Goal: Task Accomplishment & Management: Use online tool/utility

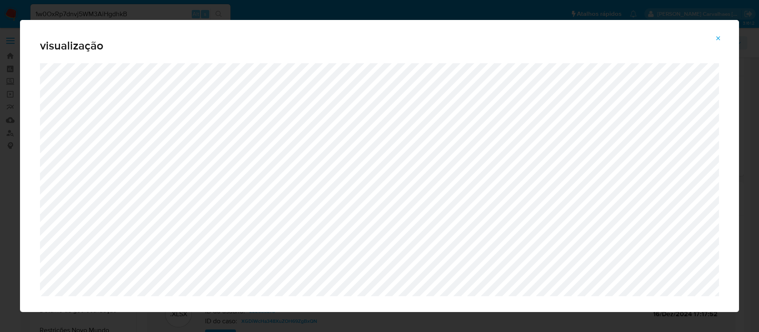
select select "10"
click at [720, 36] on icon "Attachment preview" at bounding box center [718, 38] width 7 height 7
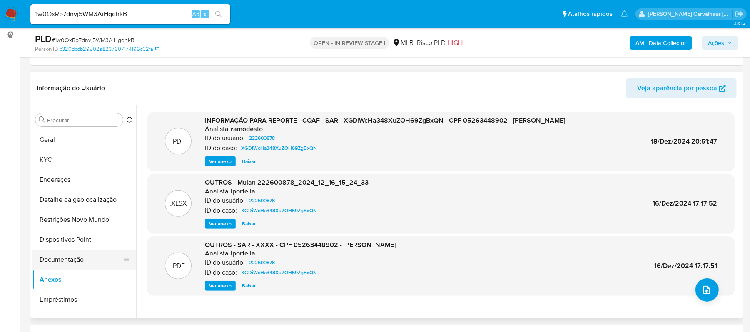
click at [77, 257] on button "Documentação" at bounding box center [80, 260] width 97 height 20
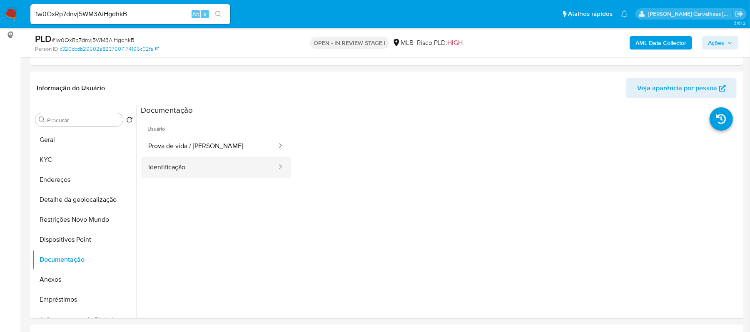
click at [224, 169] on button "Identificação" at bounding box center [209, 167] width 137 height 21
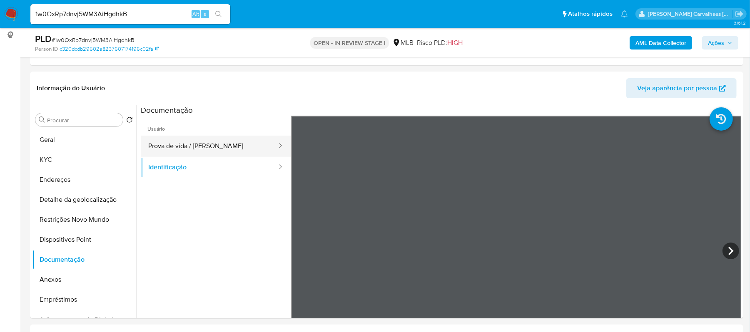
click at [191, 154] on button "Prova de vida / [PERSON_NAME]" at bounding box center [209, 146] width 137 height 21
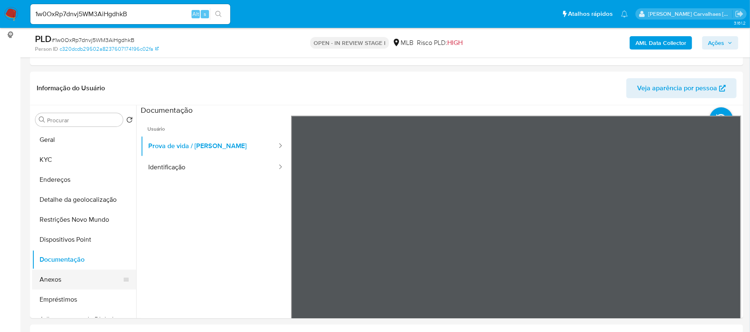
click at [81, 279] on button "Anexos" at bounding box center [80, 280] width 97 height 20
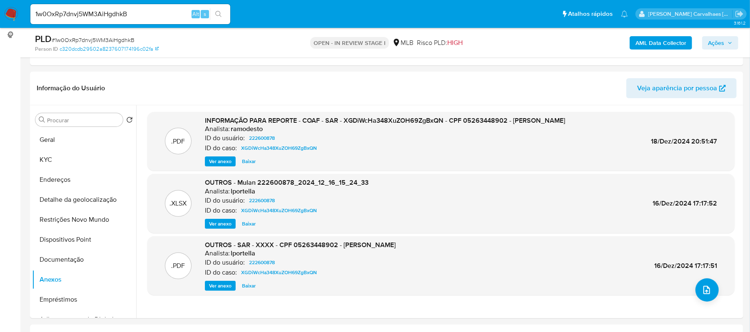
click at [220, 157] on span "Ver anexo" at bounding box center [220, 161] width 22 height 8
click at [220, 157] on div "Ver anexo Baixar" at bounding box center [385, 162] width 360 height 10
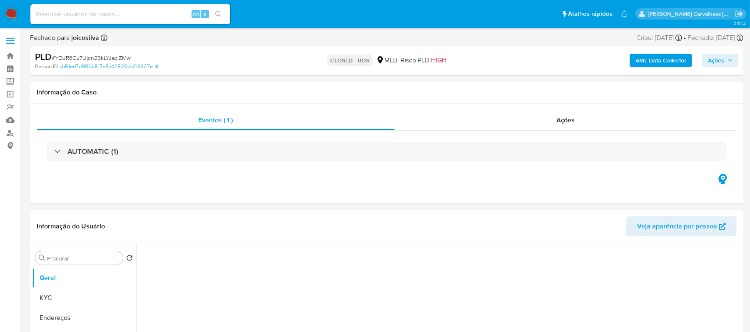
select select "10"
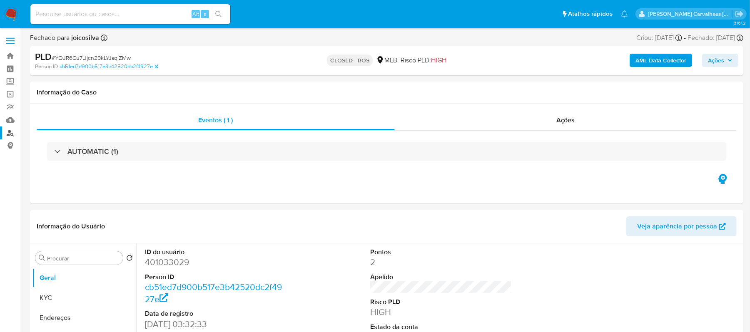
click at [10, 133] on link "Localizador de pessoas" at bounding box center [49, 133] width 99 height 13
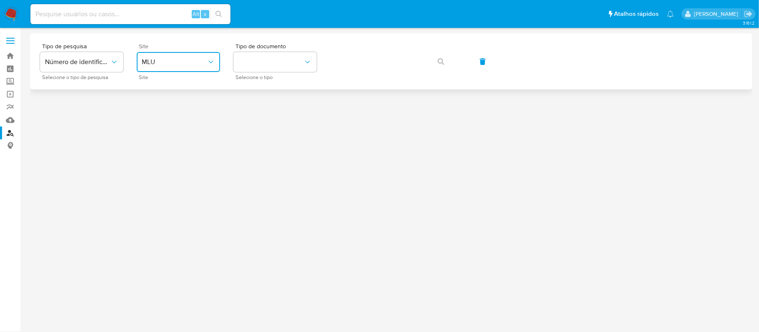
click at [197, 64] on span "MLU" at bounding box center [174, 62] width 65 height 8
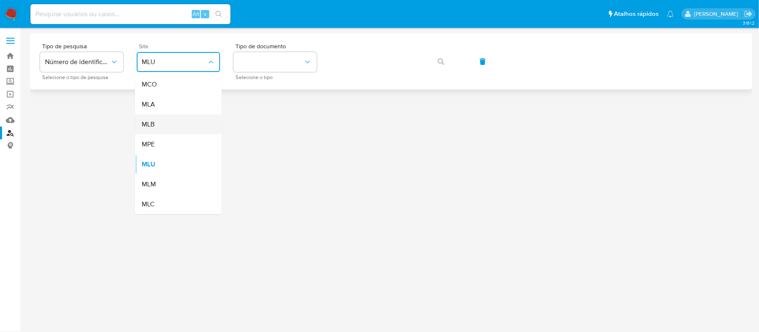
click at [186, 124] on div "MLB" at bounding box center [176, 125] width 68 height 20
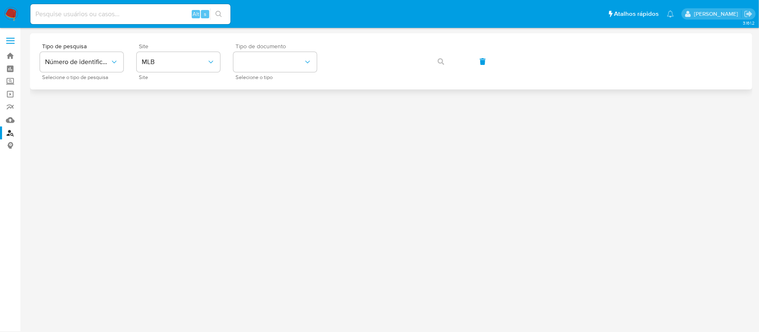
click at [266, 49] on span "Tipo de documento" at bounding box center [276, 46] width 83 height 6
click at [263, 62] on button "identificationType" at bounding box center [274, 62] width 83 height 20
click at [264, 115] on div "CPF CPF" at bounding box center [272, 117] width 68 height 28
click at [440, 59] on icon "button" at bounding box center [440, 61] width 7 height 7
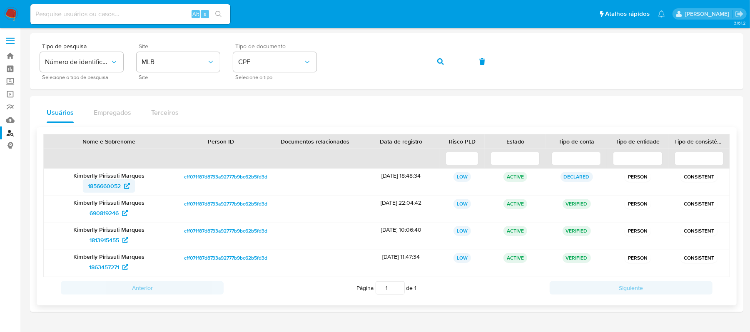
click at [102, 180] on span "1856660052" at bounding box center [104, 186] width 33 height 13
click at [110, 219] on span "690819246" at bounding box center [104, 213] width 29 height 13
click at [284, 59] on div "Tipo de pesquisa Número de identificação Selecione o tipo de pesquisa Site MLB …" at bounding box center [387, 61] width 694 height 36
click at [436, 62] on button "button" at bounding box center [441, 62] width 28 height 20
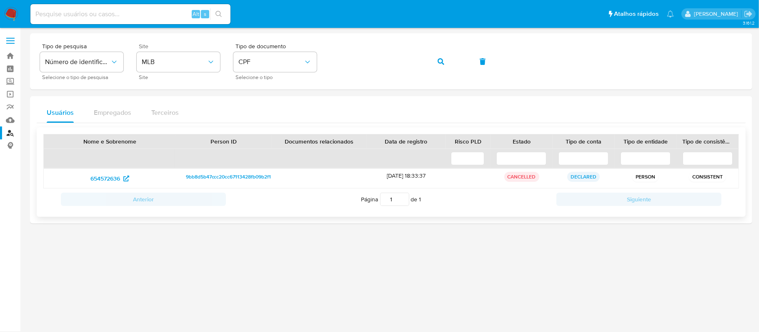
click at [217, 174] on span "9bb8d5b47ccc20cc67113428fb09b2f1" at bounding box center [228, 177] width 85 height 10
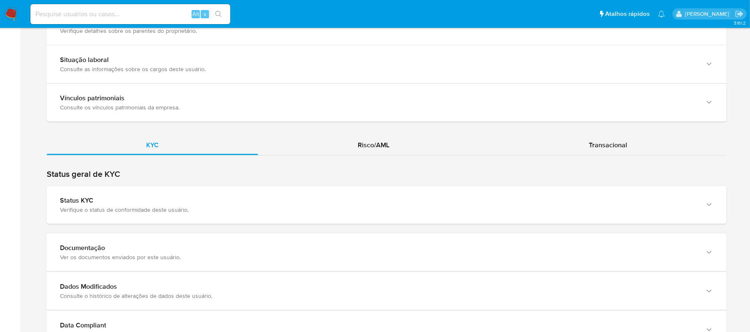
scroll to position [667, 0]
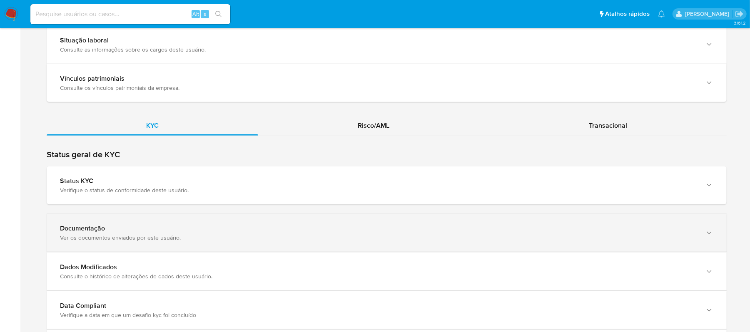
click at [100, 237] on div "Ver os documentos enviados por este usuário." at bounding box center [378, 237] width 637 height 7
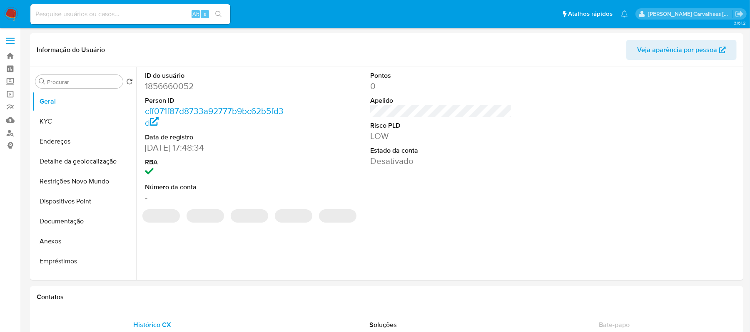
select select "10"
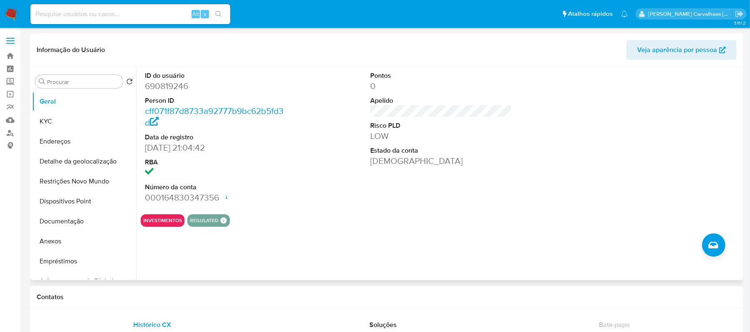
drag, startPoint x: 64, startPoint y: 221, endPoint x: 593, endPoint y: 274, distance: 531.7
click at [67, 221] on button "Documentação" at bounding box center [84, 222] width 104 height 20
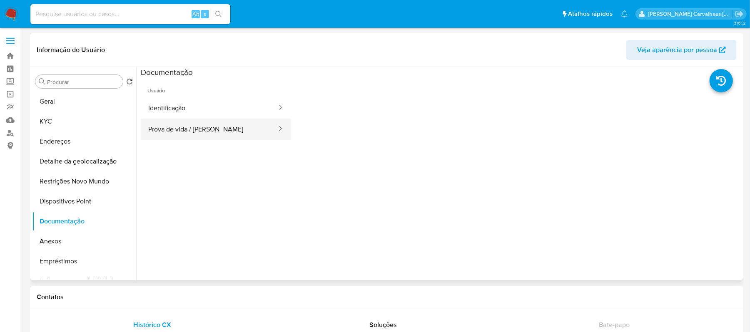
click at [276, 125] on icon at bounding box center [280, 129] width 8 height 8
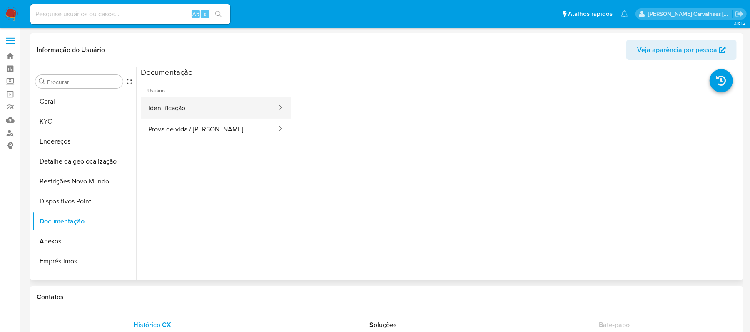
click at [202, 109] on button "Identificação" at bounding box center [209, 107] width 137 height 21
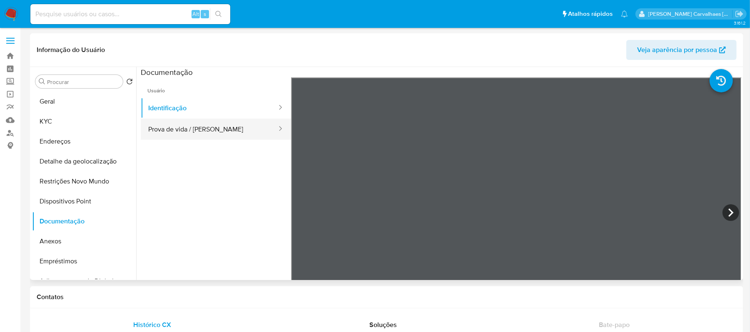
click at [222, 132] on button "Prova de vida / Selfie" at bounding box center [209, 129] width 137 height 21
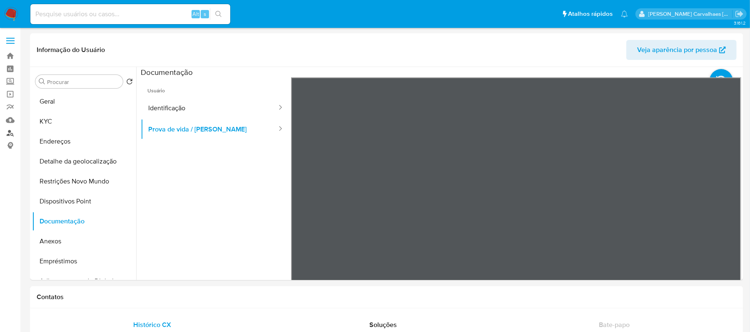
click at [9, 133] on link "Localizador de pessoas" at bounding box center [49, 133] width 99 height 13
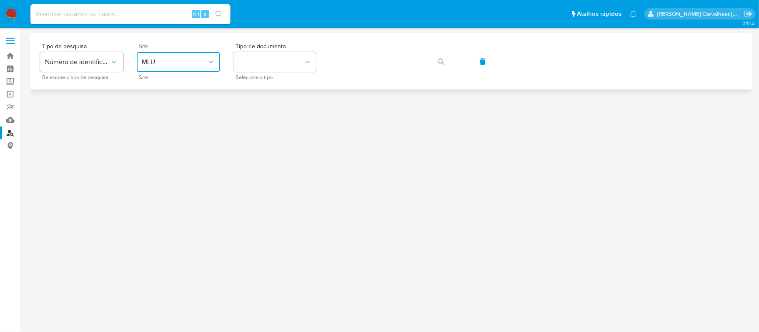
click at [207, 67] on button "MLU" at bounding box center [178, 62] width 83 height 20
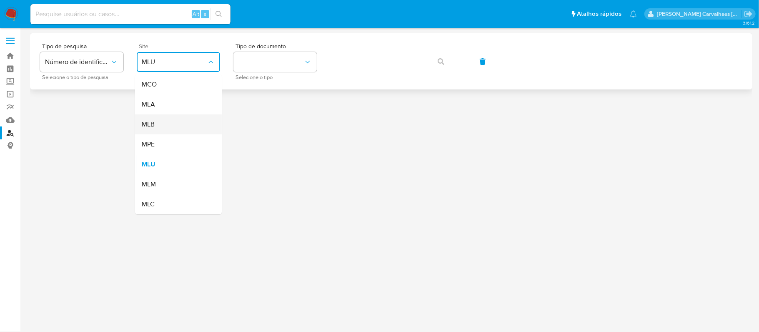
click at [167, 119] on div "MLB" at bounding box center [176, 125] width 68 height 20
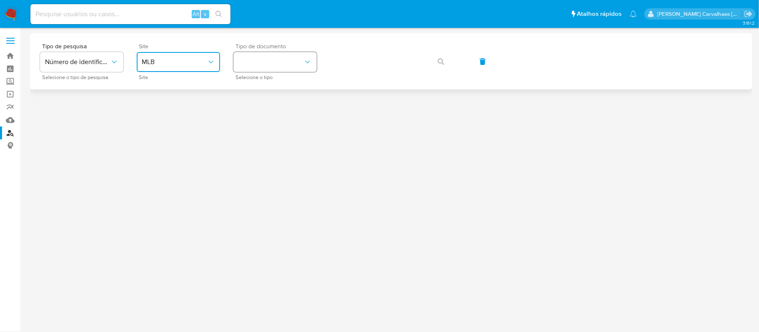
click at [258, 67] on button "identificationType" at bounding box center [274, 62] width 83 height 20
click at [249, 113] on span "CPF" at bounding box center [244, 113] width 12 height 8
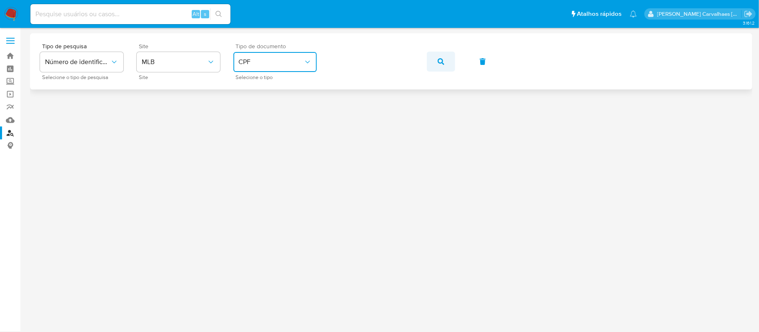
click at [434, 66] on button "button" at bounding box center [441, 62] width 28 height 20
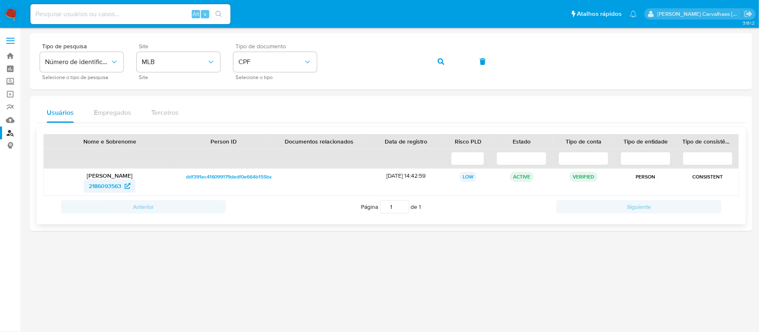
click at [116, 187] on span "2186093563" at bounding box center [105, 186] width 32 height 13
click at [327, 64] on div "Tipo de pesquisa Número de identificação Selecione o tipo de pesquisa Site MLB …" at bounding box center [391, 61] width 702 height 36
click at [440, 59] on icon "button" at bounding box center [440, 61] width 7 height 7
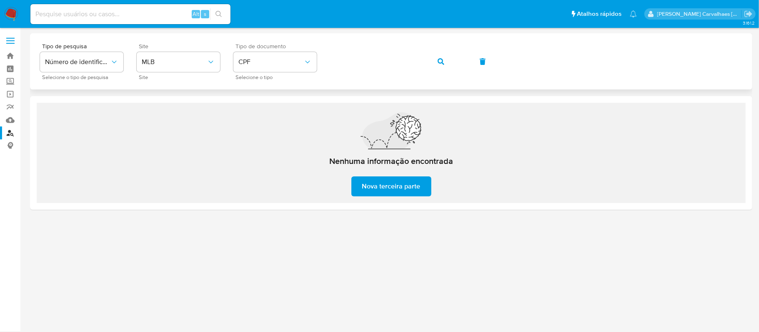
click at [324, 65] on div "Tipo de pesquisa Número de identificação Selecione o tipo de pesquisa Site MLB …" at bounding box center [391, 61] width 702 height 36
click at [439, 58] on icon "button" at bounding box center [440, 61] width 7 height 7
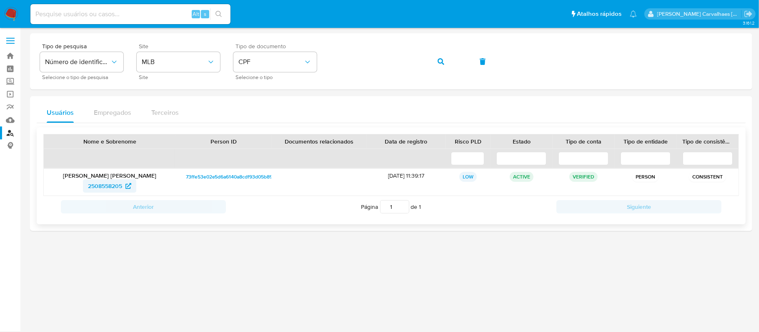
click at [112, 184] on span "2508558205" at bounding box center [105, 186] width 34 height 13
click at [324, 64] on div "Tipo de pesquisa Número de identificação Selecione o tipo de pesquisa Site MLB …" at bounding box center [391, 61] width 702 height 36
click at [437, 60] on button "button" at bounding box center [441, 62] width 28 height 20
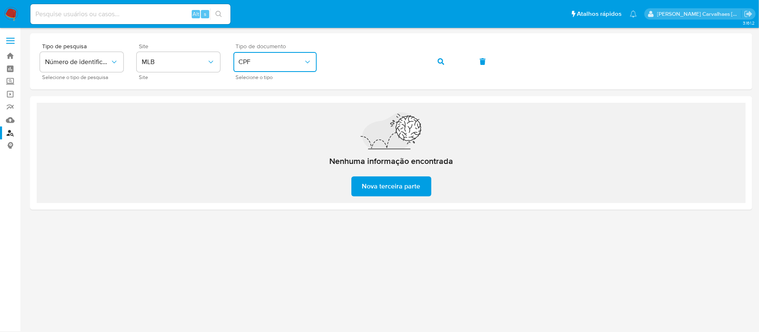
click at [270, 62] on span "CPF" at bounding box center [270, 62] width 65 height 8
click at [259, 112] on div "CPF CPF" at bounding box center [272, 117] width 68 height 28
click at [325, 65] on div "Tipo de pesquisa Número de identificação Selecione o tipo de pesquisa Site MLB …" at bounding box center [391, 61] width 702 height 36
click at [434, 60] on button "button" at bounding box center [441, 62] width 28 height 20
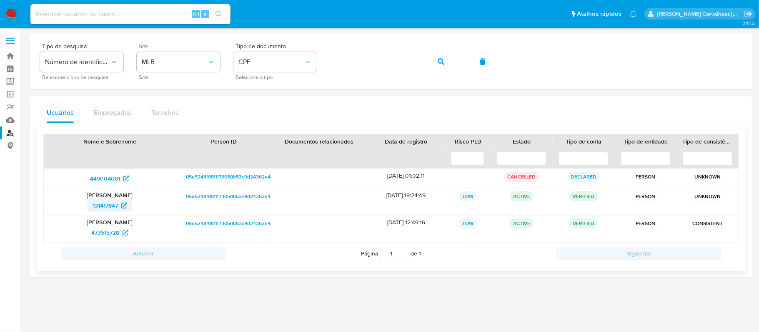
click at [100, 204] on span "131417847" at bounding box center [104, 205] width 25 height 13
click at [440, 54] on span "button" at bounding box center [440, 61] width 7 height 18
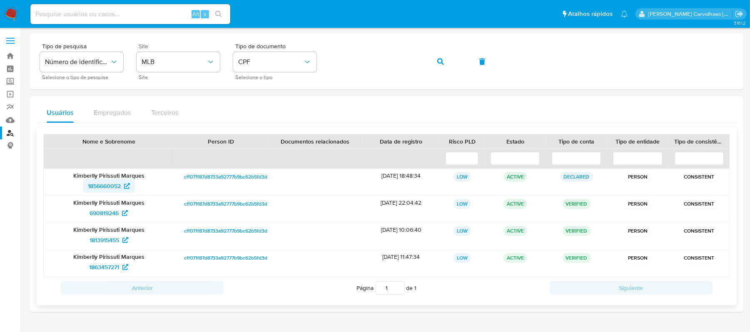
click at [112, 187] on span "1856660052" at bounding box center [104, 186] width 33 height 13
click at [117, 214] on span "690819246" at bounding box center [104, 213] width 29 height 13
click at [319, 61] on div "Tipo de pesquisa Número de identificação Selecione o tipo de pesquisa Site MLB …" at bounding box center [387, 61] width 694 height 36
click at [442, 63] on icon "button" at bounding box center [440, 61] width 7 height 7
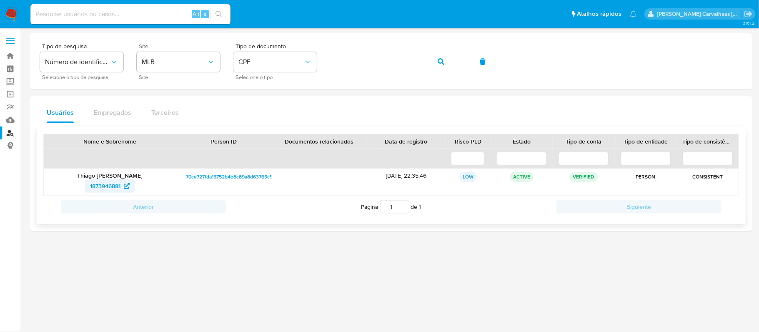
click at [114, 185] on span "1873946881" at bounding box center [105, 186] width 30 height 13
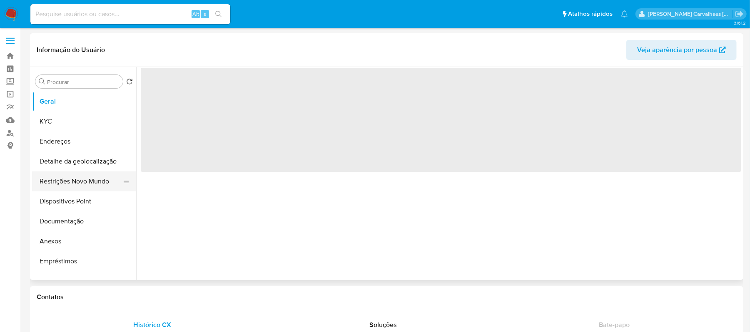
select select "10"
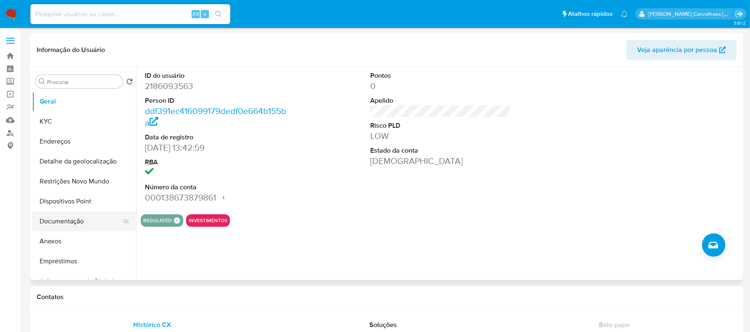
click at [92, 224] on button "Documentação" at bounding box center [80, 222] width 97 height 20
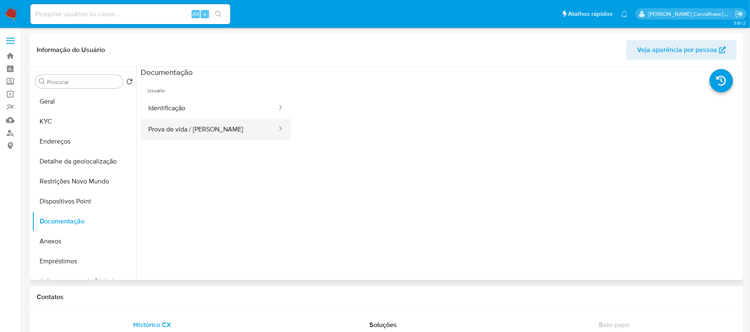
click at [204, 134] on button "Prova de vida / [PERSON_NAME]" at bounding box center [209, 129] width 137 height 21
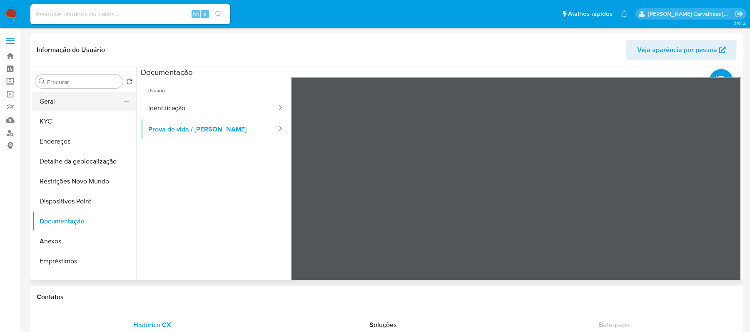
click at [60, 99] on button "Geral" at bounding box center [80, 102] width 97 height 20
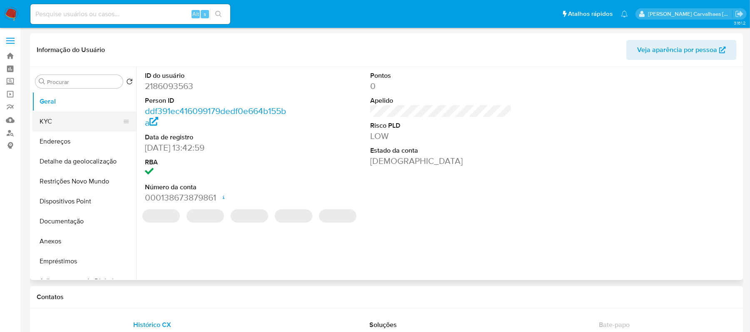
click at [69, 117] on button "KYC" at bounding box center [80, 122] width 97 height 20
select select "10"
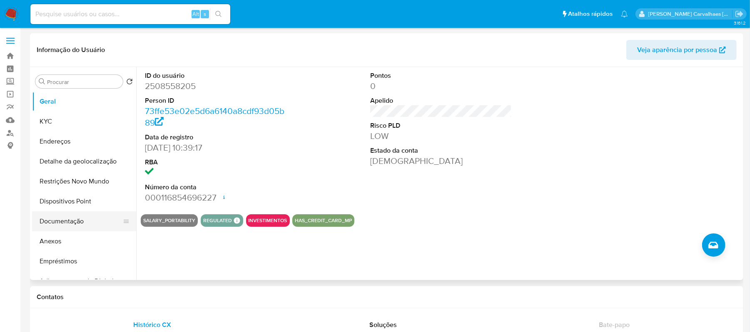
click at [69, 221] on button "Documentação" at bounding box center [80, 222] width 97 height 20
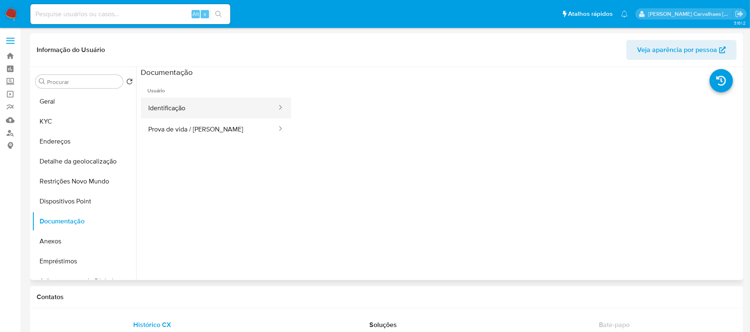
click at [185, 106] on button "Identificação" at bounding box center [209, 107] width 137 height 21
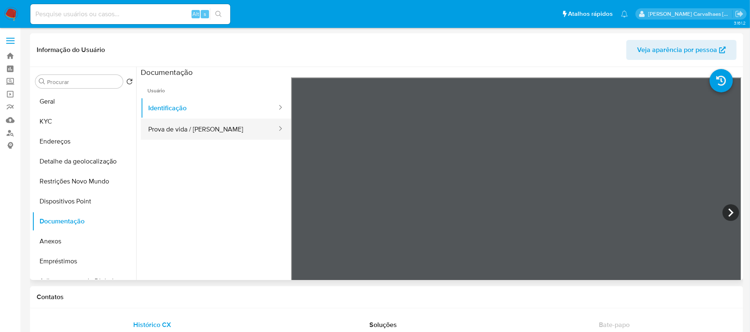
click at [235, 130] on button "Prova de vida / Selfie" at bounding box center [209, 129] width 137 height 21
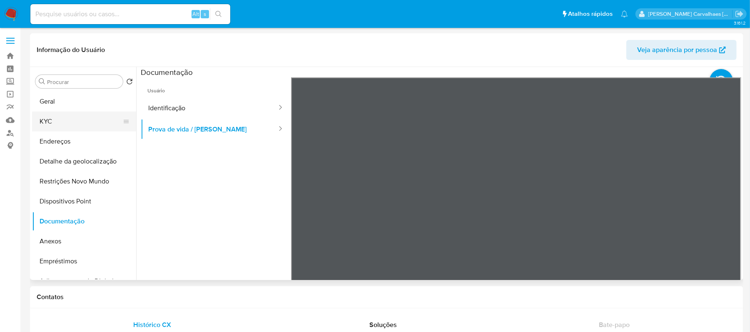
click at [42, 124] on button "KYC" at bounding box center [80, 122] width 97 height 20
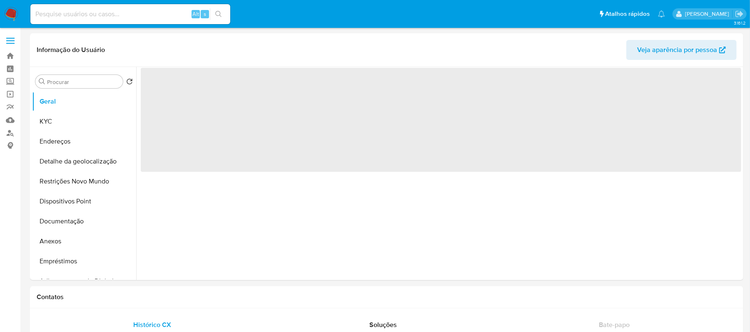
select select "10"
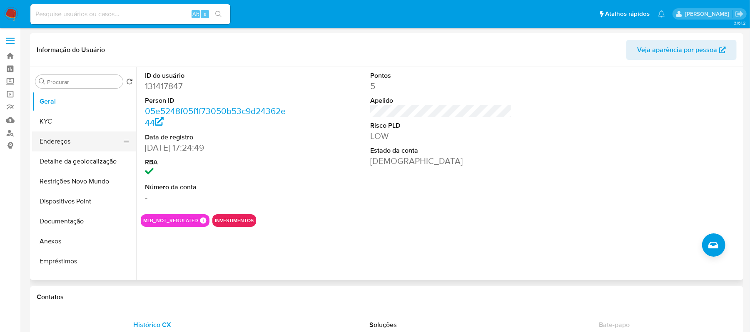
click at [72, 145] on button "Endereços" at bounding box center [80, 142] width 97 height 20
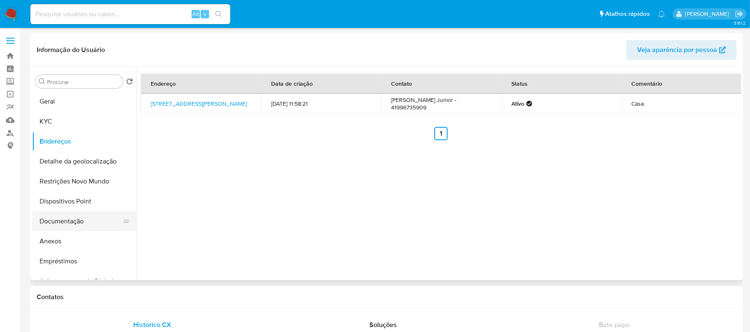
click at [63, 225] on button "Documentação" at bounding box center [80, 222] width 97 height 20
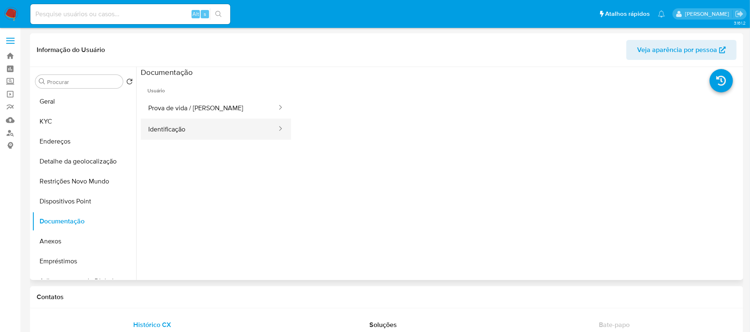
click at [197, 133] on button "Identificação" at bounding box center [209, 129] width 137 height 21
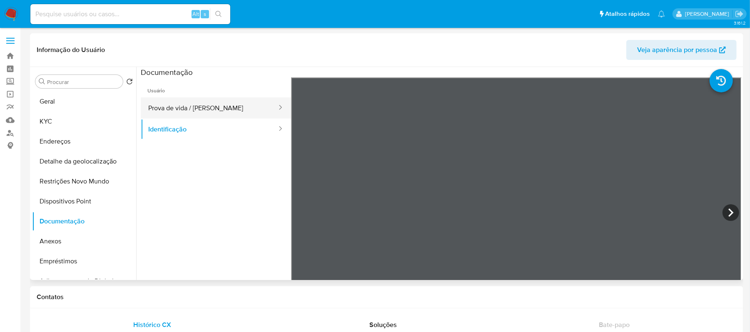
click at [184, 109] on button "Prova de vida / Selfie" at bounding box center [209, 107] width 137 height 21
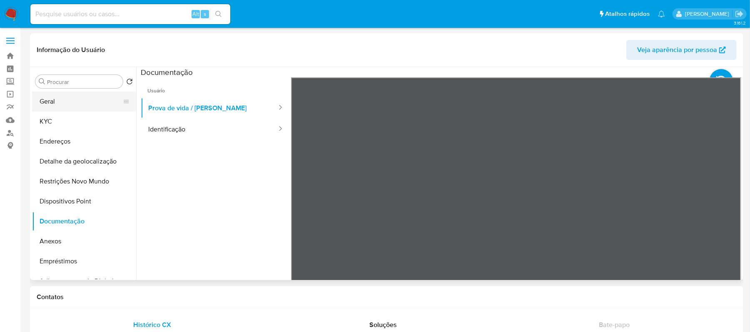
click at [75, 107] on button "Geral" at bounding box center [80, 102] width 97 height 20
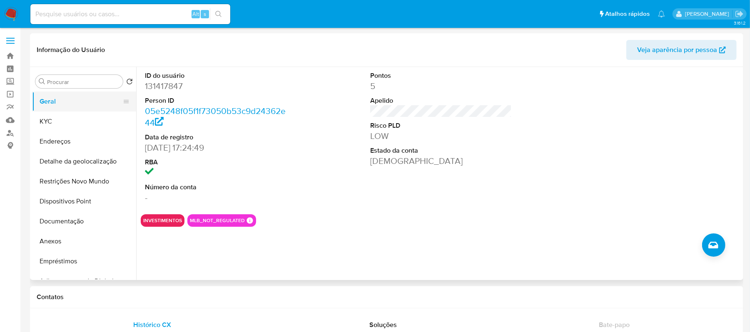
click at [55, 102] on button "Geral" at bounding box center [80, 102] width 97 height 20
click at [55, 126] on button "KYC" at bounding box center [80, 122] width 97 height 20
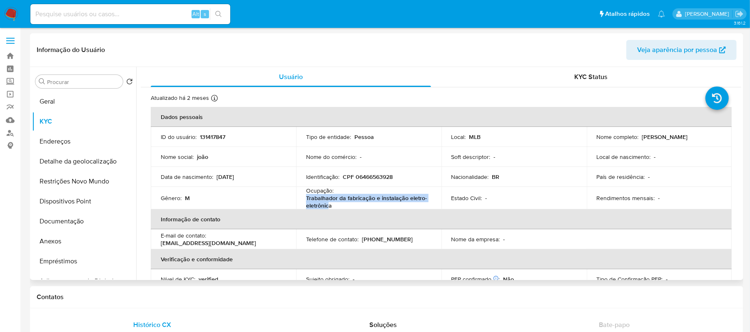
drag, startPoint x: 305, startPoint y: 199, endPoint x: 327, endPoint y: 204, distance: 22.6
click at [327, 204] on p "Trabalhador da fabricação e instalação eletro-eletrônica" at bounding box center [367, 202] width 122 height 15
copy p "Trabalhador da fabricação e instalação eletro-eletrônic"
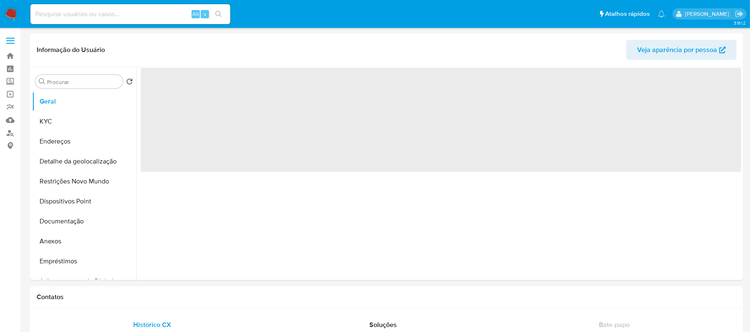
select select "10"
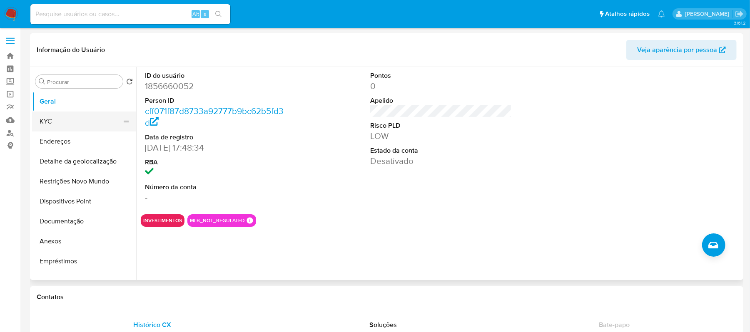
drag, startPoint x: 60, startPoint y: 122, endPoint x: 56, endPoint y: 127, distance: 7.1
click at [56, 127] on button "KYC" at bounding box center [80, 122] width 97 height 20
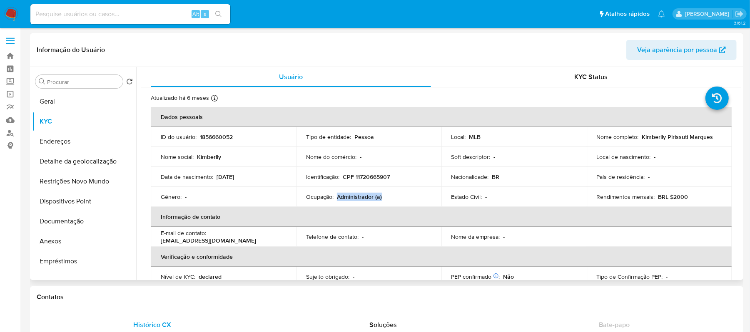
drag, startPoint x: 337, startPoint y: 194, endPoint x: 384, endPoint y: 195, distance: 46.7
click at [384, 195] on div "Ocupação : Administrador (a)" at bounding box center [368, 196] width 125 height 7
copy p "Administrador (a)"
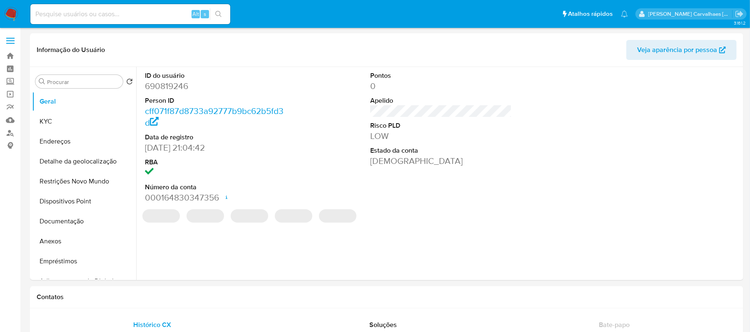
select select "10"
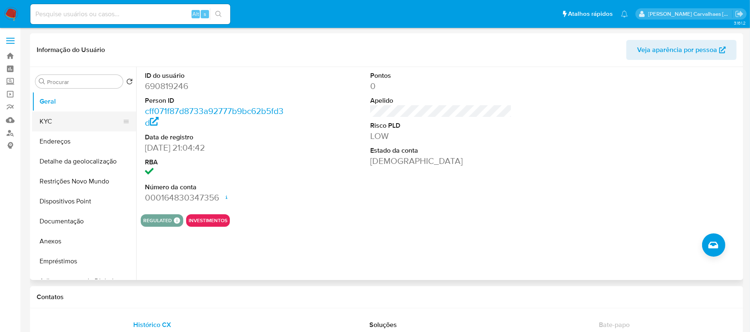
click at [70, 119] on button "KYC" at bounding box center [80, 122] width 97 height 20
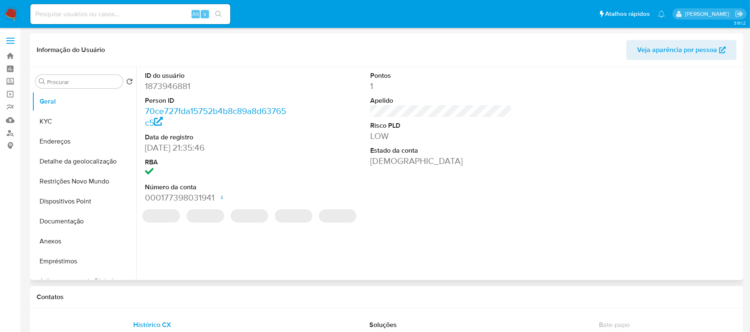
select select "10"
click at [82, 220] on button "Documentação" at bounding box center [80, 222] width 97 height 20
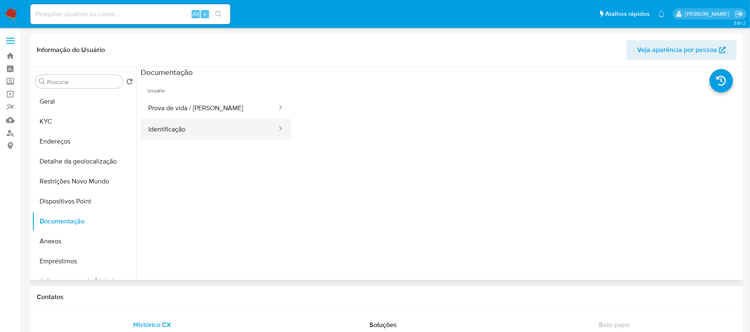
click at [244, 137] on button "Identificação" at bounding box center [209, 129] width 137 height 21
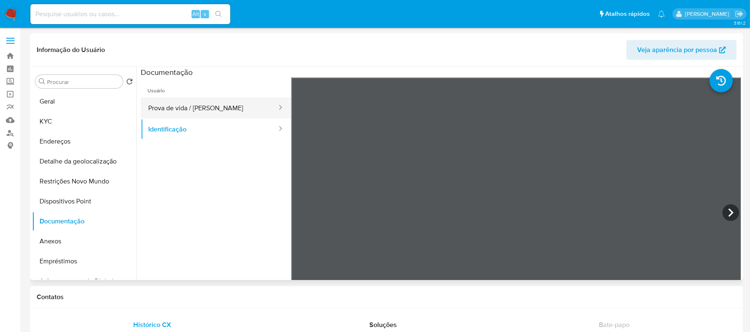
click at [222, 106] on button "Prova de vida / [PERSON_NAME]" at bounding box center [209, 107] width 137 height 21
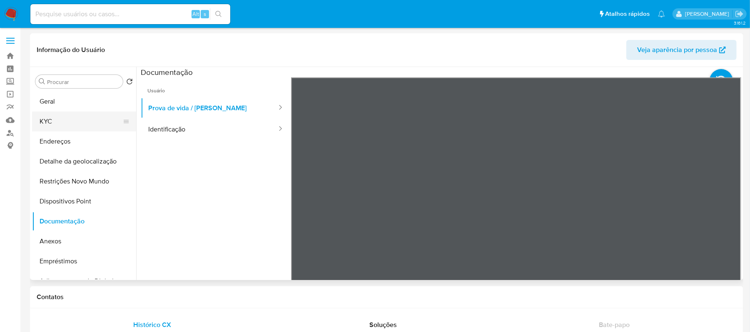
click at [57, 122] on button "KYC" at bounding box center [80, 122] width 97 height 20
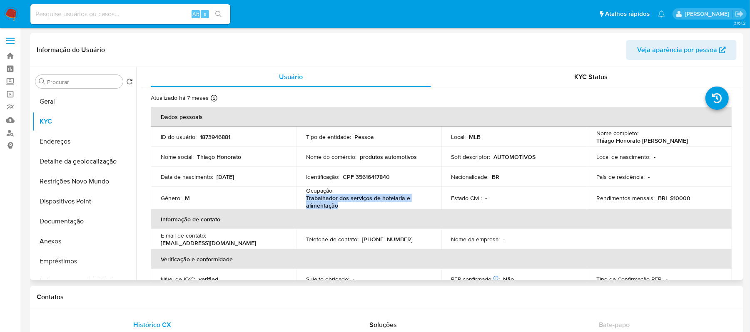
drag, startPoint x: 310, startPoint y: 197, endPoint x: 349, endPoint y: 205, distance: 40.0
click at [349, 205] on p "Trabalhador dos serviços de hotelaria e alimentação" at bounding box center [367, 202] width 122 height 15
copy p "Trabalhador dos serviços de hotelaria e alimentação"
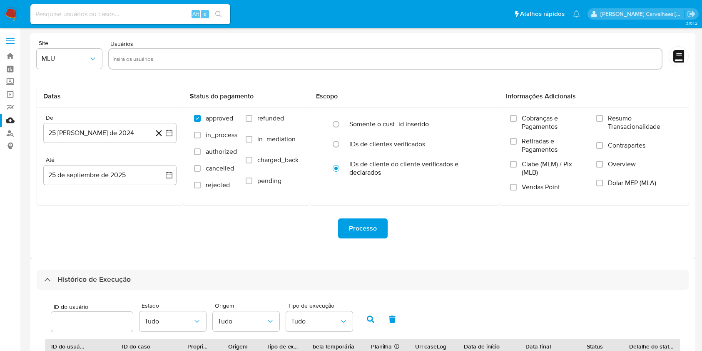
select select "10"
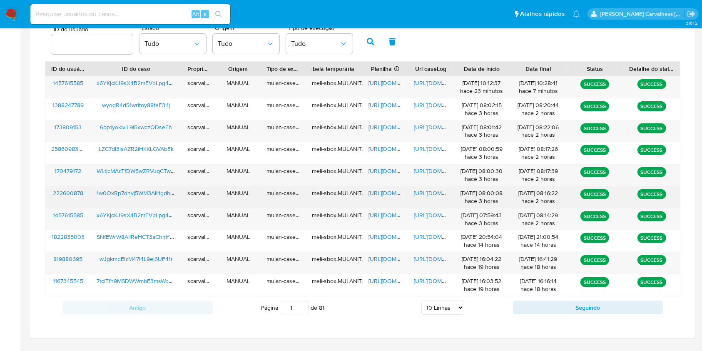
click at [377, 192] on span "https://docs.google.com/spreadsheets/d/1wIbDl33jSHZgOUVYU3cqpesHPNUtLaHjAKYEE_l…" at bounding box center [397, 193] width 57 height 8
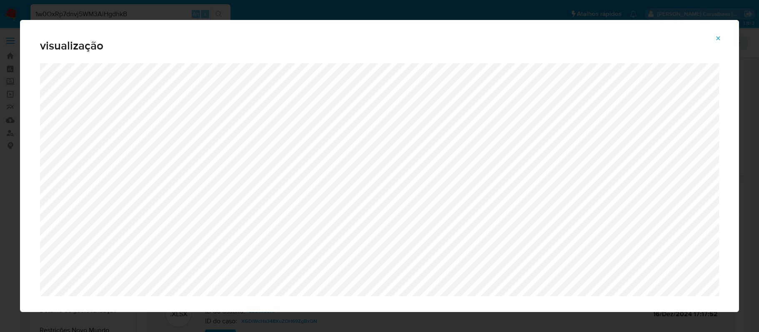
select select "10"
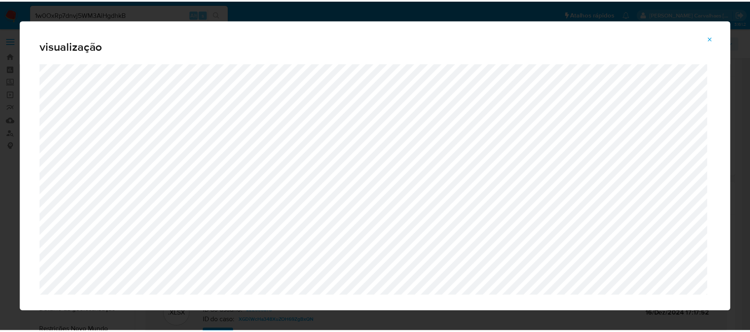
scroll to position [111, 0]
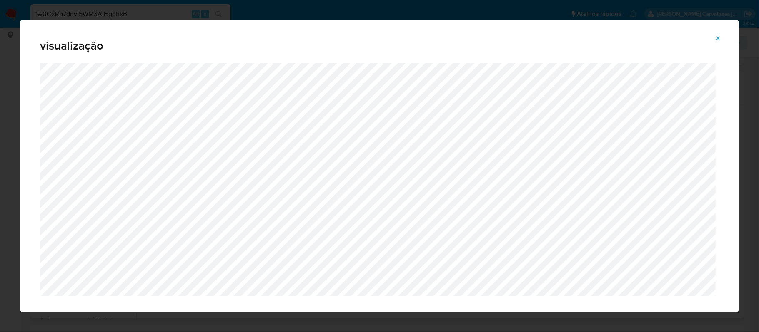
click at [714, 37] on button "Attachment preview" at bounding box center [718, 38] width 18 height 13
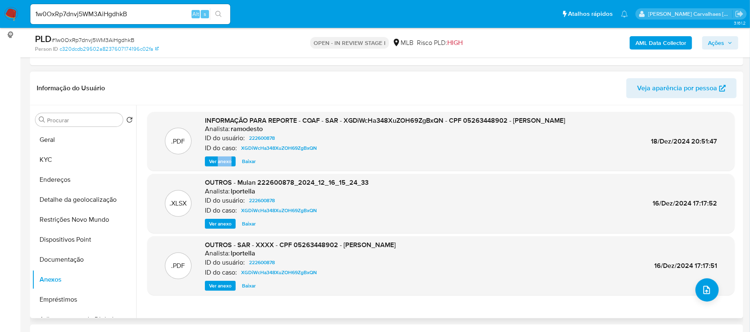
click at [222, 162] on span "Ver anexo" at bounding box center [220, 161] width 22 height 8
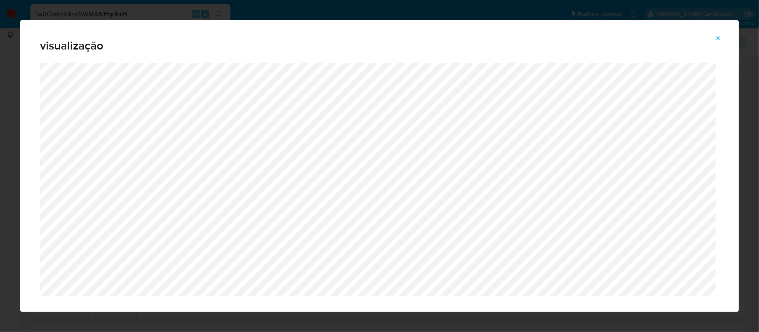
click at [715, 33] on span "Attachment preview" at bounding box center [718, 38] width 7 height 12
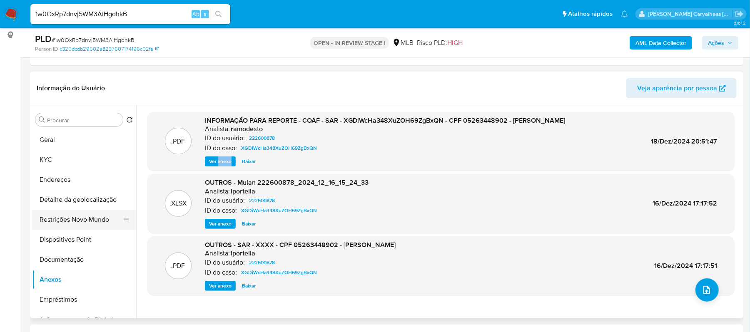
click at [60, 227] on button "Restrições Novo Mundo" at bounding box center [80, 220] width 97 height 20
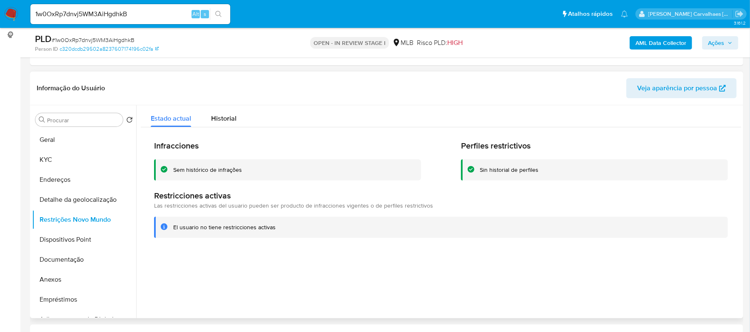
drag, startPoint x: 173, startPoint y: 227, endPoint x: 272, endPoint y: 227, distance: 99.2
click at [272, 227] on div "El usuario no tiene restricciones activas" at bounding box center [224, 228] width 102 height 8
click at [59, 181] on button "Endereços" at bounding box center [80, 180] width 97 height 20
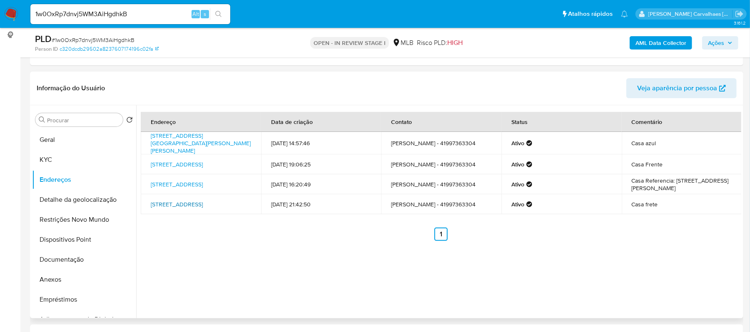
click at [203, 204] on link "Rua Zorayde Mandeli 60, Curitiba, Paraná, 82810608, Brasil 60" at bounding box center [177, 204] width 52 height 8
click at [184, 160] on link "Rua Zorayde Mandeli 60, Curitiba, Paraná, 82810608, Brasil 60" at bounding box center [177, 164] width 52 height 8
click at [210, 142] on link "Rua José Batista Dos Santos 2627, Curitiba, Paraná, 81250000, Brasil 2627" at bounding box center [201, 143] width 100 height 23
click at [63, 139] on button "Geral" at bounding box center [80, 140] width 97 height 20
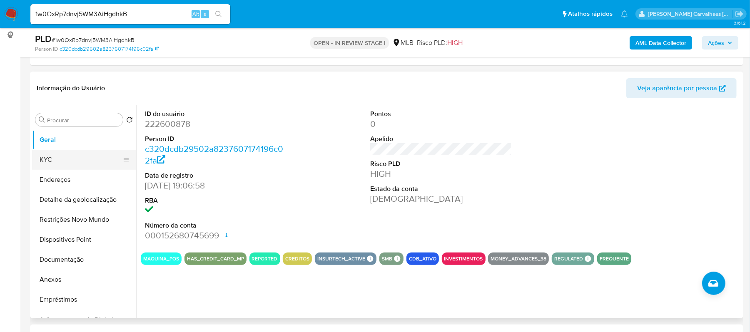
click at [57, 163] on button "KYC" at bounding box center [80, 160] width 97 height 20
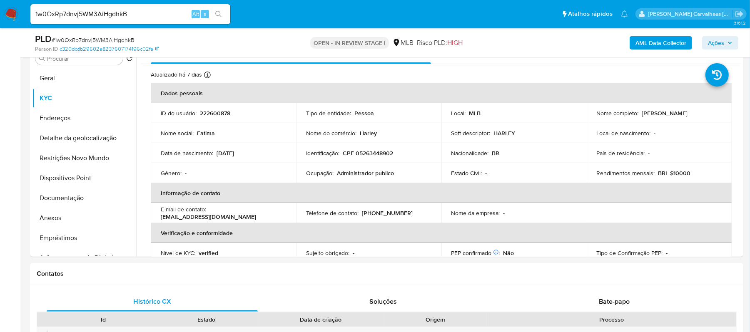
scroll to position [183, 0]
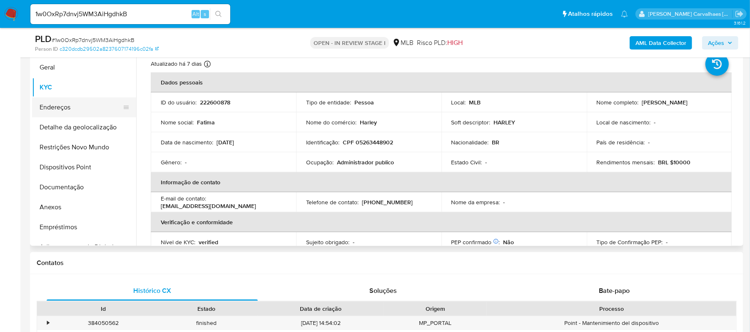
click at [72, 102] on button "Endereços" at bounding box center [80, 107] width 97 height 20
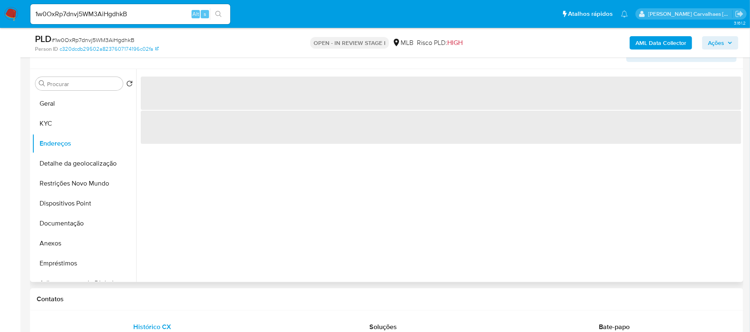
scroll to position [127, 0]
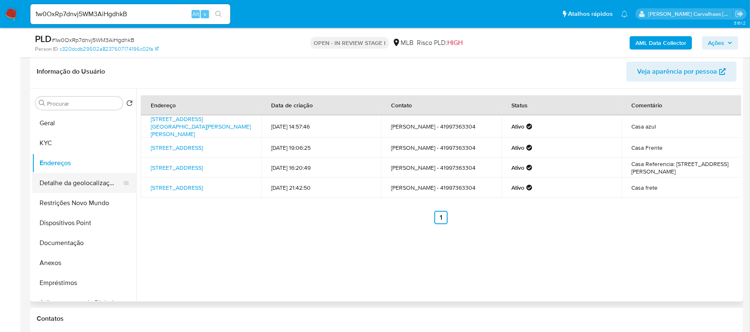
click at [92, 189] on button "Detalhe da geolocalização" at bounding box center [80, 183] width 97 height 20
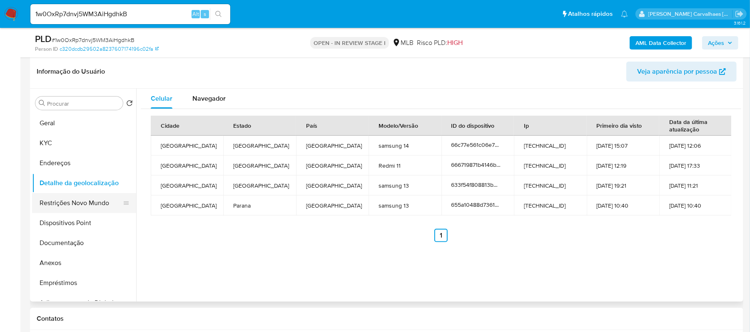
click at [70, 200] on button "Restrições Novo Mundo" at bounding box center [80, 203] width 97 height 20
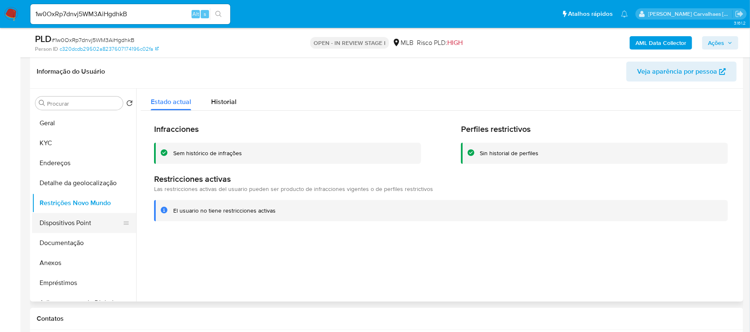
click at [75, 220] on button "Dispositivos Point" at bounding box center [80, 223] width 97 height 20
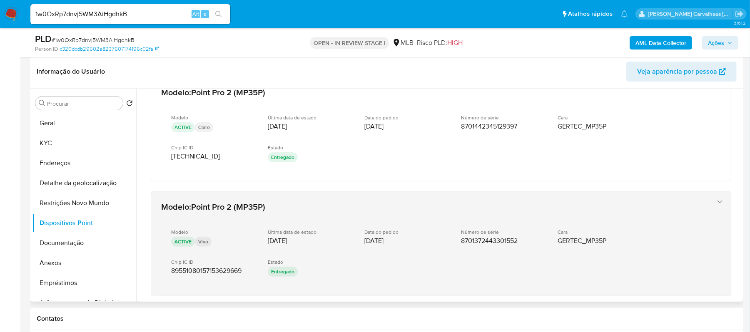
scroll to position [0, 0]
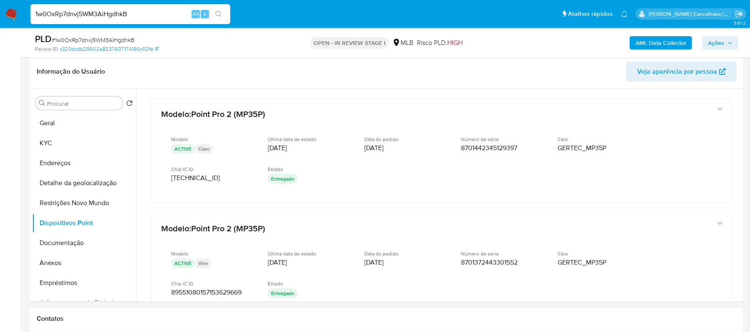
drag, startPoint x: 145, startPoint y: 12, endPoint x: -17, endPoint y: 14, distance: 161.7
paste input "WLtjcMAcTfDW5wZRVuqCTwMi"
type input "WLtjcMAcTfDW5wZRVuqCTwMi"
click at [219, 12] on icon "search-icon" at bounding box center [218, 14] width 7 height 7
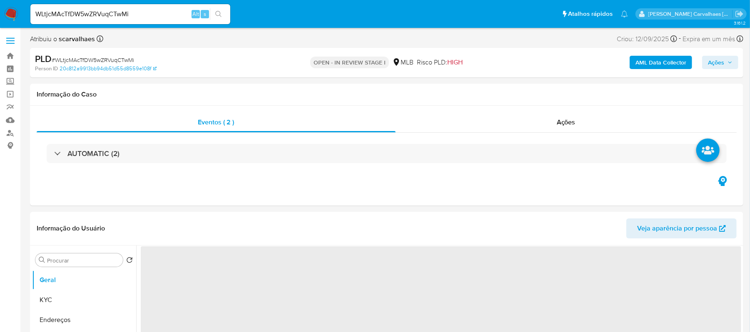
select select "10"
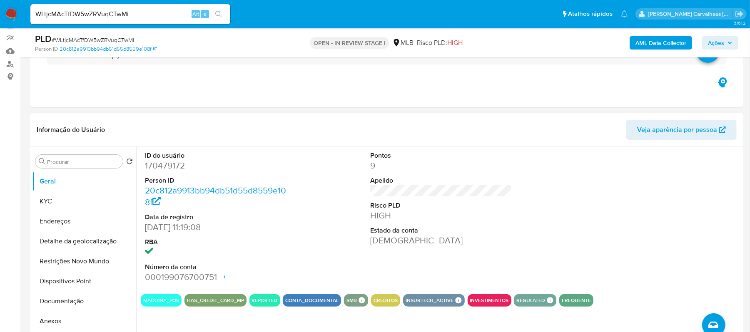
scroll to position [111, 0]
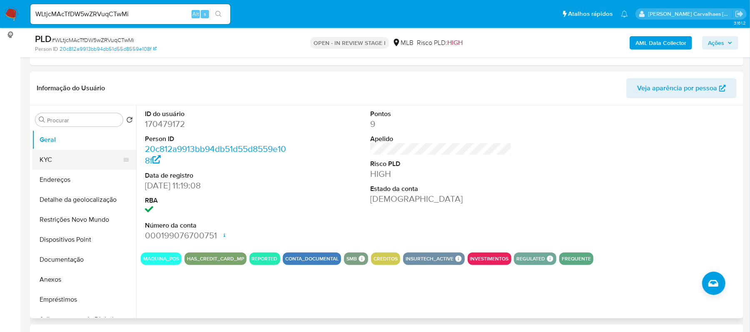
click at [59, 161] on button "KYC" at bounding box center [80, 160] width 97 height 20
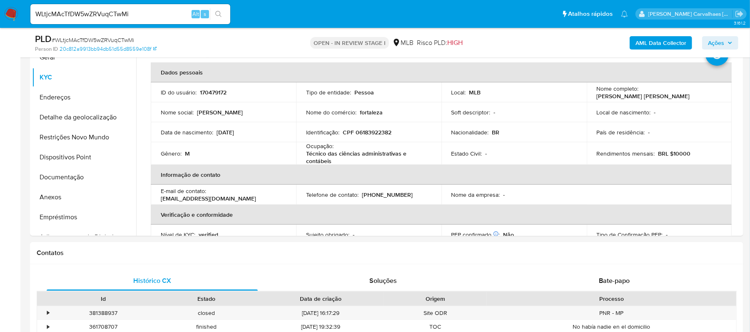
scroll to position [196, 0]
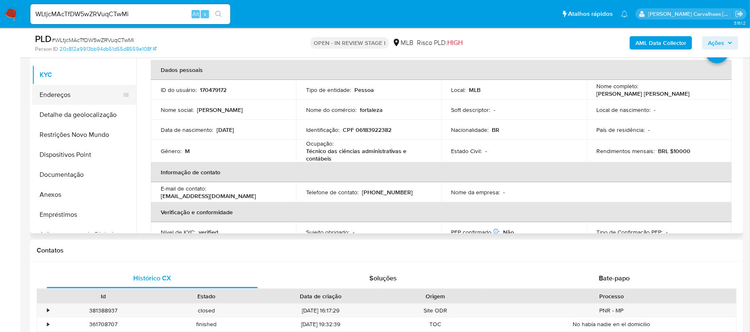
click at [72, 97] on button "Endereços" at bounding box center [80, 95] width 97 height 20
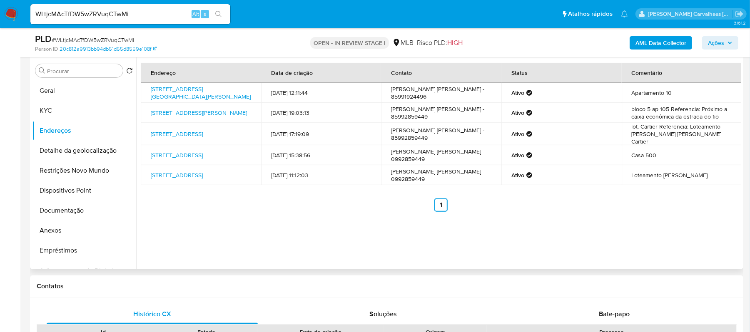
scroll to position [140, 0]
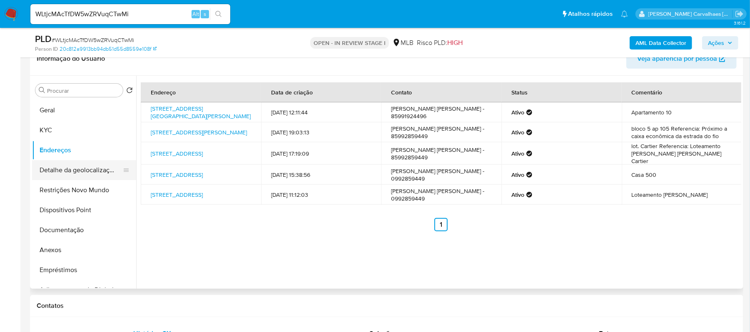
click at [67, 165] on button "Detalhe da geolocalização" at bounding box center [80, 170] width 97 height 20
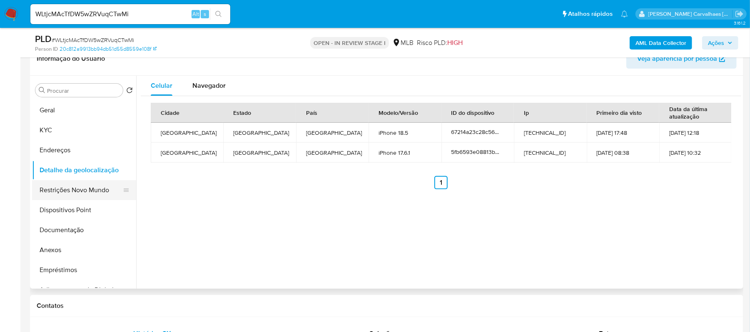
click at [67, 192] on button "Restrições Novo Mundo" at bounding box center [80, 190] width 97 height 20
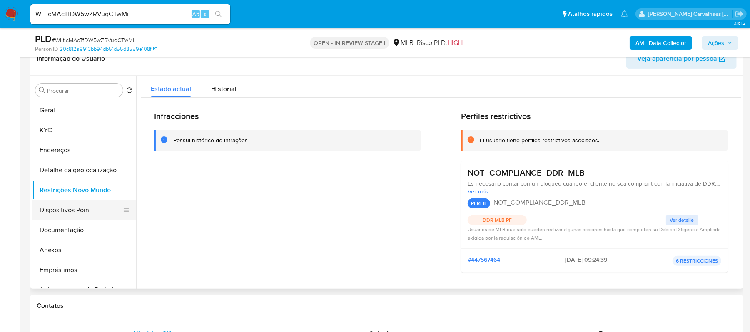
click at [101, 210] on button "Dispositivos Point" at bounding box center [80, 210] width 97 height 20
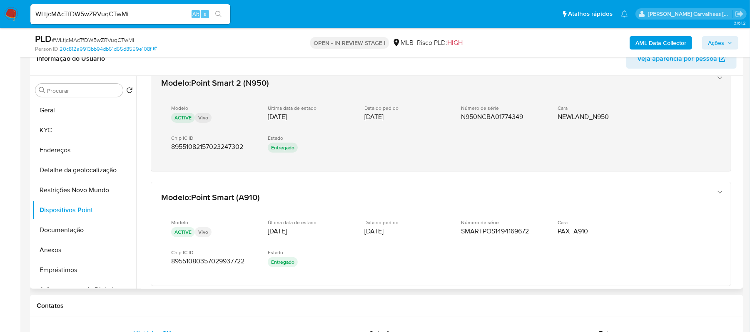
scroll to position [0, 0]
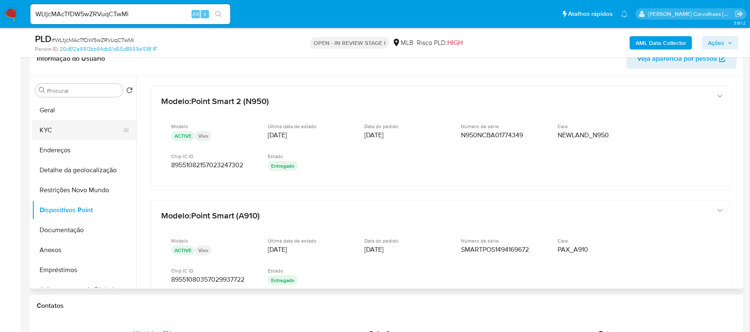
click at [52, 122] on button "KYC" at bounding box center [80, 130] width 97 height 20
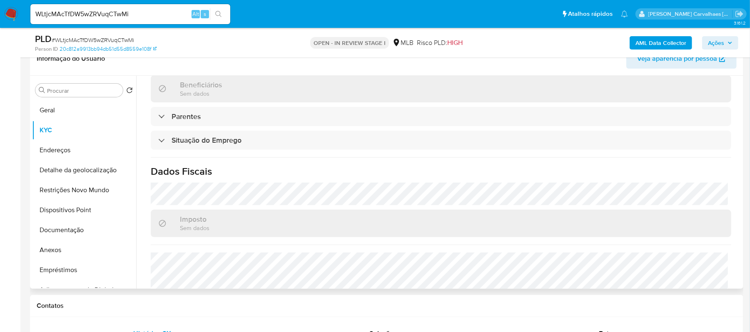
scroll to position [357, 0]
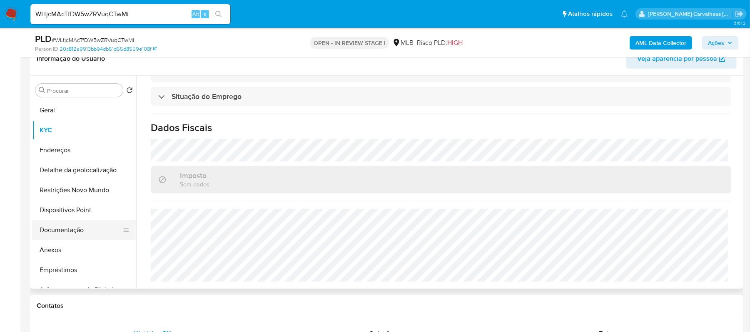
click at [98, 225] on button "Documentação" at bounding box center [80, 230] width 97 height 20
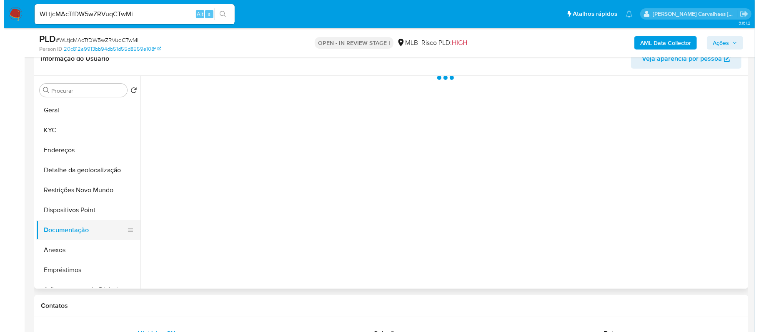
scroll to position [0, 0]
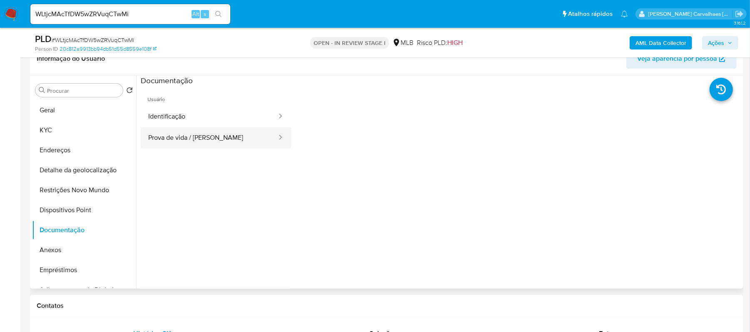
click at [202, 134] on button "Prova de vida / Selfie" at bounding box center [209, 137] width 137 height 21
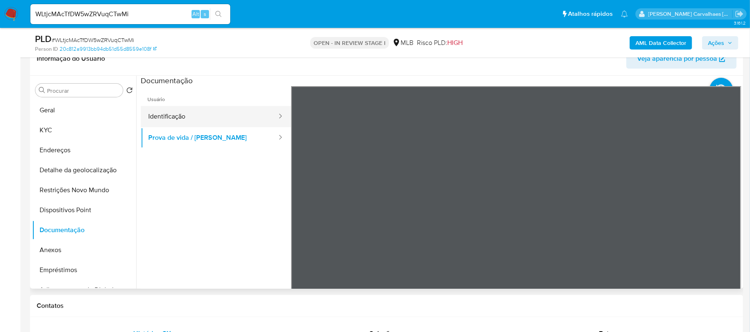
click at [192, 115] on button "Identificação" at bounding box center [209, 116] width 137 height 21
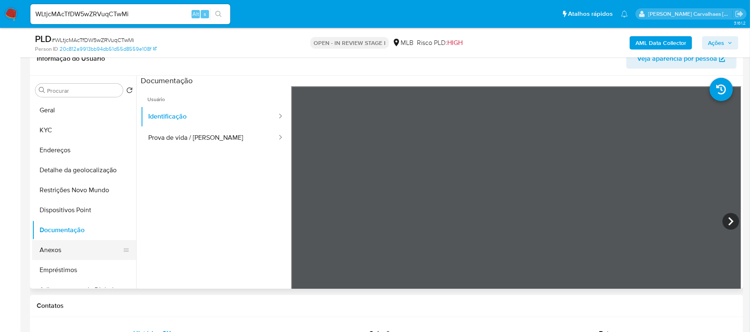
click at [74, 249] on button "Anexos" at bounding box center [80, 250] width 97 height 20
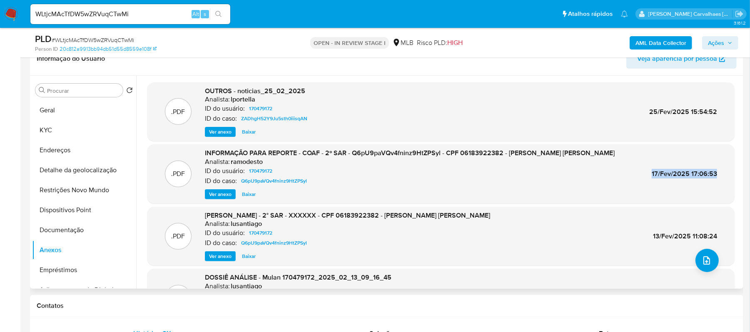
drag, startPoint x: 652, startPoint y: 174, endPoint x: 712, endPoint y: 174, distance: 60.8
click at [715, 174] on div ".PDF INFORMAÇÃO PARA REPORTE - COAF - 2º SAR - Q6pU9paVQv4fninz9HtZPSyl - CPF 0…" at bounding box center [441, 174] width 579 height 51
copy span "17/Fev/2025 17:06:53"
click at [215, 190] on span "Ver anexo" at bounding box center [220, 194] width 22 height 8
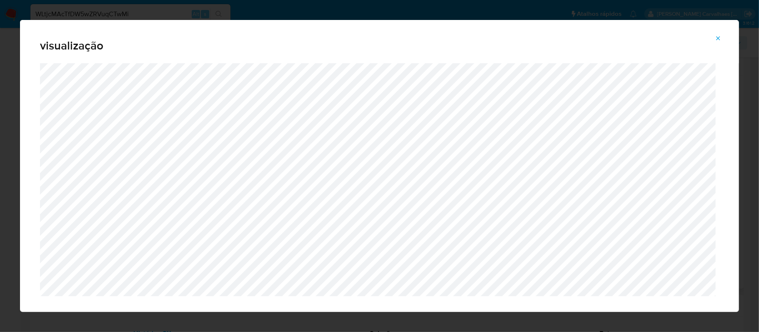
click at [717, 38] on icon "Attachment preview" at bounding box center [718, 38] width 7 height 7
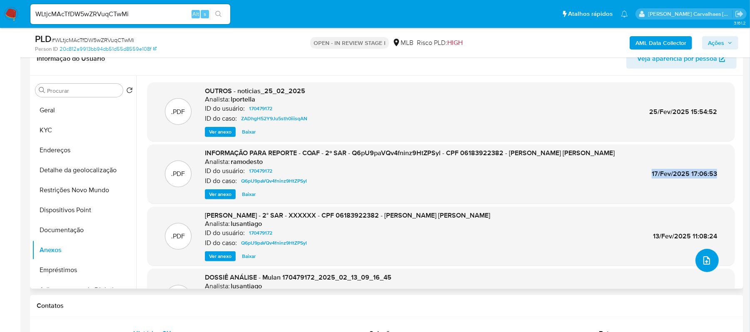
click at [705, 259] on icon "upload-file" at bounding box center [707, 261] width 7 height 8
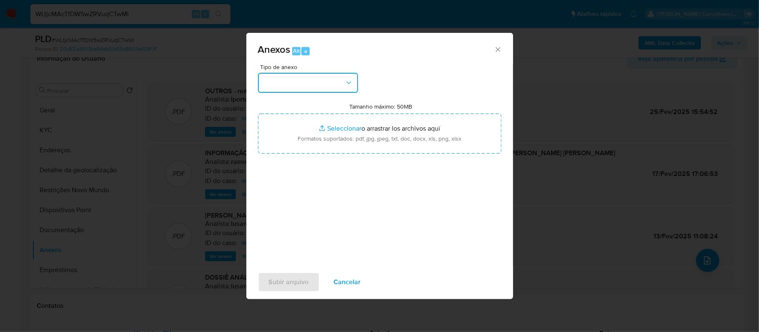
click at [340, 82] on button "button" at bounding box center [308, 83] width 100 height 20
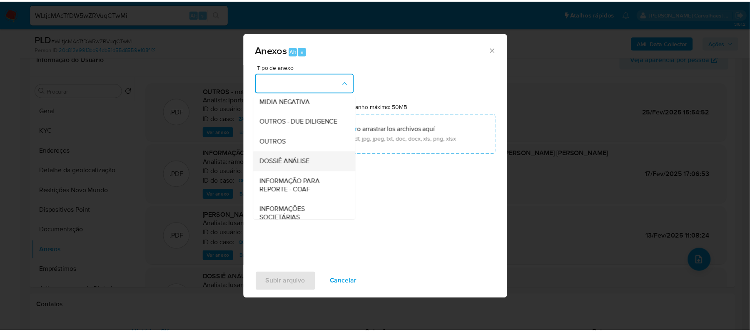
scroll to position [111, 0]
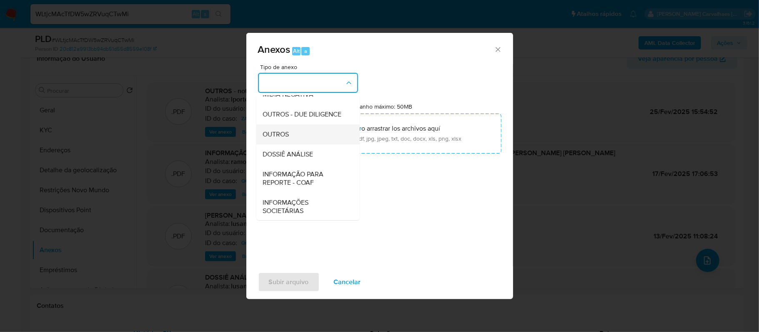
click at [282, 139] on span "OUTROS" at bounding box center [276, 134] width 26 height 8
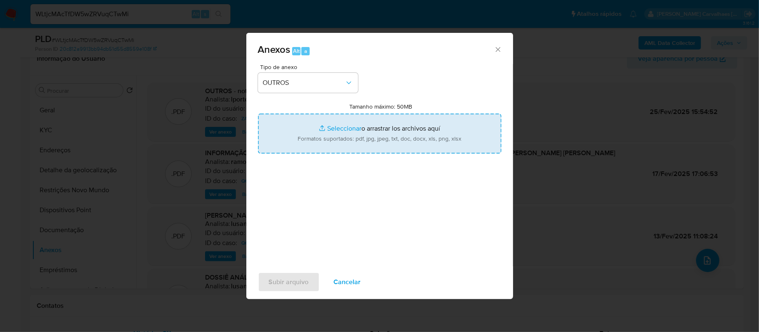
click at [339, 128] on input "Tamanho máximo: 50MB Seleccionar archivos" at bounding box center [379, 134] width 243 height 40
type input "C:\fakepath\Mulan Juliano de Almeida Rocha 170479172_2025_09_25_07_14_03 - Data…"
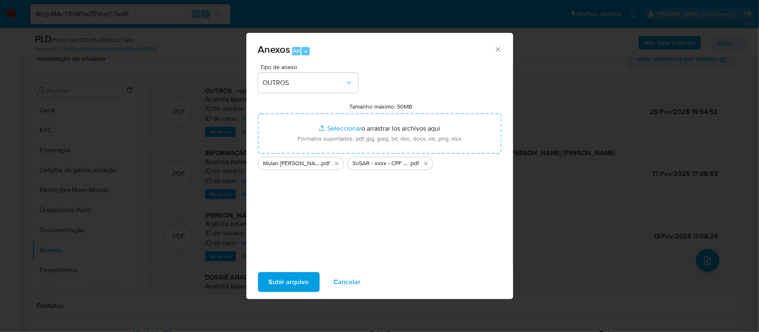
click at [300, 282] on span "Subir arquivo" at bounding box center [289, 282] width 40 height 18
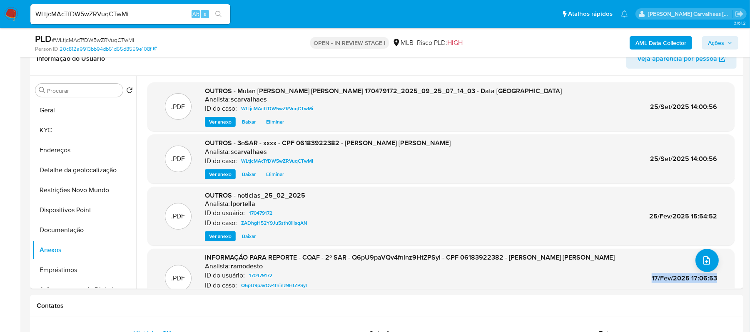
click at [717, 42] on span "Ações" at bounding box center [716, 42] width 16 height 13
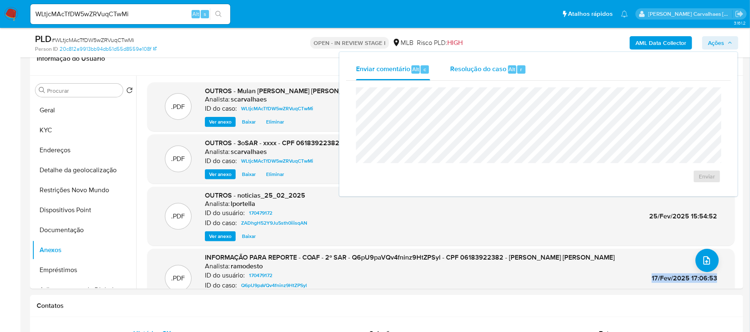
click at [466, 66] on span "Resolução do caso" at bounding box center [478, 69] width 56 height 10
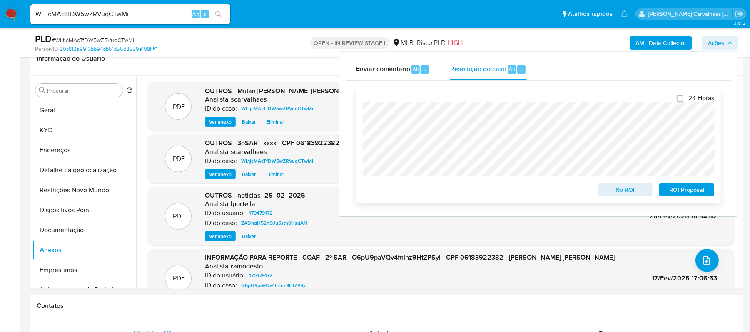
click at [670, 192] on span "ROI Proposal" at bounding box center [686, 190] width 43 height 12
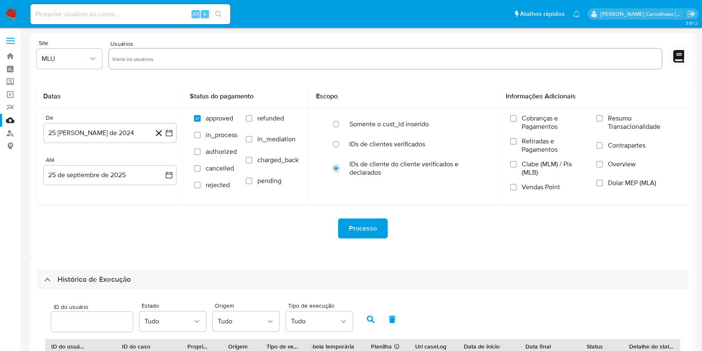
select select "10"
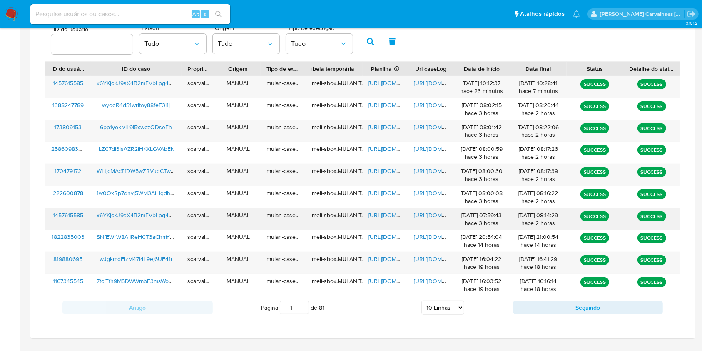
click at [422, 215] on span "[URL][DOMAIN_NAME]" at bounding box center [442, 215] width 57 height 8
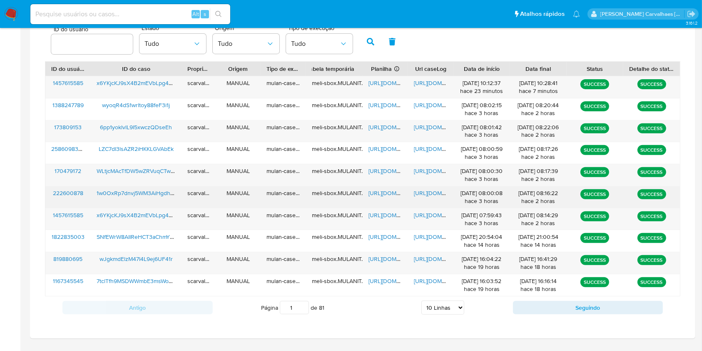
click at [433, 192] on span "[URL][DOMAIN_NAME]" at bounding box center [442, 193] width 57 height 8
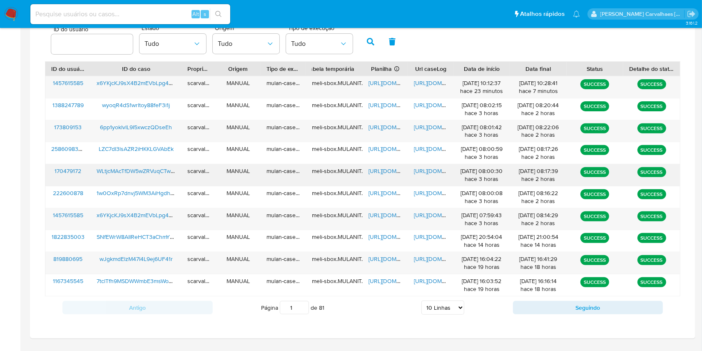
click at [433, 170] on span "[URL][DOMAIN_NAME]" at bounding box center [442, 171] width 57 height 8
click at [378, 170] on span "[URL][DOMAIN_NAME]" at bounding box center [397, 171] width 57 height 8
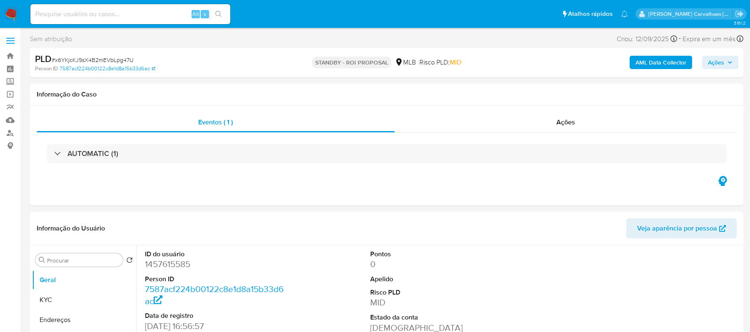
select select "10"
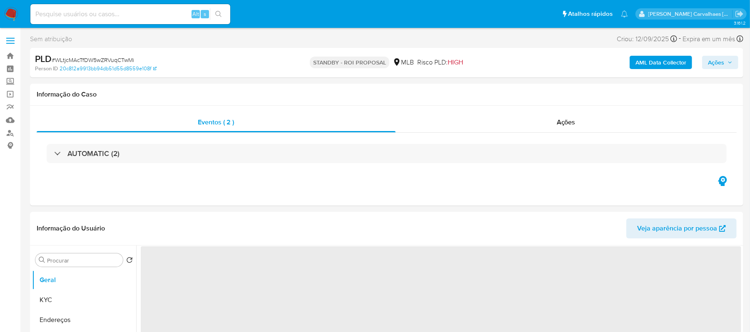
select select "10"
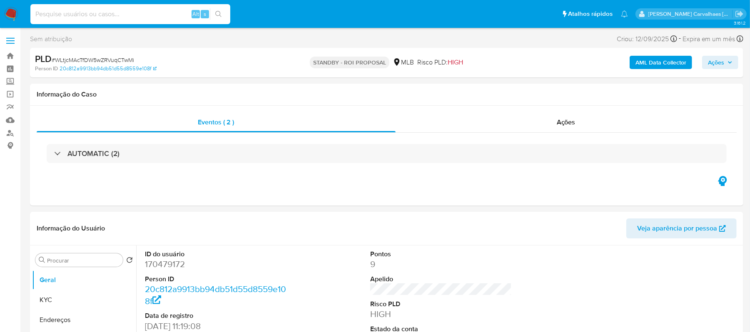
paste input "1w0OxRp7dnvj5WM3AiHgdhkB"
type input "1w0OxRp7dnvj5WM3AiHgdhkB"
click at [219, 17] on icon "search-icon" at bounding box center [218, 14] width 7 height 7
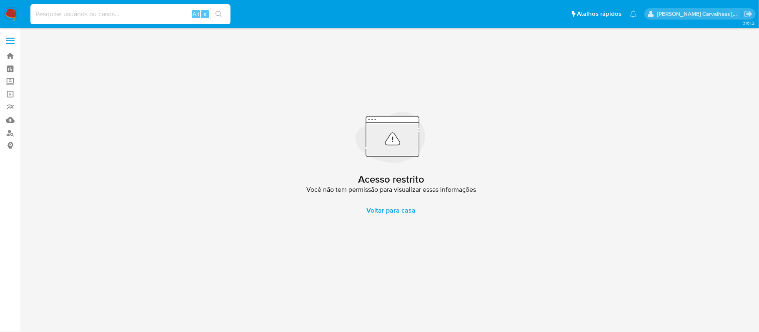
paste input "1w0OxRp7dnvj5WM3AiHgdhkB"
click at [32, 12] on input "1w0OxRp7dnvj5WM3AiHgdhkB" at bounding box center [130, 14] width 200 height 11
type input "1w0OxRp7dnvj5WM3AiHgdhkB"
click at [217, 17] on icon "search-icon" at bounding box center [218, 14] width 7 height 7
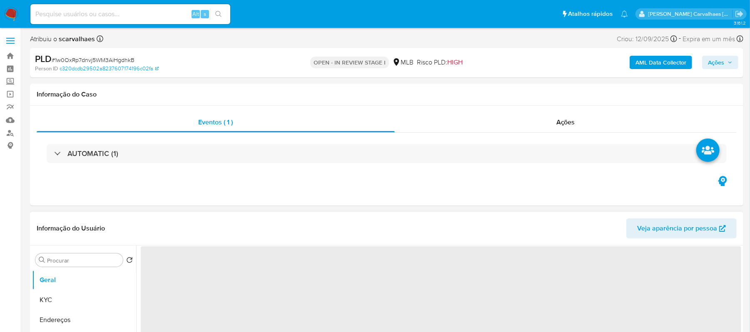
select select "10"
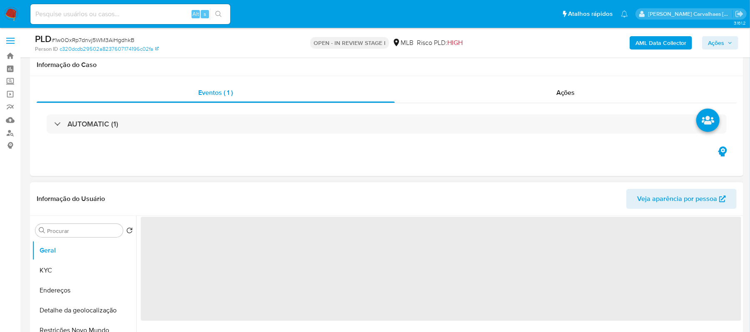
scroll to position [111, 0]
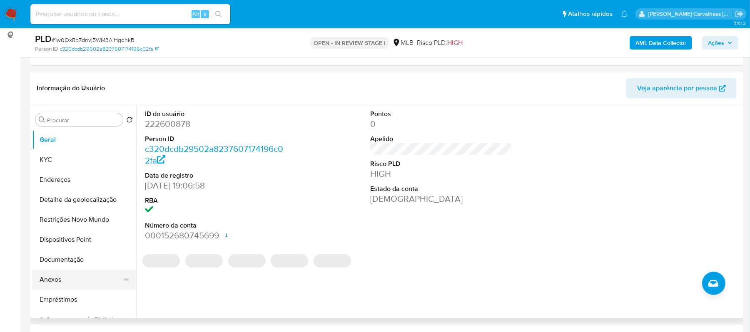
click at [61, 279] on button "Anexos" at bounding box center [80, 280] width 97 height 20
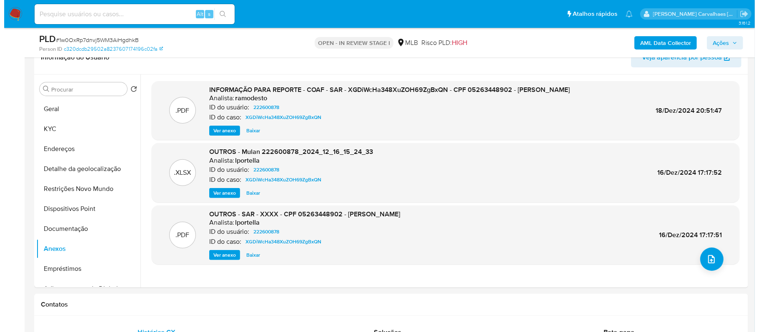
scroll to position [167, 0]
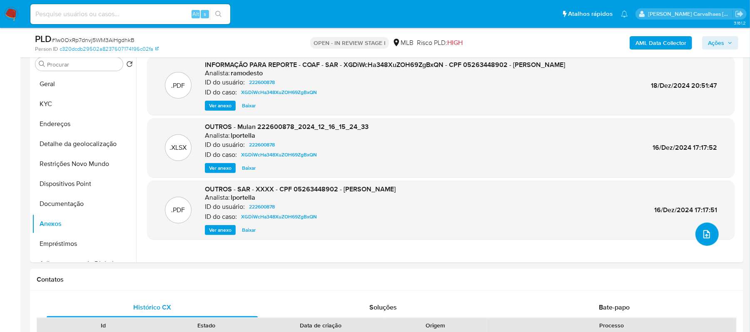
click at [705, 234] on icon "upload-file" at bounding box center [707, 235] width 10 height 10
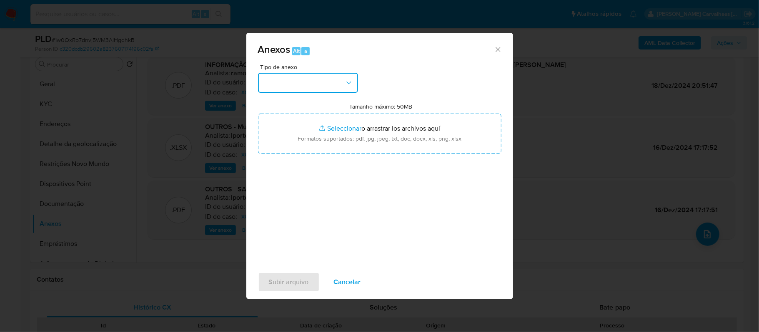
click at [351, 89] on button "button" at bounding box center [308, 83] width 100 height 20
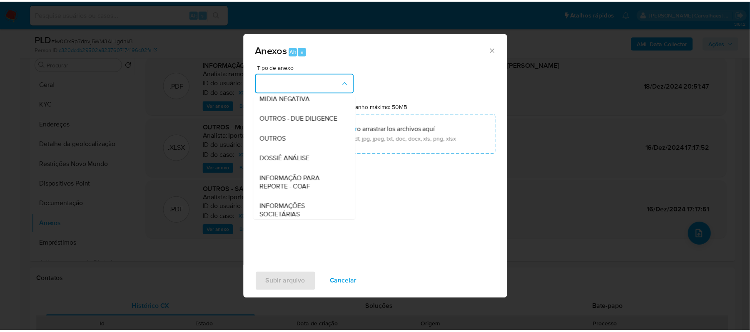
scroll to position [111, 0]
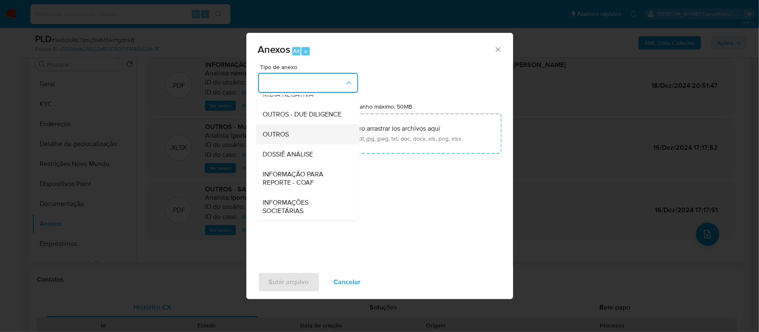
click at [281, 139] on span "OUTROS" at bounding box center [276, 134] width 26 height 8
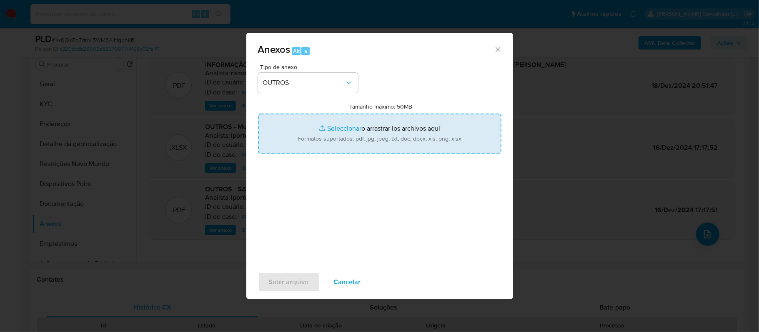
click at [337, 132] on input "Tamanho máximo: 50MB Seleccionar archivos" at bounding box center [379, 134] width 243 height 40
type input "C:\fakepath\Mulan Fatima Bitencourt da Silva 222600878_2025_09_25_07_12_16 - Re…"
click at [344, 127] on input "Tamanho máximo: 50MB Seleccionar archivos" at bounding box center [379, 134] width 243 height 40
type input "C:\fakepath\2oSAR - xxxx- CPF 05263448902 - FATIMA BITENCOURT DA SILVA.pdf"
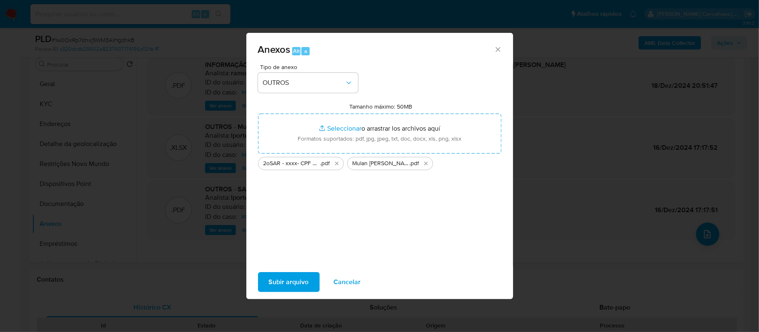
click at [295, 280] on span "Subir arquivo" at bounding box center [289, 282] width 40 height 18
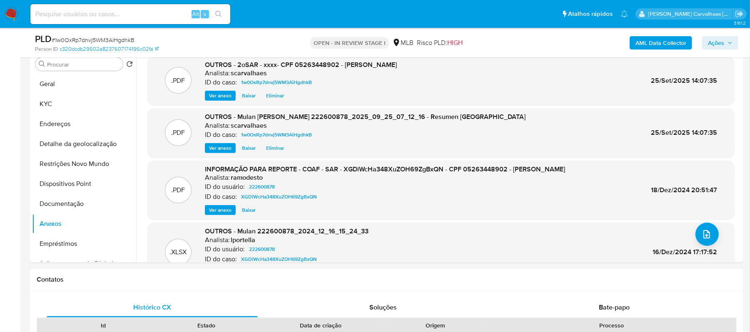
click at [716, 38] on span "Ações" at bounding box center [716, 42] width 16 height 13
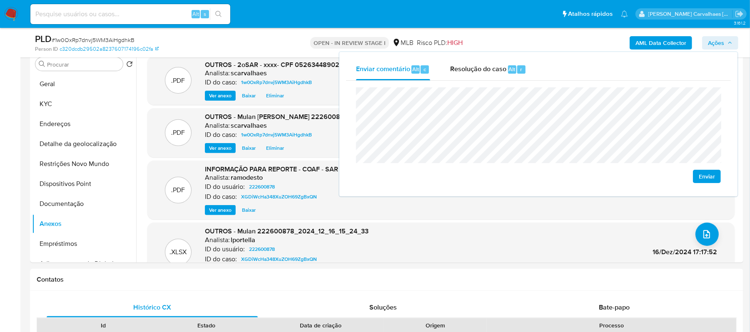
click at [342, 52] on div "Enviar comentário Alt c Resolução do caso Alt r Enviar" at bounding box center [539, 124] width 398 height 145
click at [474, 75] on div "Resolução do caso Alt r" at bounding box center [488, 70] width 76 height 22
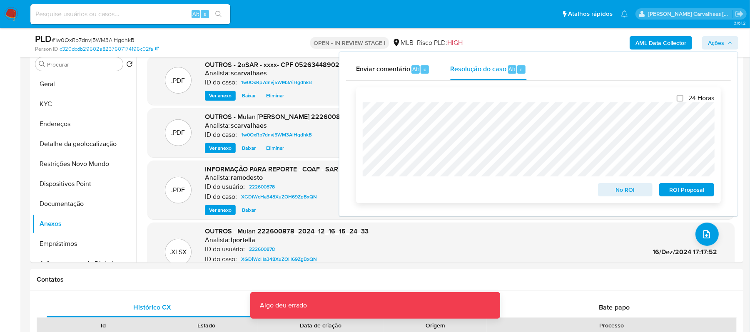
click at [682, 193] on span "ROI Proposal" at bounding box center [686, 190] width 43 height 12
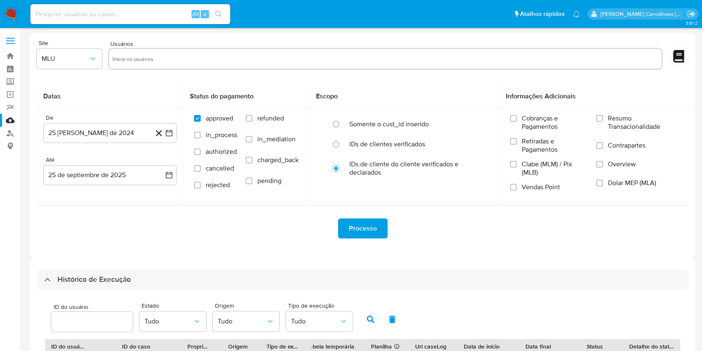
select select "10"
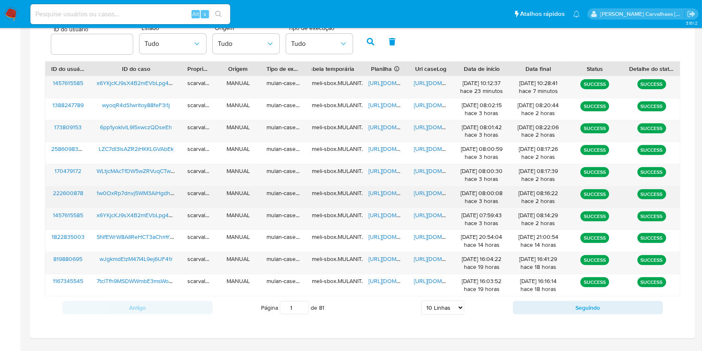
click at [429, 189] on span "[URL][DOMAIN_NAME]" at bounding box center [442, 193] width 57 height 8
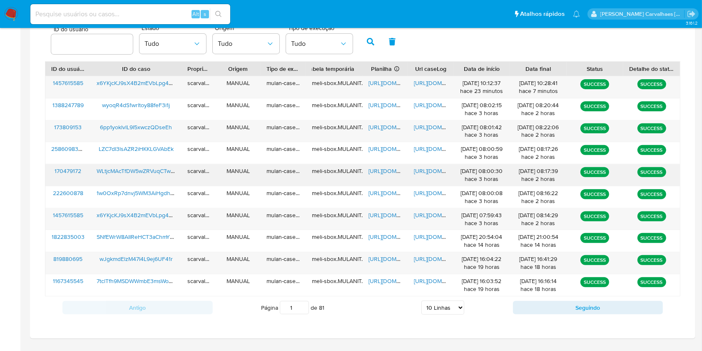
click at [425, 167] on span "[URL][DOMAIN_NAME]" at bounding box center [442, 171] width 57 height 8
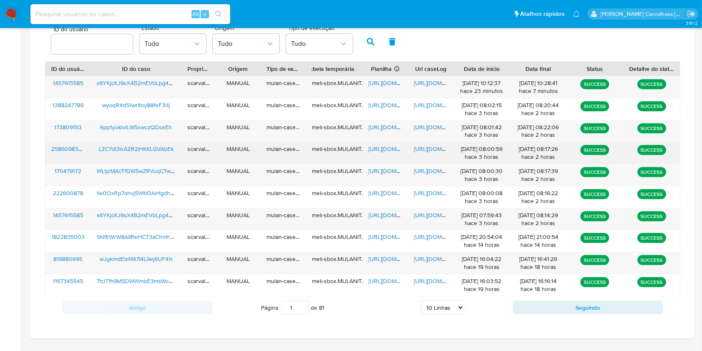
click at [423, 145] on span "[URL][DOMAIN_NAME]" at bounding box center [442, 149] width 57 height 8
click at [385, 149] on span "[URL][DOMAIN_NAME]" at bounding box center [397, 149] width 57 height 8
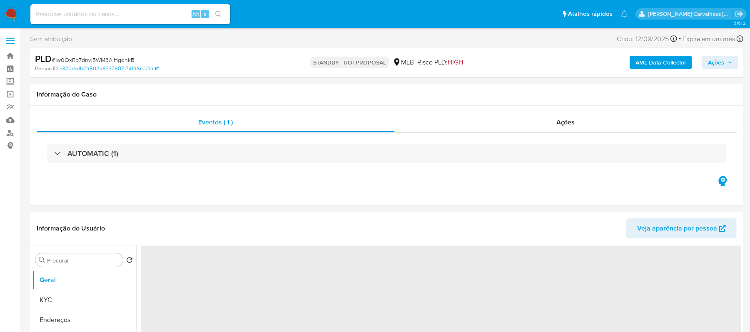
select select "10"
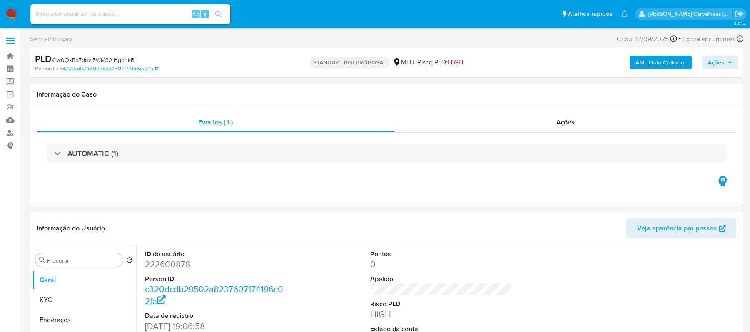
click at [98, 14] on input at bounding box center [130, 14] width 200 height 11
paste input "LZC7dI3lsAZR2iHKKLGVAbEk"
type input "LZC7dI3lsAZR2iHKKLGVAbEk"
click at [217, 17] on icon "search-icon" at bounding box center [218, 14] width 7 height 7
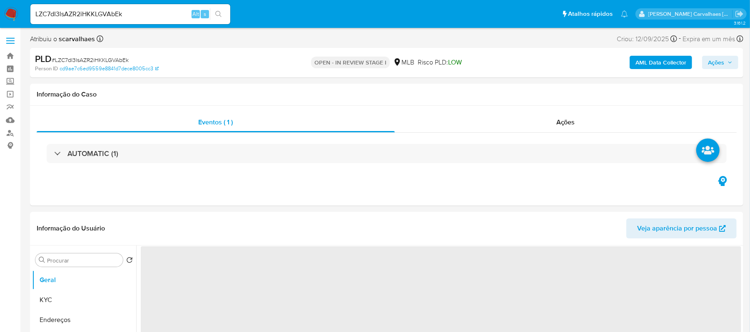
select select "10"
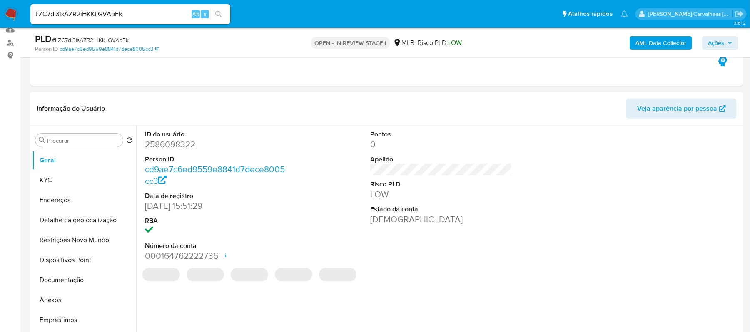
scroll to position [111, 0]
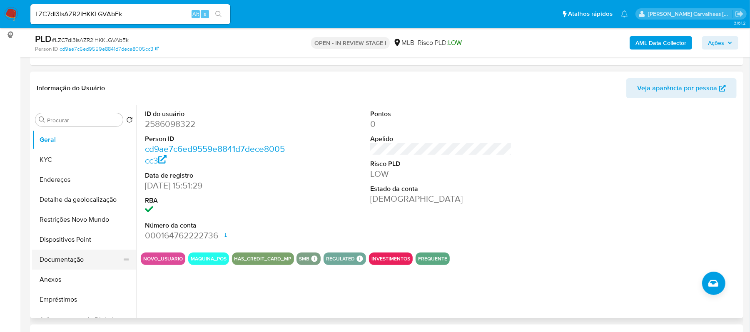
click at [89, 260] on button "Documentação" at bounding box center [80, 260] width 97 height 20
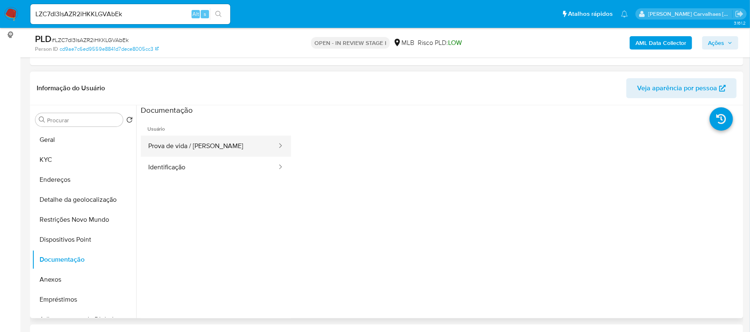
click at [222, 156] on button "Prova de vida / Selfie" at bounding box center [209, 146] width 137 height 21
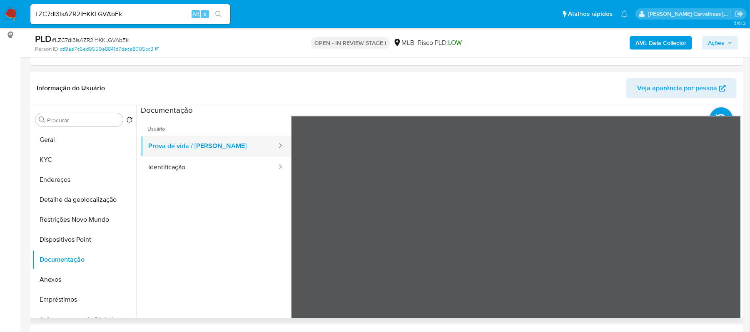
click at [202, 150] on button "Prova de vida / Selfie" at bounding box center [209, 146] width 137 height 21
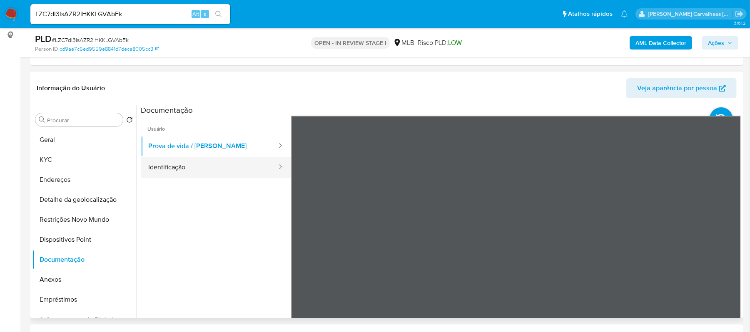
click at [198, 164] on button "Identificação" at bounding box center [209, 167] width 137 height 21
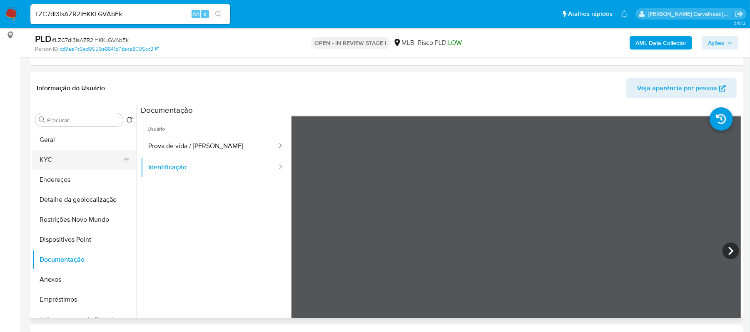
click at [72, 160] on button "KYC" at bounding box center [80, 160] width 97 height 20
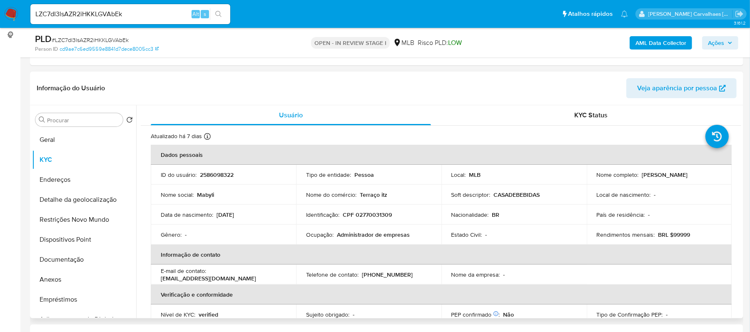
scroll to position [55, 0]
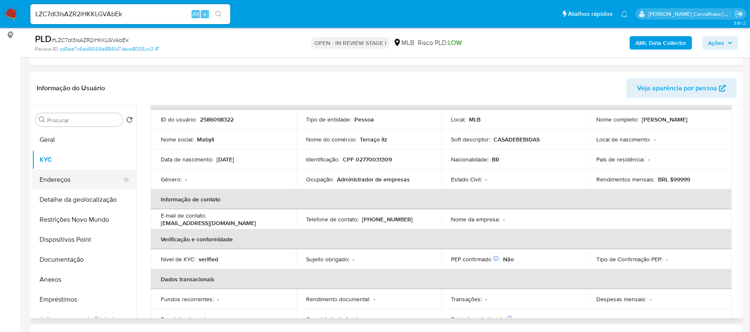
click at [67, 182] on button "Endereços" at bounding box center [80, 180] width 97 height 20
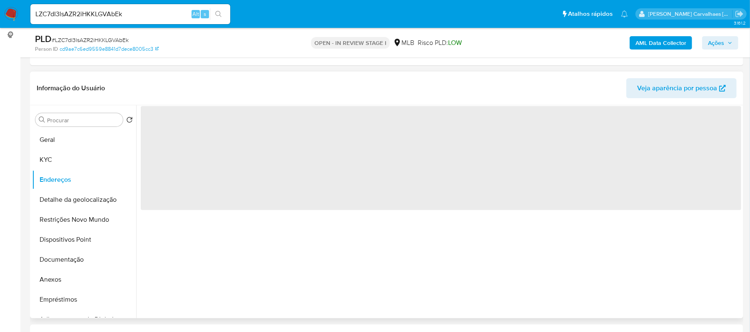
scroll to position [0, 0]
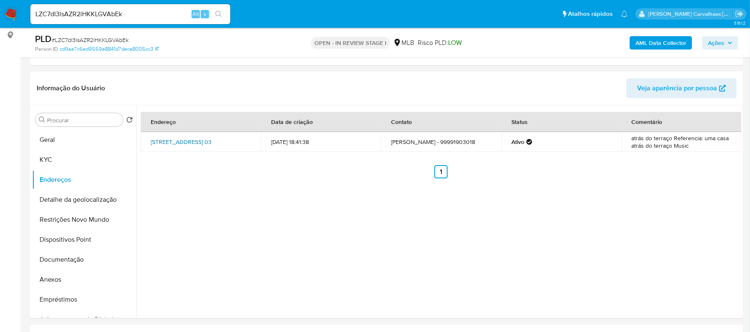
click at [191, 141] on link "Rua Da Liberdade 03, Imperatriz, Maranhão, 65910285, Brasil 03" at bounding box center [181, 142] width 61 height 8
click at [96, 199] on button "Detalhe da geolocalização" at bounding box center [80, 200] width 97 height 20
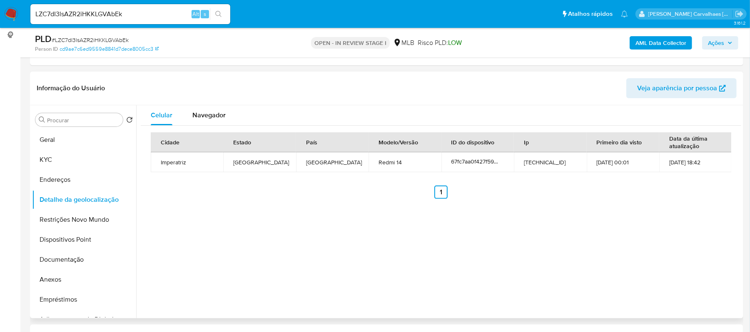
drag, startPoint x: 72, startPoint y: 221, endPoint x: 154, endPoint y: 223, distance: 81.7
click at [72, 221] on button "Restrições Novo Mundo" at bounding box center [84, 220] width 104 height 20
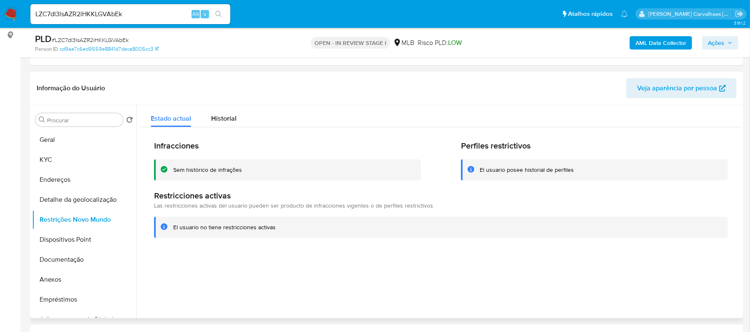
drag, startPoint x: 172, startPoint y: 225, endPoint x: 267, endPoint y: 229, distance: 95.1
click at [276, 233] on div "El usuario no tiene restricciones activas" at bounding box center [441, 227] width 574 height 21
click at [76, 238] on button "Dispositivos Point" at bounding box center [80, 240] width 97 height 20
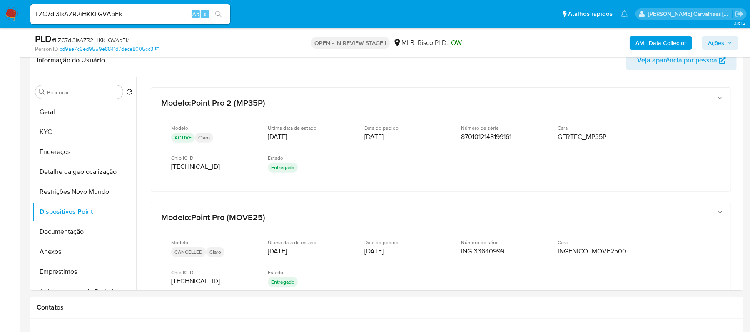
scroll to position [163, 0]
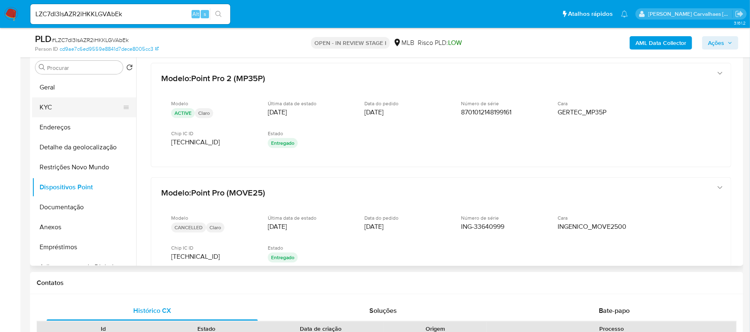
click at [64, 112] on button "KYC" at bounding box center [80, 107] width 97 height 20
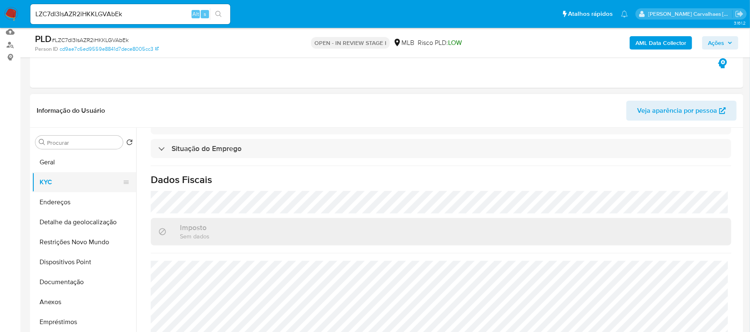
scroll to position [111, 0]
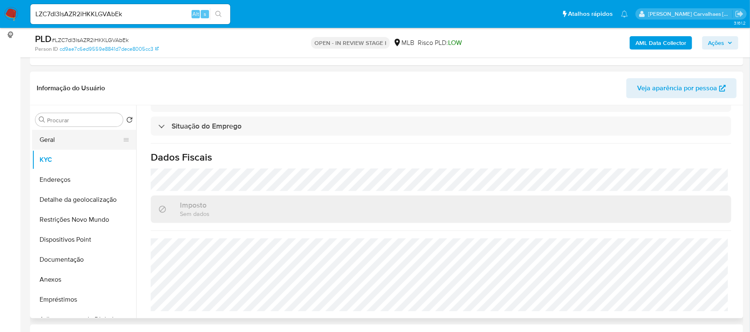
click at [60, 142] on button "Geral" at bounding box center [80, 140] width 97 height 20
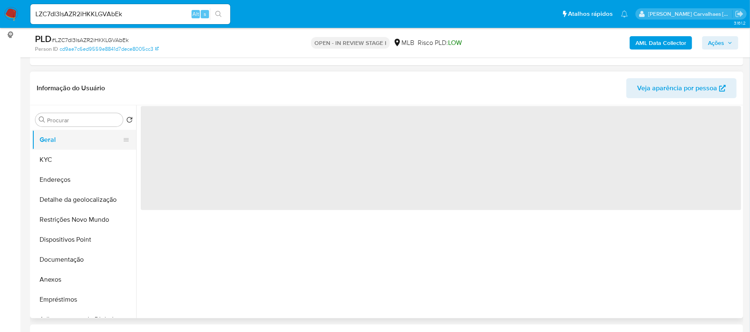
scroll to position [0, 0]
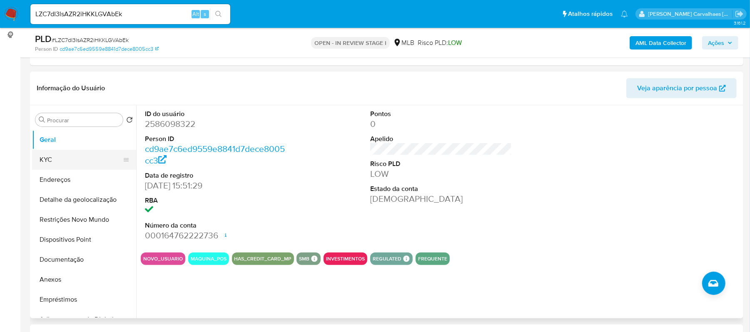
click at [60, 162] on button "KYC" at bounding box center [80, 160] width 97 height 20
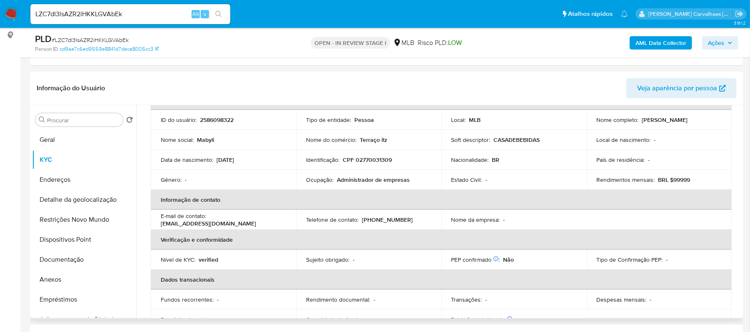
scroll to position [55, 0]
click at [75, 256] on button "Documentação" at bounding box center [80, 260] width 97 height 20
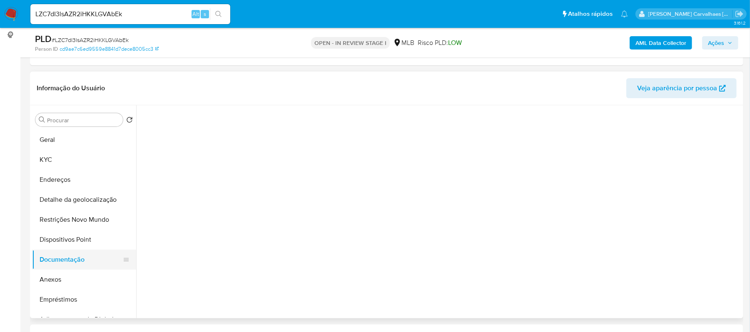
scroll to position [0, 0]
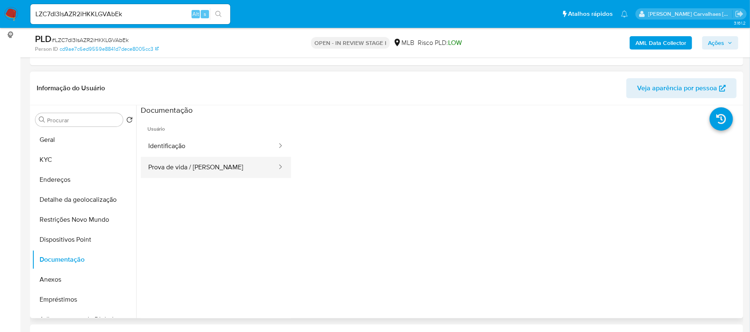
click at [223, 163] on button "Prova de vida / Selfie" at bounding box center [209, 167] width 137 height 21
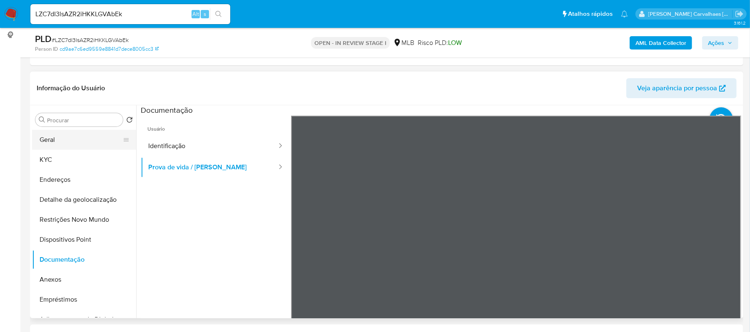
click at [63, 141] on button "Geral" at bounding box center [80, 140] width 97 height 20
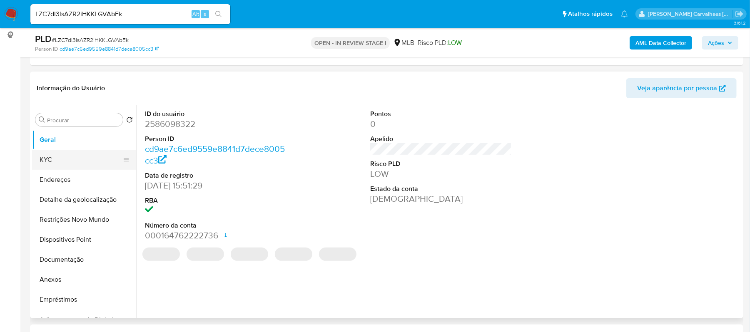
click at [75, 157] on button "KYC" at bounding box center [80, 160] width 97 height 20
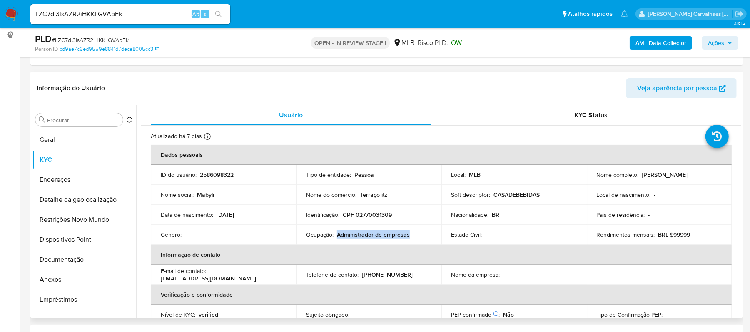
drag, startPoint x: 337, startPoint y: 234, endPoint x: 409, endPoint y: 235, distance: 72.1
click at [409, 235] on div "Ocupação : Administrador de empresas" at bounding box center [368, 234] width 125 height 7
copy p "Administrador de empresas"
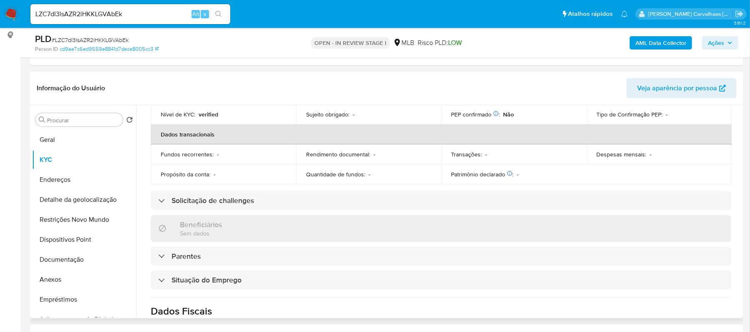
scroll to position [222, 0]
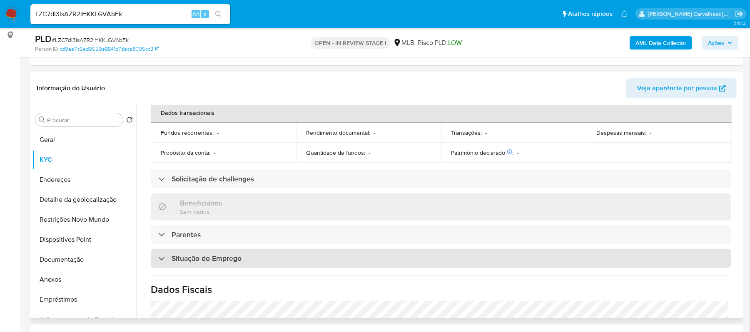
click at [255, 252] on div "Situação do Emprego" at bounding box center [441, 258] width 581 height 19
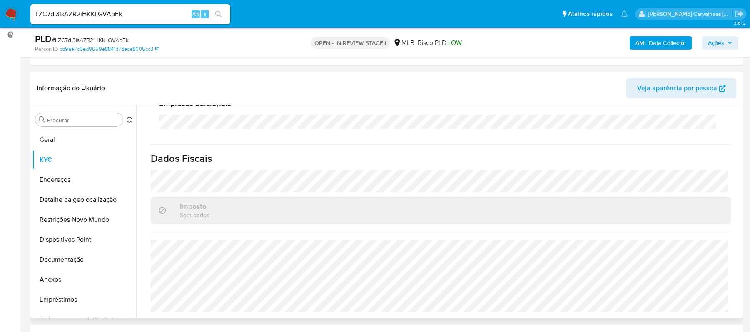
scroll to position [475, 0]
click at [84, 278] on button "Anexos" at bounding box center [80, 280] width 97 height 20
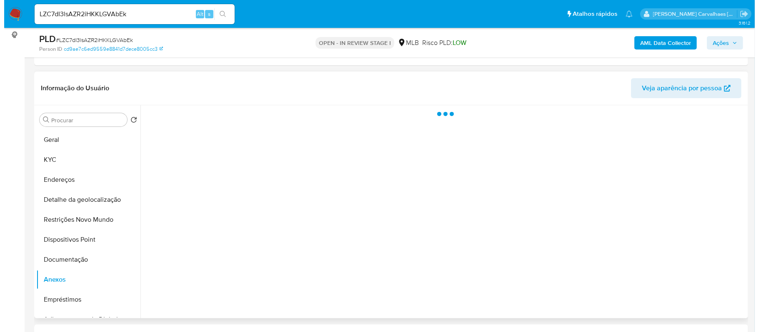
scroll to position [0, 0]
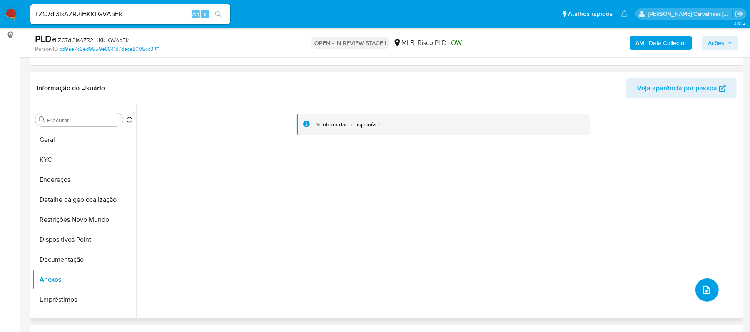
click at [697, 286] on button "upload-file" at bounding box center [707, 290] width 23 height 23
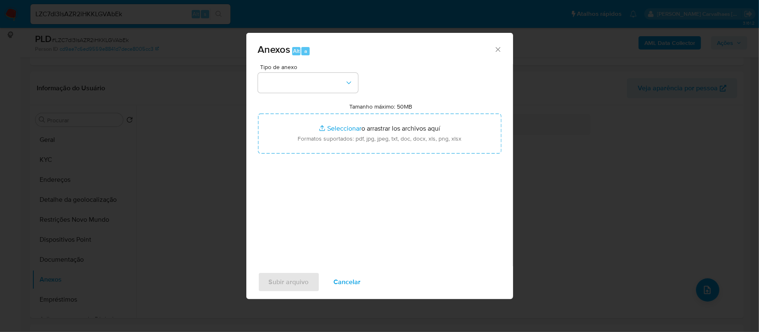
click at [499, 44] on div "Anexos Alt a" at bounding box center [379, 48] width 267 height 31
click at [499, 52] on icon "Cerrar" at bounding box center [498, 49] width 8 height 8
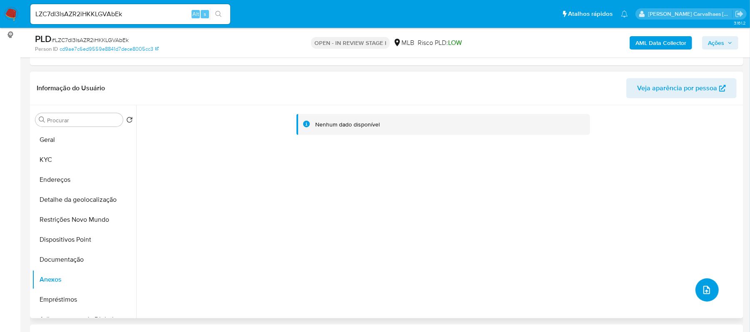
click at [704, 289] on icon "upload-file" at bounding box center [707, 290] width 10 height 10
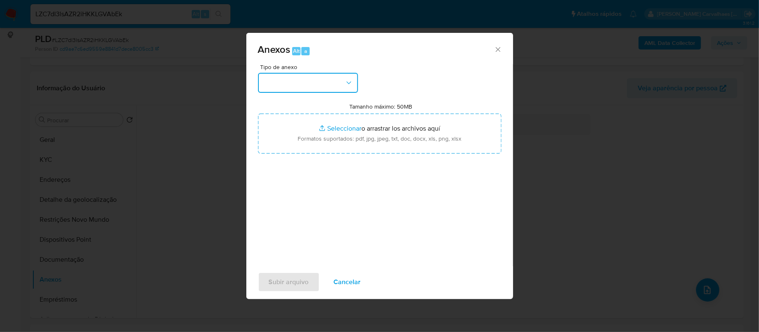
click at [322, 91] on button "button" at bounding box center [308, 83] width 100 height 20
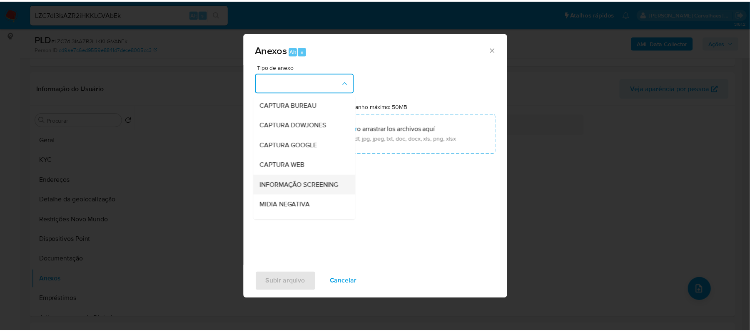
scroll to position [55, 0]
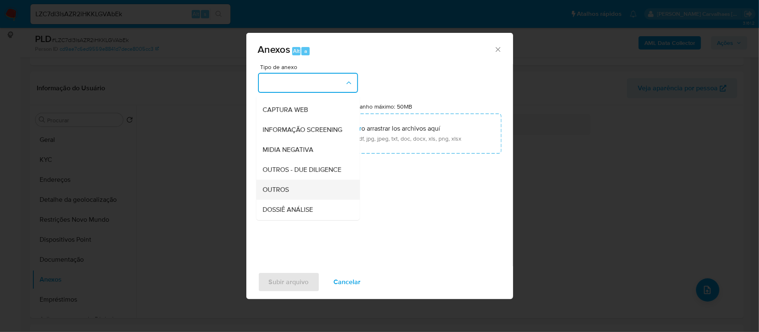
click at [275, 194] on span "OUTROS" at bounding box center [276, 190] width 26 height 8
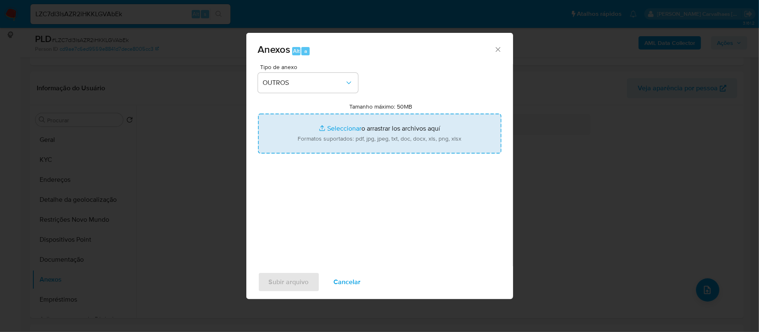
click at [342, 131] on input "Tamanho máximo: 50MB Seleccionar archivos" at bounding box center [379, 134] width 243 height 40
type input "C:\fakepath\Mulan Mabyli Cruz Silva 2586098322_2025_09_25_07_13_37 - Tabla diná…"
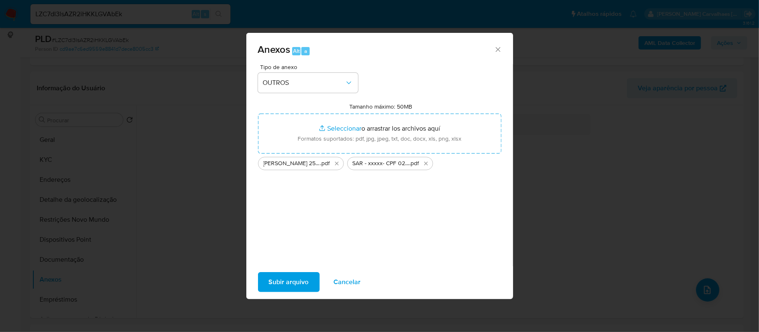
click at [285, 285] on span "Subir arquivo" at bounding box center [289, 282] width 40 height 18
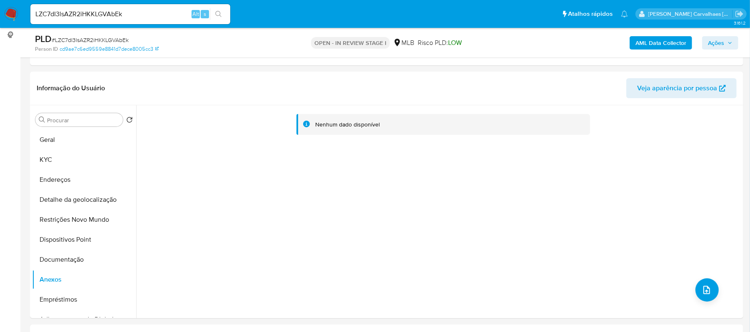
click at [721, 41] on span "Ações" at bounding box center [716, 42] width 16 height 13
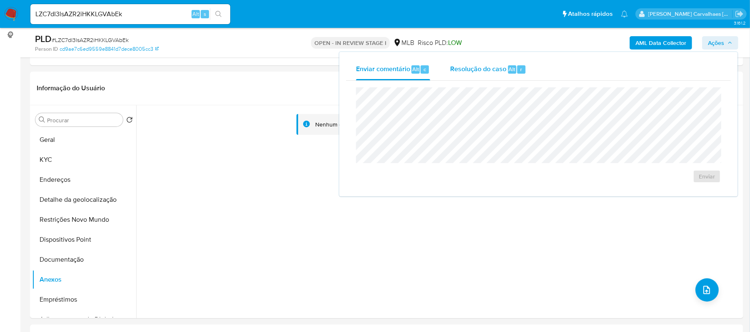
click at [490, 68] on span "Resolução do caso" at bounding box center [478, 69] width 56 height 10
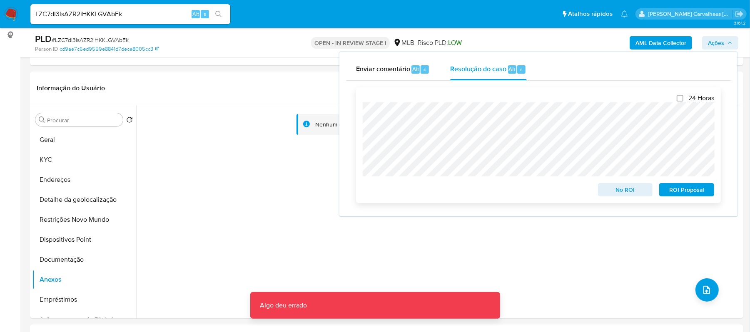
click at [685, 189] on span "ROI Proposal" at bounding box center [686, 190] width 43 height 12
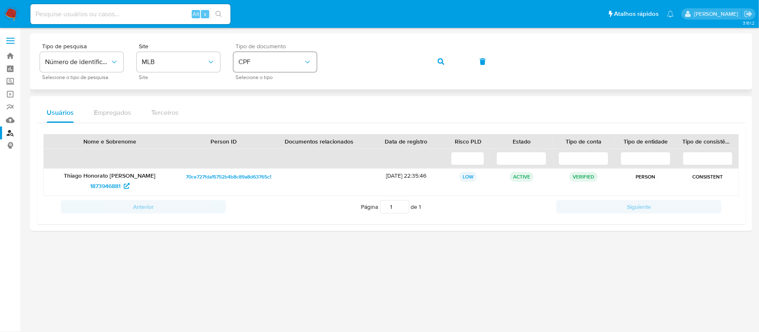
click at [309, 64] on div "Tipo de pesquisa Número de identificação Selecione o tipo de pesquisa Site MLB …" at bounding box center [391, 61] width 702 height 36
click at [439, 65] on span "button" at bounding box center [440, 61] width 7 height 18
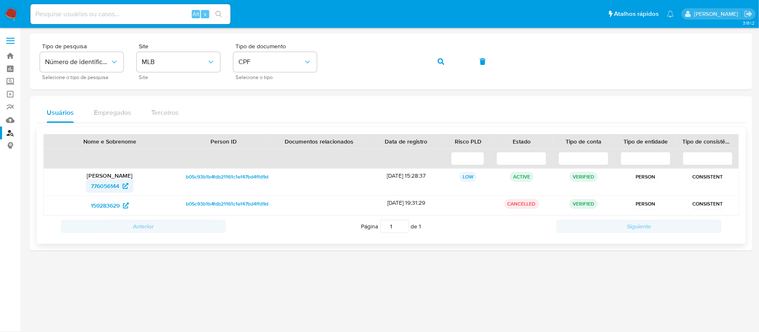
click at [115, 185] on span "776056144" at bounding box center [105, 186] width 28 height 13
click at [122, 205] on span "159283629" at bounding box center [110, 205] width 38 height 13
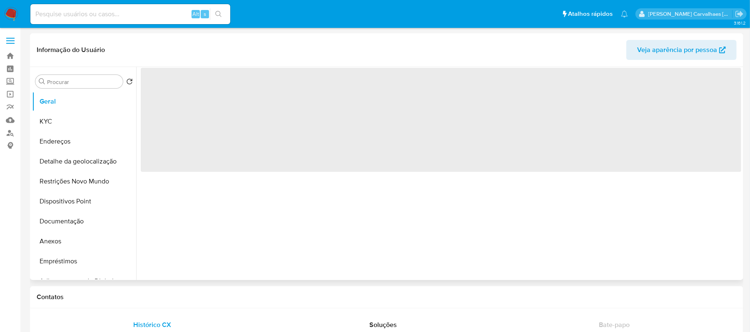
select select "10"
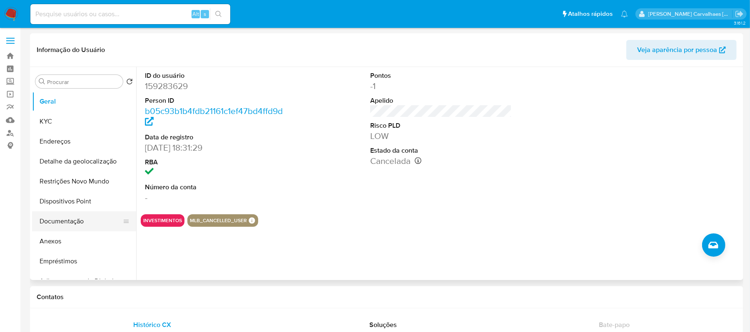
click at [79, 222] on button "Documentação" at bounding box center [80, 222] width 97 height 20
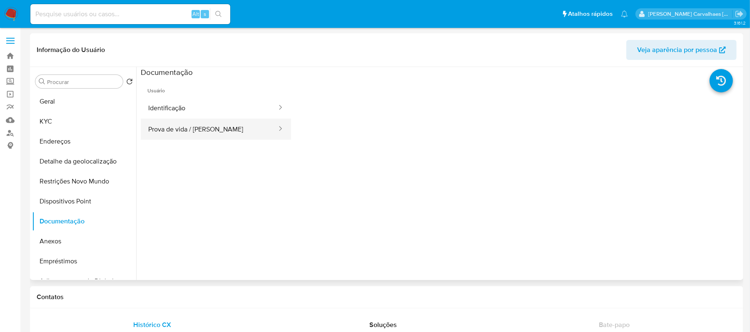
click at [192, 132] on button "Prova de vida / Selfie" at bounding box center [209, 129] width 137 height 21
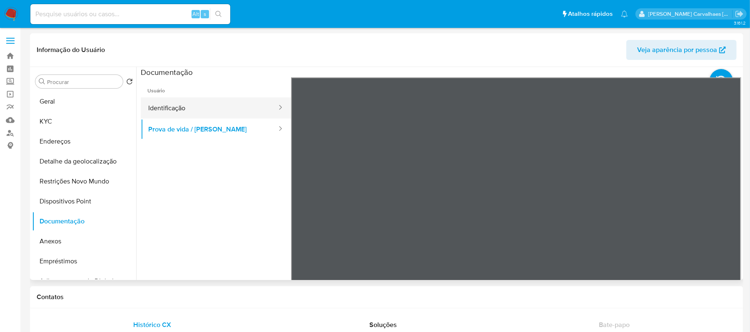
click at [217, 106] on button "Identificação" at bounding box center [209, 107] width 137 height 21
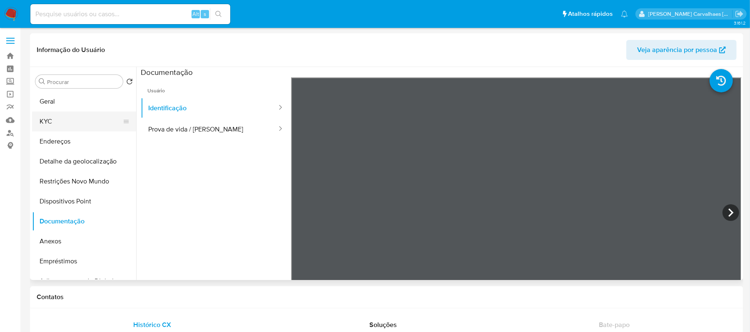
click at [77, 122] on button "KYC" at bounding box center [80, 122] width 97 height 20
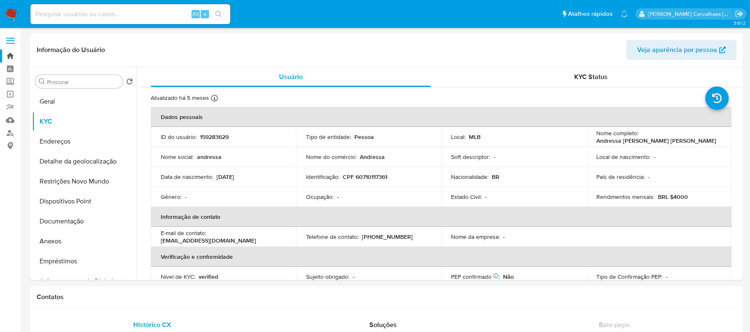
click at [12, 54] on link "Bandeja" at bounding box center [49, 56] width 99 height 13
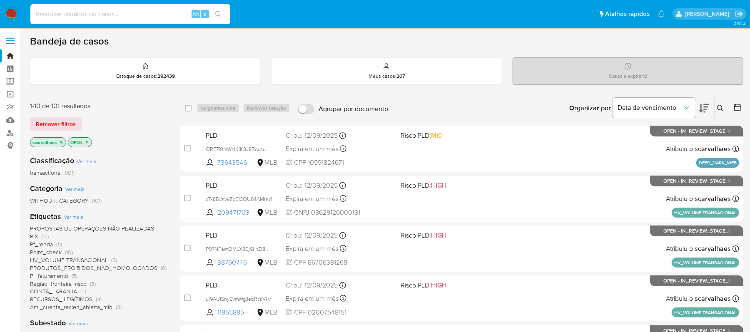
click at [82, 17] on input at bounding box center [130, 14] width 200 height 11
type input "point"
drag, startPoint x: 82, startPoint y: 17, endPoint x: 23, endPoint y: 17, distance: 58.7
click at [23, 17] on nav "Pausado Ver notificaciones point Alt s Atalhos rápidos Presiona las siguientes …" at bounding box center [375, 14] width 750 height 28
click at [85, 142] on icon "close-filter" at bounding box center [87, 142] width 5 height 5
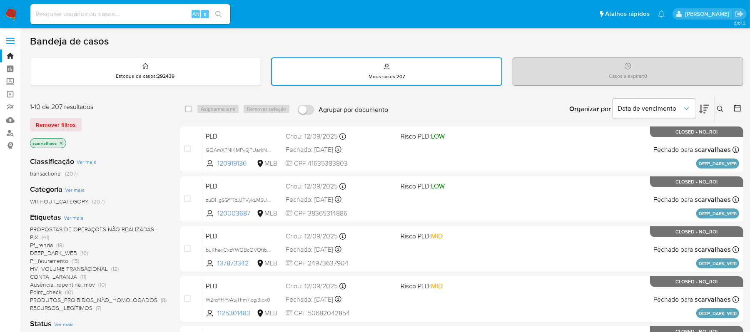
click at [62, 141] on icon "close-filter" at bounding box center [61, 143] width 5 height 5
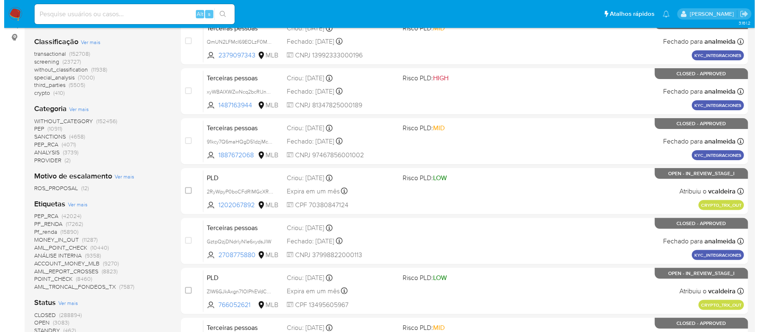
scroll to position [111, 0]
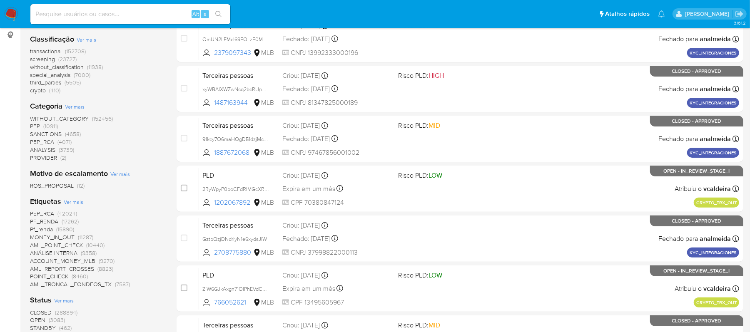
click at [72, 200] on span "Ver mais" at bounding box center [74, 201] width 20 height 7
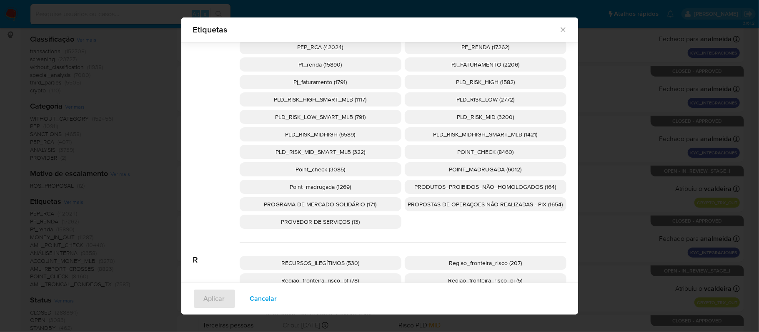
scroll to position [1827, 0]
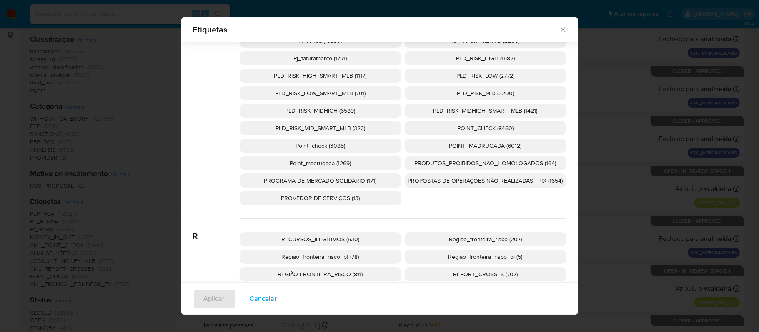
click at [439, 147] on p "POINT_MADRUGADA (6012)" at bounding box center [486, 146] width 162 height 14
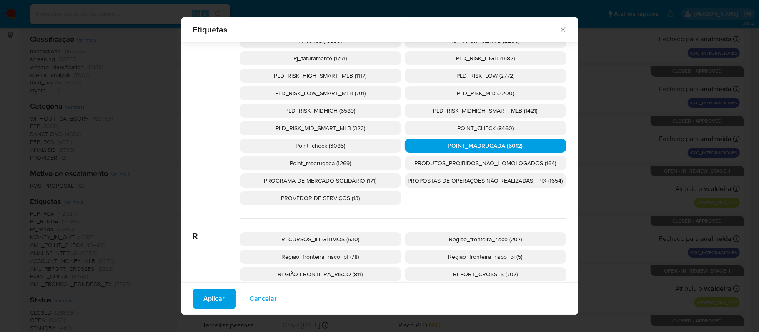
click at [217, 293] on span "Aplicar" at bounding box center [214, 299] width 21 height 18
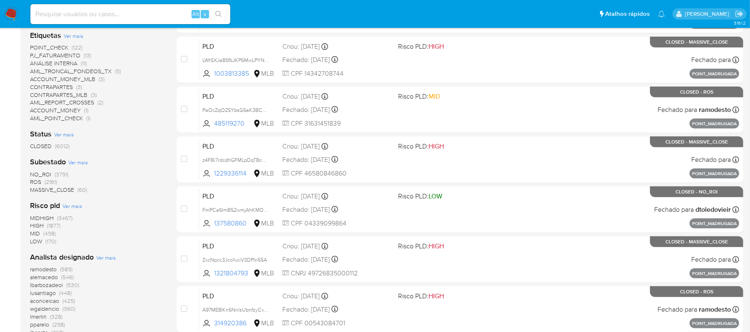
scroll to position [188, 0]
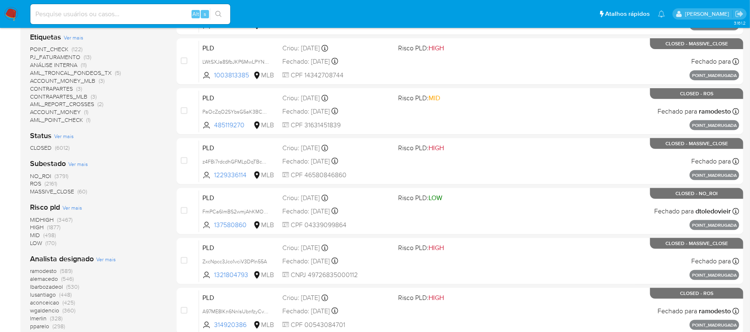
click at [37, 184] on span "ROS" at bounding box center [35, 184] width 11 height 8
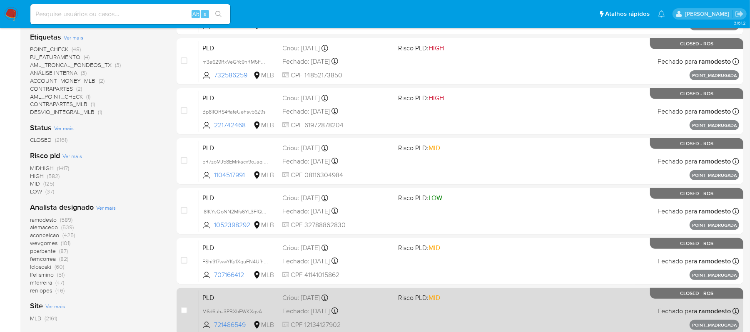
click at [484, 300] on span "Risco PLD: MID" at bounding box center [452, 297] width 109 height 11
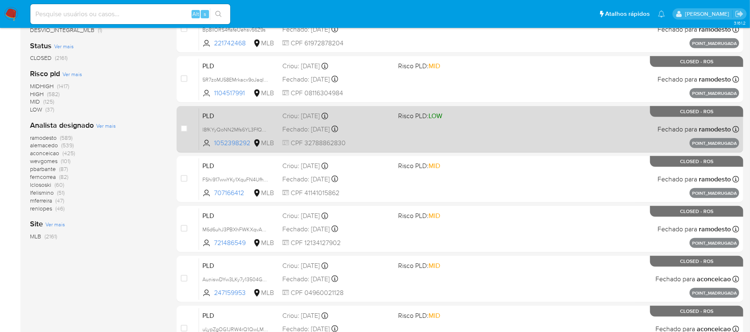
scroll to position [299, 0]
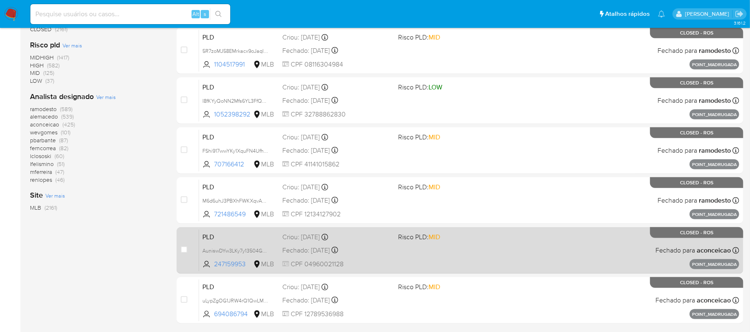
click at [484, 237] on span "Risco PLD: MID" at bounding box center [452, 236] width 109 height 11
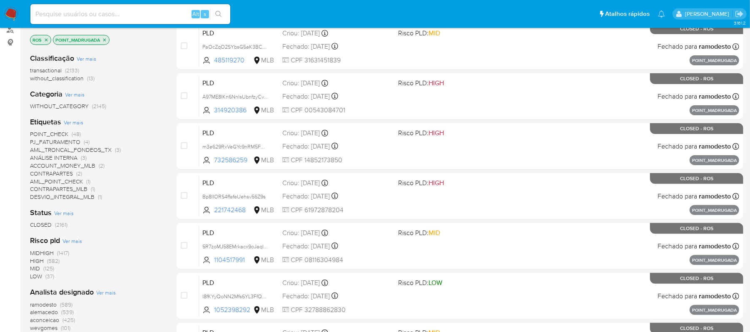
scroll to position [77, 0]
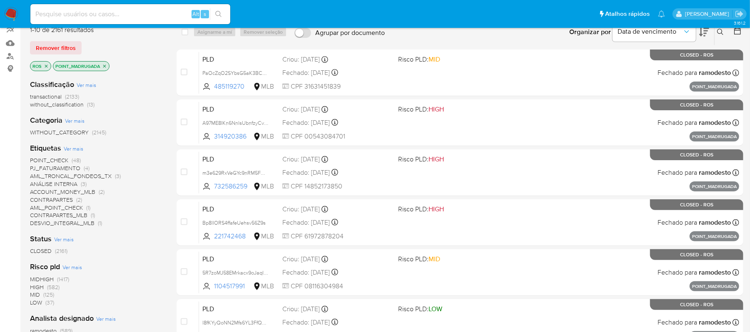
click at [105, 66] on icon "close-filter" at bounding box center [104, 66] width 5 height 5
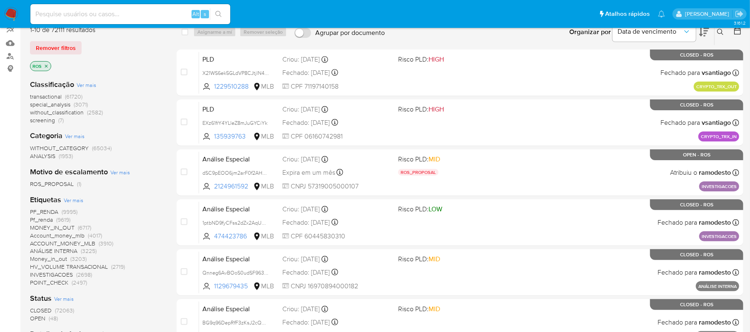
click at [47, 62] on p "ROS" at bounding box center [40, 66] width 20 height 9
click at [47, 64] on icon "close-filter" at bounding box center [46, 66] width 5 height 5
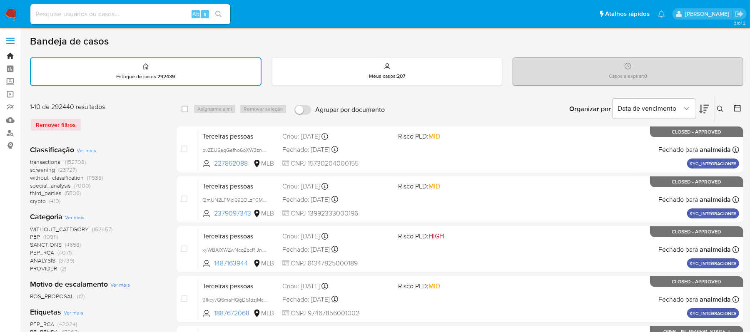
click at [7, 57] on link "Bandeja" at bounding box center [49, 56] width 99 height 13
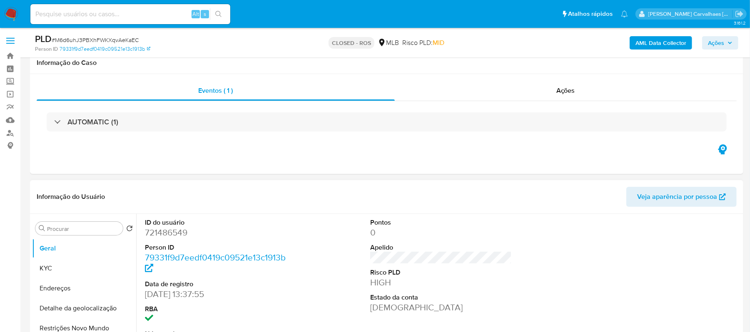
scroll to position [111, 0]
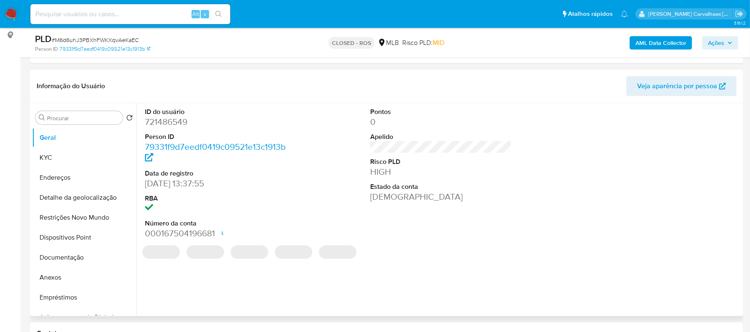
select select "10"
click at [69, 277] on button "Anexos" at bounding box center [80, 278] width 97 height 20
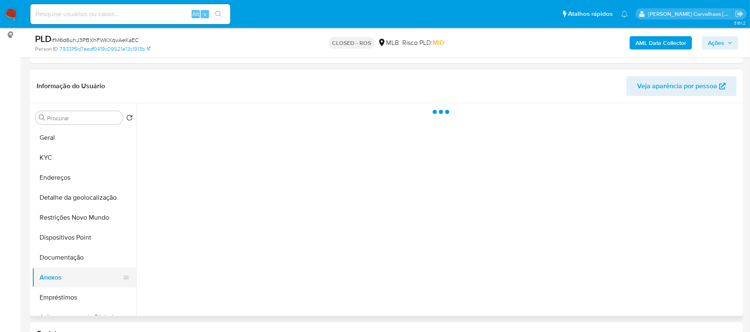
click at [69, 277] on button "Anexos" at bounding box center [80, 278] width 97 height 20
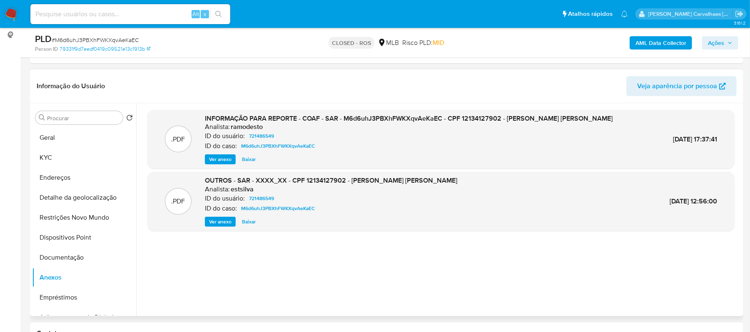
click at [227, 155] on span "Ver anexo" at bounding box center [220, 159] width 22 height 8
click at [227, 155] on div "Ver anexo Baixar" at bounding box center [409, 160] width 408 height 10
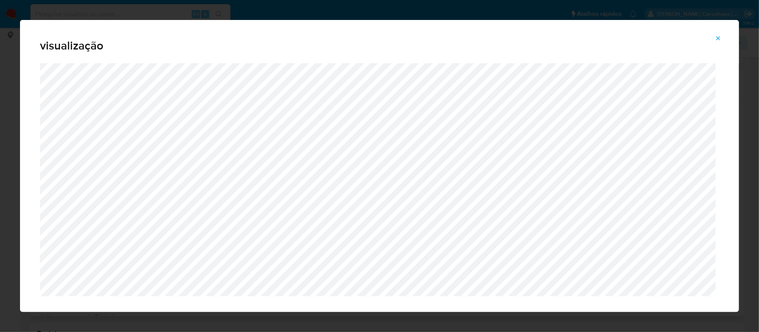
click at [719, 38] on icon "Attachment preview" at bounding box center [718, 38] width 7 height 7
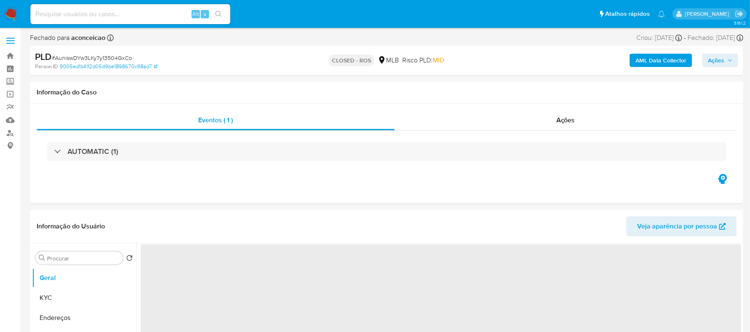
select select "10"
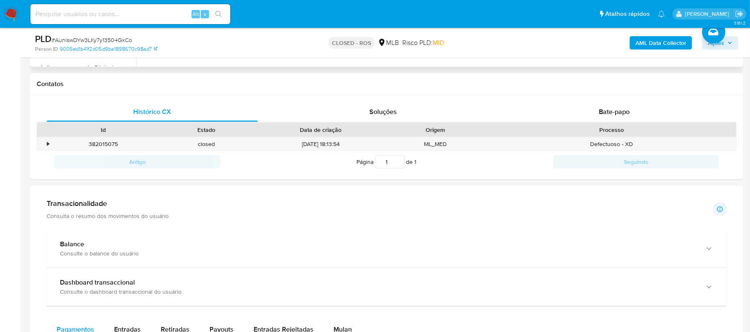
scroll to position [277, 0]
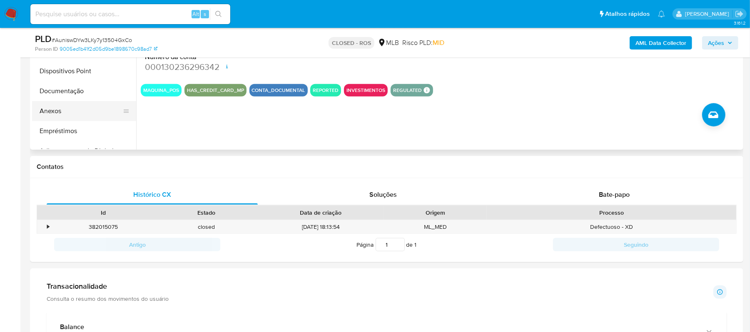
click at [46, 117] on button "Anexos" at bounding box center [80, 111] width 97 height 20
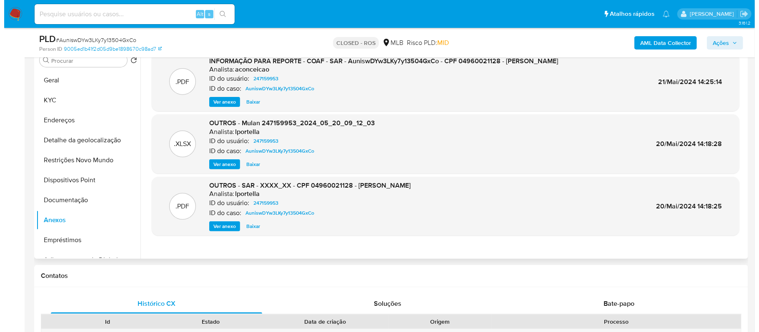
scroll to position [167, 0]
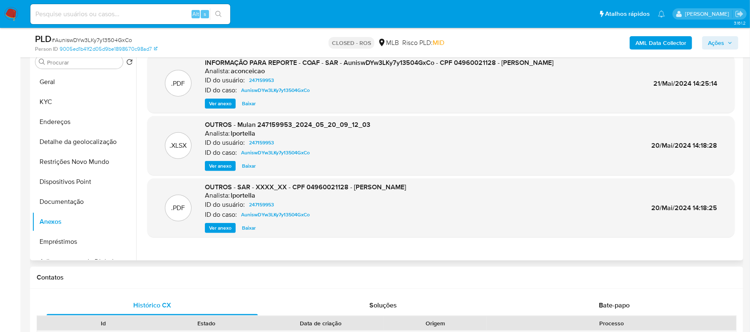
click at [222, 100] on span "Ver anexo" at bounding box center [220, 104] width 22 height 8
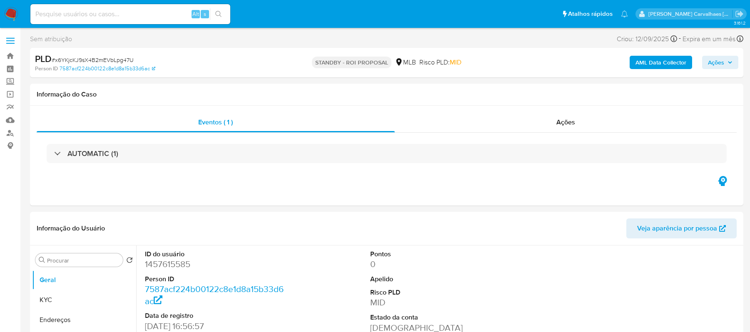
select select "10"
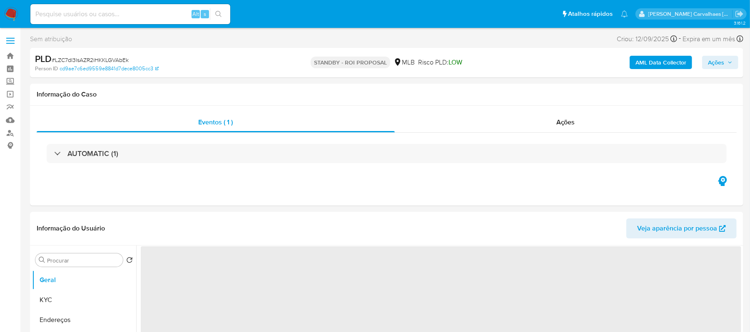
select select "10"
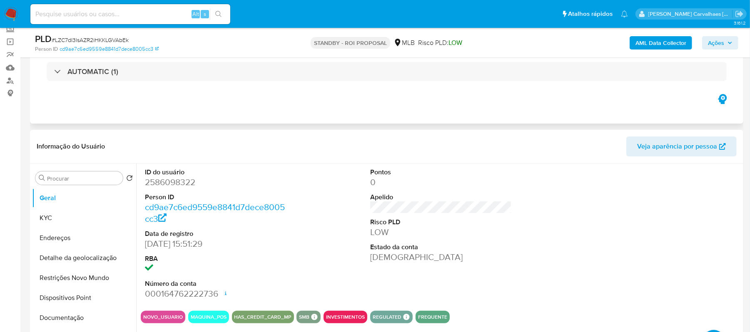
scroll to position [55, 0]
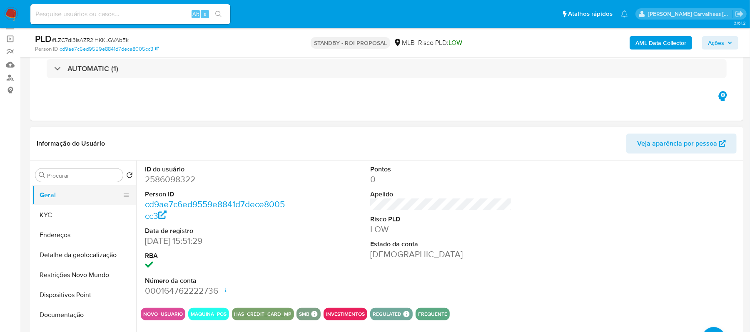
click at [60, 199] on button "Geral" at bounding box center [80, 195] width 97 height 20
click at [65, 220] on button "KYC" at bounding box center [80, 215] width 97 height 20
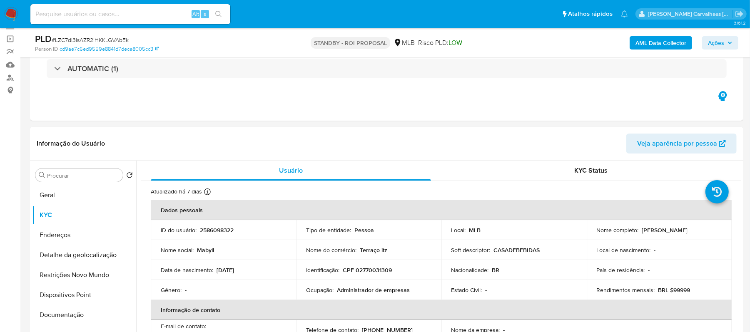
click at [71, 12] on input at bounding box center [130, 14] width 200 height 11
paste input "6pp1yoklvlL9I5xwczQDseEh"
type input "6pp1yoklvlL9I5xwczQDseEh"
click at [215, 13] on button "search-icon" at bounding box center [218, 14] width 17 height 12
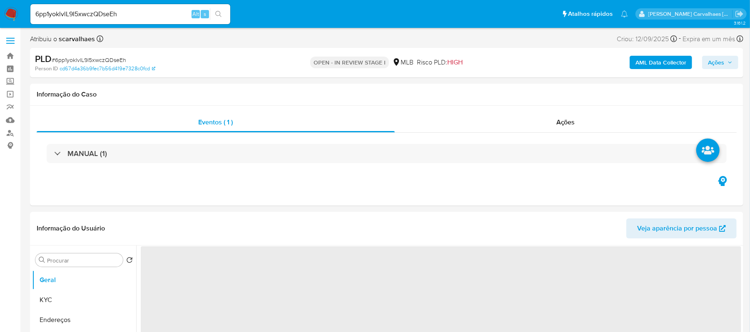
select select "10"
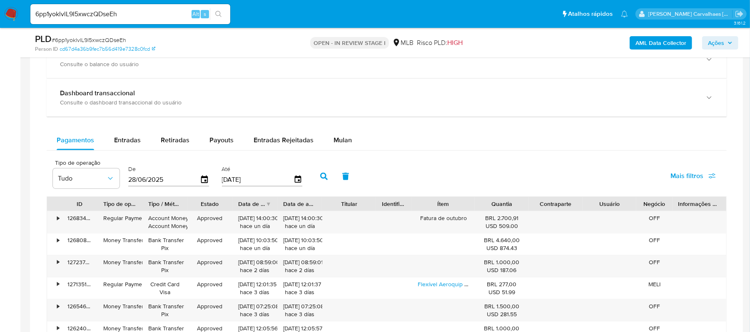
scroll to position [555, 0]
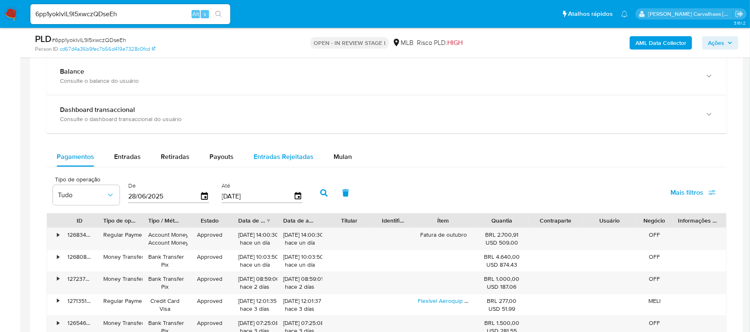
click at [266, 161] on span "Entradas Rejeitadas" at bounding box center [284, 157] width 60 height 10
select select "10"
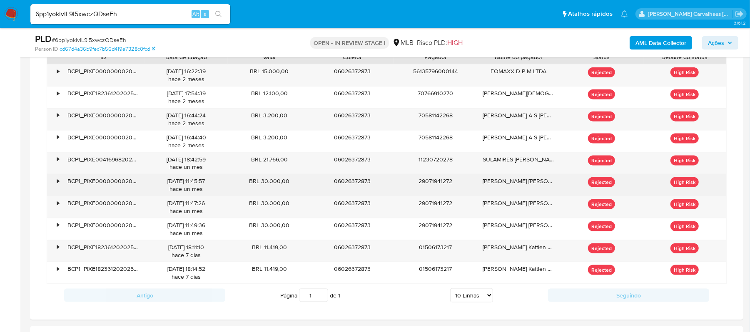
scroll to position [722, 0]
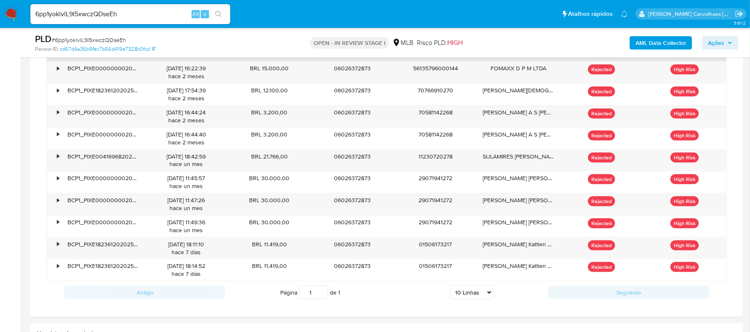
click at [152, 289] on div "Antigo Página 1 de 1 5 Linhas 10 Linhas 20 Linhas 25 Linhas 50 Linhas 100 Linha…" at bounding box center [387, 293] width 680 height 22
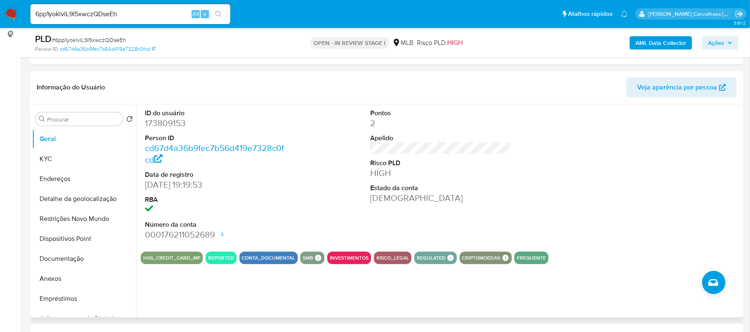
scroll to position [111, 0]
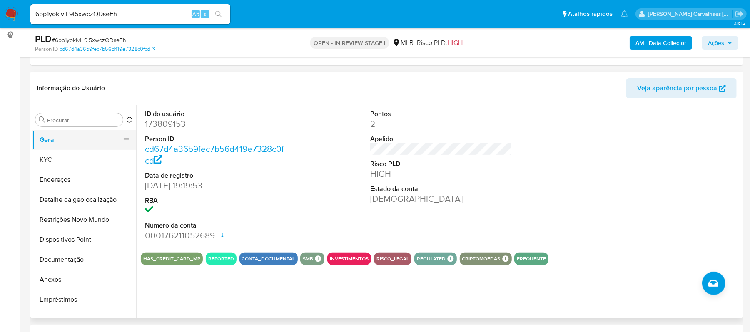
click at [70, 135] on button "Geral" at bounding box center [80, 140] width 97 height 20
click at [54, 159] on button "KYC" at bounding box center [80, 160] width 97 height 20
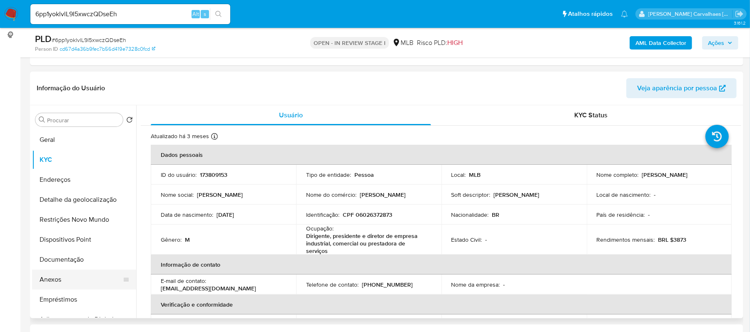
drag, startPoint x: 40, startPoint y: 281, endPoint x: 77, endPoint y: 284, distance: 36.8
click at [40, 281] on button "Anexos" at bounding box center [80, 280] width 97 height 20
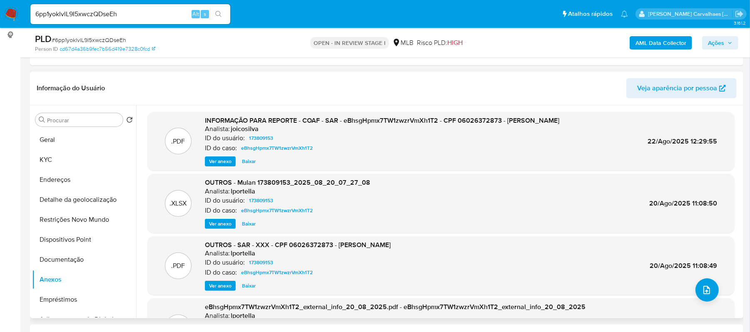
click at [219, 165] on span "Ver anexo" at bounding box center [220, 161] width 22 height 8
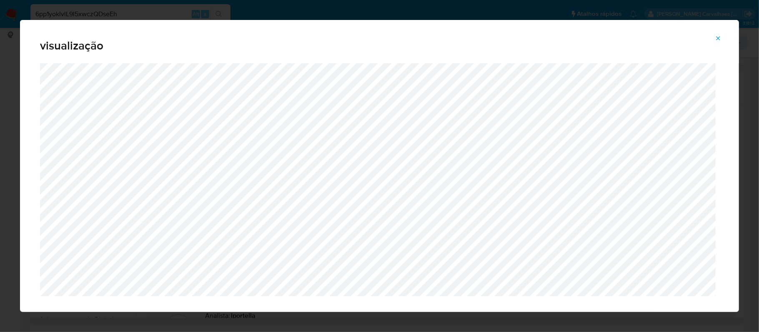
click at [719, 40] on icon "Attachment preview" at bounding box center [718, 38] width 7 height 7
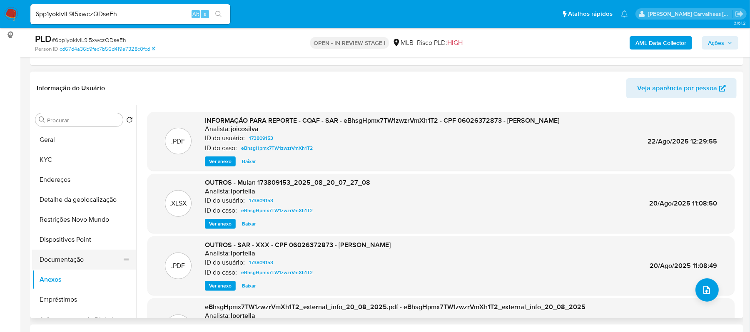
click at [81, 256] on button "Documentação" at bounding box center [80, 260] width 97 height 20
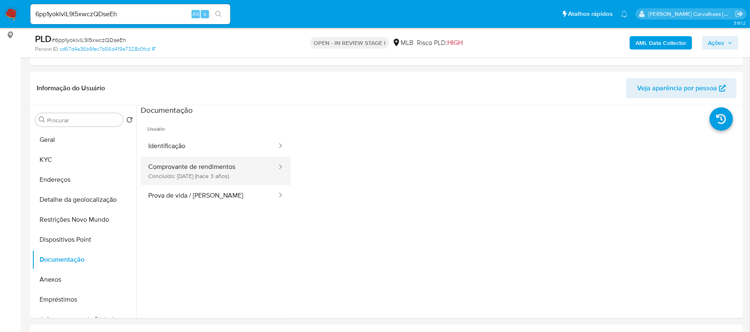
click at [186, 167] on button "Comprovante de rendimentos Concluído: 09/02/2023 (hace 3 años)" at bounding box center [209, 171] width 137 height 28
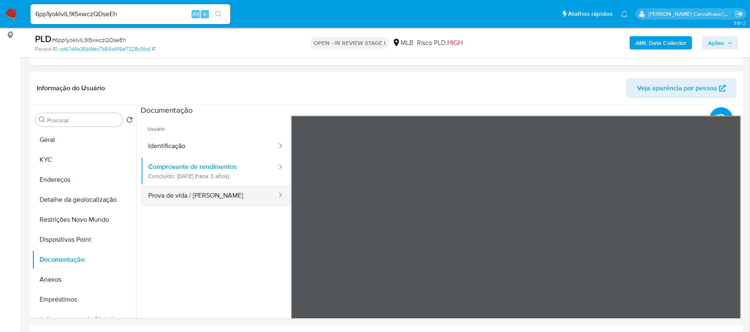
click at [216, 202] on button "Prova de vida / Selfie" at bounding box center [209, 195] width 137 height 21
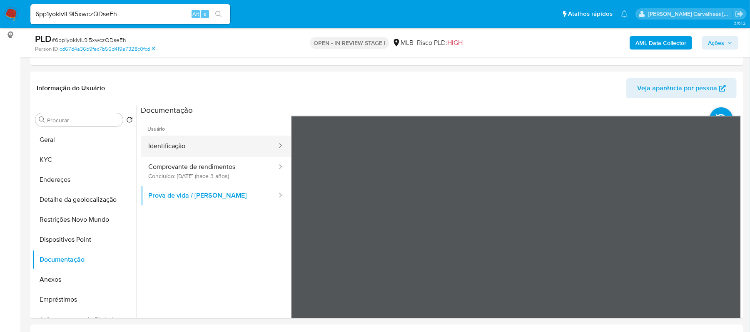
click at [172, 137] on button "Identificação" at bounding box center [209, 146] width 137 height 21
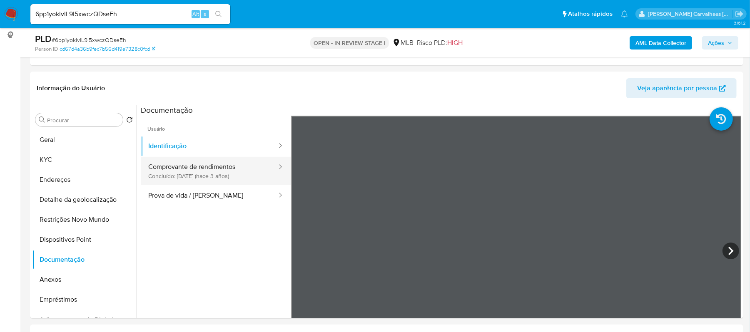
click at [175, 172] on button "Comprovante de rendimentos Concluído: 09/02/2023 (hace 3 años)" at bounding box center [209, 171] width 137 height 28
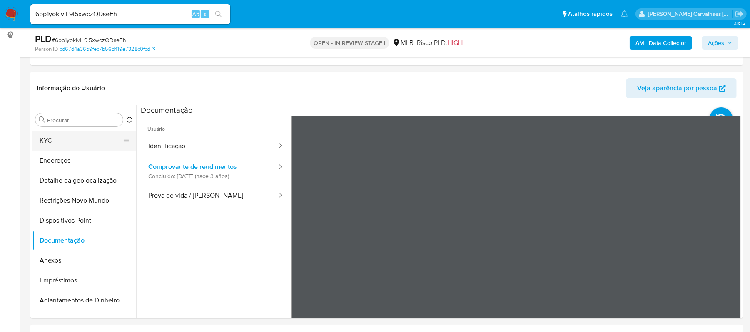
scroll to position [0, 0]
click at [60, 138] on button "Geral" at bounding box center [80, 140] width 97 height 20
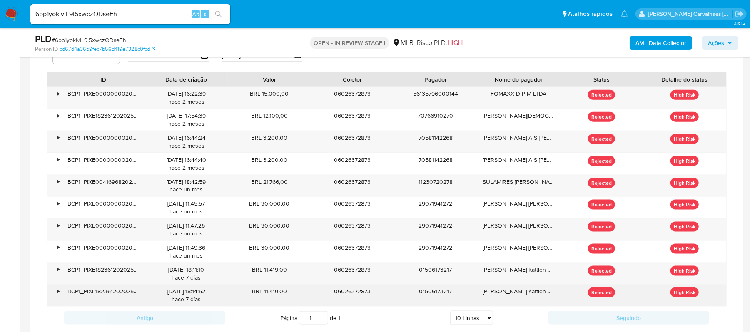
scroll to position [722, 0]
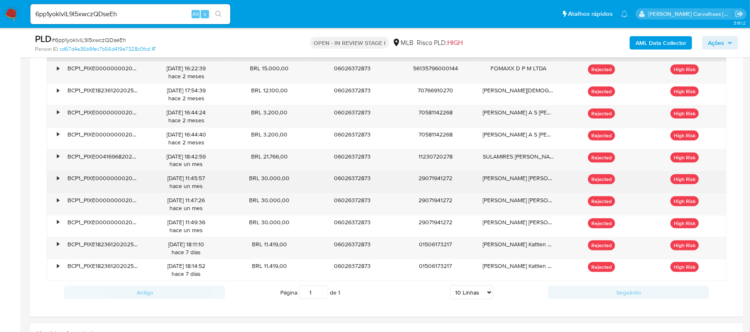
click at [89, 182] on div "BCP1_PIXE0000000020250822144538793655730" at bounding box center [103, 183] width 83 height 22
click at [57, 182] on div "•" at bounding box center [58, 179] width 2 height 8
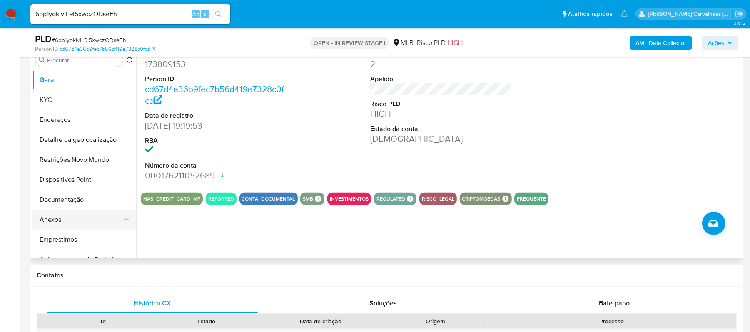
scroll to position [167, 0]
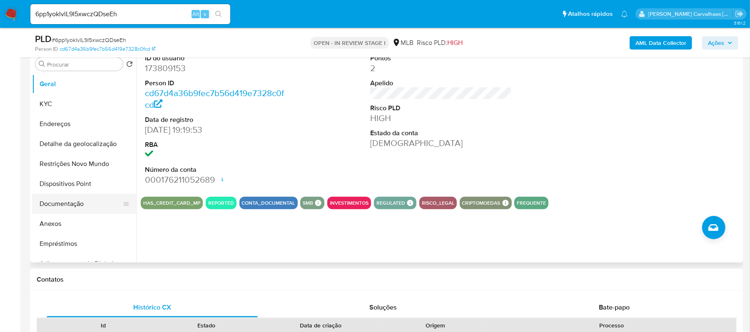
click at [81, 204] on button "Documentação" at bounding box center [80, 204] width 97 height 20
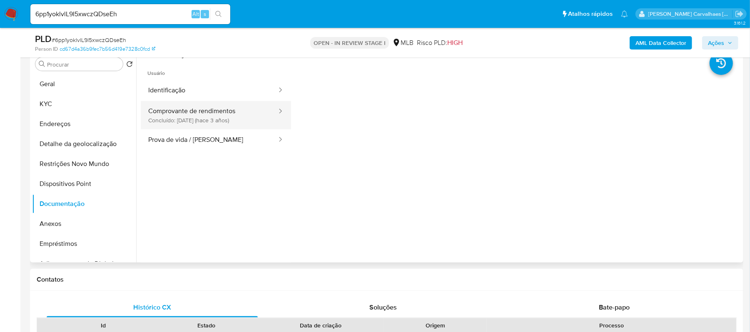
click at [214, 120] on button "Comprovante de rendimentos Concluído: 09/02/2023 (hace 3 años)" at bounding box center [209, 115] width 137 height 28
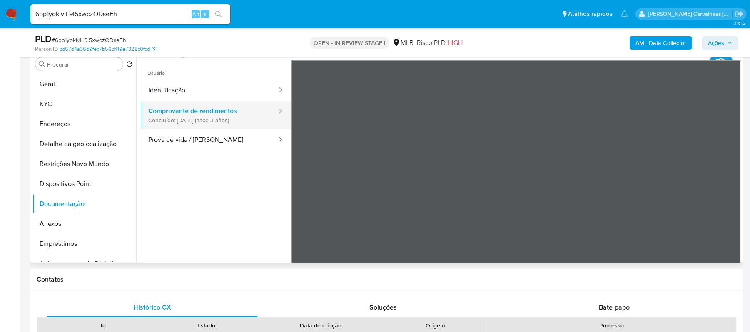
click at [214, 120] on button "Comprovante de rendimentos Concluído: 09/02/2023 (hace 3 años)" at bounding box center [209, 115] width 137 height 28
click at [182, 142] on button "Prova de vida / Selfie" at bounding box center [209, 140] width 137 height 21
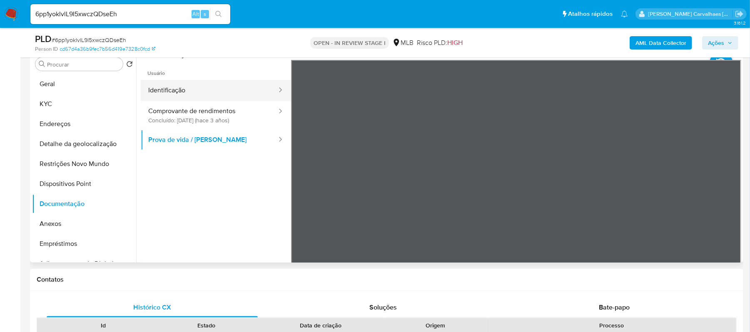
click at [166, 92] on button "Identificação" at bounding box center [209, 90] width 137 height 21
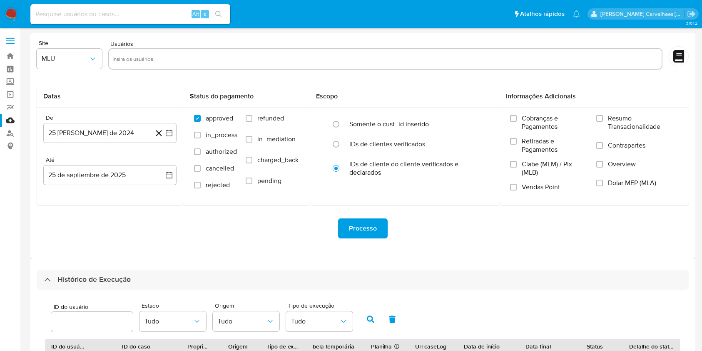
select select "10"
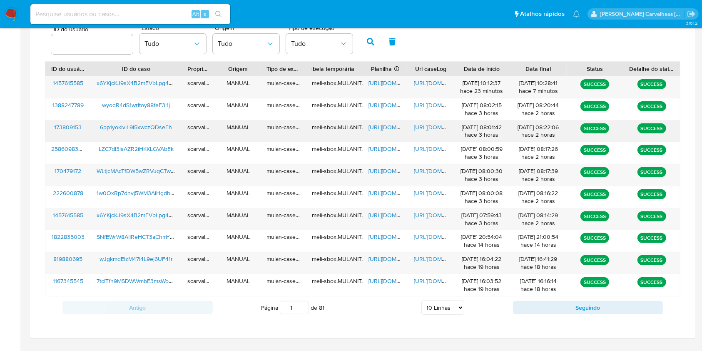
click at [418, 127] on span "https://docs.google.com/document/d/1V0Dyfv8PdCGhCvDmbeJGDXmsIWBDkDLIcSu5n9y5DoM…" at bounding box center [442, 127] width 57 height 8
click at [379, 126] on span "https://docs.google.com/spreadsheets/d/1q_r1UpdgF43wzZ7oi9ojY1YeOcT8p7nXS-Jjc5K…" at bounding box center [397, 127] width 57 height 8
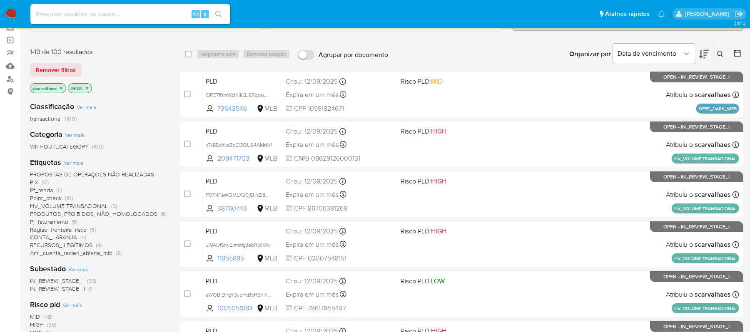
scroll to position [55, 0]
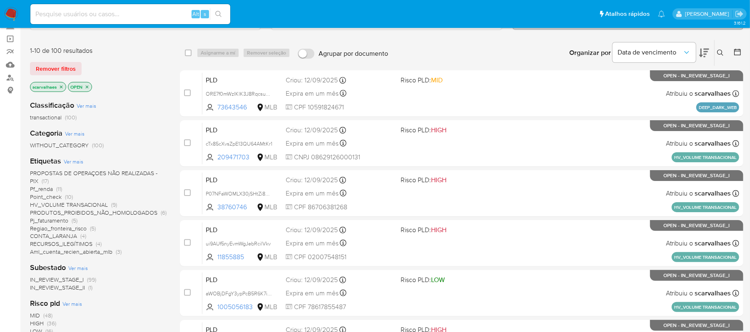
click at [89, 253] on span "Aml_cuenta_recien_abierta_mlb" at bounding box center [71, 252] width 82 height 8
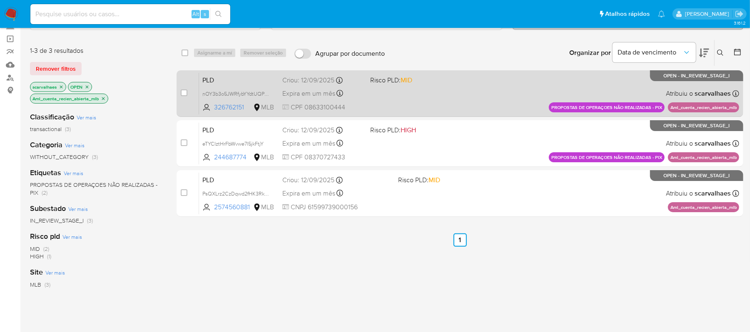
click at [433, 96] on div "PLD nOY3b3o5JWRfybYYdtUQPjai 326762151 MLB Risco PLD: MID Criou: [DATE] Criou: …" at bounding box center [469, 93] width 540 height 42
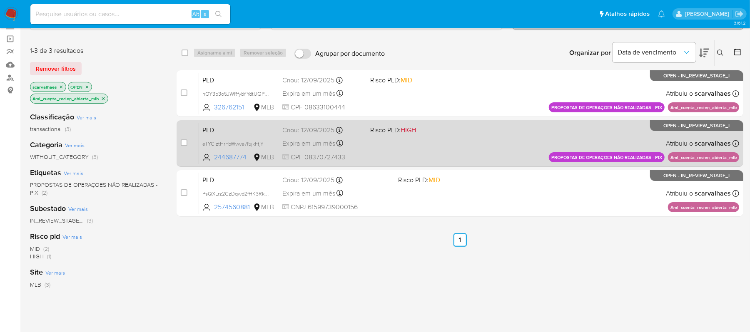
click at [406, 148] on div "PLD eTYCIztHrFbWvwe7l5jkFtjY 244687774 MLB Risco PLD: HIGH Criou: [DATE] Criou:…" at bounding box center [469, 143] width 540 height 42
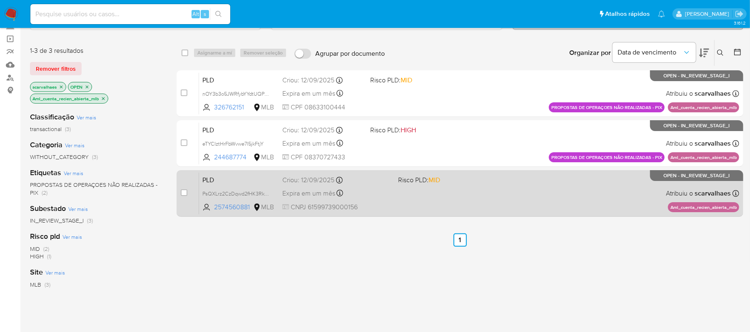
click at [471, 195] on div "PLD PsQXLrz2CzDqwd2fHK3Rkwtb 2574560881 MLB Risco PLD: MID Criou: [DATE] Criou:…" at bounding box center [469, 193] width 540 height 42
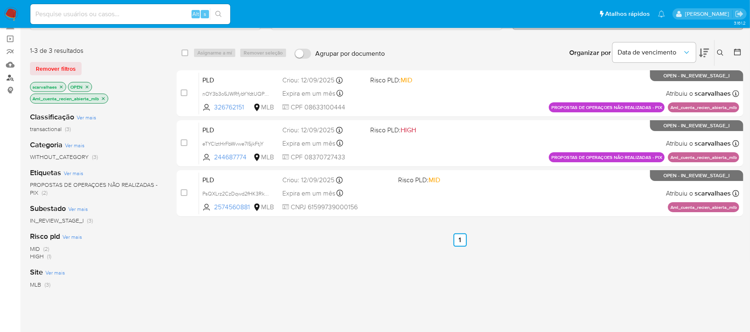
click at [12, 79] on link "Localizador de pessoas" at bounding box center [49, 77] width 99 height 13
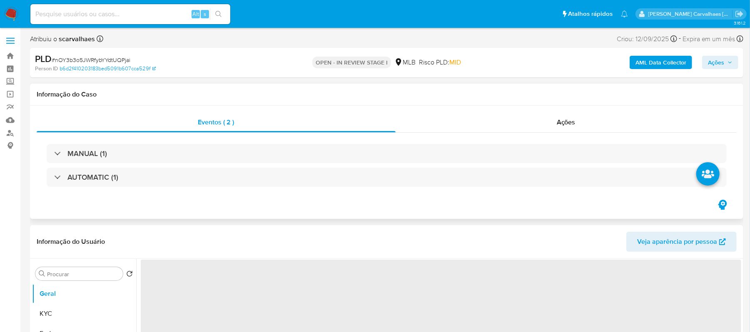
select select "10"
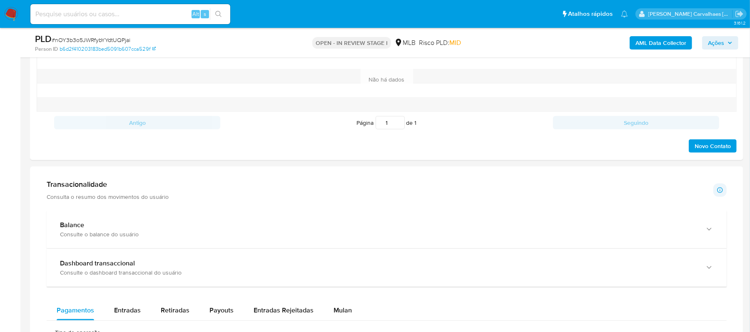
scroll to position [500, 0]
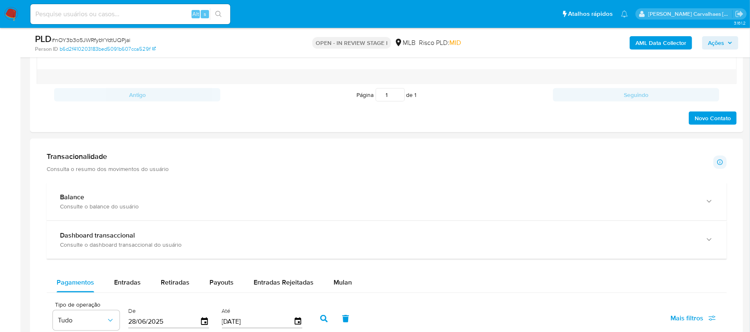
drag, startPoint x: 339, startPoint y: 285, endPoint x: 354, endPoint y: 264, distance: 25.9
click at [340, 284] on span "Mulan" at bounding box center [343, 283] width 18 height 10
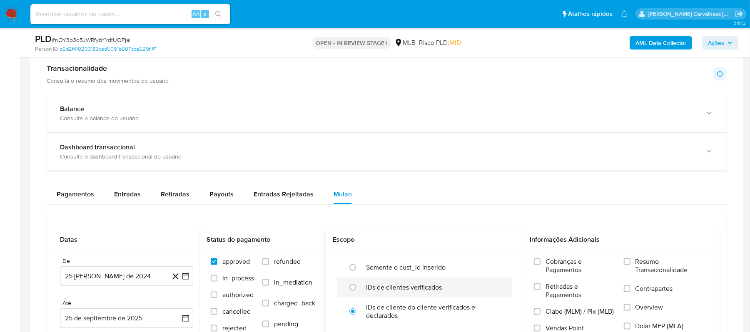
scroll to position [667, 0]
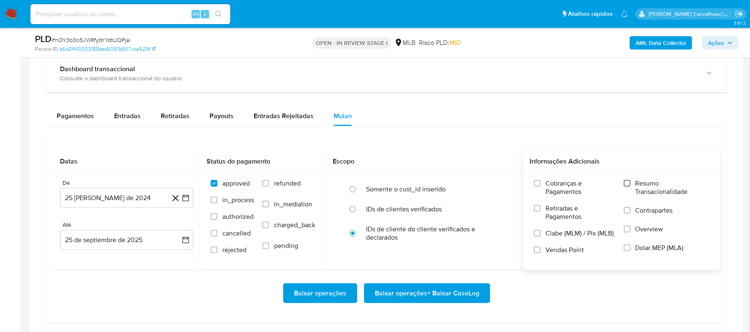
click at [627, 187] on input "Resumo Transacionalidade" at bounding box center [627, 183] width 7 height 7
click at [187, 201] on icon "button" at bounding box center [186, 198] width 8 height 8
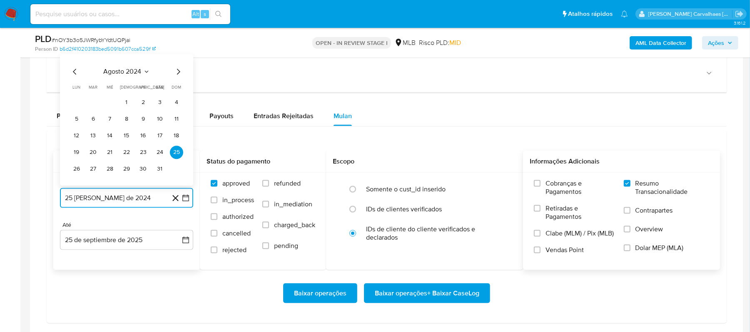
click at [178, 77] on icon "Mes siguiente" at bounding box center [178, 72] width 10 height 10
click at [177, 57] on icon "Mes siguiente" at bounding box center [178, 55] width 10 height 10
click at [176, 74] on icon "Mes siguiente" at bounding box center [178, 72] width 10 height 10
click at [179, 57] on icon "Mes siguiente" at bounding box center [178, 55] width 3 height 6
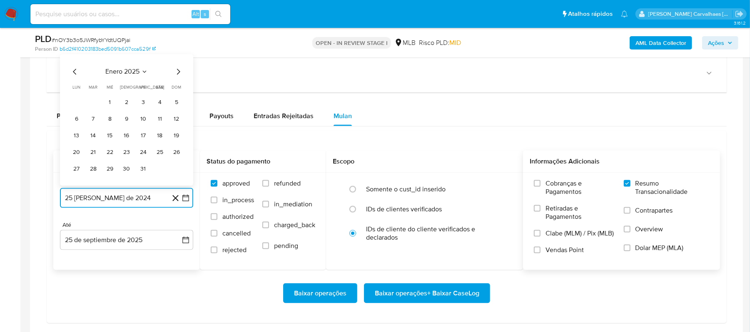
click at [179, 72] on icon "Mes siguiente" at bounding box center [178, 72] width 10 height 10
click at [179, 59] on icon "Mes siguiente" at bounding box center [178, 55] width 10 height 10
click at [178, 72] on icon "Mes siguiente" at bounding box center [178, 72] width 10 height 10
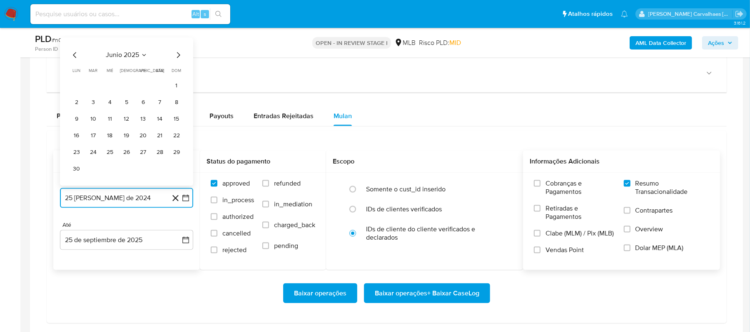
click at [177, 60] on icon "Mes siguiente" at bounding box center [178, 55] width 10 height 10
click at [145, 154] on button "25" at bounding box center [143, 152] width 13 height 13
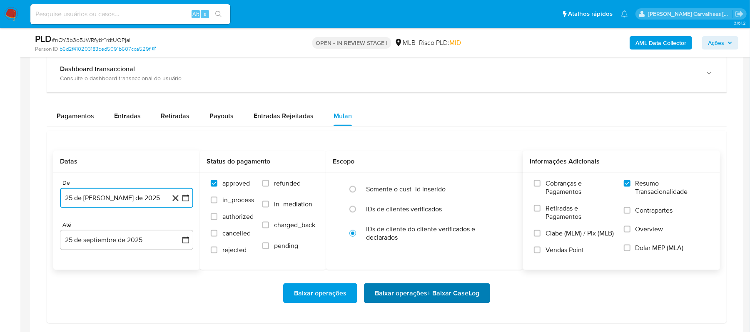
click at [382, 300] on span "Baixar operações + Baixar CaseLog" at bounding box center [427, 294] width 105 height 18
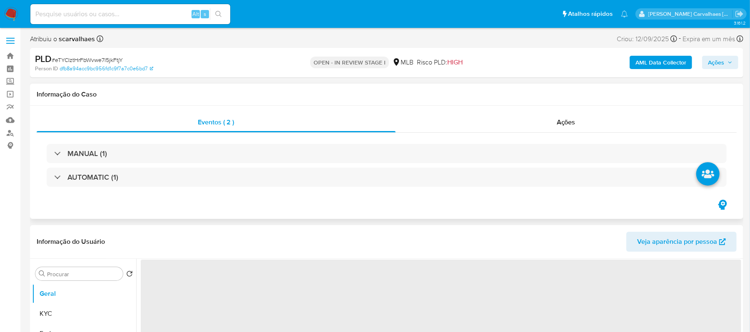
select select "10"
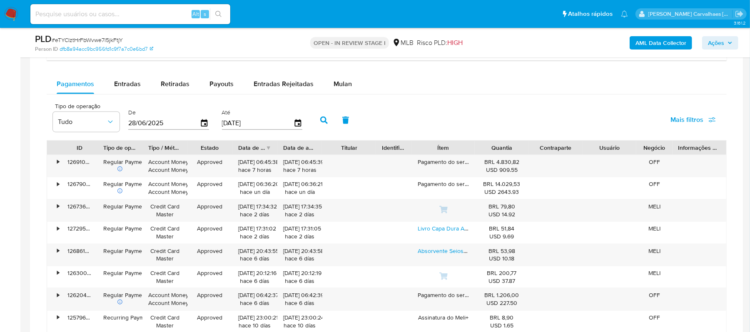
scroll to position [611, 0]
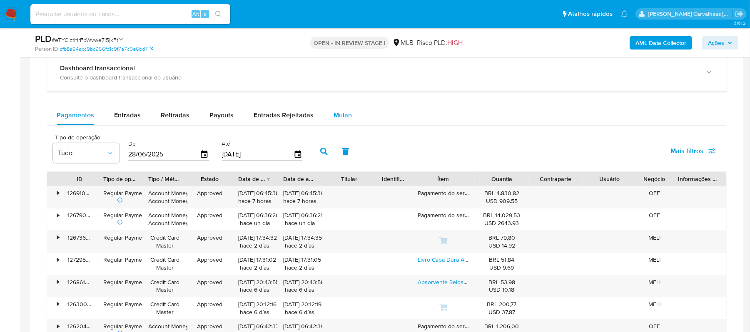
click at [342, 117] on span "Mulan" at bounding box center [343, 115] width 18 height 10
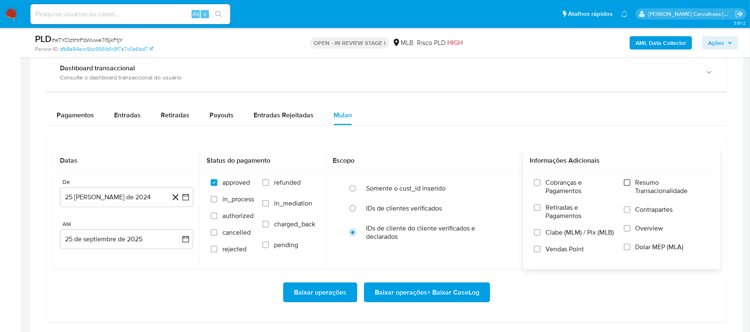
click at [629, 183] on input "Resumo Transacionalidade" at bounding box center [627, 183] width 7 height 7
click at [187, 198] on icon "button" at bounding box center [186, 197] width 8 height 8
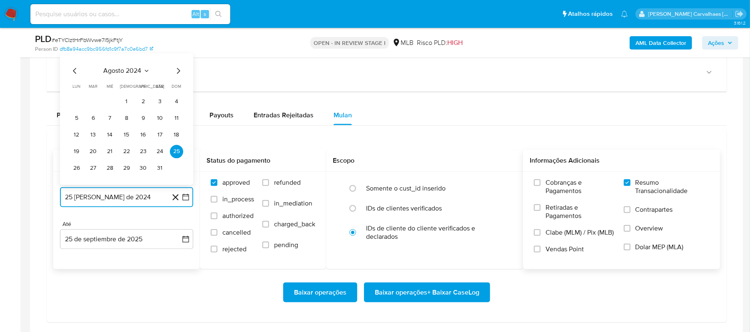
click at [177, 75] on icon "Mes siguiente" at bounding box center [178, 71] width 10 height 10
click at [177, 59] on icon "Mes siguiente" at bounding box center [178, 55] width 10 height 10
click at [177, 71] on icon "Mes siguiente" at bounding box center [178, 71] width 10 height 10
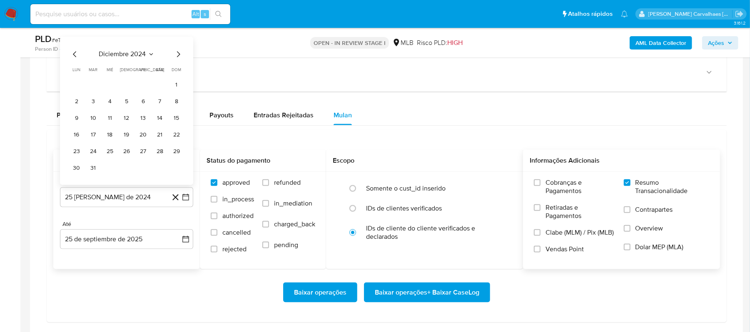
click at [177, 71] on span "dom" at bounding box center [177, 70] width 10 height 6
click at [177, 58] on icon "Mes siguiente" at bounding box center [178, 55] width 10 height 10
click at [176, 70] on icon "Mes siguiente" at bounding box center [178, 71] width 10 height 10
click at [176, 60] on icon "Mes siguiente" at bounding box center [178, 55] width 10 height 10
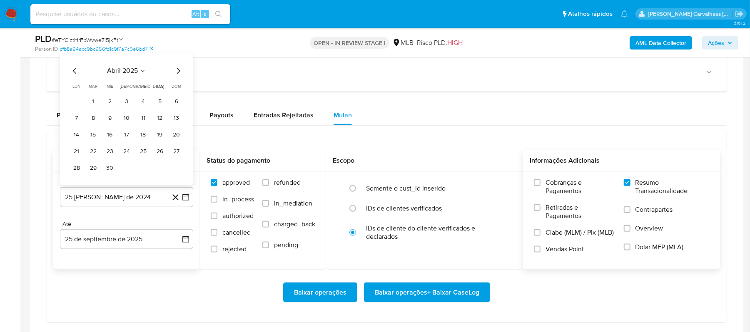
click at [174, 75] on icon "Mes siguiente" at bounding box center [178, 71] width 10 height 10
click at [174, 74] on icon "Mes siguiente" at bounding box center [178, 71] width 10 height 10
click at [173, 53] on icon "Mes siguiente" at bounding box center [178, 55] width 10 height 10
click at [145, 152] on button "25" at bounding box center [143, 151] width 13 height 13
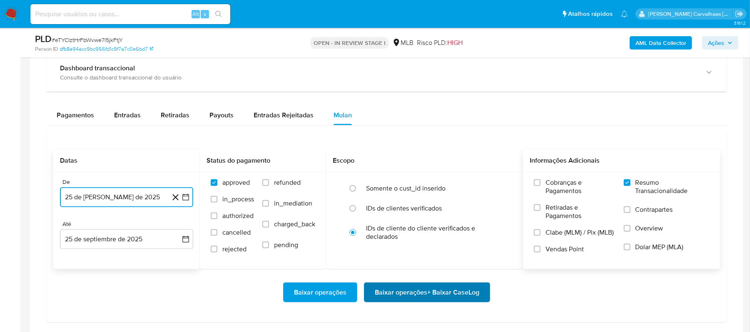
click at [402, 297] on span "Baixar operações + Baixar CaseLog" at bounding box center [427, 293] width 105 height 18
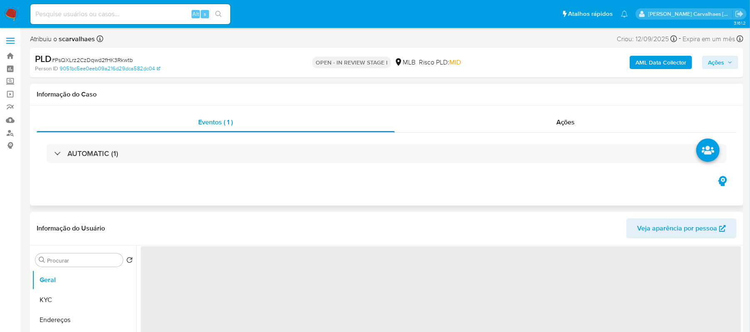
select select "10"
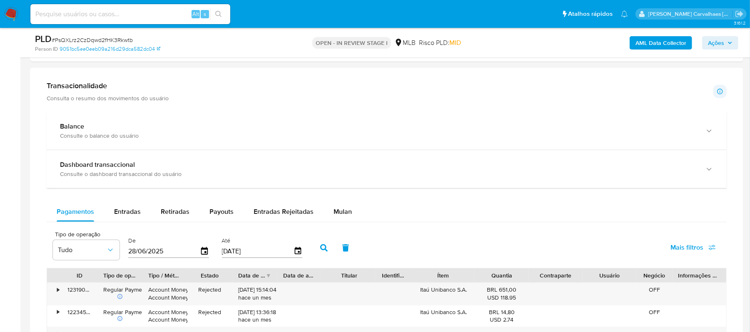
scroll to position [555, 0]
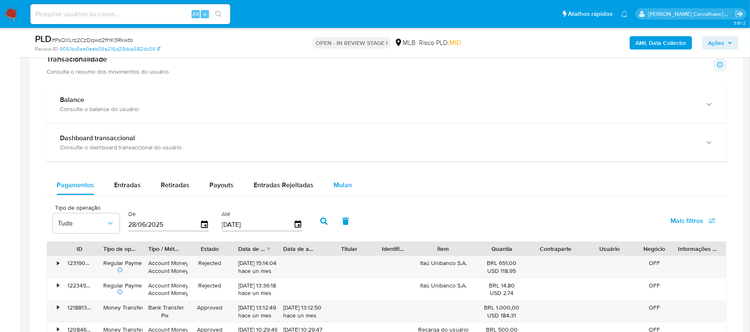
click at [338, 189] on span "Mulan" at bounding box center [343, 185] width 18 height 10
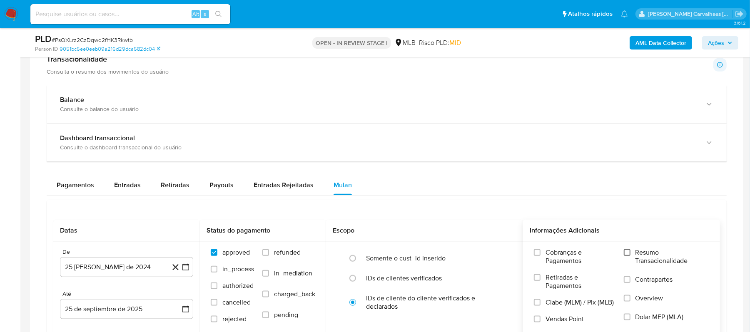
click at [627, 256] on input "Resumo Transacionalidade" at bounding box center [627, 253] width 7 height 7
click at [187, 269] on icon "button" at bounding box center [186, 267] width 8 height 8
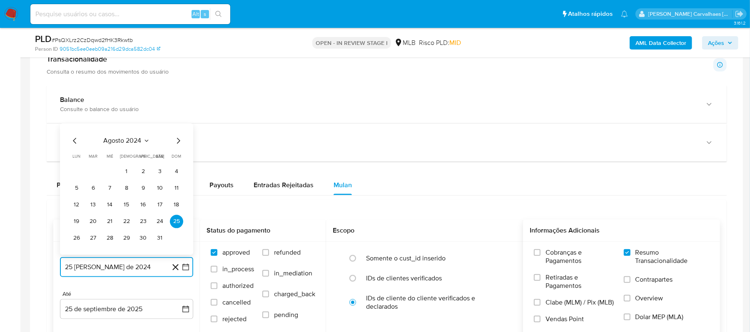
click at [177, 141] on icon "Mes siguiente" at bounding box center [178, 141] width 10 height 10
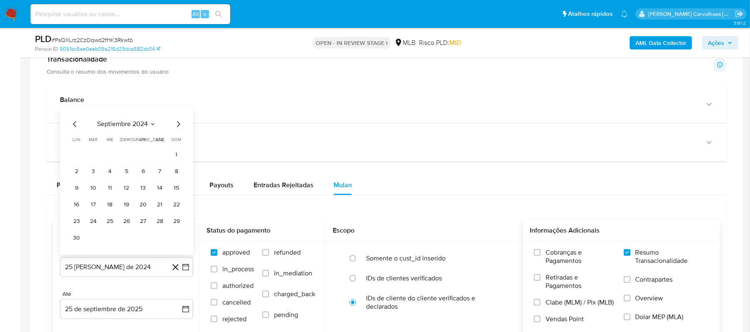
click at [181, 122] on div "septiembre 2024 septiembre 2024 lun lunes mar martes mié miércoles jue jueves v…" at bounding box center [126, 181] width 133 height 148
click at [177, 127] on icon "Mes siguiente" at bounding box center [178, 125] width 10 height 10
click at [178, 143] on icon "Mes siguiente" at bounding box center [178, 141] width 10 height 10
click at [178, 122] on div "diciembre 2024 diciembre 2024 lun lunes mar martes mié miércoles jue jueves vie…" at bounding box center [126, 181] width 133 height 148
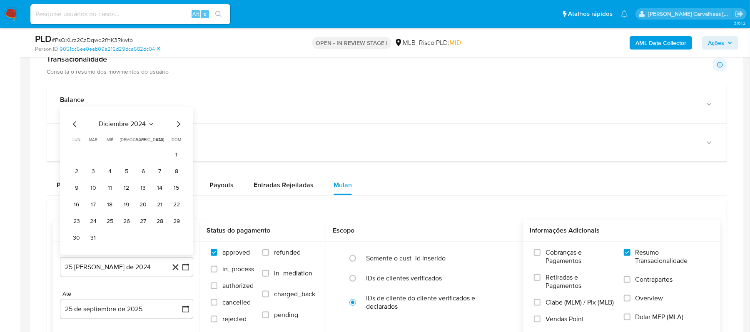
click at [178, 126] on icon "Mes siguiente" at bounding box center [178, 125] width 3 height 6
click at [177, 139] on icon "Mes siguiente" at bounding box center [178, 141] width 10 height 10
click at [177, 140] on icon "Mes siguiente" at bounding box center [178, 141] width 10 height 10
click at [177, 130] on icon "Mes siguiente" at bounding box center [178, 125] width 10 height 10
click at [176, 137] on div "abril 2025 abril 2025 lun lunes mar martes mié miércoles jue jueves vie viernes…" at bounding box center [126, 190] width 133 height 132
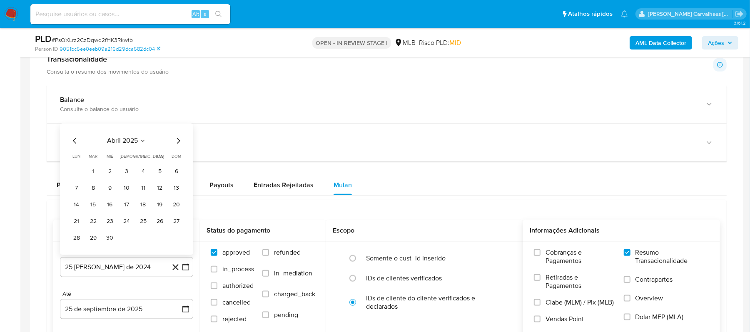
click at [176, 137] on div "abril 2025 abril 2025 lun lunes mar martes mié miércoles jue jueves vie viernes…" at bounding box center [126, 190] width 133 height 132
click at [176, 144] on icon "Mes siguiente" at bounding box center [178, 141] width 10 height 10
click at [175, 128] on icon "Mes siguiente" at bounding box center [178, 125] width 10 height 10
click at [140, 222] on button "25" at bounding box center [143, 221] width 13 height 13
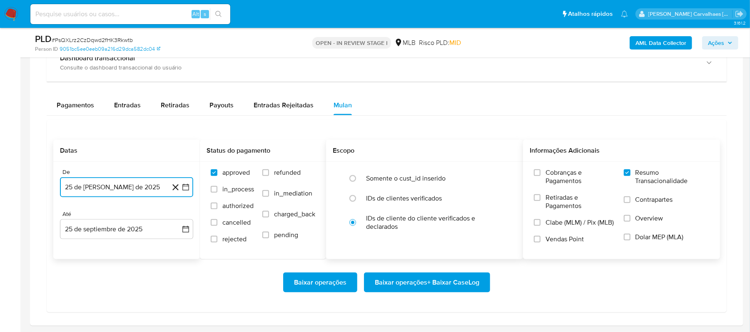
scroll to position [667, 0]
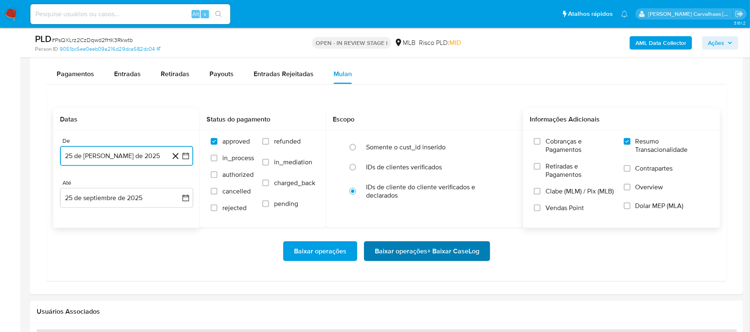
click at [463, 256] on span "Baixar operações + Baixar CaseLog" at bounding box center [427, 251] width 105 height 18
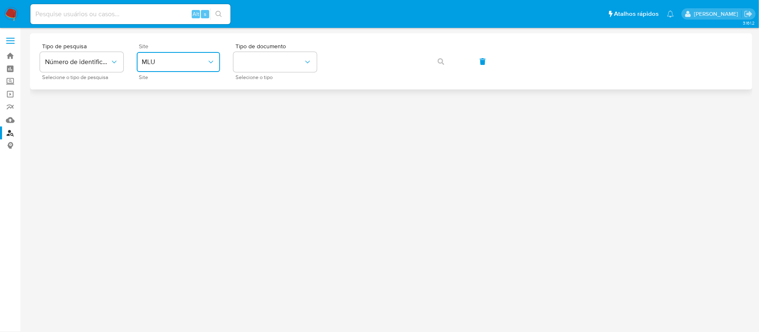
click at [198, 60] on span "MLU" at bounding box center [174, 62] width 65 height 8
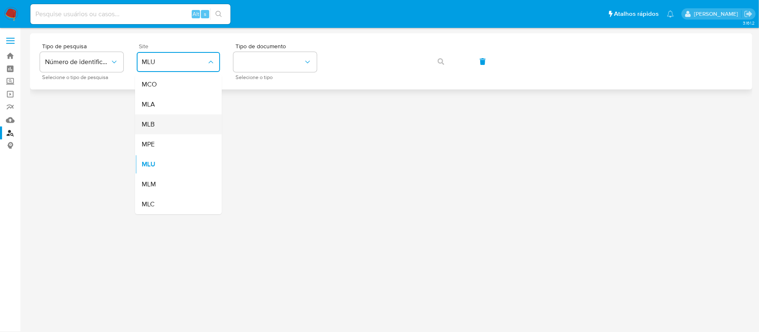
click at [158, 118] on div "MLB" at bounding box center [176, 125] width 68 height 20
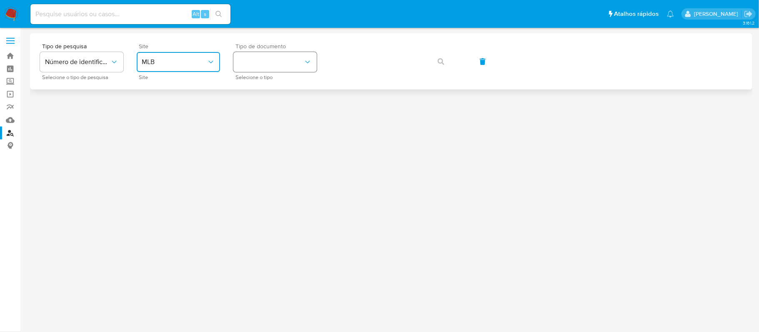
click at [254, 60] on button "identificationType" at bounding box center [274, 62] width 83 height 20
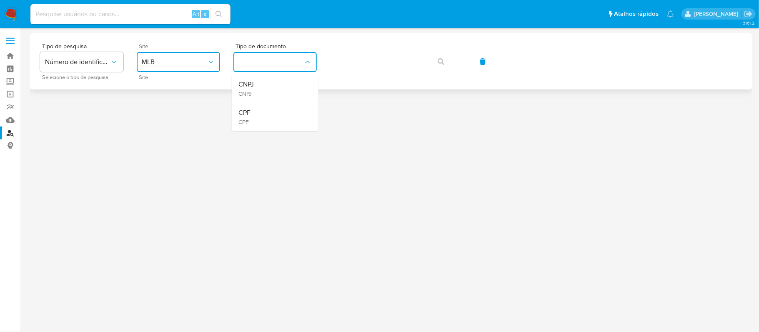
drag, startPoint x: 262, startPoint y: 110, endPoint x: 313, endPoint y: 80, distance: 59.0
click at [263, 110] on div "CPF CPF" at bounding box center [272, 117] width 68 height 28
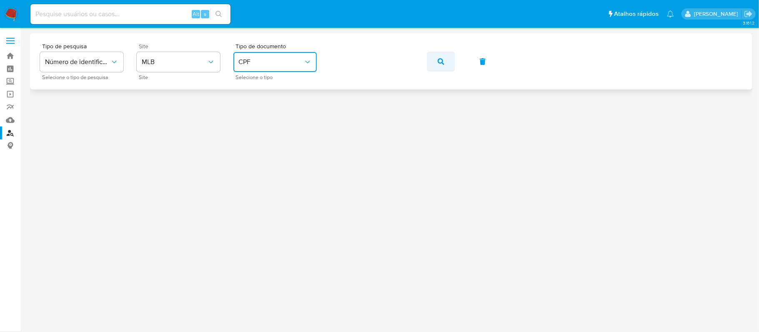
click at [437, 57] on span "button" at bounding box center [440, 61] width 7 height 18
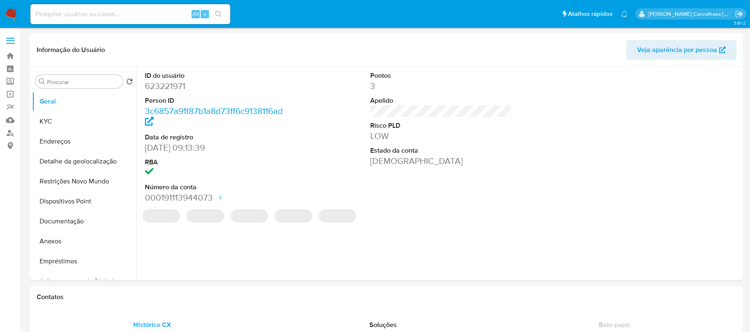
select select "10"
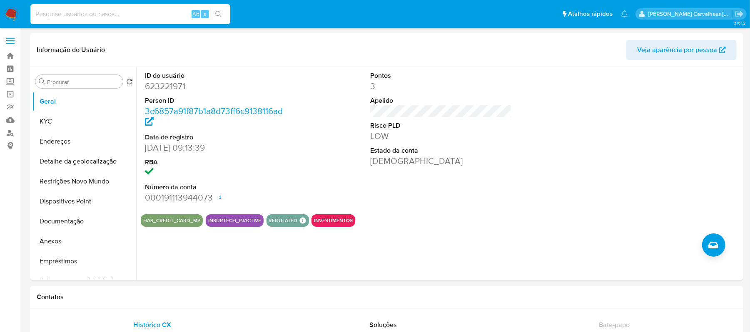
paste input "6pp1yoklvlL9I5xwczQDseEh"
type input "6pp1yoklvlL9I5xwczQDseEh"
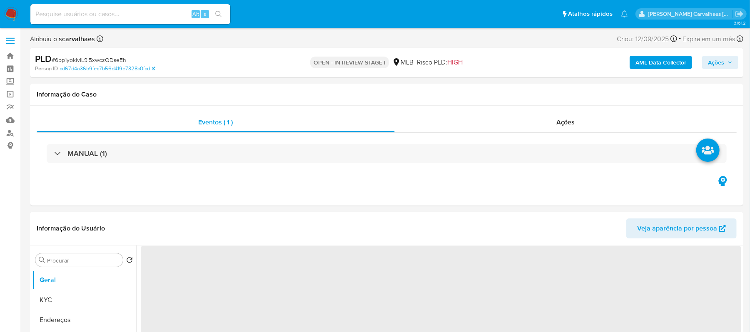
select select "10"
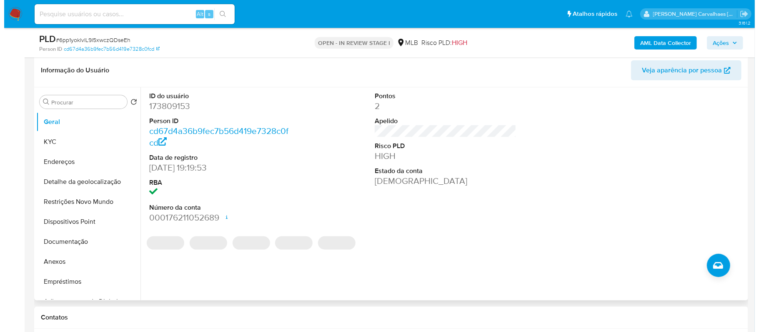
scroll to position [167, 0]
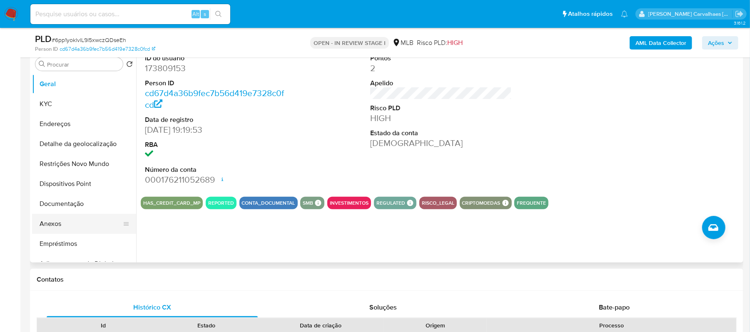
click at [54, 227] on button "Anexos" at bounding box center [80, 224] width 97 height 20
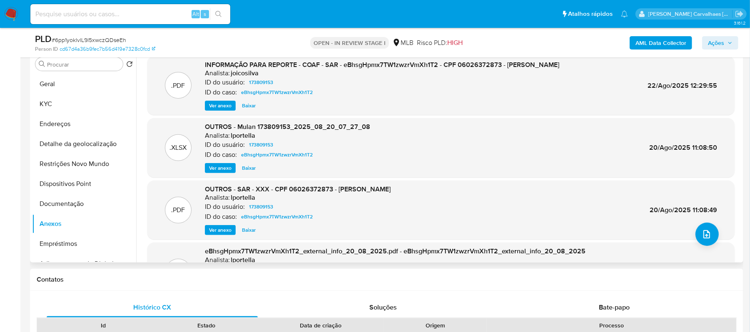
click at [220, 109] on span "Ver anexo" at bounding box center [220, 106] width 22 height 8
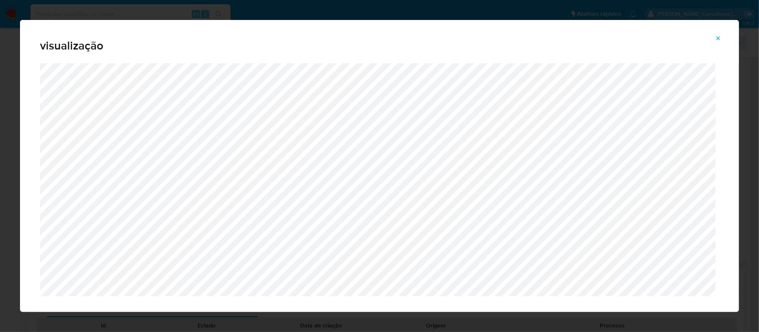
click at [717, 37] on icon "Attachment preview" at bounding box center [718, 38] width 4 height 4
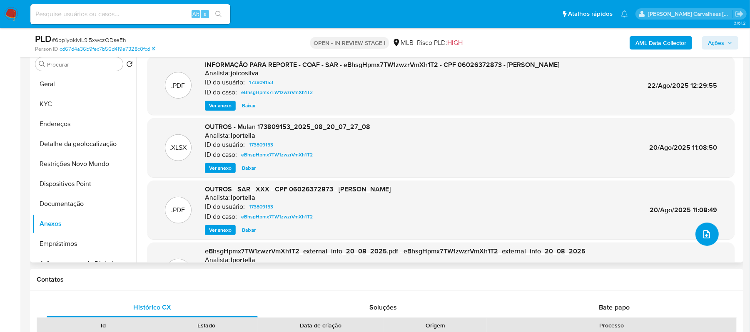
click at [702, 230] on span "upload-file" at bounding box center [707, 235] width 10 height 10
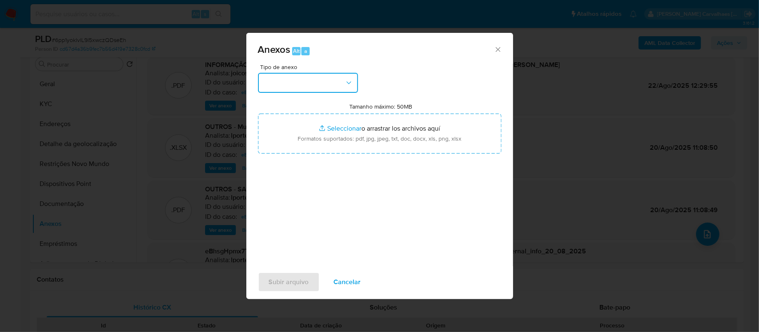
click at [350, 84] on icon "button" at bounding box center [349, 83] width 8 height 8
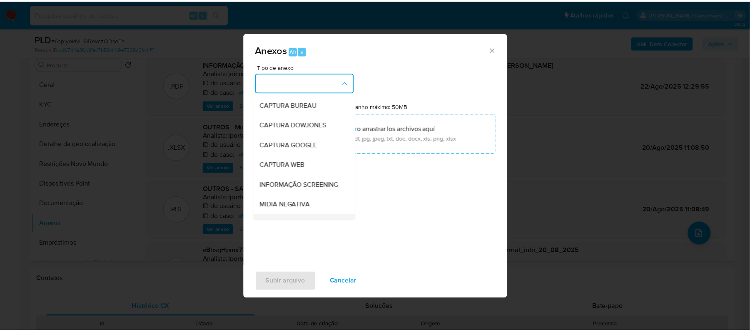
scroll to position [55, 0]
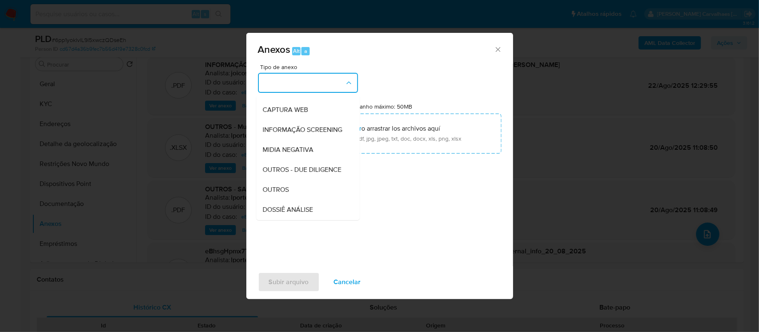
click at [294, 200] on div "OUTROS" at bounding box center [305, 190] width 85 height 20
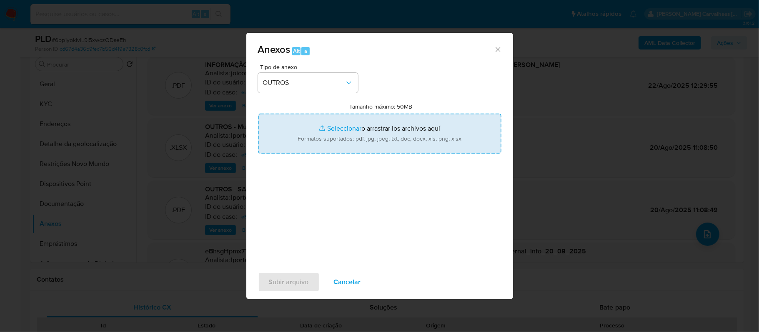
click at [340, 130] on input "Tamanho máximo: 50MB Seleccionar archivos" at bounding box center [379, 134] width 243 height 40
type input "C:\fakepath\Declinio - 6pp1yoklvlL9I5xwczQDseEh - CPF 06026372873 - ELTON BUTTE…"
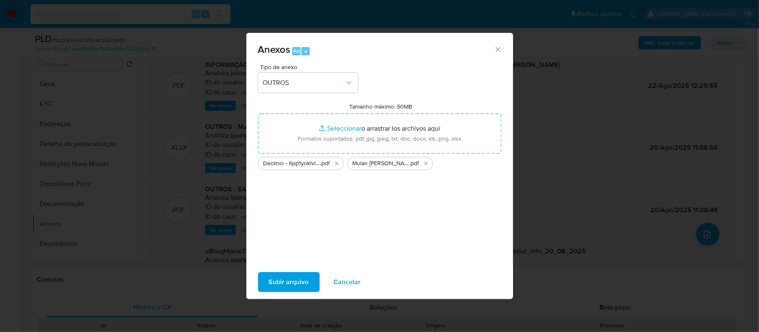
click at [277, 287] on span "Subir arquivo" at bounding box center [289, 282] width 40 height 18
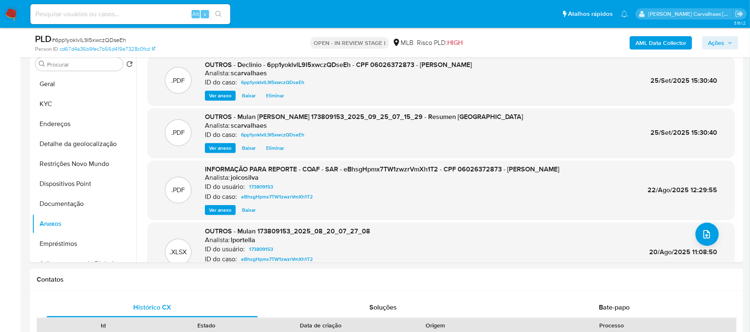
click at [717, 44] on span "Ações" at bounding box center [716, 42] width 16 height 13
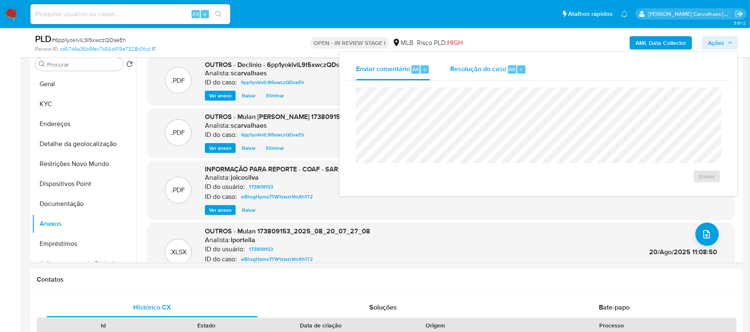
click at [480, 70] on span "Resolução do caso" at bounding box center [478, 69] width 56 height 10
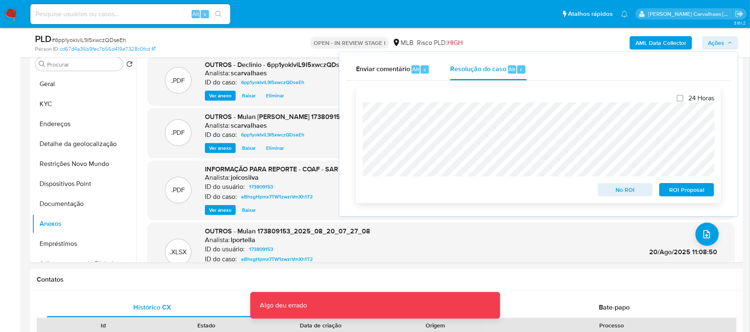
click at [617, 193] on span "No ROI" at bounding box center [625, 190] width 43 height 12
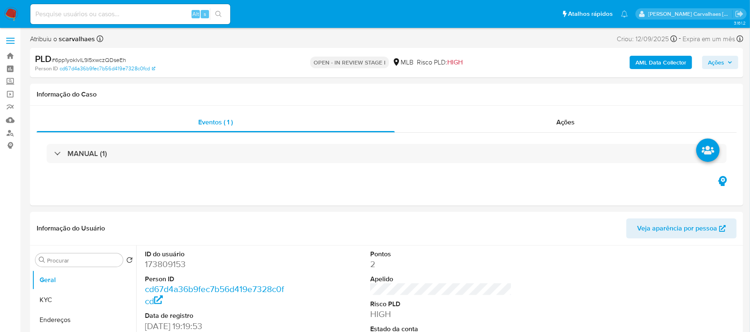
select select "10"
click at [70, 12] on input at bounding box center [130, 14] width 200 height 11
paste input "wyoqR4dS1wrltoy88feF3i1j"
type input "wyoqR4dS1wrltoy88feF3i1j"
click at [216, 12] on icon "search-icon" at bounding box center [218, 14] width 6 height 6
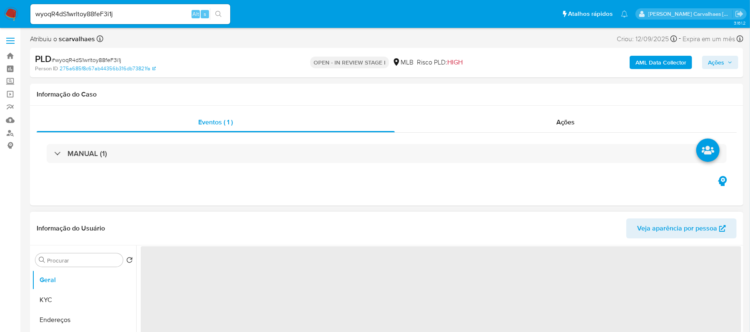
select select "10"
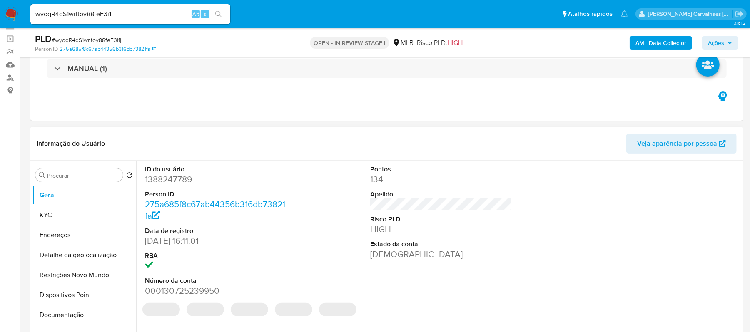
scroll to position [111, 0]
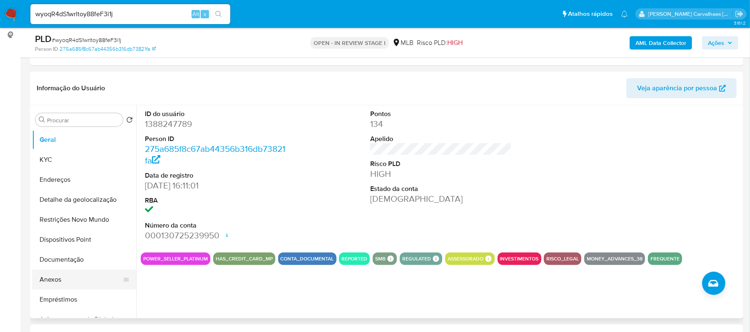
drag, startPoint x: 62, startPoint y: 279, endPoint x: 67, endPoint y: 279, distance: 5.0
click at [65, 279] on button "Anexos" at bounding box center [80, 280] width 97 height 20
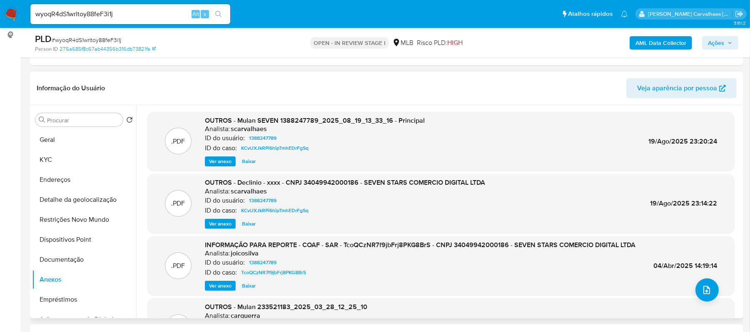
click at [217, 222] on span "Ver anexo" at bounding box center [220, 224] width 22 height 8
click at [217, 222] on div "Ver anexo Baixar" at bounding box center [345, 224] width 280 height 10
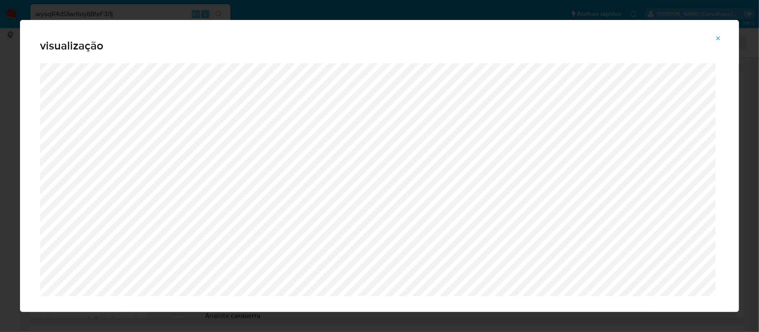
click at [715, 38] on button "Attachment preview" at bounding box center [718, 38] width 18 height 13
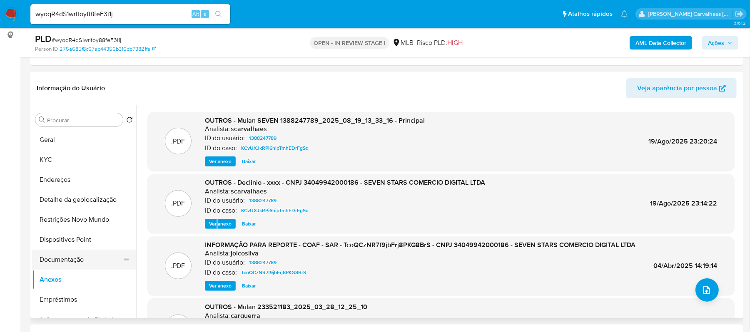
click at [69, 260] on button "Documentação" at bounding box center [80, 260] width 97 height 20
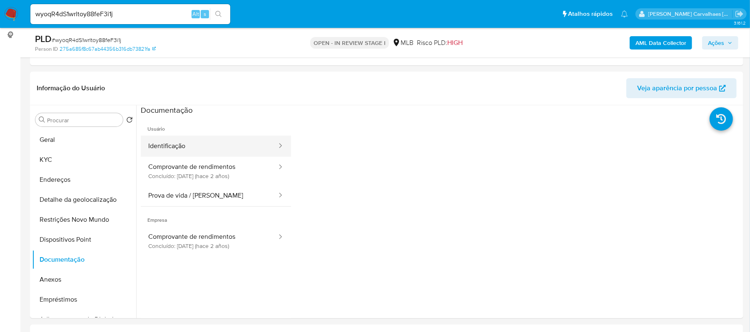
click at [212, 140] on button "Identificação" at bounding box center [209, 146] width 137 height 21
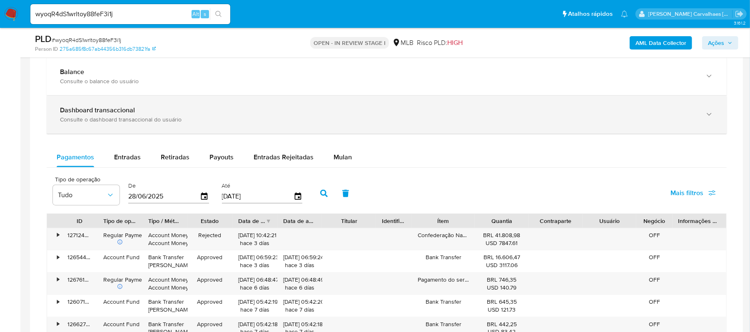
scroll to position [611, 0]
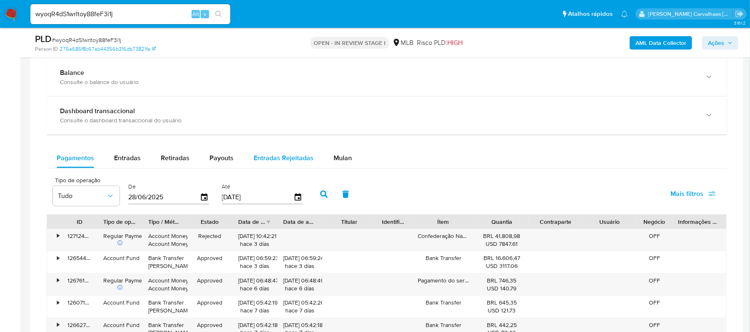
click at [273, 160] on span "Entradas Rejeitadas" at bounding box center [284, 158] width 60 height 10
select select "10"
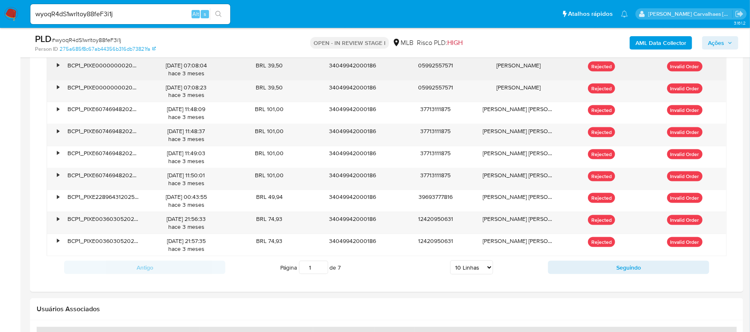
scroll to position [833, 0]
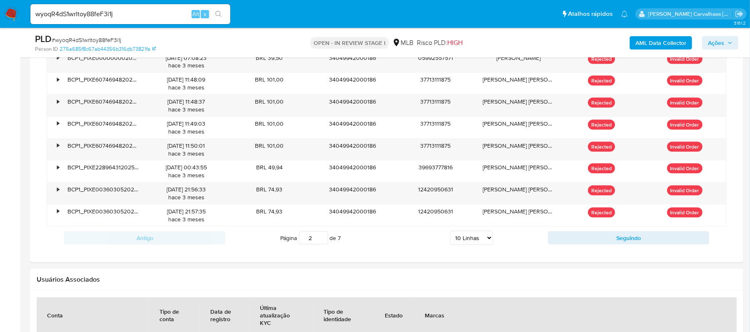
click at [320, 238] on input "2" at bounding box center [313, 238] width 29 height 13
click at [320, 238] on input "3" at bounding box center [313, 238] width 29 height 13
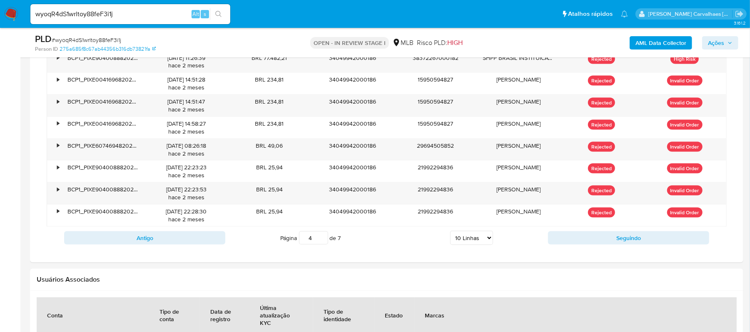
click at [320, 238] on input "4" at bounding box center [313, 238] width 29 height 13
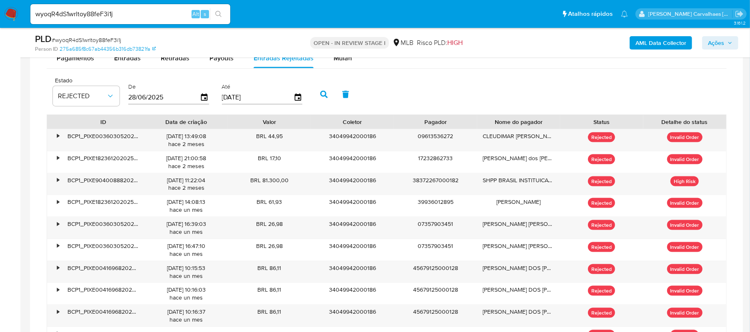
scroll to position [777, 0]
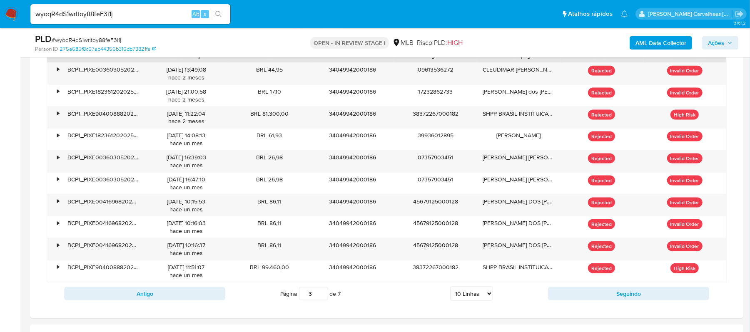
click at [320, 301] on input "3" at bounding box center [313, 293] width 29 height 13
click at [320, 301] on input "2" at bounding box center [313, 293] width 29 height 13
click at [320, 301] on input "1" at bounding box center [313, 293] width 29 height 13
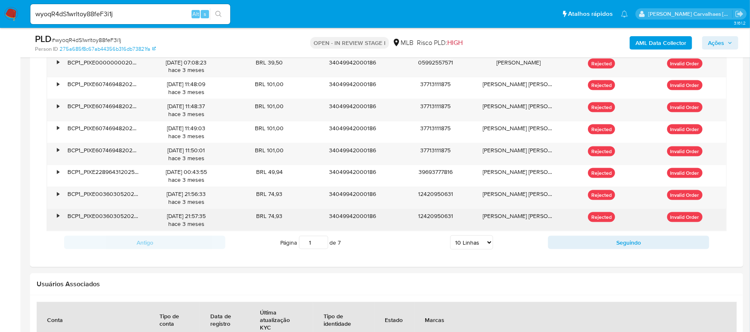
scroll to position [833, 0]
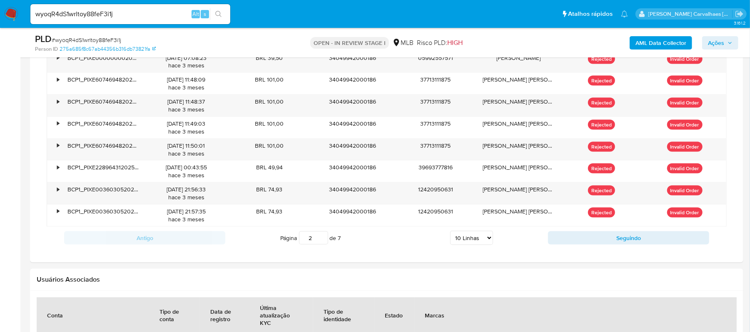
click at [320, 240] on input "2" at bounding box center [313, 238] width 29 height 13
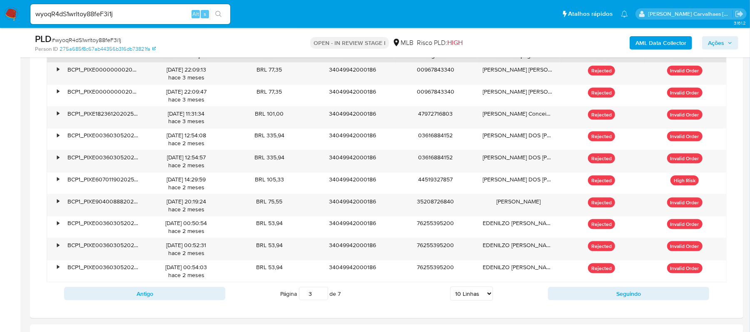
click at [322, 296] on input "3" at bounding box center [313, 293] width 29 height 13
click at [320, 295] on input "4" at bounding box center [313, 293] width 29 height 13
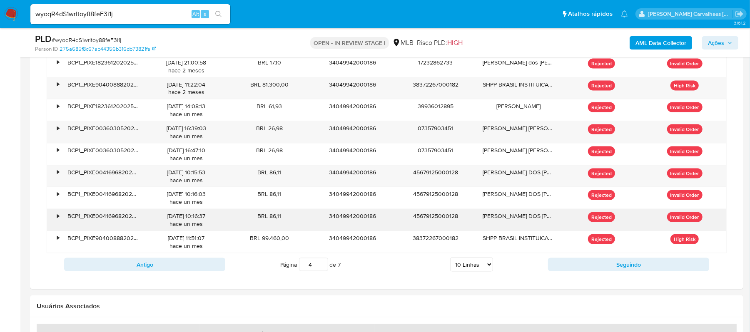
scroll to position [833, 0]
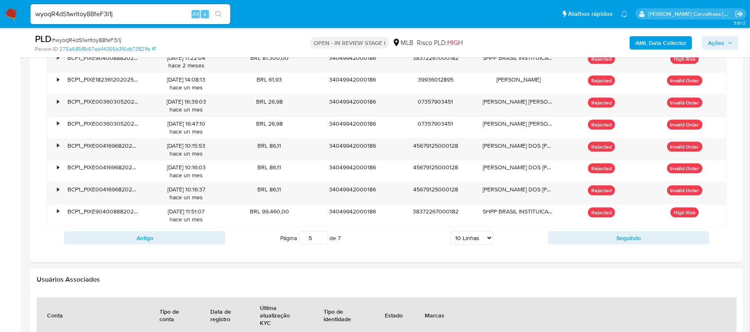
click at [322, 239] on input "5" at bounding box center [313, 238] width 29 height 13
click at [322, 241] on input "7" at bounding box center [313, 238] width 29 height 13
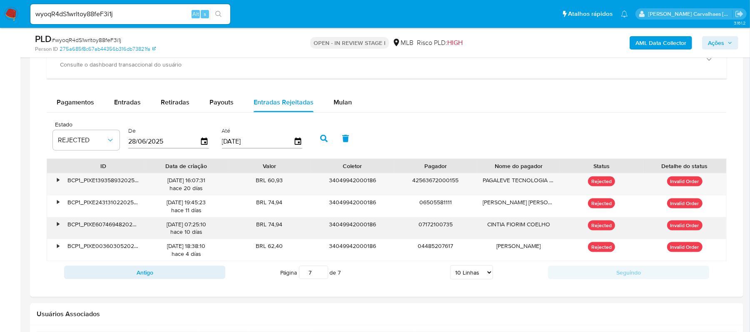
scroll to position [722, 0]
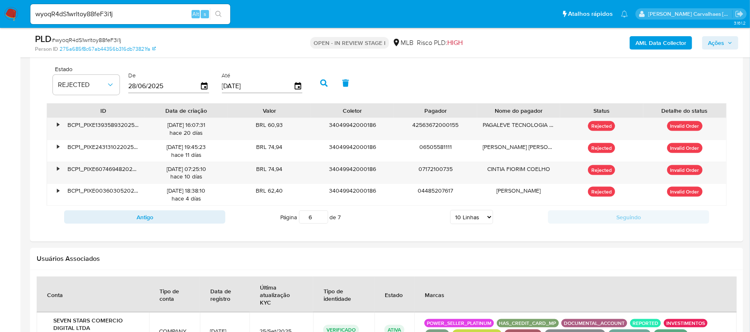
click at [321, 223] on input "6" at bounding box center [313, 217] width 29 height 13
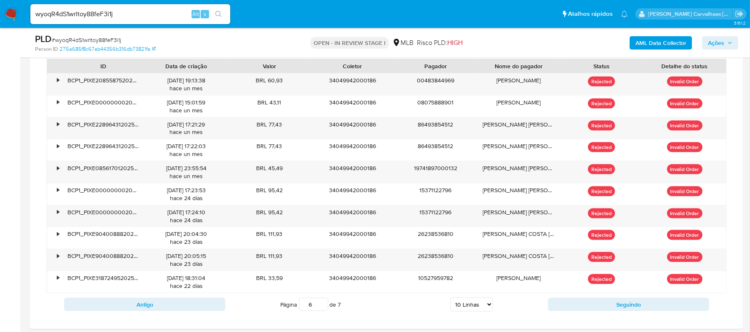
scroll to position [833, 0]
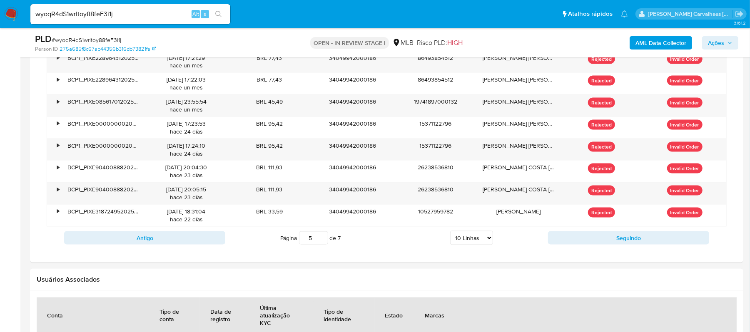
click at [321, 244] on input "5" at bounding box center [313, 238] width 29 height 13
click at [321, 244] on input "4" at bounding box center [313, 238] width 29 height 13
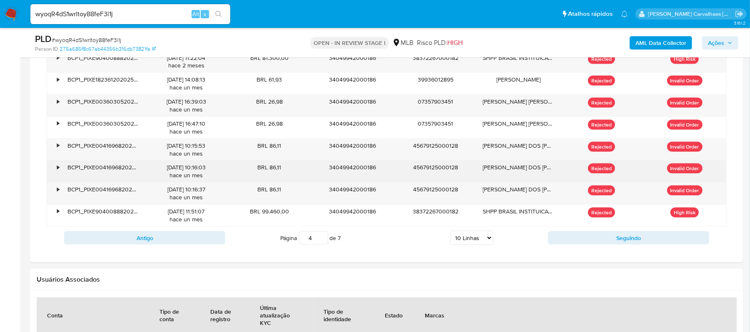
scroll to position [777, 0]
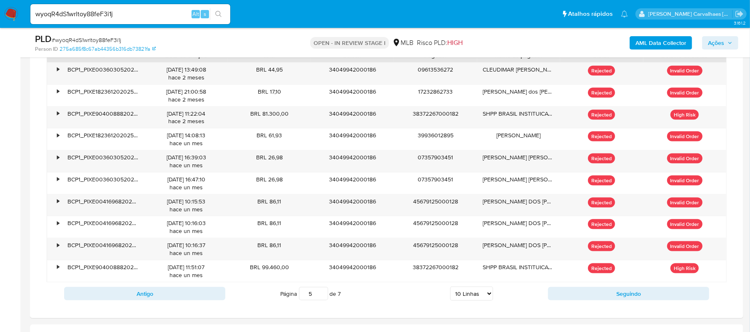
click at [322, 295] on input "5" at bounding box center [313, 293] width 29 height 13
click at [322, 294] on input "6" at bounding box center [313, 293] width 29 height 13
click at [322, 296] on input "7" at bounding box center [313, 293] width 29 height 13
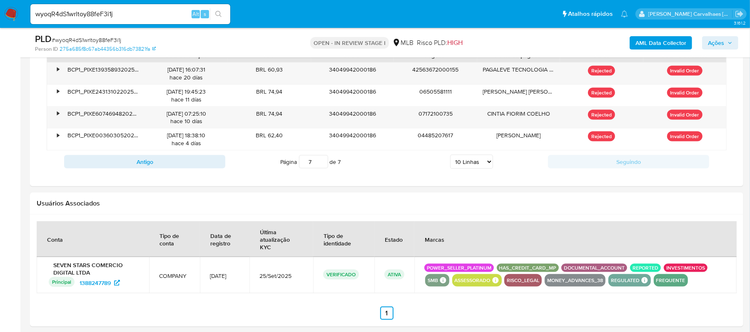
scroll to position [722, 0]
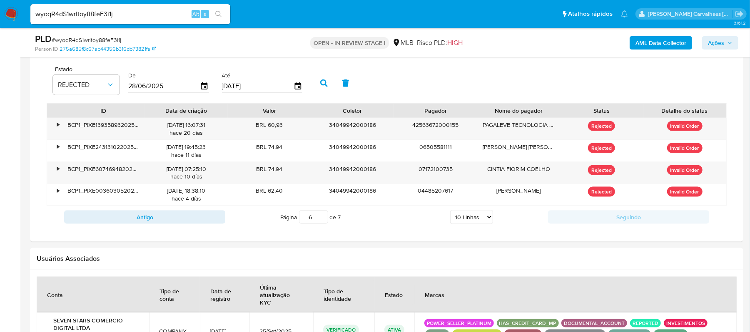
click at [322, 224] on input "6" at bounding box center [313, 217] width 29 height 13
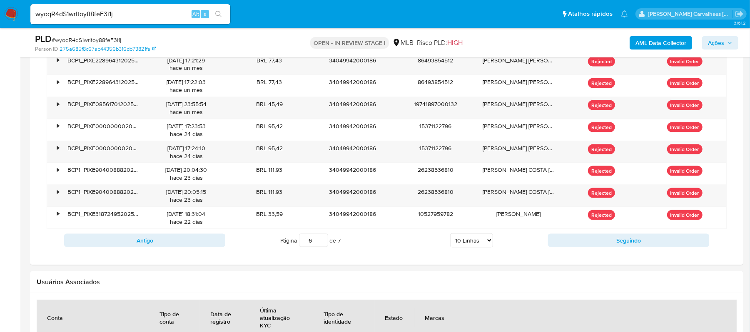
scroll to position [833, 0]
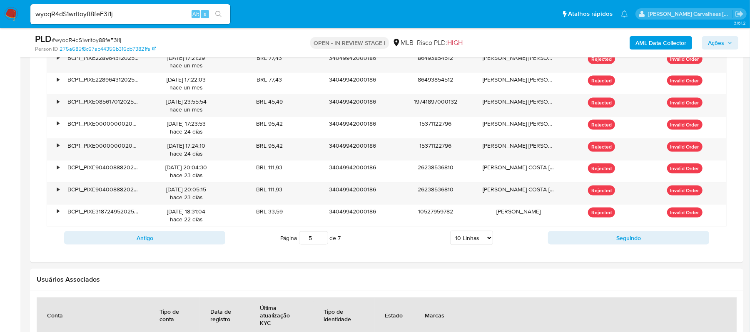
click at [320, 245] on input "5" at bounding box center [313, 238] width 29 height 13
click at [323, 245] on input "4" at bounding box center [313, 238] width 29 height 13
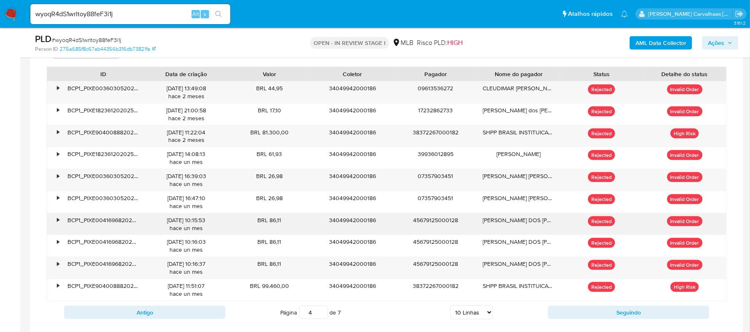
scroll to position [777, 0]
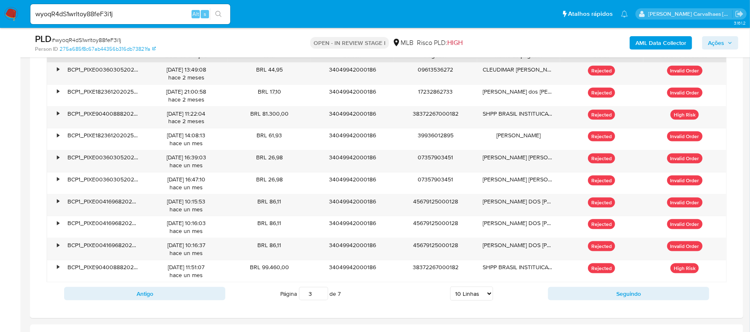
click at [322, 300] on input "3" at bounding box center [313, 293] width 29 height 13
click at [319, 294] on input "4" at bounding box center [313, 293] width 29 height 13
click at [321, 301] on input "3" at bounding box center [313, 293] width 29 height 13
click at [321, 301] on input "2" at bounding box center [313, 293] width 29 height 13
click at [322, 295] on input "3" at bounding box center [313, 293] width 29 height 13
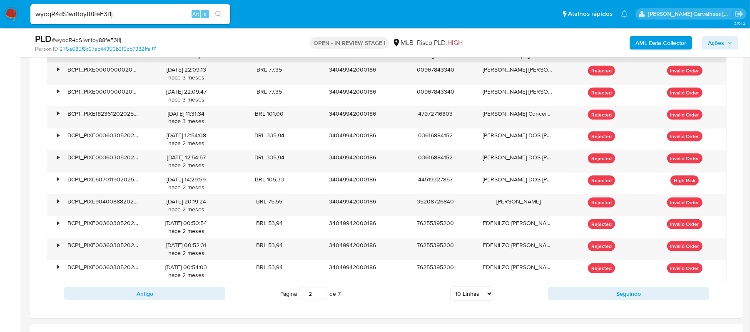
click at [322, 300] on input "2" at bounding box center [313, 293] width 29 height 13
click at [322, 300] on input "1" at bounding box center [313, 293] width 29 height 13
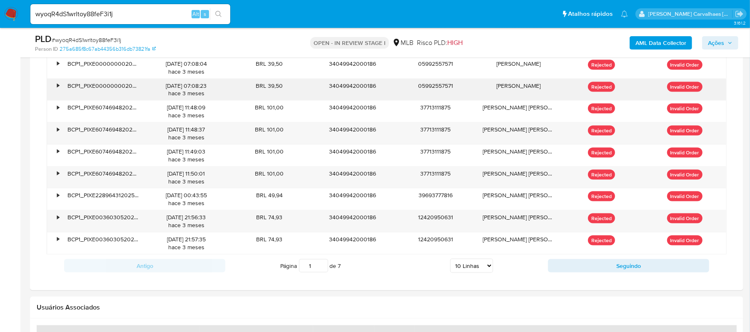
scroll to position [833, 0]
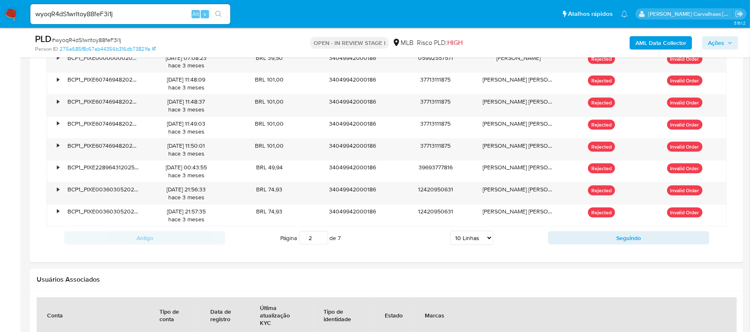
click at [320, 240] on input "2" at bounding box center [313, 238] width 29 height 13
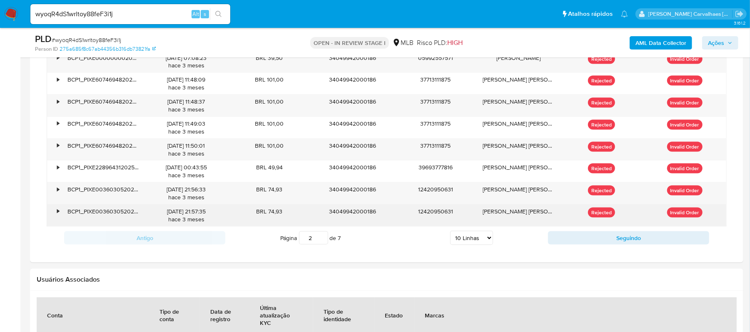
type input "2"
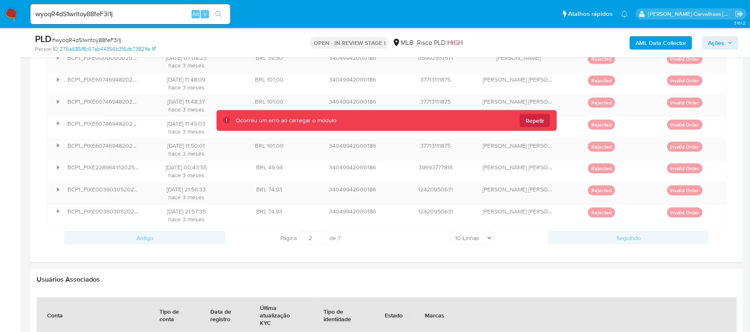
click at [518, 122] on div "Ocorreu um erro ao carregar o módulo Repetir" at bounding box center [393, 120] width 315 height 7
click at [252, 114] on div "Ocorreu um erro ao carregar o módulo Repetir" at bounding box center [387, 120] width 340 height 21
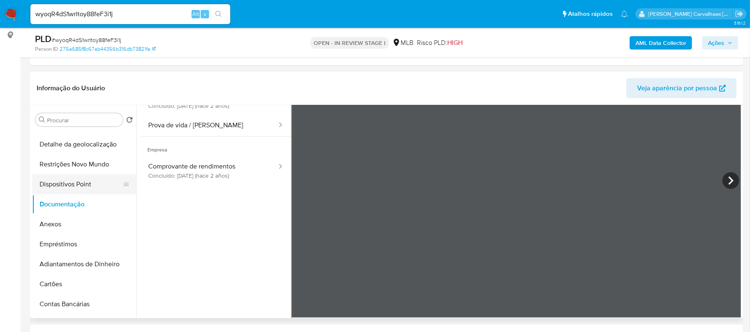
scroll to position [0, 0]
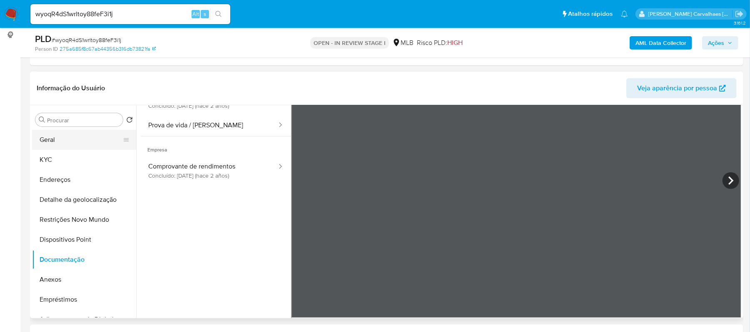
click at [71, 139] on button "Geral" at bounding box center [80, 140] width 97 height 20
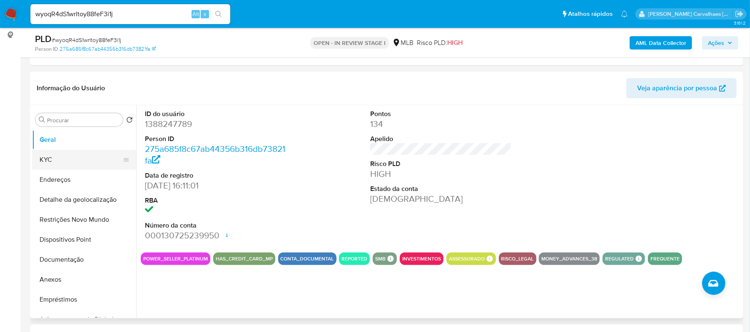
click at [54, 159] on button "KYC" at bounding box center [80, 160] width 97 height 20
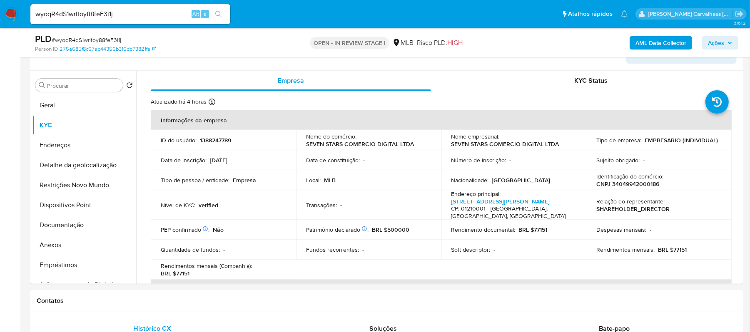
scroll to position [177, 0]
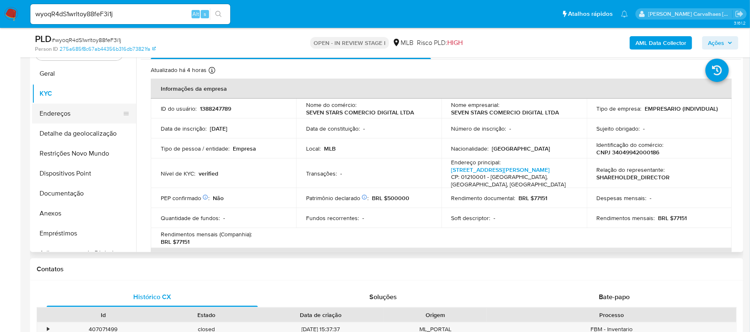
click at [75, 113] on button "Endereços" at bounding box center [80, 114] width 97 height 20
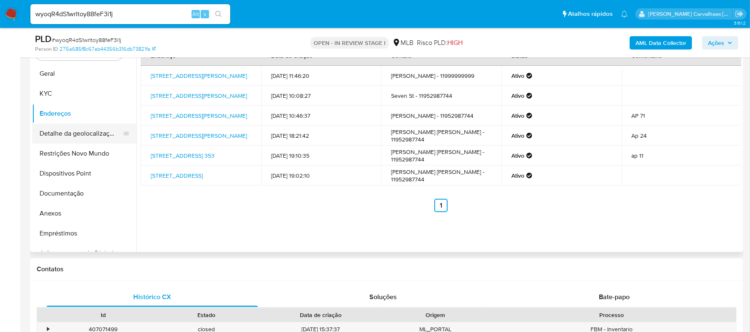
click at [82, 135] on button "Detalhe da geolocalização" at bounding box center [80, 134] width 97 height 20
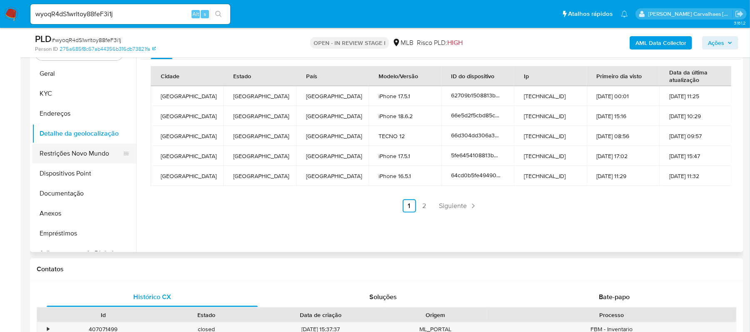
click at [90, 154] on button "Restrições Novo Mundo" at bounding box center [80, 154] width 97 height 20
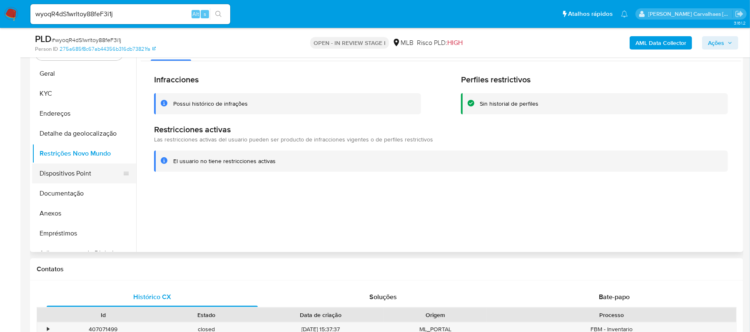
click at [82, 174] on button "Dispositivos Point" at bounding box center [80, 174] width 97 height 20
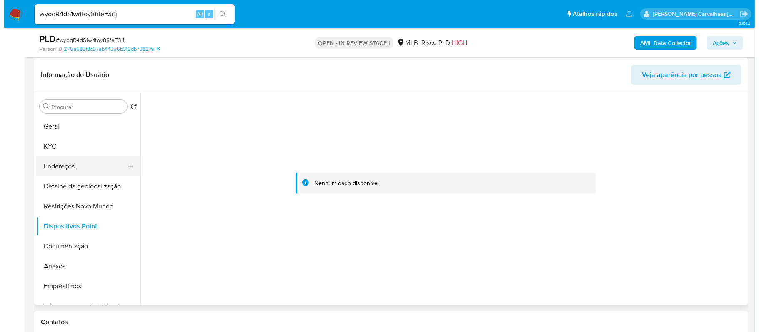
scroll to position [122, 0]
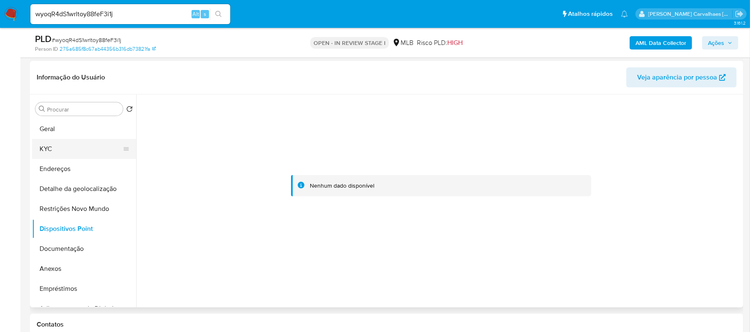
click at [53, 144] on button "KYC" at bounding box center [80, 149] width 97 height 20
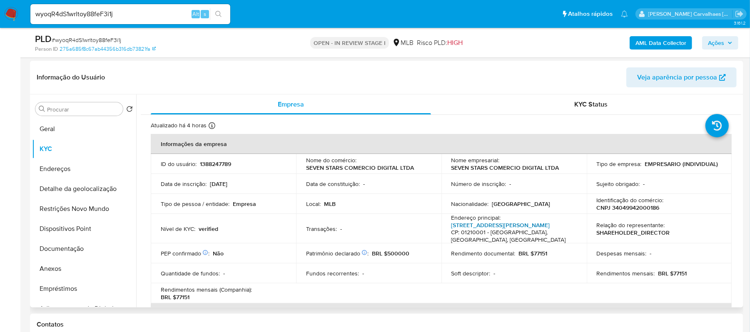
click at [476, 224] on link "Rua Vitória 395, Santa Efigênia" at bounding box center [501, 225] width 99 height 8
click at [81, 249] on button "Documentação" at bounding box center [80, 249] width 97 height 20
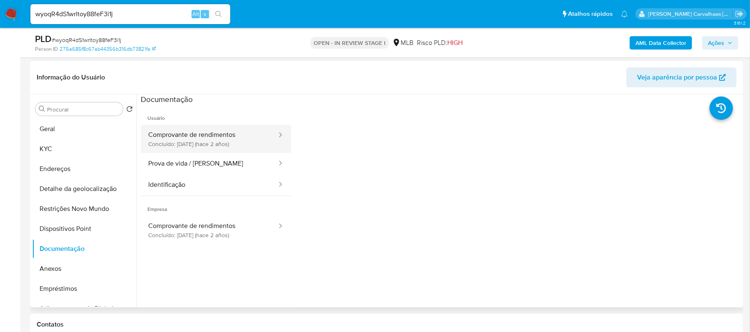
click at [202, 147] on button "Comprovante de rendimentos Concluído: 19/03/2024 (hace 2 años)" at bounding box center [209, 139] width 137 height 28
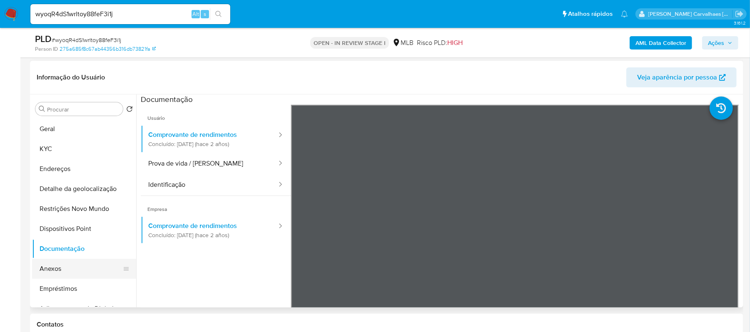
click at [35, 265] on button "Anexos" at bounding box center [80, 269] width 97 height 20
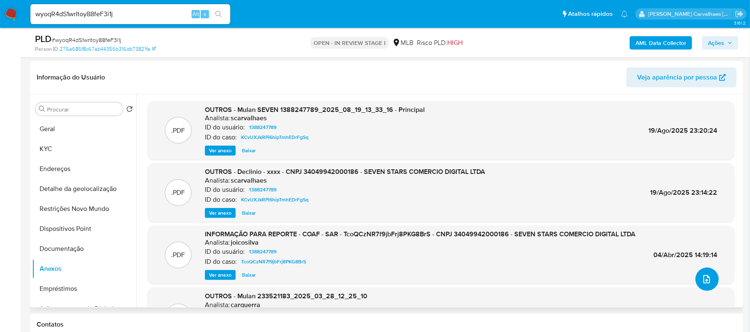
click at [702, 279] on icon "upload-file" at bounding box center [707, 280] width 10 height 10
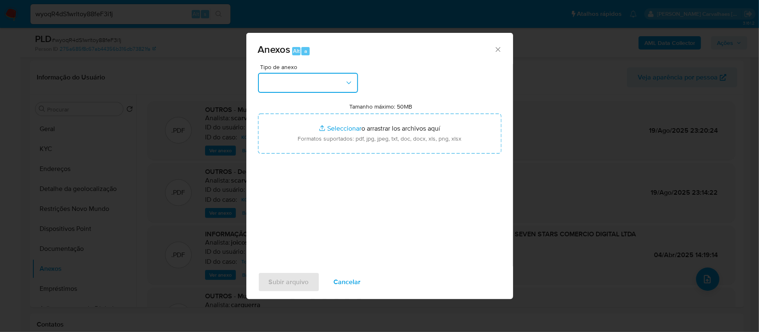
click at [349, 79] on icon "button" at bounding box center [349, 83] width 8 height 8
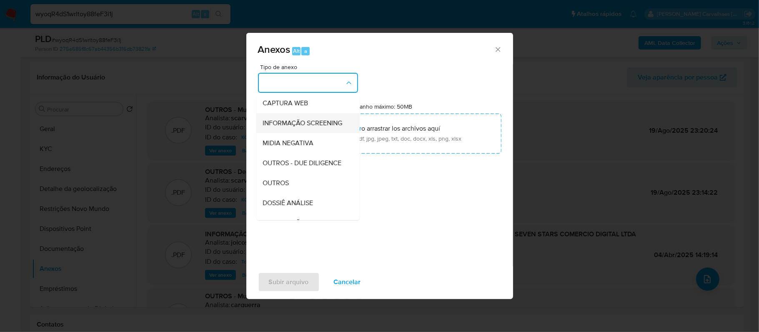
scroll to position [111, 0]
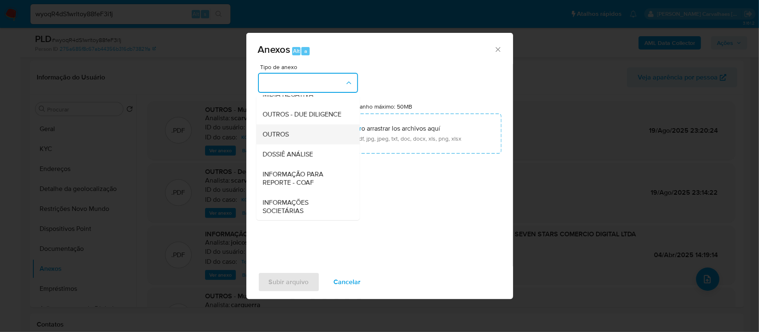
click at [293, 145] on div "OUTROS" at bounding box center [305, 135] width 85 height 20
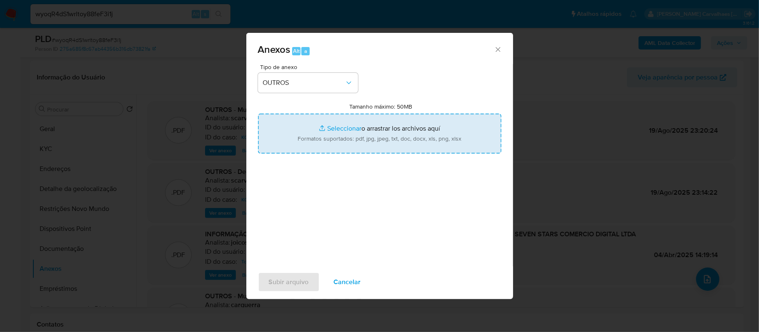
click at [347, 129] on input "Tamanho máximo: 50MB Seleccionar archivos" at bounding box center [379, 134] width 243 height 40
click at [347, 127] on input "Tamanho máximo: 50MB Seleccionar archivos" at bounding box center [379, 134] width 243 height 40
click at [342, 127] on input "Tamanho máximo: 50MB Seleccionar archivos" at bounding box center [379, 134] width 243 height 40
type input "C:\fakepath\Declinio - xxxx - CNPJ 34049942000186 - SEVEN STARS COMERCIO DIGITA…"
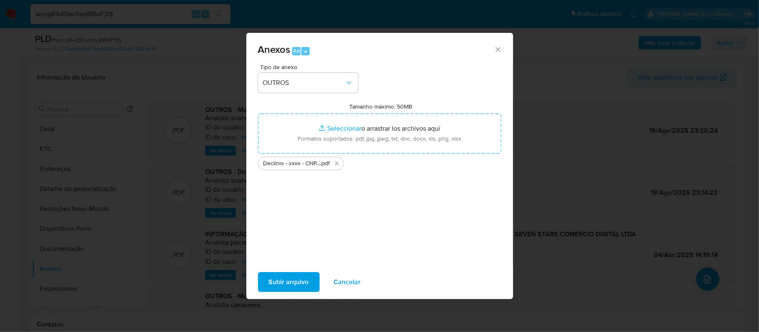
click at [281, 279] on span "Subir arquivo" at bounding box center [289, 282] width 40 height 18
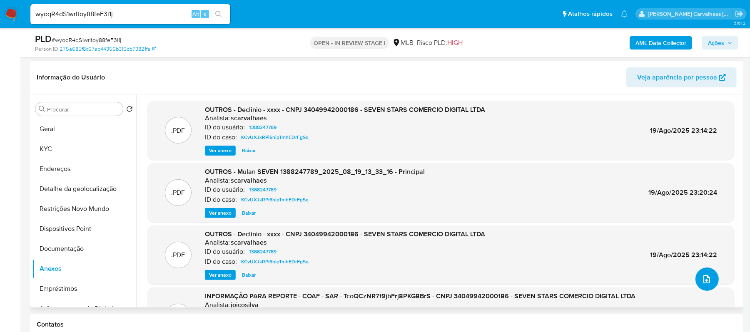
click at [702, 277] on icon "upload-file" at bounding box center [707, 280] width 10 height 10
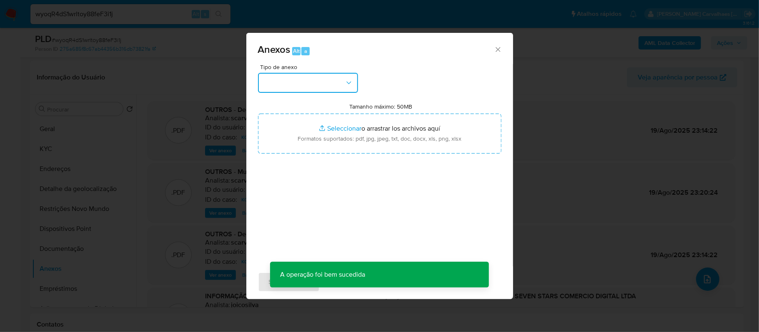
click at [345, 84] on icon "button" at bounding box center [349, 83] width 8 height 8
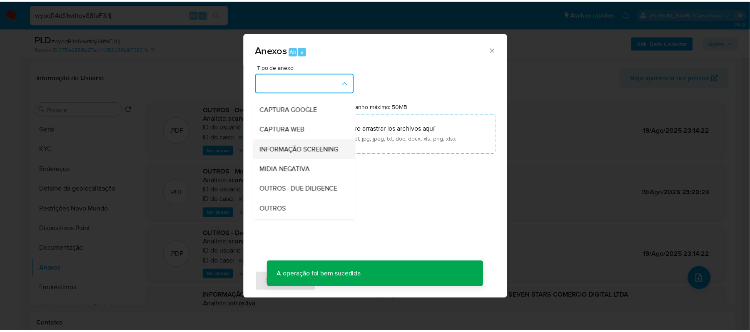
scroll to position [55, 0]
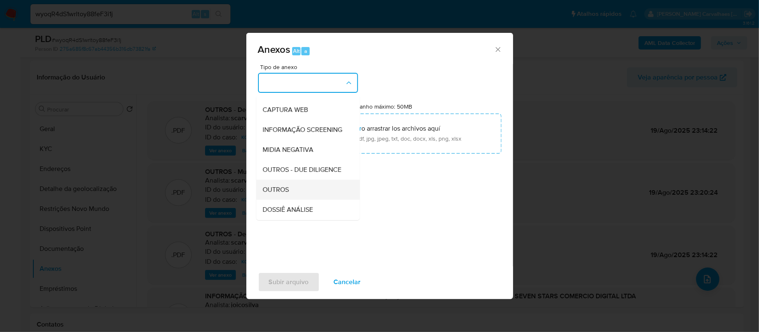
click at [282, 194] on span "OUTROS" at bounding box center [276, 190] width 26 height 8
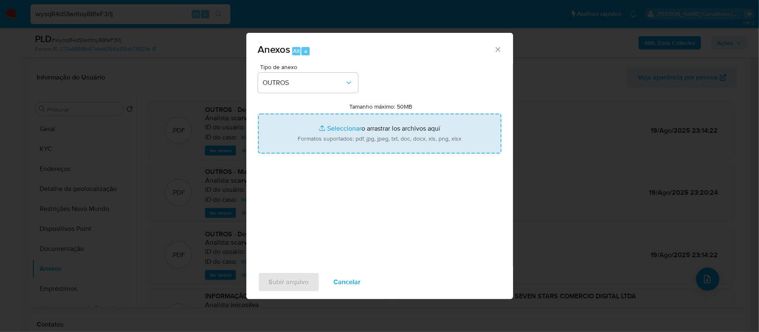
click at [337, 131] on input "Tamanho máximo: 50MB Seleccionar archivos" at bounding box center [379, 134] width 243 height 40
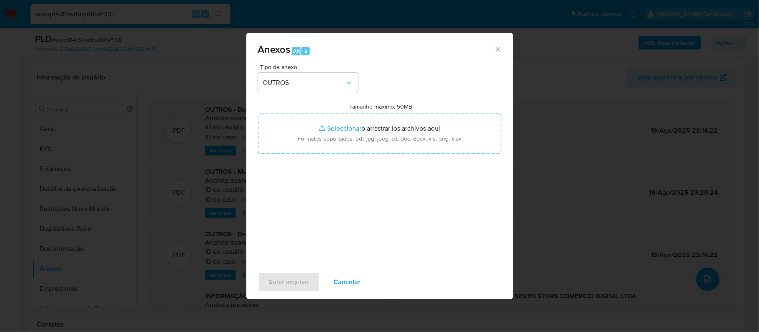
click at [502, 51] on icon "Cerrar" at bounding box center [498, 49] width 8 height 8
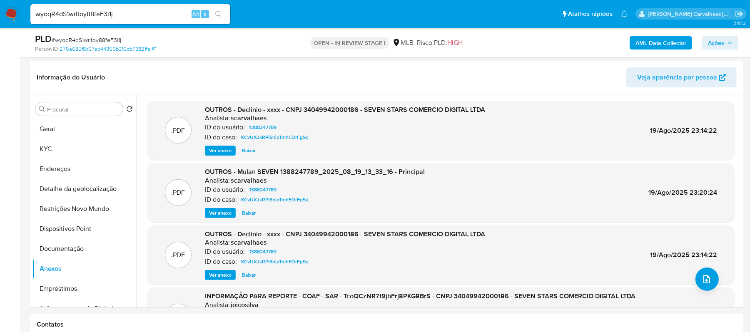
click at [722, 45] on span "Ações" at bounding box center [716, 42] width 16 height 13
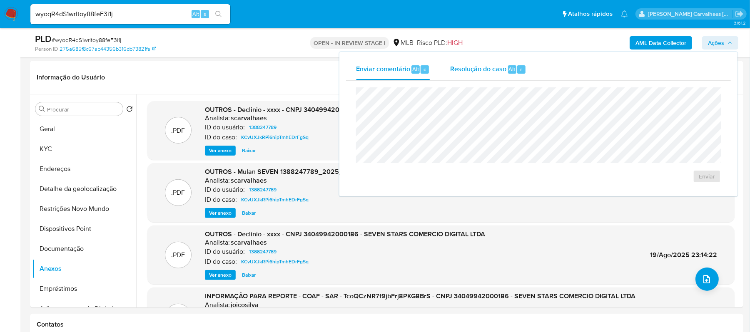
click at [486, 69] on span "Resolução do caso" at bounding box center [478, 69] width 56 height 10
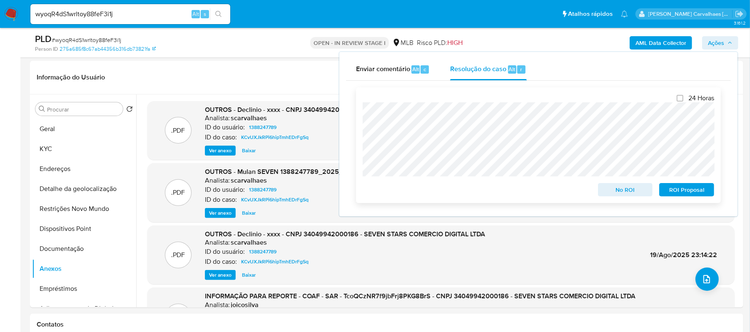
click at [620, 189] on span "No ROI" at bounding box center [625, 190] width 43 height 12
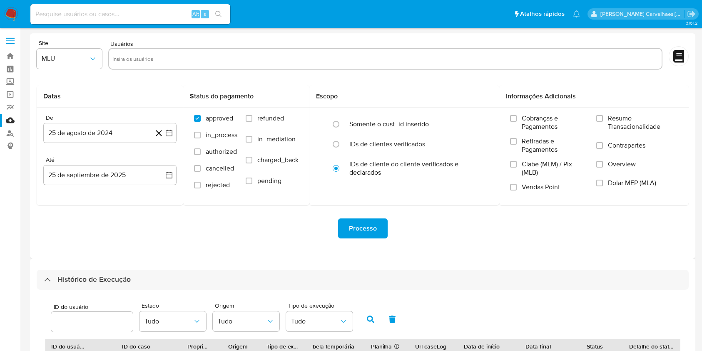
select select "10"
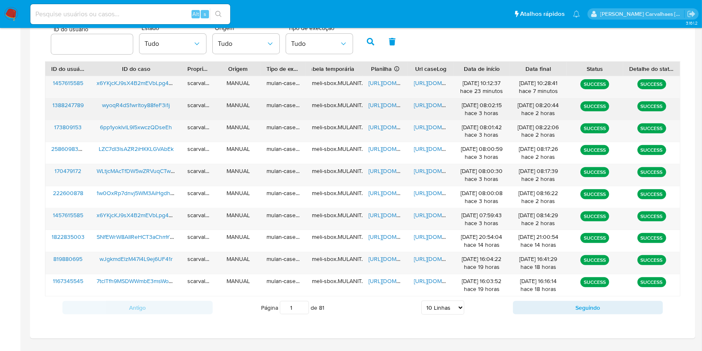
click at [429, 105] on span "[URL][DOMAIN_NAME]" at bounding box center [442, 105] width 57 height 8
click at [390, 104] on span "[URL][DOMAIN_NAME]" at bounding box center [397, 105] width 57 height 8
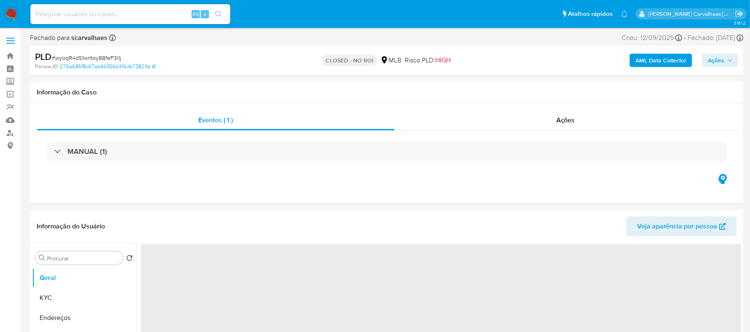
select select "10"
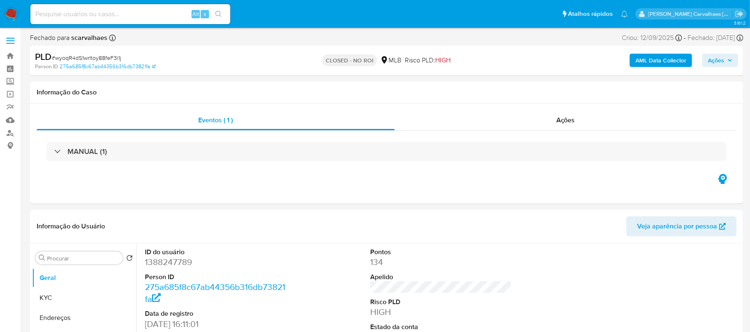
click at [98, 14] on input at bounding box center [130, 14] width 200 height 11
paste input "x6YKjcKJ9sX4B2mEVbLpg47U"
type input "x6YKjcKJ9sX4B2mEVbLpg47U"
click at [222, 14] on button "search-icon" at bounding box center [218, 14] width 17 height 12
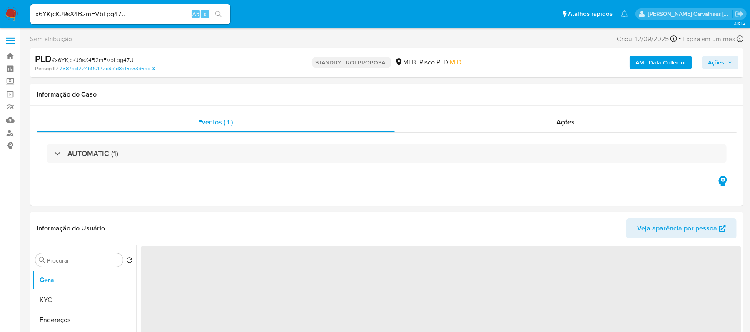
select select "10"
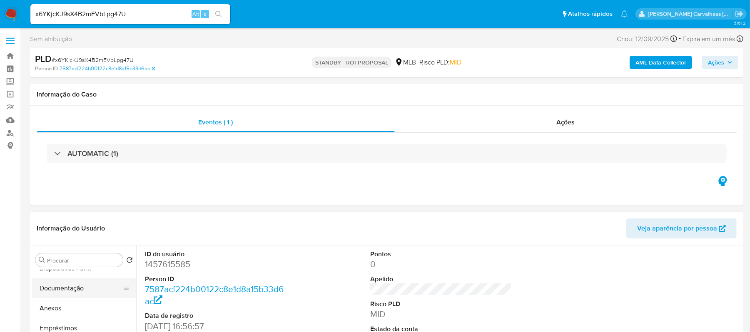
scroll to position [111, 0]
click at [55, 309] on button "Anexos" at bounding box center [80, 310] width 97 height 20
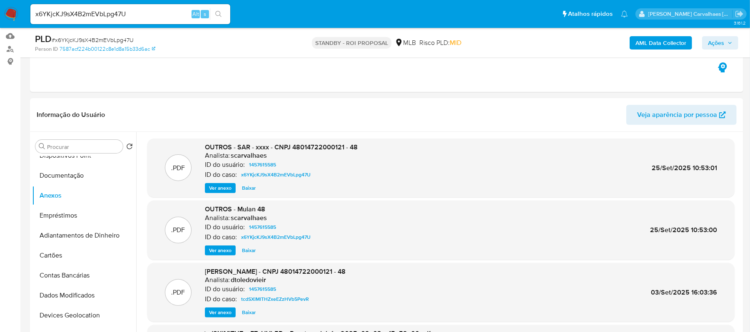
scroll to position [92, 0]
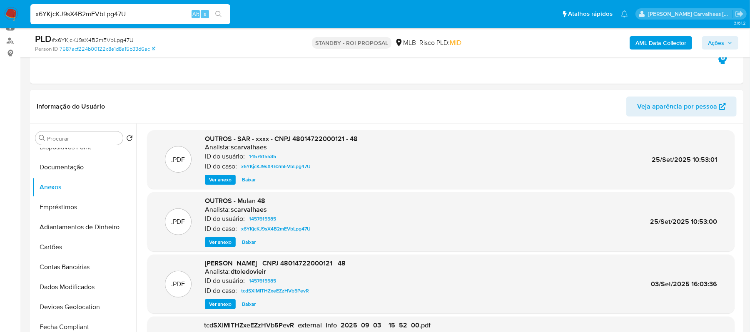
drag, startPoint x: 130, startPoint y: 13, endPoint x: 29, endPoint y: 12, distance: 100.8
click at [29, 12] on li "x6YKjcKJ9sX4B2mEVbLpg47U Alt s" at bounding box center [130, 13] width 204 height 21
paste input "PsQXLrz2CzDqwd2fHK3Rkwtb"
type input "PsQXLrz2CzDqwd2fHK3Rkwtb"
click at [221, 8] on button "search-icon" at bounding box center [218, 14] width 17 height 12
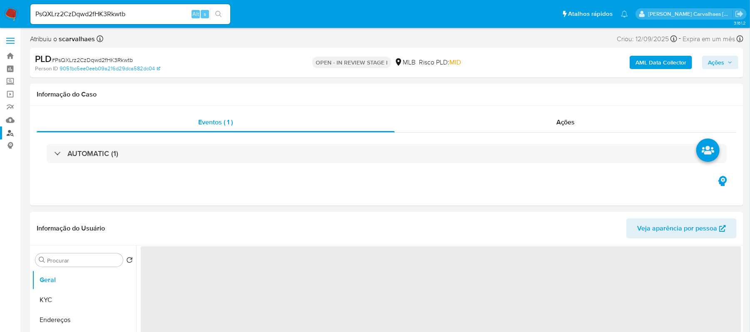
select select "10"
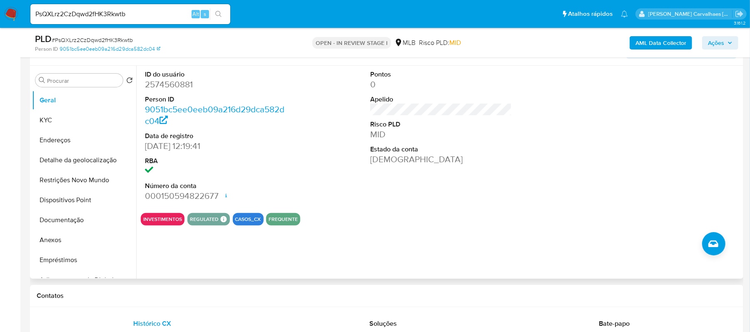
scroll to position [167, 0]
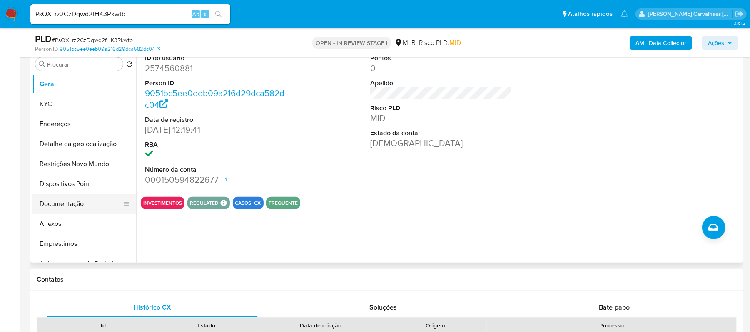
click at [67, 201] on button "Documentação" at bounding box center [80, 204] width 97 height 20
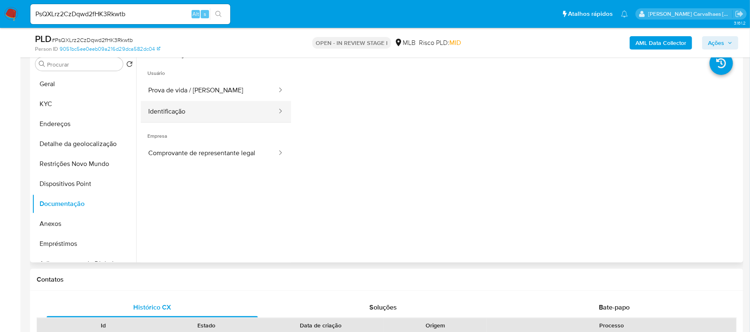
click at [200, 102] on button "Identificação" at bounding box center [209, 111] width 137 height 21
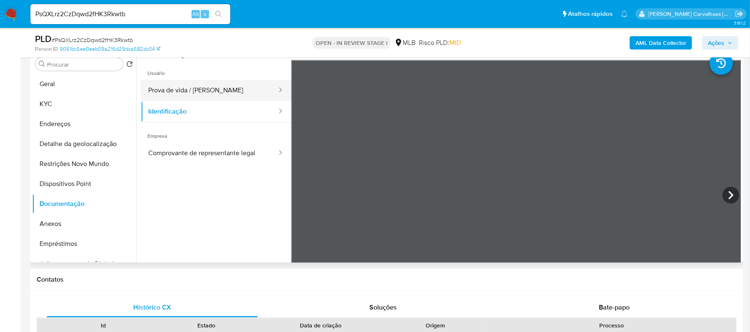
click at [185, 94] on button "Prova de vida / Selfie" at bounding box center [209, 90] width 137 height 21
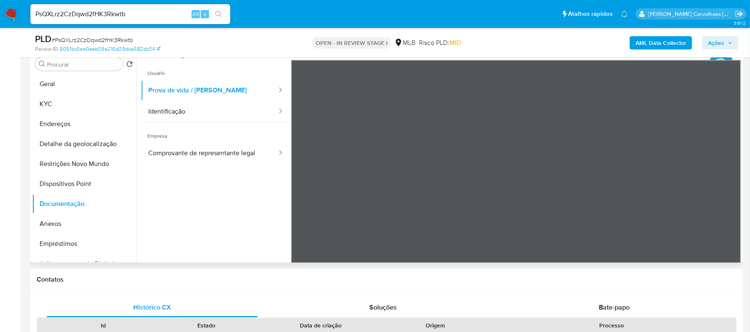
click at [192, 165] on ul "Usuário Prova de vida / Selfie Identificação Empresa Comprovante de representan…" at bounding box center [216, 180] width 150 height 240
click at [201, 152] on button "Comprovante de representante legal" at bounding box center [209, 153] width 137 height 21
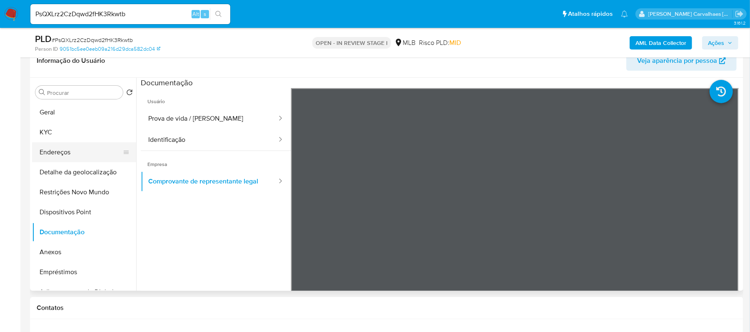
scroll to position [111, 0]
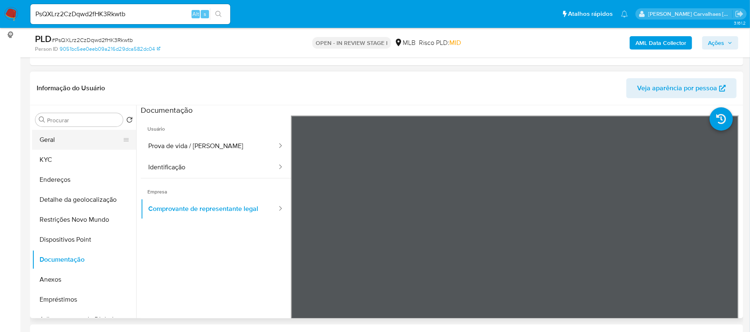
click at [79, 138] on button "Geral" at bounding box center [80, 140] width 97 height 20
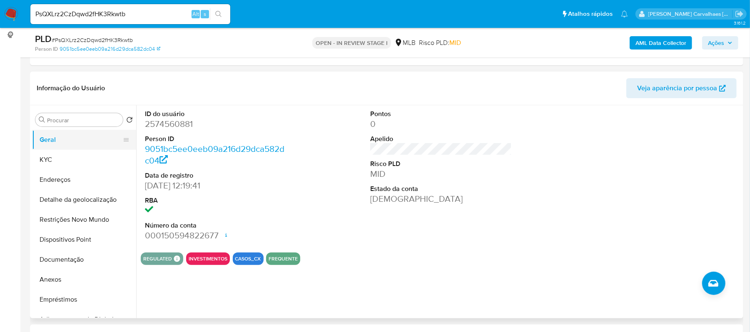
click at [55, 138] on button "Geral" at bounding box center [80, 140] width 97 height 20
click at [89, 158] on button "KYC" at bounding box center [80, 160] width 97 height 20
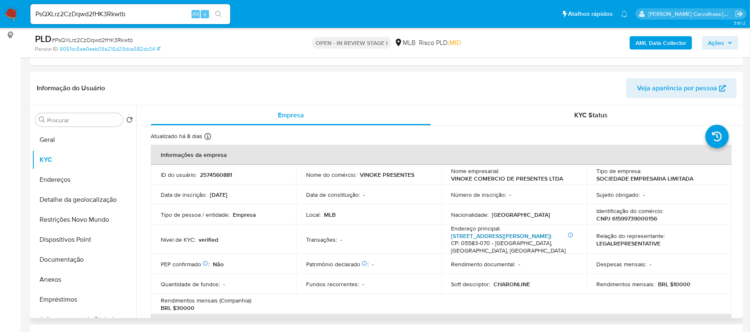
click at [492, 237] on link "Rua Cândido Fontoura 957, Jardim Boa Vista (zona Oeste)" at bounding box center [502, 236] width 100 height 8
click at [77, 142] on button "Geral" at bounding box center [80, 140] width 97 height 20
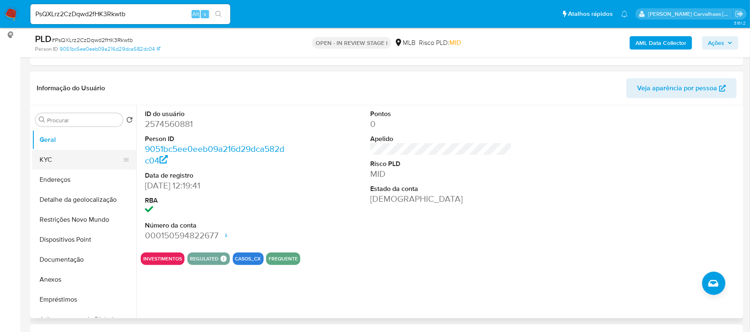
click at [47, 157] on button "KYC" at bounding box center [80, 160] width 97 height 20
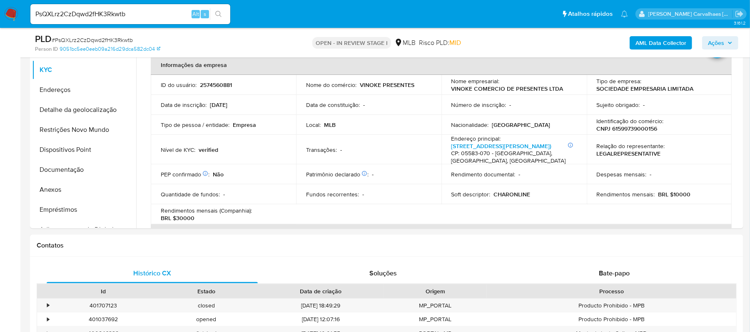
scroll to position [211, 0]
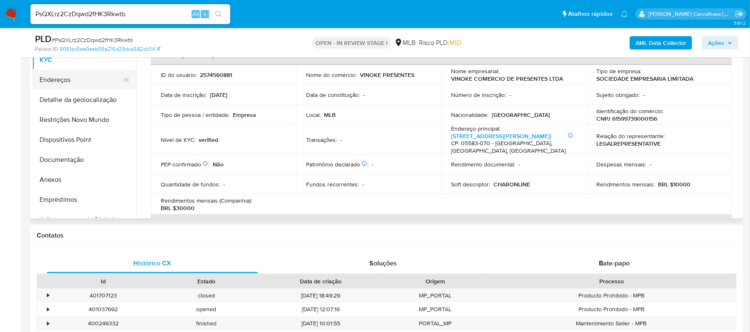
click at [74, 76] on button "Endereços" at bounding box center [80, 80] width 97 height 20
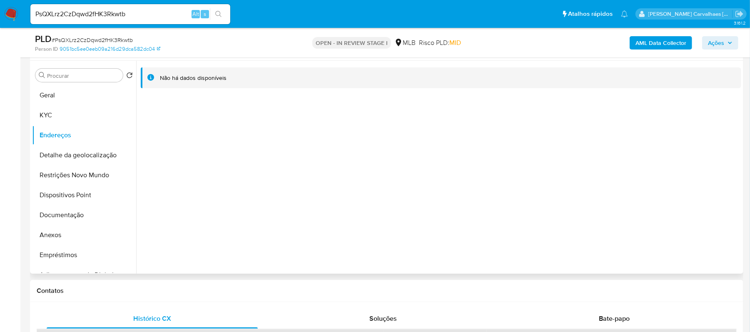
scroll to position [100, 0]
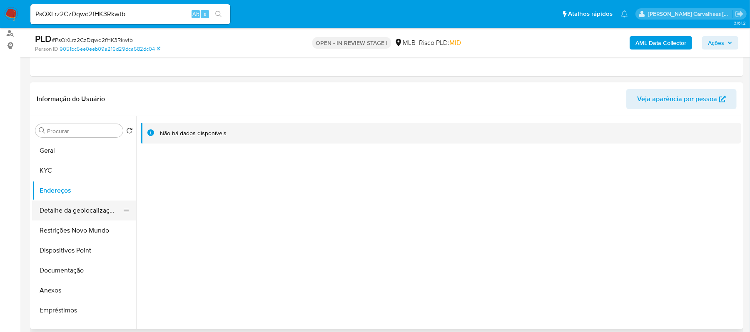
drag, startPoint x: 104, startPoint y: 212, endPoint x: 119, endPoint y: 212, distance: 15.0
click at [105, 212] on button "Detalhe da geolocalização" at bounding box center [80, 211] width 97 height 20
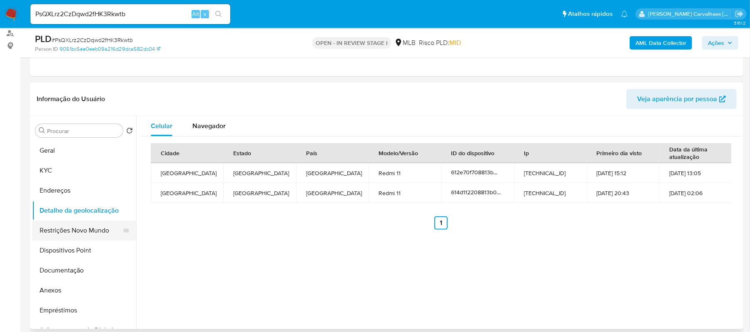
click at [102, 233] on button "Restrições Novo Mundo" at bounding box center [80, 231] width 97 height 20
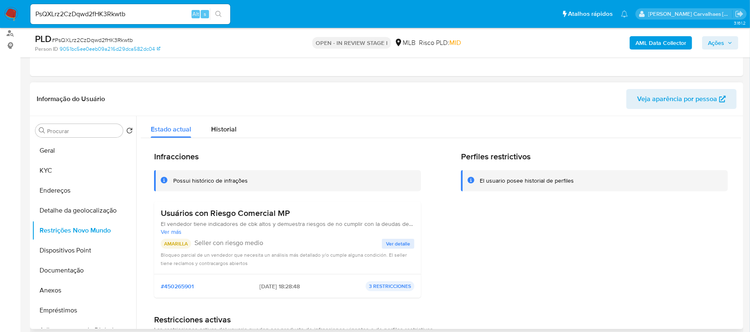
click at [386, 247] on span "Ver detalle" at bounding box center [398, 244] width 24 height 8
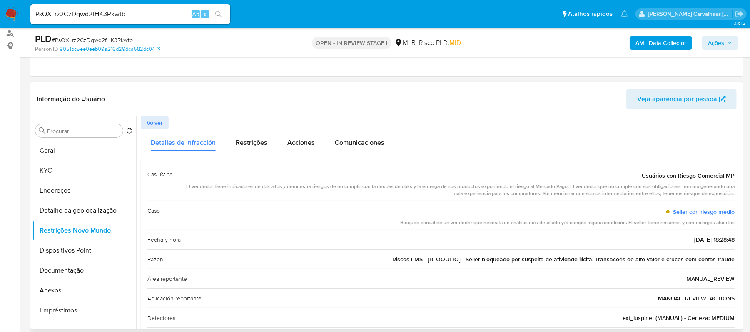
drag, startPoint x: 394, startPoint y: 259, endPoint x: 728, endPoint y: 258, distance: 334.5
click at [728, 258] on div "Razón Riscos EMS - [BLOQUEIO] - Seller bloqueado por suspeita de atividade ilic…" at bounding box center [440, 260] width 587 height 20
click at [87, 250] on button "Dispositivos Point" at bounding box center [80, 251] width 97 height 20
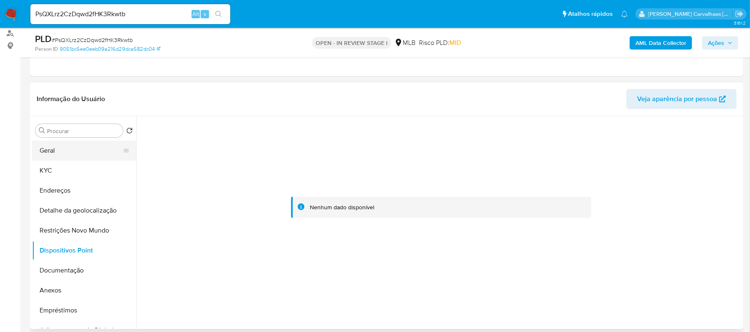
drag, startPoint x: 81, startPoint y: 147, endPoint x: 107, endPoint y: 159, distance: 28.7
click at [81, 147] on button "Geral" at bounding box center [80, 151] width 97 height 20
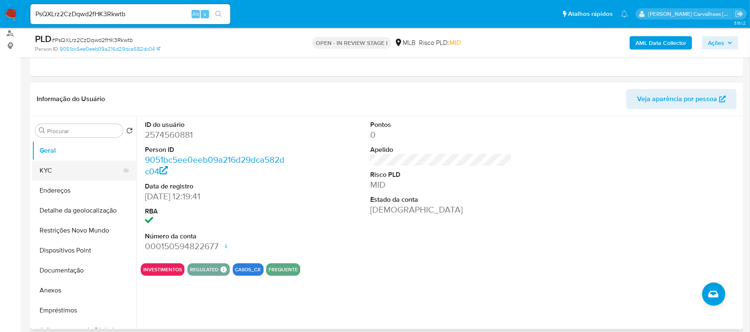
click at [55, 169] on button "KYC" at bounding box center [80, 171] width 97 height 20
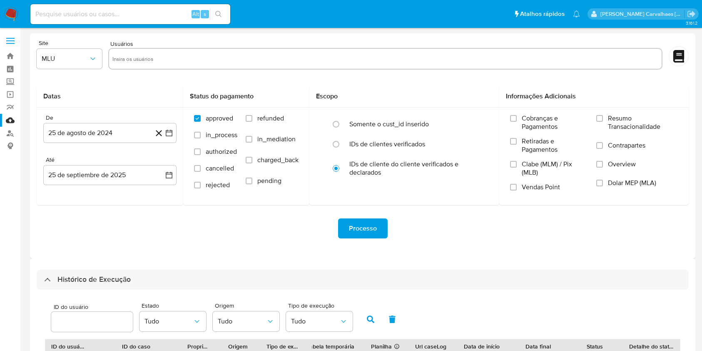
select select "10"
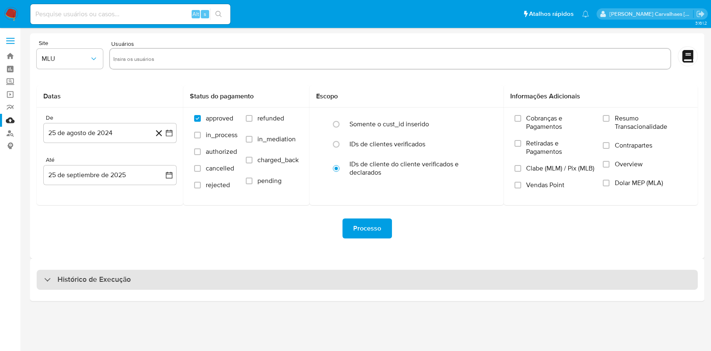
click at [130, 274] on div "Histórico de Execução" at bounding box center [367, 280] width 661 height 20
select select "10"
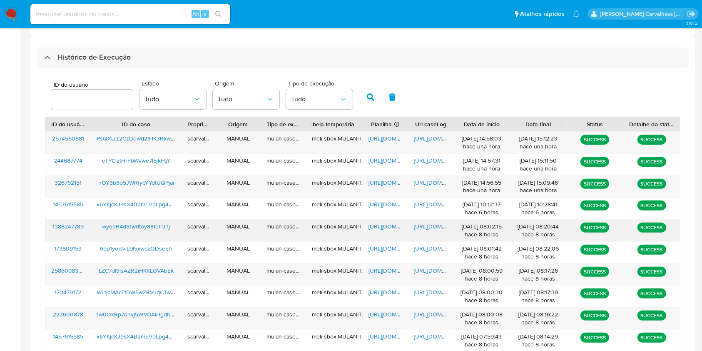
scroll to position [300, 0]
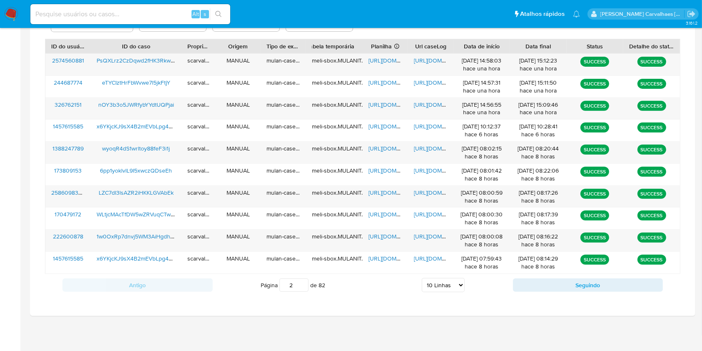
click at [300, 283] on input "2" at bounding box center [294, 284] width 29 height 13
click at [426, 57] on span "[URL][DOMAIN_NAME]" at bounding box center [442, 60] width 57 height 8
click at [302, 280] on input "3" at bounding box center [294, 284] width 29 height 13
click at [303, 287] on input "2" at bounding box center [294, 284] width 29 height 13
click at [303, 287] on input "1" at bounding box center [294, 284] width 29 height 13
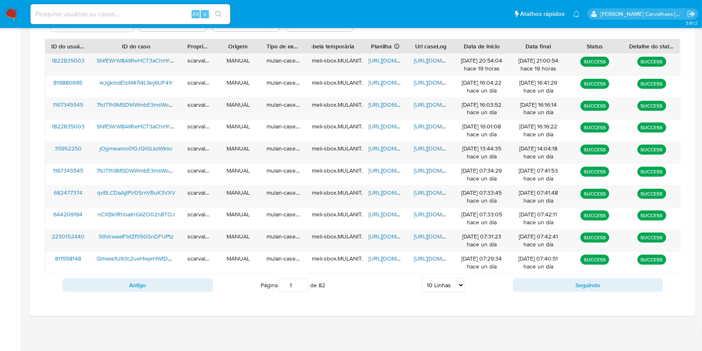
type input "1"
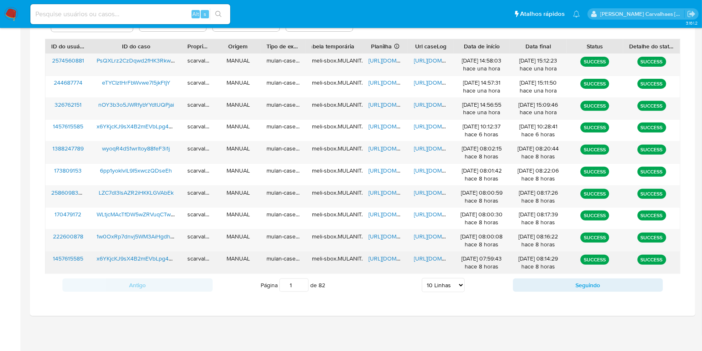
click at [425, 257] on span "https://docs.google.com/document/d/1y_p8rmAWInAnqLbQQTaJnYJieuM0l1x3qCr-NXcyeRg…" at bounding box center [442, 258] width 57 height 8
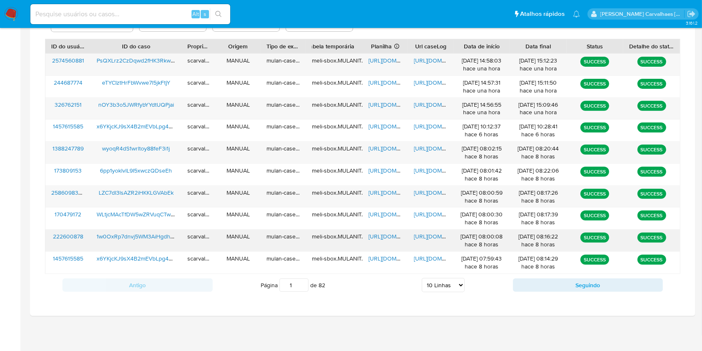
click at [432, 237] on span "https://docs.google.com/document/d/11wBqdyxOw7X_v7UvBo85MrKE-FxxPGQgx3sHrqaV6ZY…" at bounding box center [442, 236] width 57 height 8
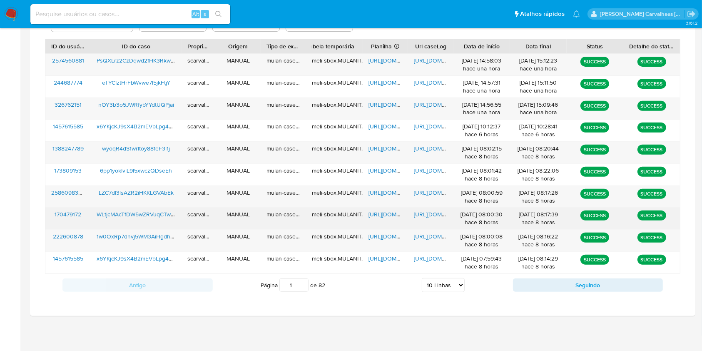
click at [437, 212] on span "https://docs.google.com/document/d/1VTp2eZGu2z0U_L8_7gVhK61-8JEU8fPwvDWQQgWP0_0…" at bounding box center [442, 214] width 57 height 8
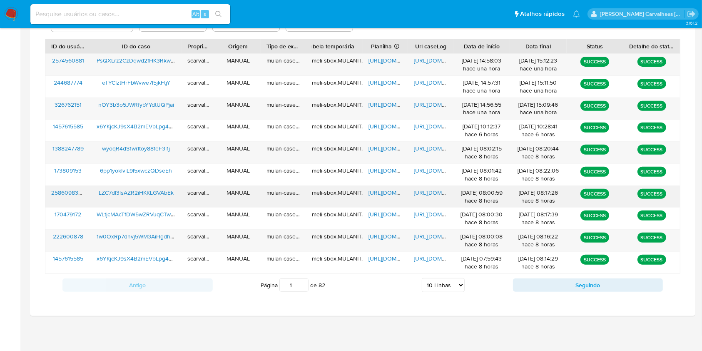
click at [422, 191] on span "https://docs.google.com/document/d/1wZwELcNbHsZWWLe0ybiqVO7yP9H5eYiFEoq0UQ22gGg…" at bounding box center [442, 192] width 57 height 8
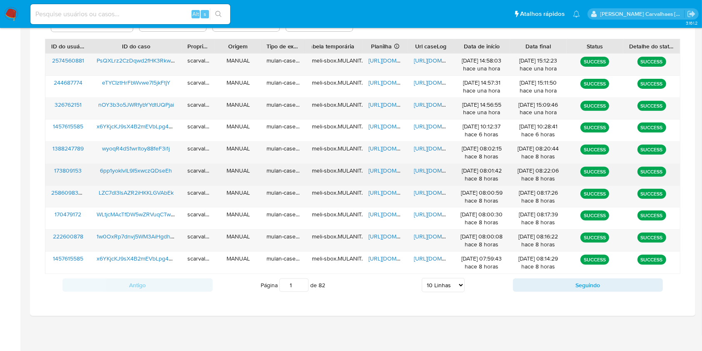
click at [422, 170] on span "https://docs.google.com/document/d/1V0Dyfv8PdCGhCvDmbeJGDXmsIWBDkDLIcSu5n9y5DoM…" at bounding box center [442, 170] width 57 height 8
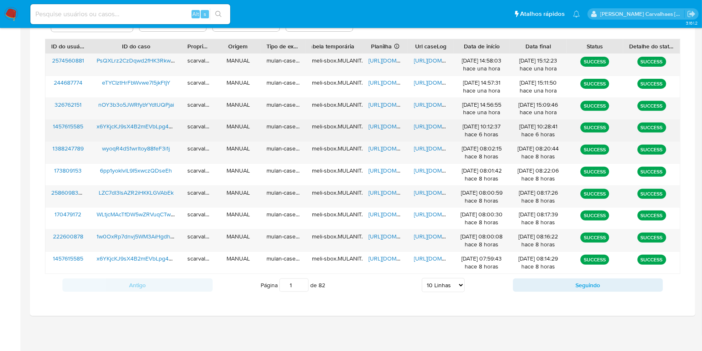
click at [437, 127] on span "https://docs.google.com/document/d/1KyUQwF9E71ryplNARxG24N8Ow_xJv0rSMCF_KKWmLYg…" at bounding box center [442, 126] width 57 height 8
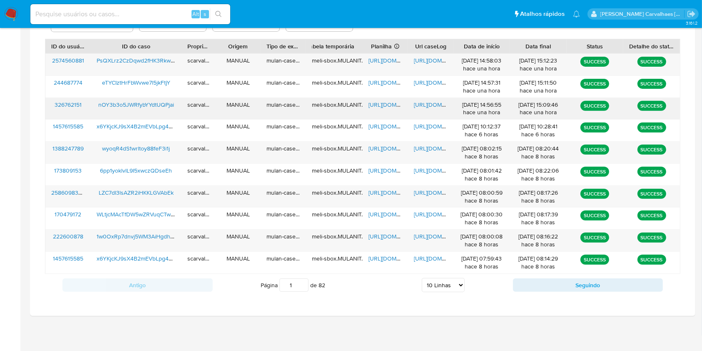
click at [422, 106] on span "https://docs.google.com/document/d/1oUo-E5TBtkRVJn_oAEaXzwy_iDzcx2hbpEUb9ViIZ8E…" at bounding box center [442, 104] width 57 height 8
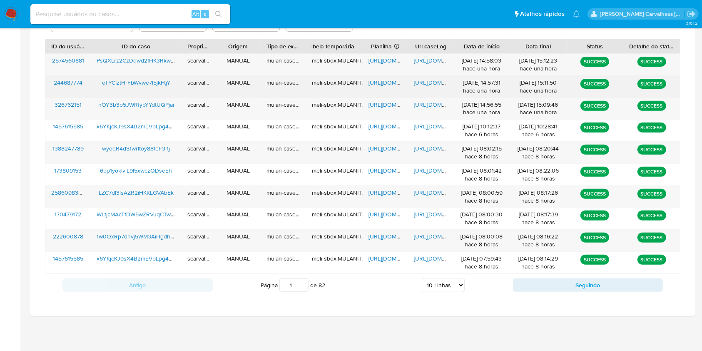
click at [426, 82] on span "https://docs.google.com/document/d/1m0IPsUCmuPmb4qv6QUTDF9u7WYFP72Kky2t5yR_48EE…" at bounding box center [442, 82] width 57 height 8
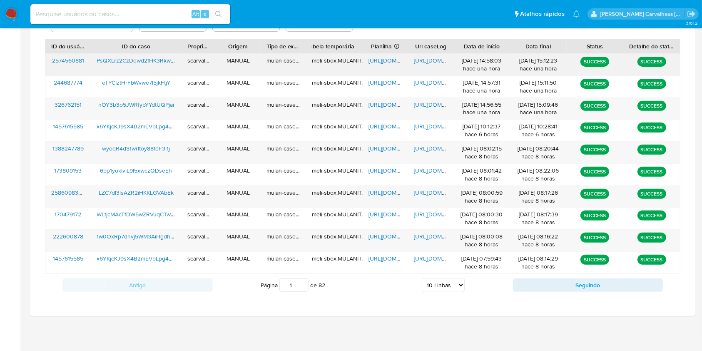
click at [430, 60] on span "https://docs.google.com/document/d/1KX61k_YlExzj0TcqaBf5jBM6v9T8z61NlIruyvJiz7M…" at bounding box center [442, 60] width 57 height 8
click at [425, 60] on span "https://docs.google.com/document/d/1KX61k_YlExzj0TcqaBf5jBM6v9T8z61NlIruyvJiz7M…" at bounding box center [442, 60] width 57 height 8
click at [380, 57] on span "https://docs.google.com/spreadsheets/d/1y6daeUOUMSiXYbH5MXpWTXMbY4KIrVmRy5q-kPb…" at bounding box center [397, 60] width 57 height 8
click at [425, 104] on span "https://docs.google.com/document/d/1oUo-E5TBtkRVJn_oAEaXzwy_iDzcx2hbpEUb9ViIZ8E…" at bounding box center [442, 104] width 57 height 8
click at [379, 107] on span "https://docs.google.com/spreadsheets/d/1_W6acAiIZ1RnZ8d5Dvy2nR5q9WCHFljGYyjea3P…" at bounding box center [397, 104] width 57 height 8
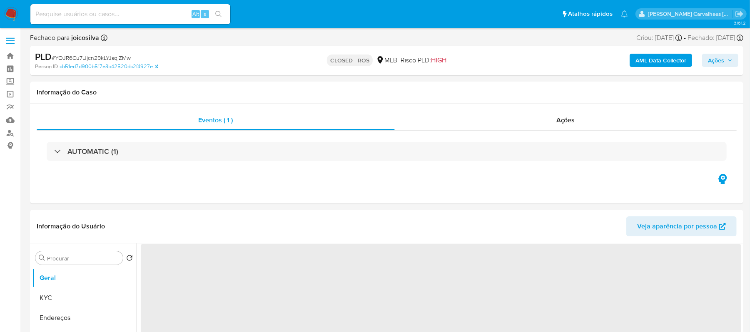
select select "10"
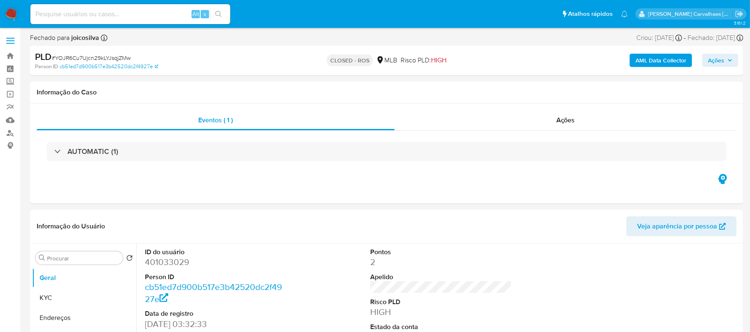
click at [47, 15] on input at bounding box center [130, 14] width 200 height 11
paste input "PsQXLrz2CzDqwd2fHK3Rkwtb"
type input "PsQXLrz2CzDqwd2fHK3Rkwtb"
click at [220, 12] on icon "search-icon" at bounding box center [218, 14] width 6 height 6
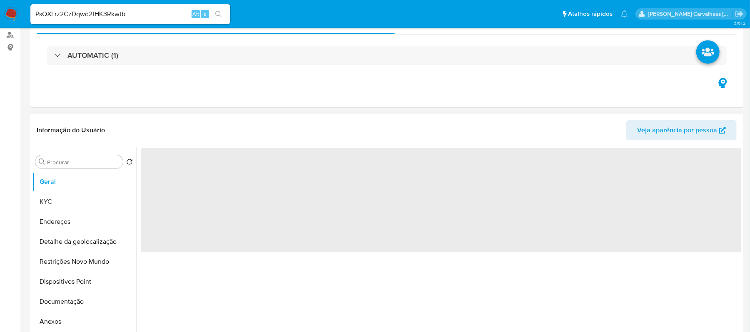
select select "10"
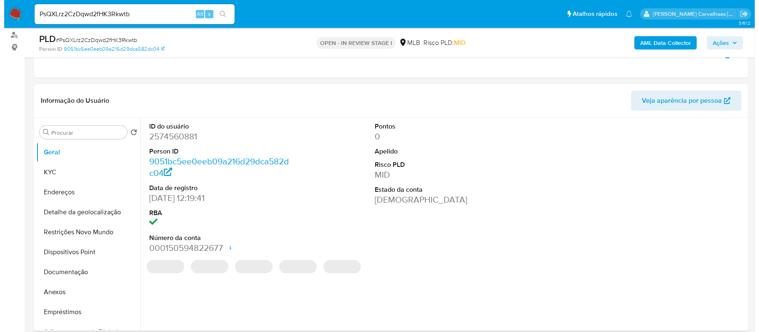
scroll to position [111, 0]
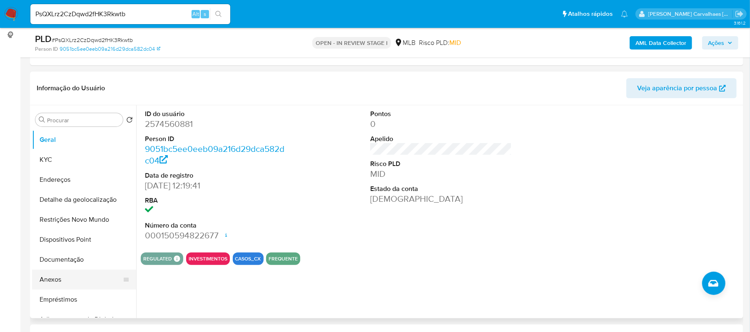
click at [59, 278] on button "Anexos" at bounding box center [80, 280] width 97 height 20
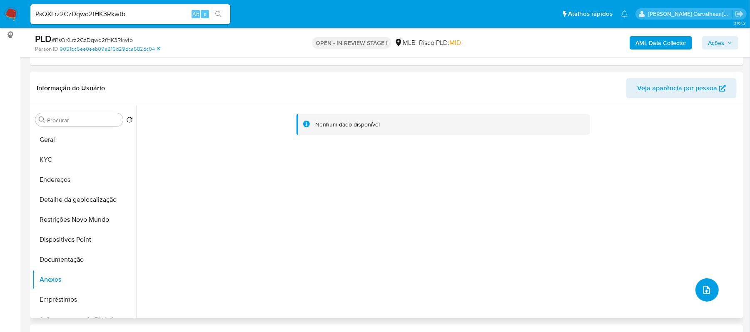
click at [702, 282] on button "upload-file" at bounding box center [707, 290] width 23 height 23
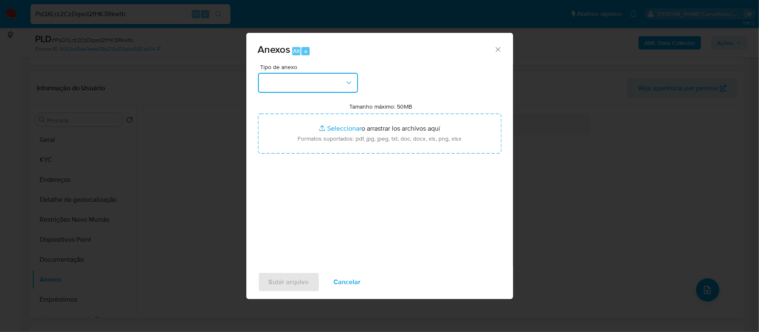
click at [323, 82] on button "button" at bounding box center [308, 83] width 100 height 20
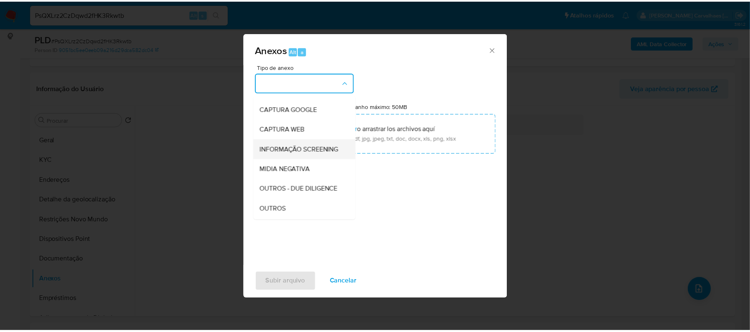
scroll to position [55, 0]
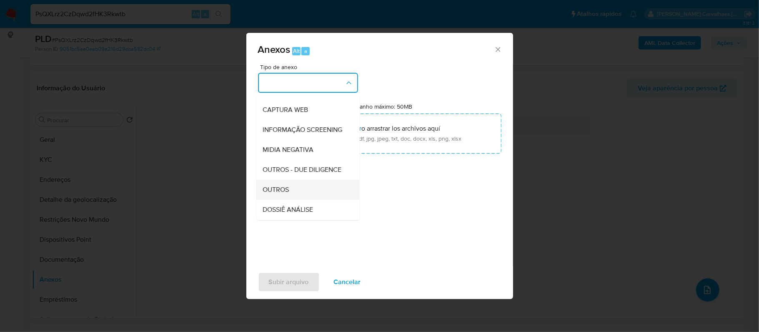
click at [294, 200] on div "OUTROS" at bounding box center [305, 190] width 85 height 20
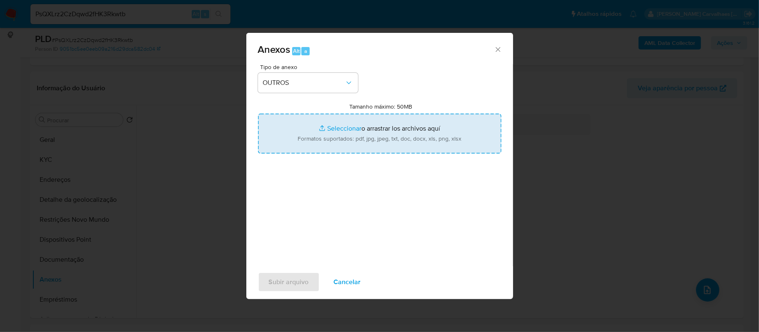
click at [348, 127] on input "Tamanho máximo: 50MB Seleccionar archivos" at bounding box center [379, 134] width 243 height 40
type input "C:\fakepath\SAR -xxxx - CNPJ 61599739000156 - VINOKE COMERCIO DE PRESENTES LTDA…"
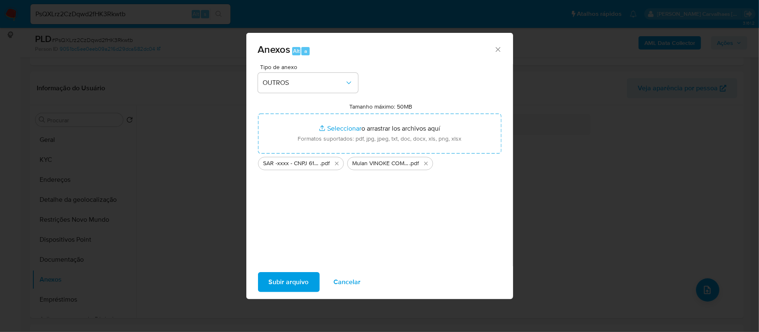
click at [275, 282] on span "Subir arquivo" at bounding box center [289, 282] width 40 height 18
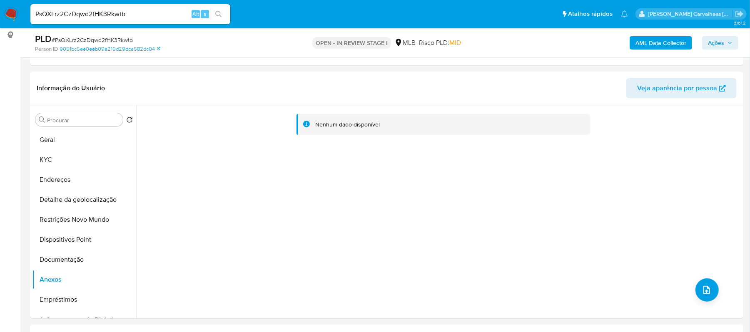
click at [725, 40] on span "Ações" at bounding box center [720, 43] width 25 height 12
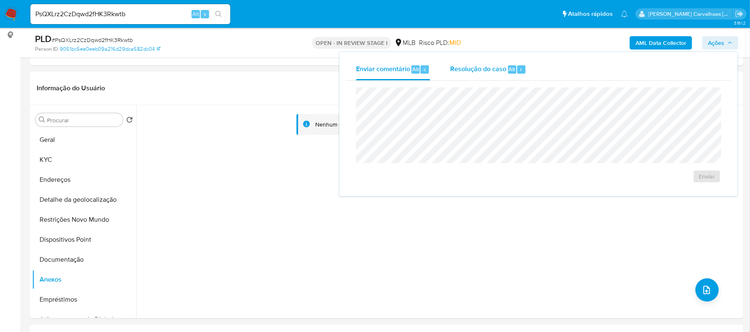
click at [495, 70] on span "Resolução do caso" at bounding box center [478, 69] width 56 height 10
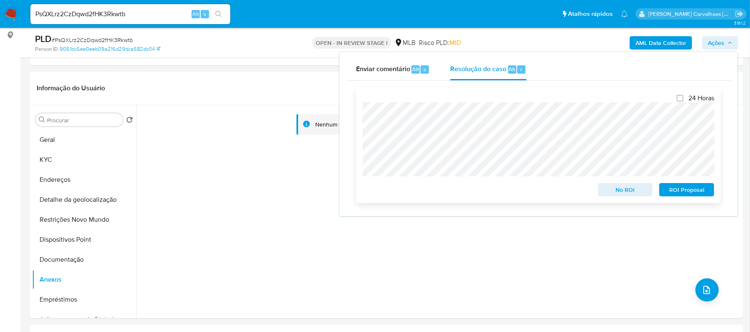
click at [670, 187] on span "ROI Proposal" at bounding box center [686, 190] width 43 height 12
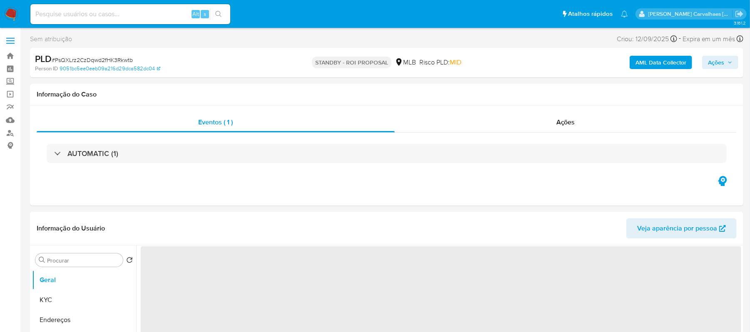
select select "10"
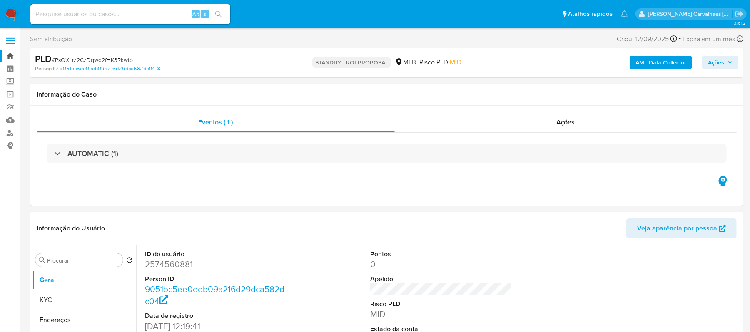
click at [10, 57] on link "Bandeja" at bounding box center [49, 56] width 99 height 13
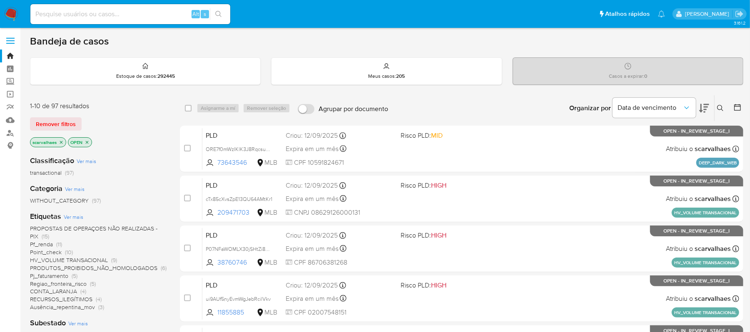
click at [52, 245] on span "Pf_renda" at bounding box center [41, 244] width 23 height 8
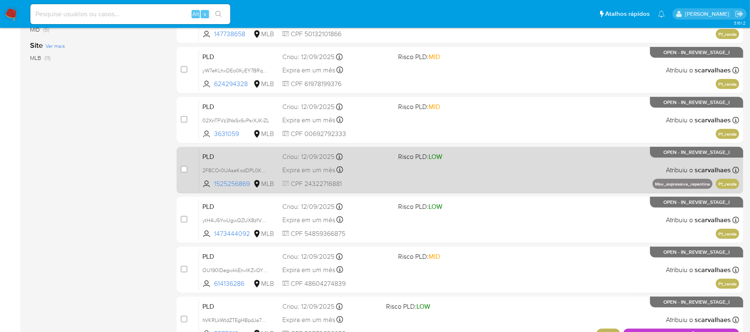
scroll to position [333, 0]
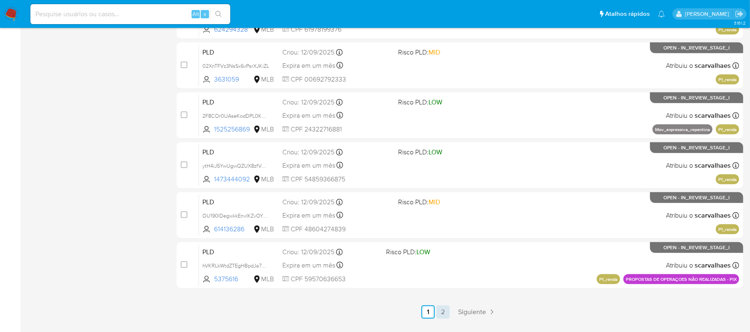
click at [445, 312] on link "2" at bounding box center [443, 312] width 13 height 13
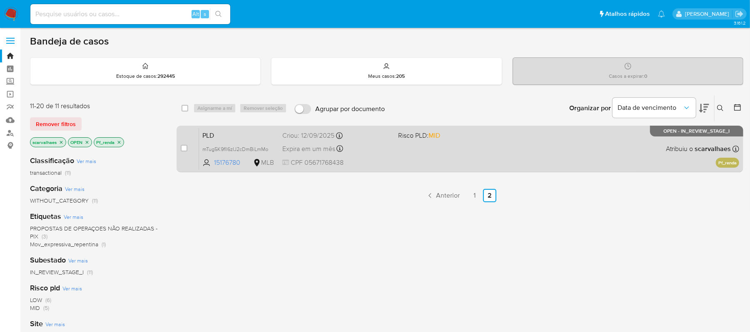
click at [418, 162] on div "PLD mTug5K9fll6zIJ2cDmBiLmMo 15176780 MLB Risco PLD: MID Criou: 12/09/2025 Crio…" at bounding box center [469, 149] width 540 height 42
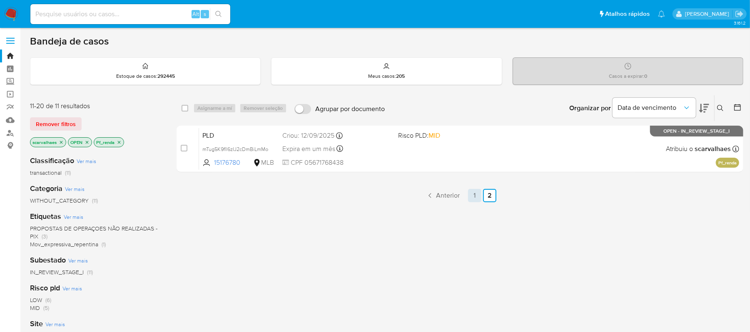
click at [474, 194] on link "1" at bounding box center [474, 195] width 13 height 13
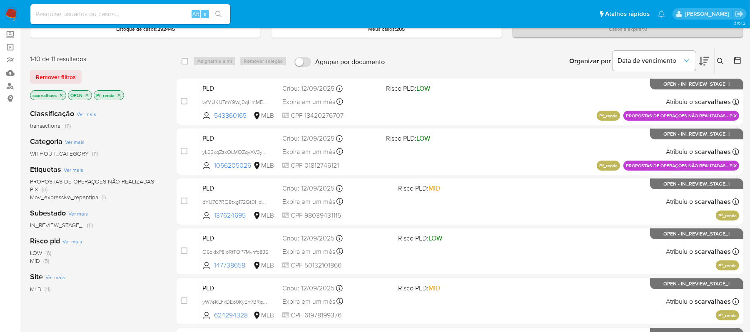
scroll to position [111, 0]
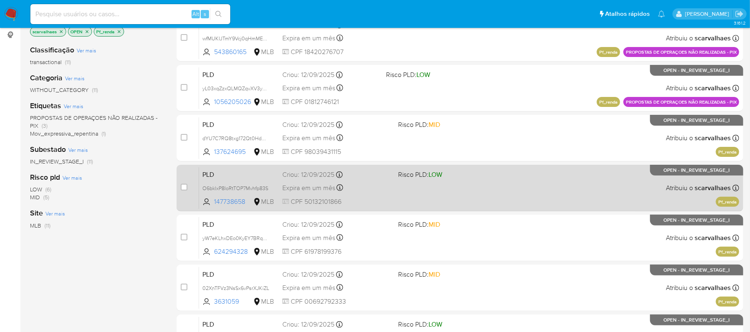
click at [436, 187] on span at bounding box center [452, 188] width 109 height 2
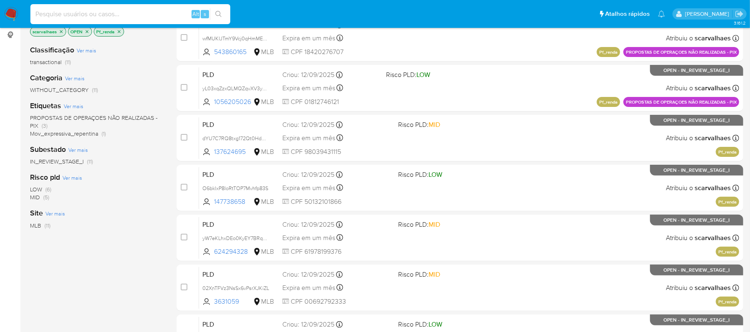
click at [135, 15] on input at bounding box center [130, 14] width 200 height 11
paste input "nOY3b3o5JWRfybYYdtUQPjai"
type input "nOY3b3o5JWRfybYYdtUQPjai"
click at [214, 19] on button "search-icon" at bounding box center [218, 14] width 17 height 12
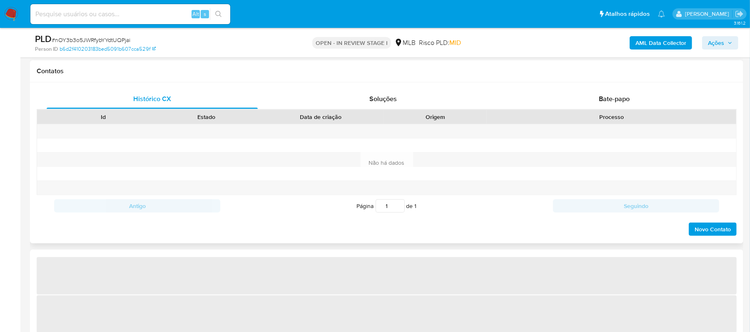
select select "10"
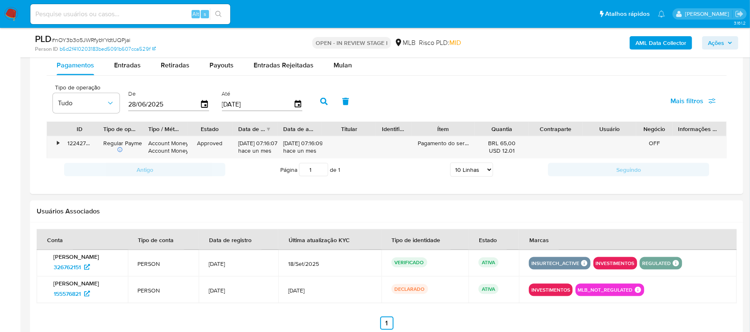
scroll to position [645, 0]
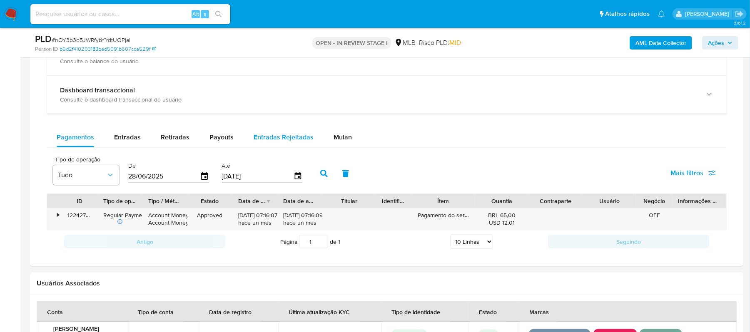
click at [274, 138] on span "Entradas Rejeitadas" at bounding box center [284, 137] width 60 height 10
select select "10"
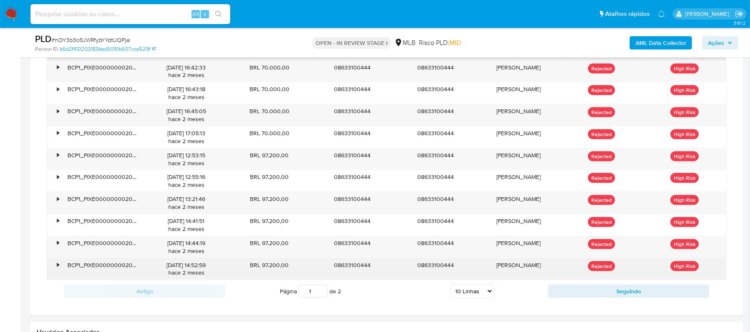
scroll to position [812, 0]
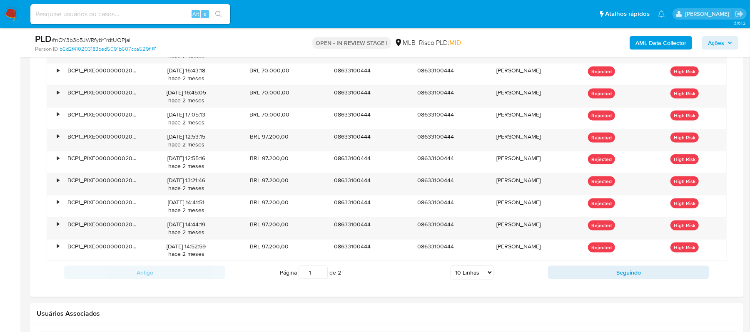
click at [322, 277] on input "1" at bounding box center [313, 272] width 29 height 13
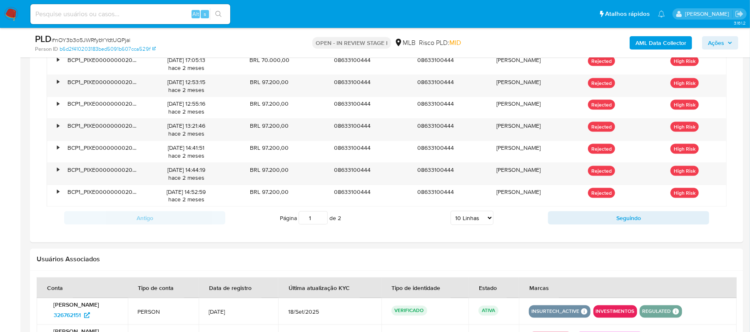
scroll to position [867, 0]
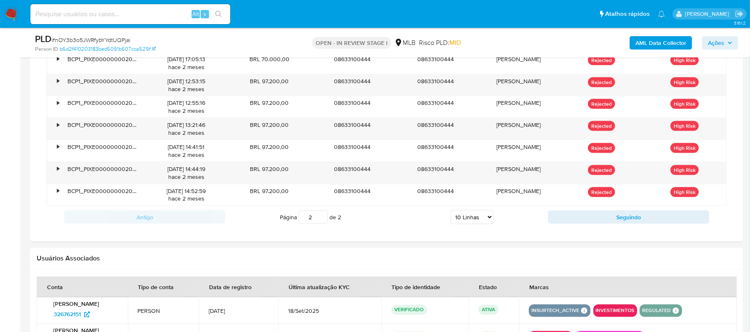
click at [321, 218] on input "2" at bounding box center [313, 217] width 29 height 13
type input "2"
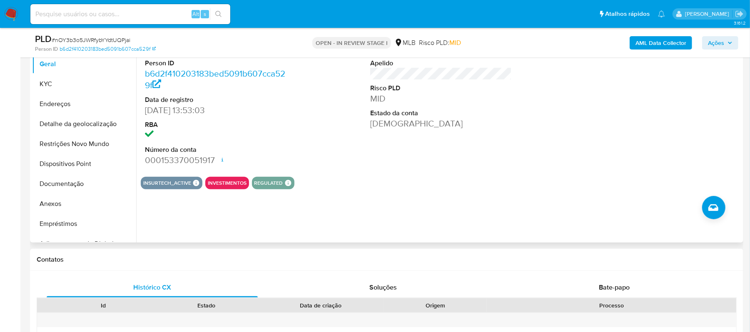
scroll to position [145, 0]
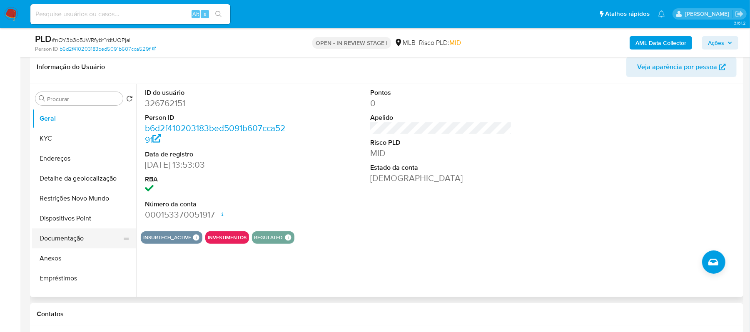
click at [75, 234] on button "Documentação" at bounding box center [80, 239] width 97 height 20
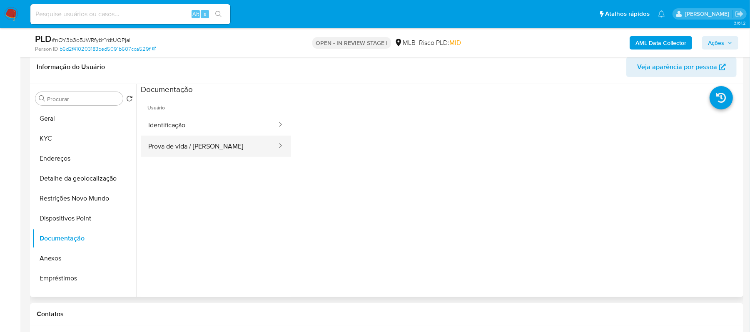
click at [216, 150] on button "Prova de vida / Selfie" at bounding box center [209, 146] width 137 height 21
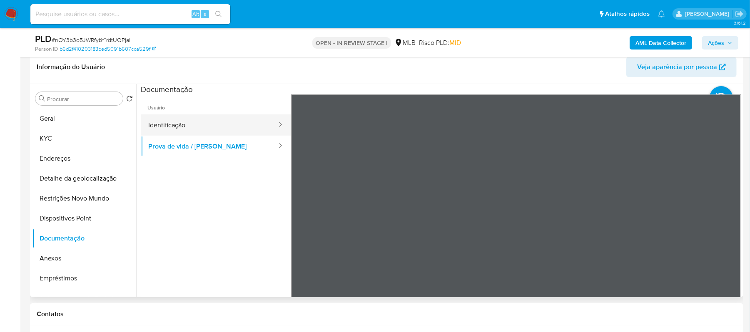
click at [186, 123] on button "Identificação" at bounding box center [209, 125] width 137 height 21
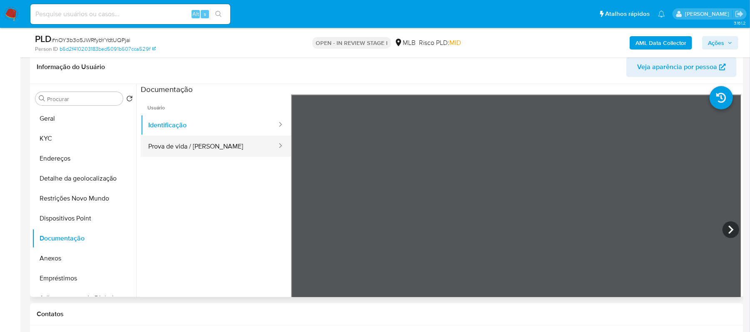
click at [187, 150] on button "Prova de vida / Selfie" at bounding box center [209, 146] width 137 height 21
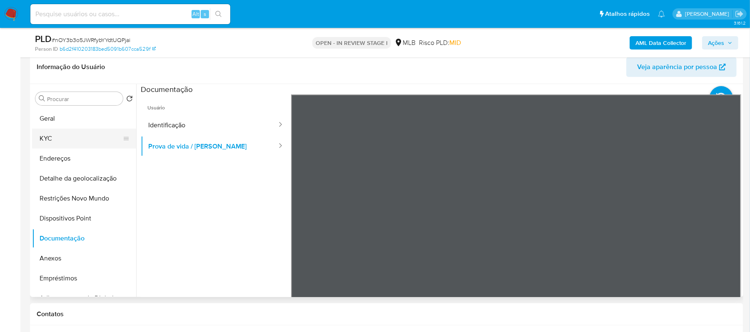
click at [46, 129] on button "KYC" at bounding box center [80, 139] width 97 height 20
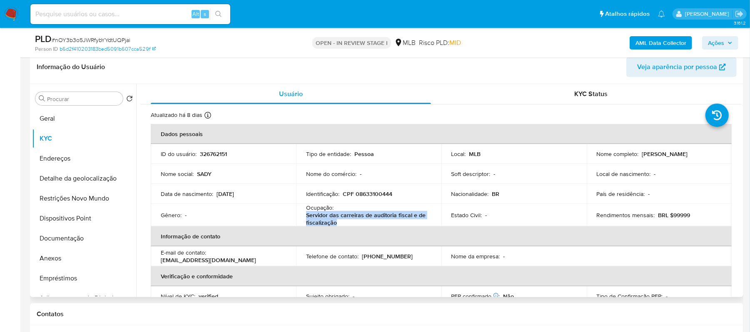
drag, startPoint x: 307, startPoint y: 217, endPoint x: 338, endPoint y: 222, distance: 32.1
click at [338, 222] on p "Servidor das carreiras de auditoria fiscal e de fiscalização" at bounding box center [367, 219] width 122 height 15
copy p "Servidor das carreiras de auditoria fiscal e de fiscalização"
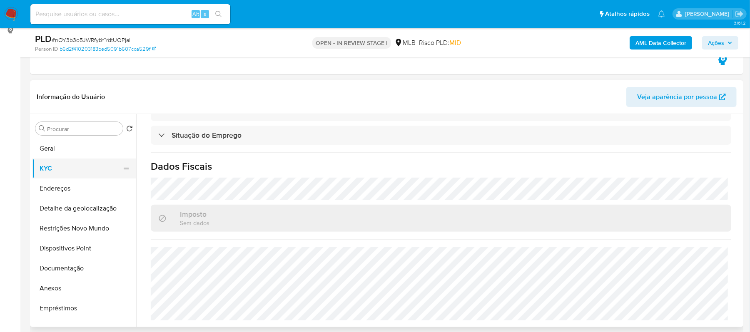
scroll to position [90, 0]
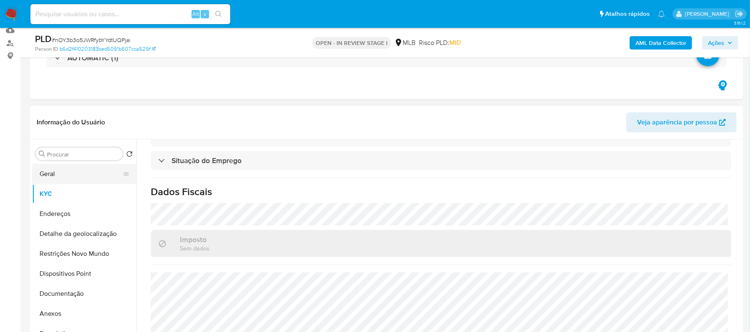
click at [69, 173] on button "Geral" at bounding box center [80, 174] width 97 height 20
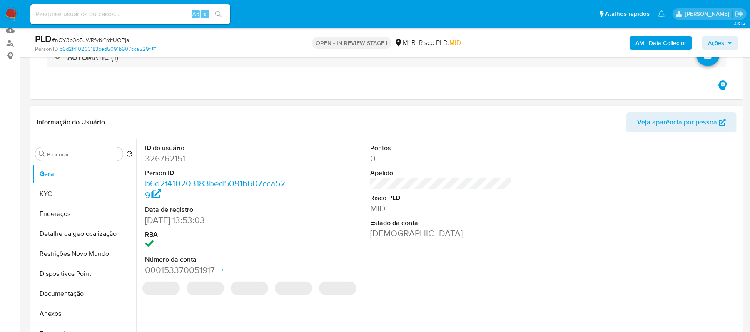
scroll to position [145, 0]
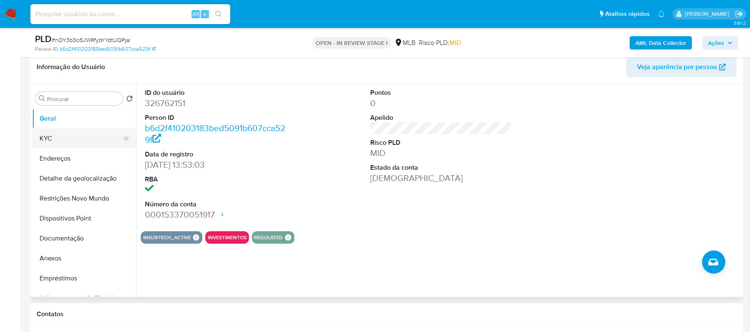
click at [70, 137] on button "KYC" at bounding box center [80, 139] width 97 height 20
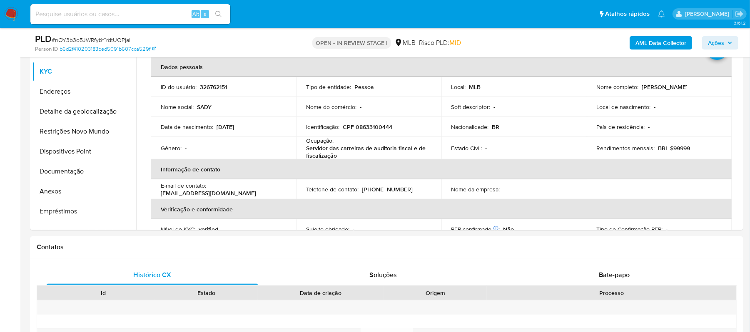
scroll to position [217, 0]
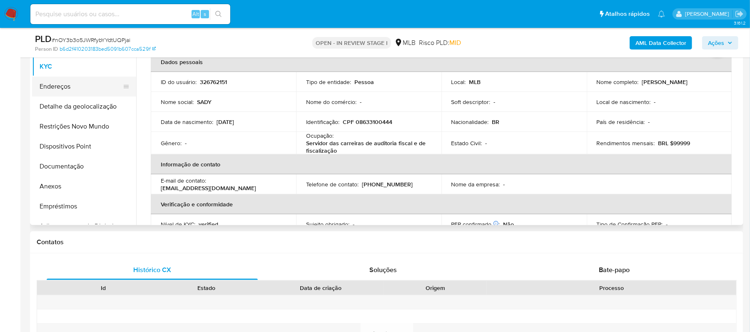
click at [70, 90] on button "Endereços" at bounding box center [80, 87] width 97 height 20
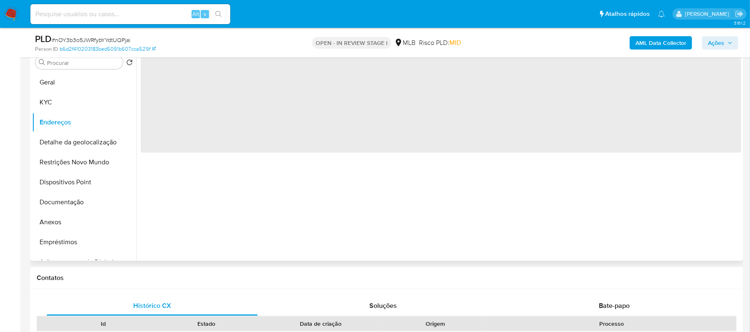
scroll to position [162, 0]
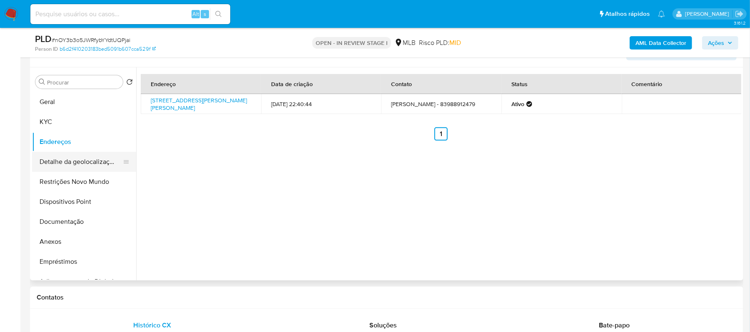
click at [89, 170] on button "Detalhe da geolocalização" at bounding box center [80, 162] width 97 height 20
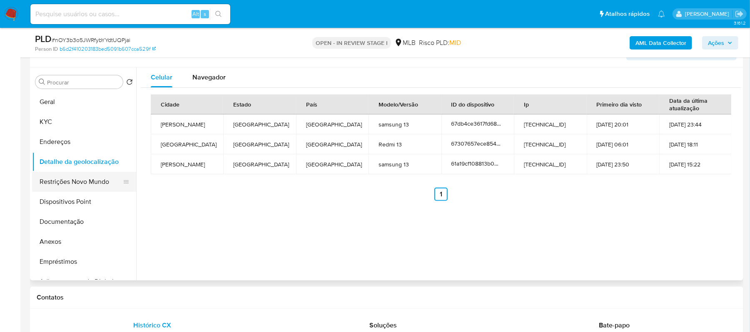
click at [102, 177] on button "Restrições Novo Mundo" at bounding box center [80, 182] width 97 height 20
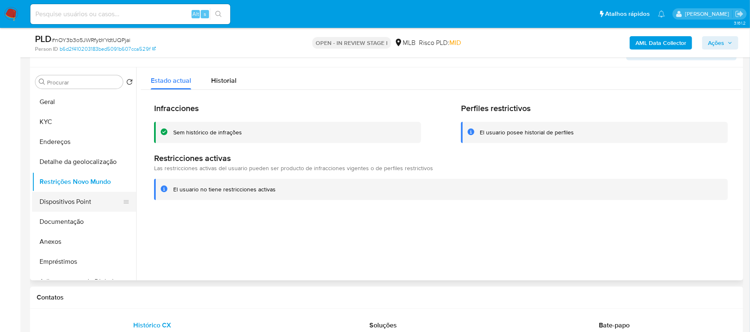
drag, startPoint x: 87, startPoint y: 205, endPoint x: 101, endPoint y: 204, distance: 13.4
click at [87, 205] on button "Dispositivos Point" at bounding box center [80, 202] width 97 height 20
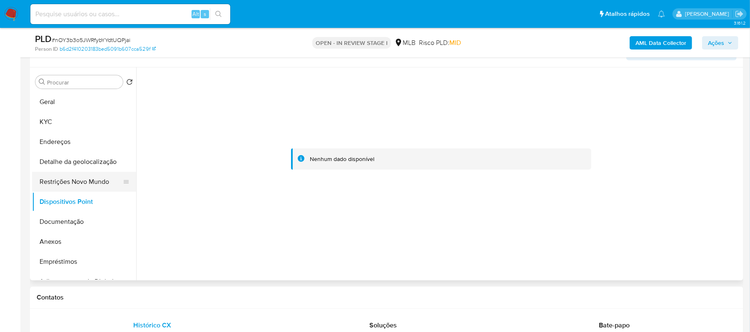
click at [68, 181] on button "Restrições Novo Mundo" at bounding box center [80, 182] width 97 height 20
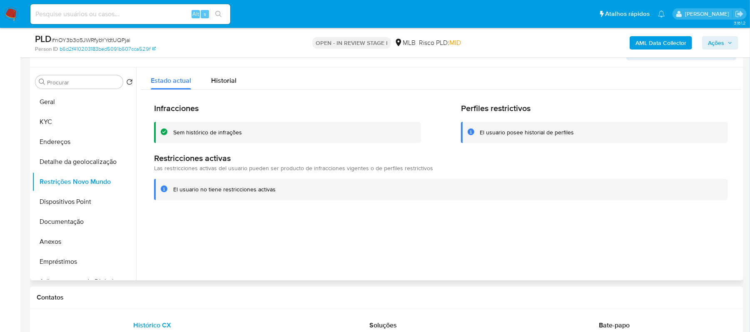
drag, startPoint x: 172, startPoint y: 189, endPoint x: 280, endPoint y: 194, distance: 108.4
click at [280, 194] on div "El usuario no tiene restricciones activas" at bounding box center [441, 189] width 574 height 21
drag, startPoint x: 174, startPoint y: 130, endPoint x: 239, endPoint y: 129, distance: 65.4
click at [239, 129] on div "Sem histórico de infrações" at bounding box center [207, 133] width 69 height 8
drag, startPoint x: 234, startPoint y: 131, endPoint x: 231, endPoint y: 147, distance: 16.6
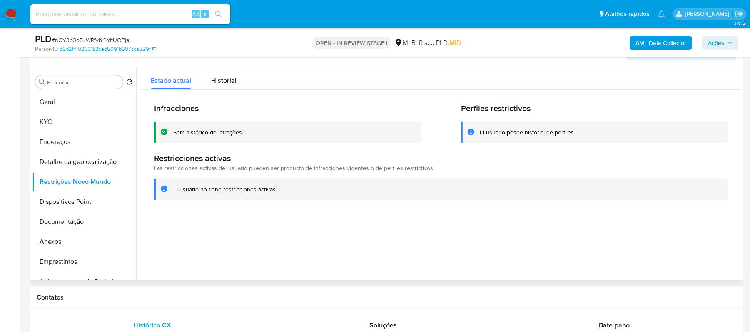
click at [231, 147] on div "Infracciones Sem histórico de infrações Perfiles restrictivos El usuario posee …" at bounding box center [441, 152] width 601 height 124
click at [246, 225] on div at bounding box center [438, 173] width 605 height 213
drag, startPoint x: 173, startPoint y: 131, endPoint x: 243, endPoint y: 130, distance: 70.0
click at [243, 130] on div "Sem histórico de infrações" at bounding box center [287, 132] width 267 height 21
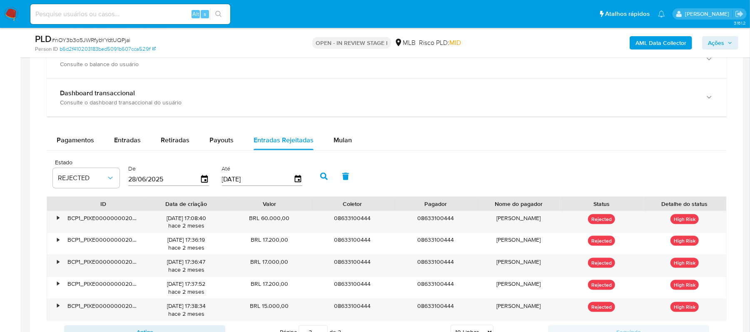
scroll to position [662, 0]
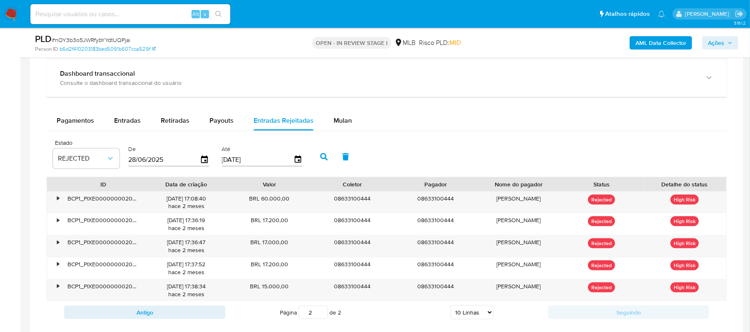
click at [322, 315] on input "2" at bounding box center [313, 312] width 29 height 13
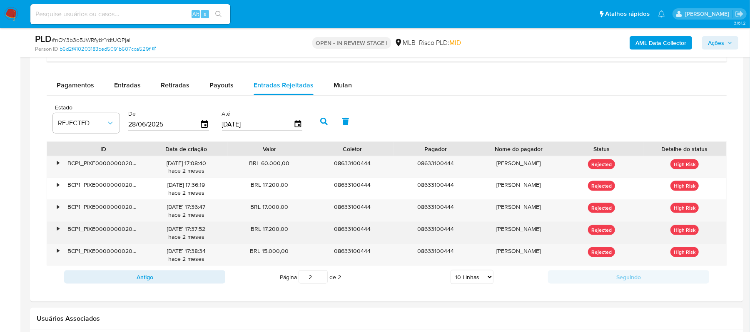
scroll to position [717, 0]
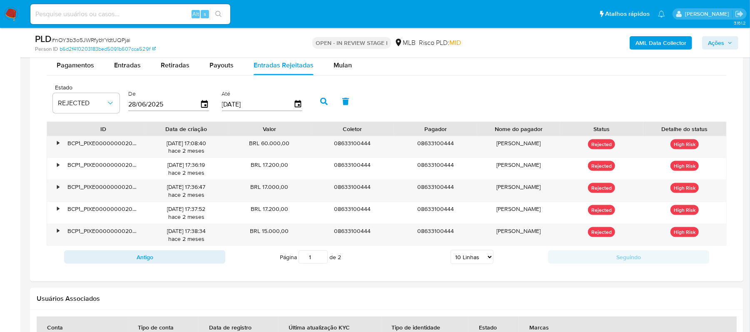
click at [320, 262] on input "1" at bounding box center [313, 257] width 29 height 13
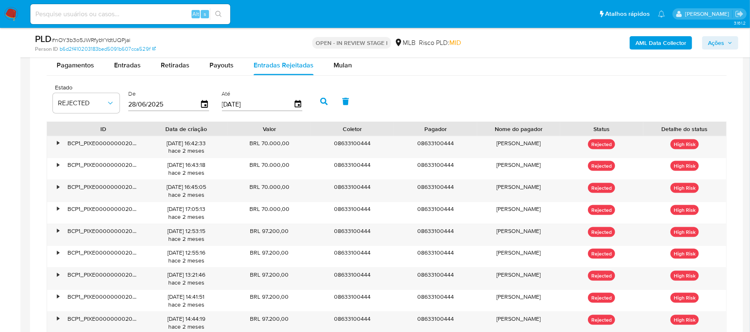
scroll to position [773, 0]
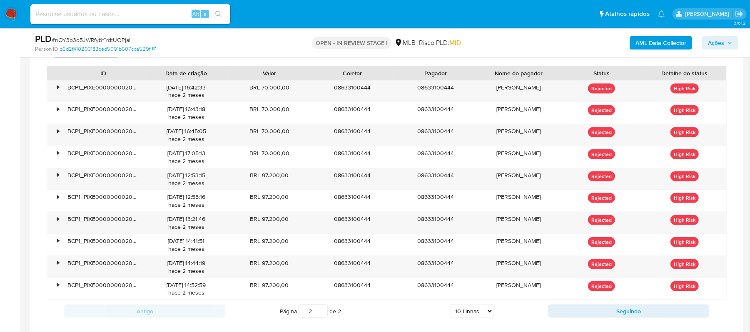
click at [322, 315] on input "2" at bounding box center [313, 311] width 29 height 13
type input "2"
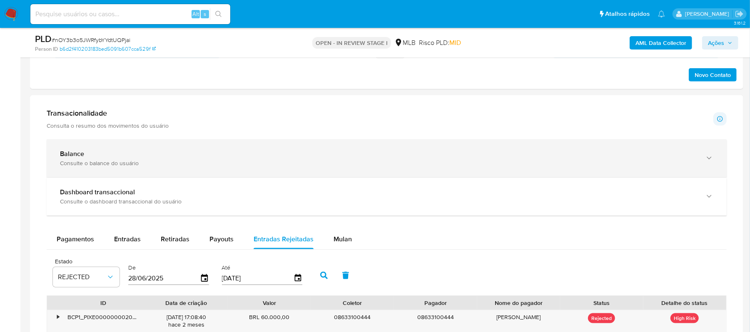
scroll to position [440, 0]
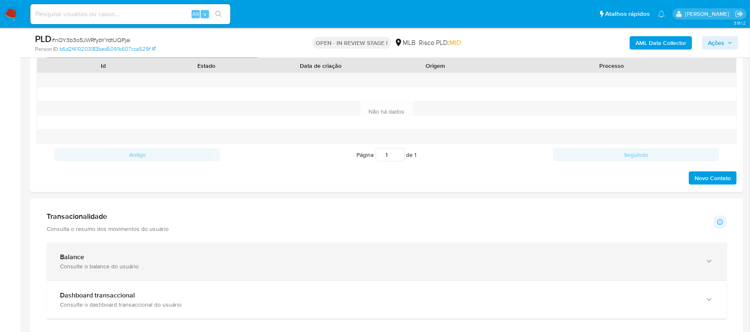
click at [77, 255] on b "Balance" at bounding box center [72, 257] width 24 height 10
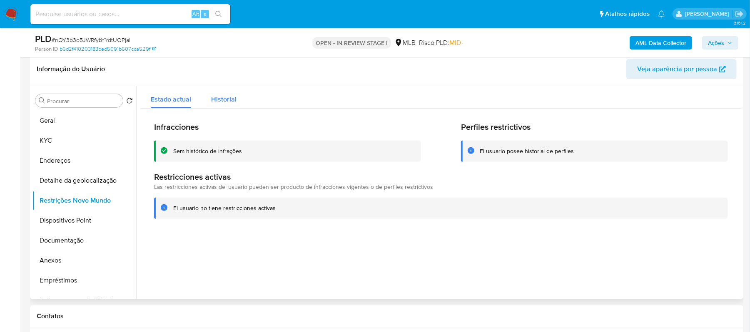
scroll to position [107, 0]
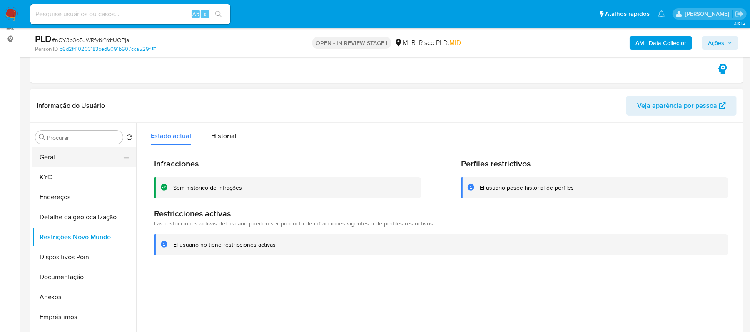
click at [51, 159] on button "Geral" at bounding box center [80, 157] width 97 height 20
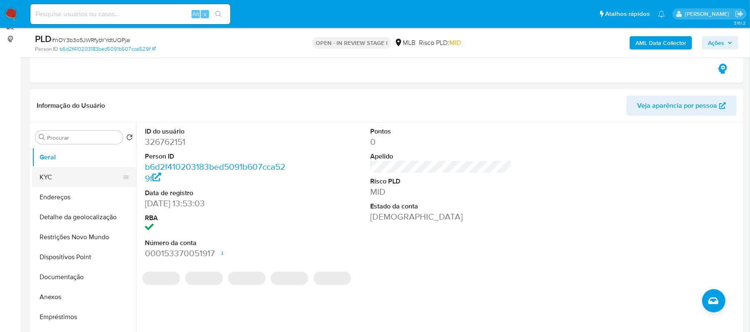
click at [52, 174] on button "KYC" at bounding box center [80, 177] width 97 height 20
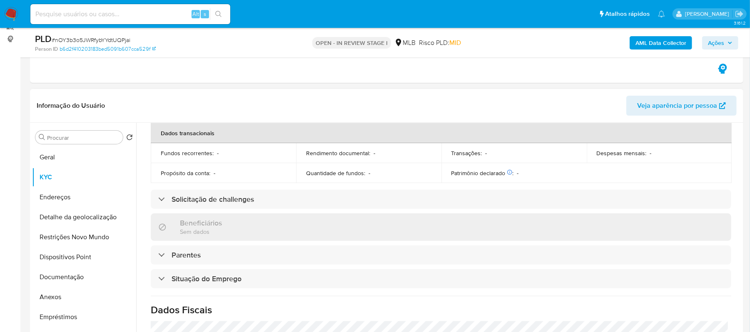
scroll to position [277, 0]
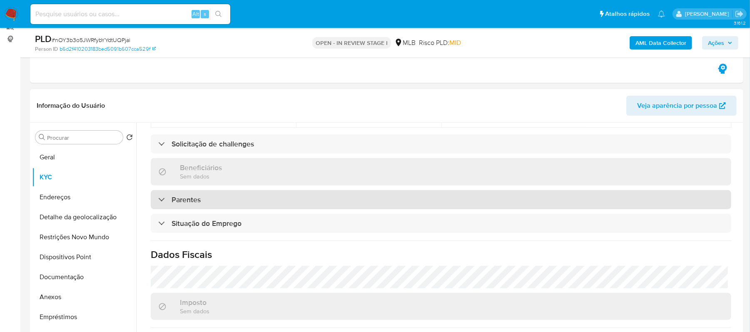
click at [205, 201] on div "Parentes" at bounding box center [441, 199] width 581 height 19
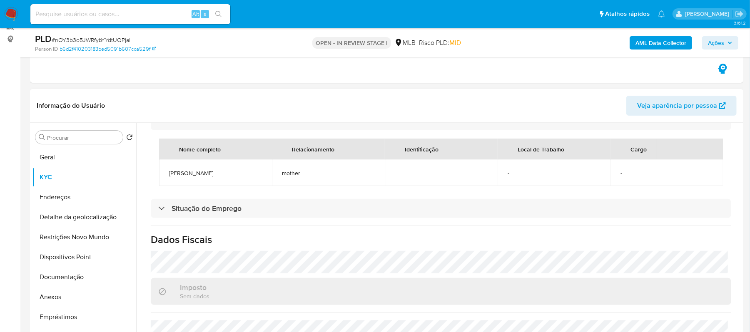
scroll to position [389, 0]
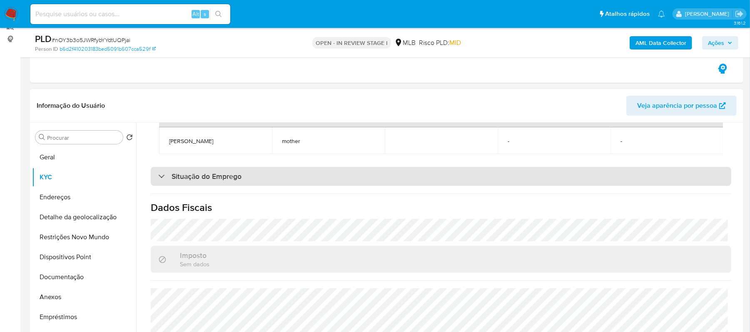
click at [242, 186] on div "Situação do Emprego" at bounding box center [441, 176] width 581 height 19
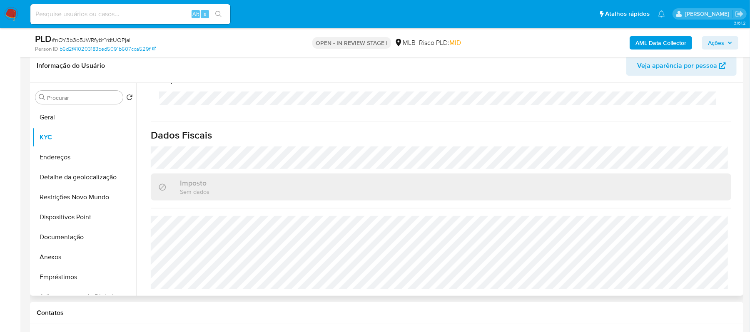
scroll to position [162, 0]
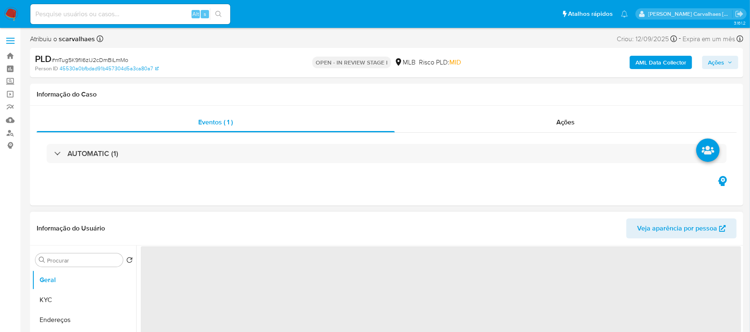
select select "10"
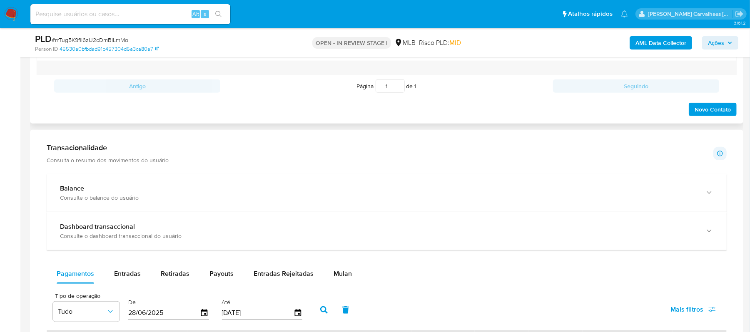
scroll to position [500, 0]
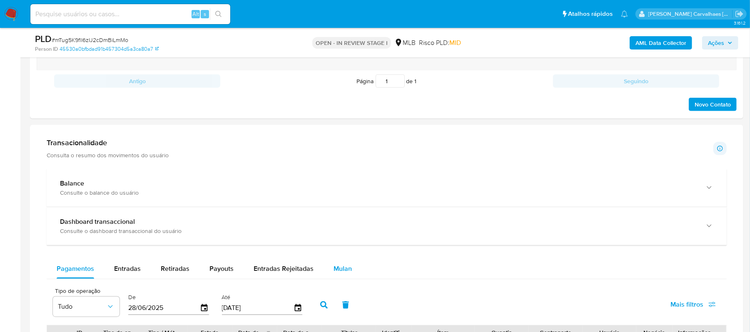
click at [347, 269] on span "Mulan" at bounding box center [343, 269] width 18 height 10
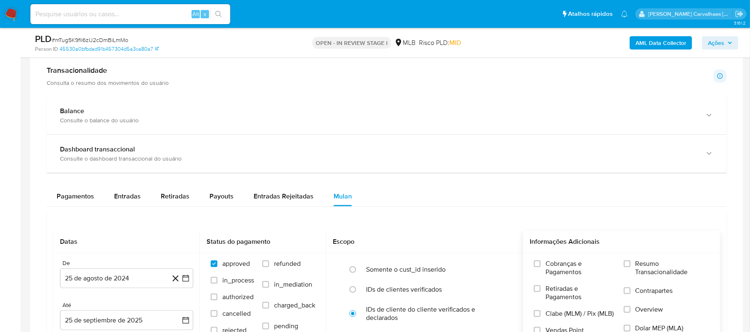
scroll to position [611, 0]
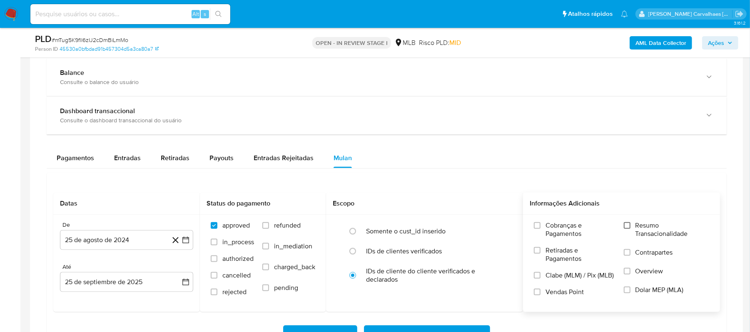
click at [628, 228] on input "Resumo Transacionalidade" at bounding box center [627, 225] width 7 height 7
click at [187, 241] on icon "button" at bounding box center [186, 240] width 8 height 8
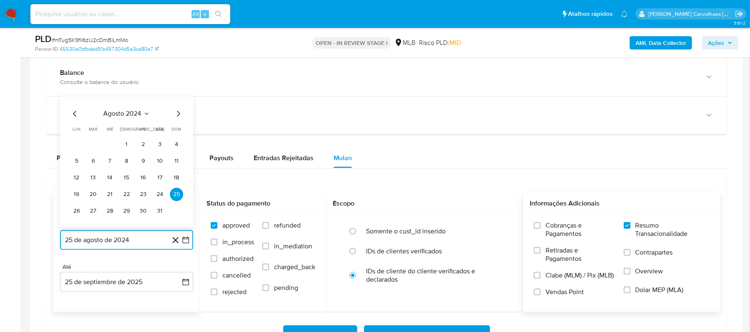
click at [177, 118] on icon "Mes siguiente" at bounding box center [178, 114] width 10 height 10
click at [177, 100] on icon "Mes siguiente" at bounding box center [178, 97] width 10 height 10
click at [175, 119] on icon "Mes siguiente" at bounding box center [178, 114] width 10 height 10
click at [175, 117] on icon "Mes siguiente" at bounding box center [178, 114] width 10 height 10
click at [177, 99] on icon "Mes siguiente" at bounding box center [178, 97] width 10 height 10
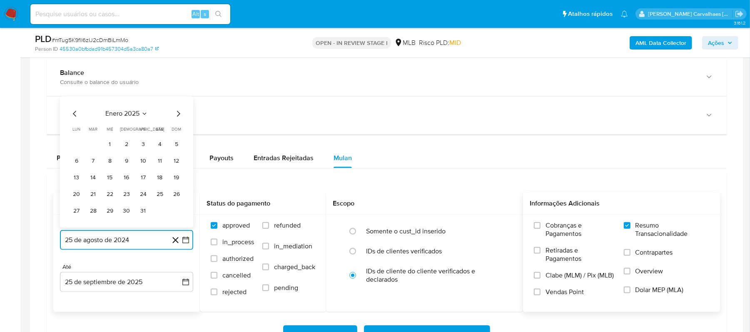
click at [177, 114] on icon "Mes siguiente" at bounding box center [178, 114] width 10 height 10
click at [177, 102] on icon "Mes siguiente" at bounding box center [178, 97] width 10 height 10
click at [177, 112] on icon "Mes siguiente" at bounding box center [178, 114] width 10 height 10
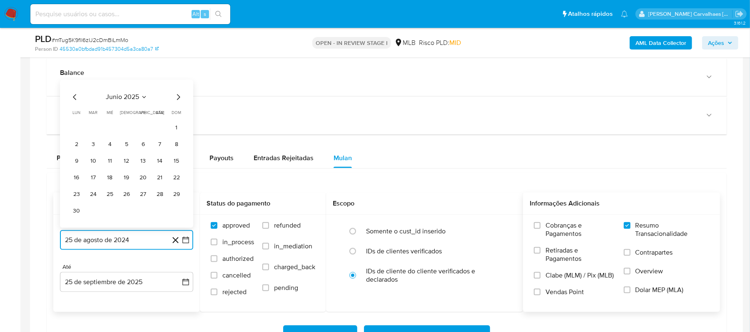
click at [177, 100] on icon "Mes siguiente" at bounding box center [178, 98] width 3 height 6
click at [142, 197] on button "25" at bounding box center [143, 194] width 13 height 13
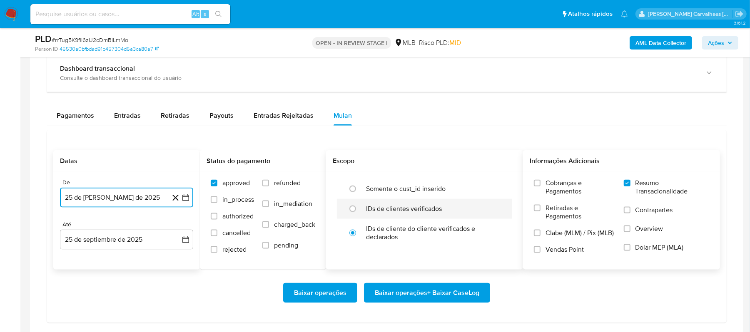
scroll to position [722, 0]
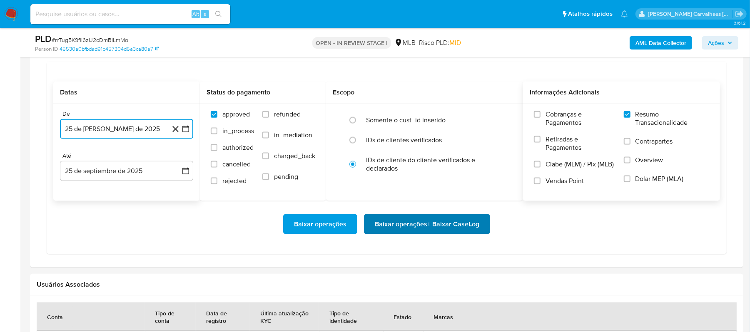
click at [432, 225] on span "Baixar operações + Baixar CaseLog" at bounding box center [427, 224] width 105 height 18
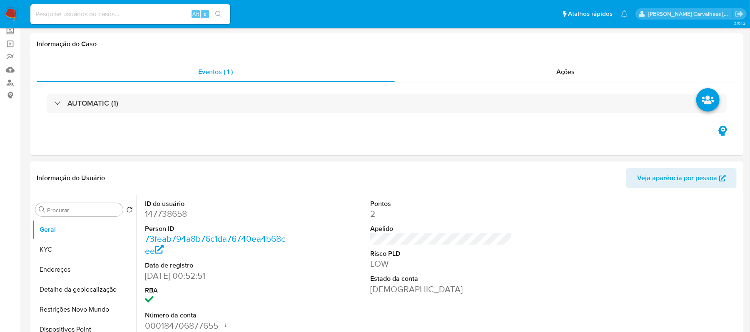
select select "10"
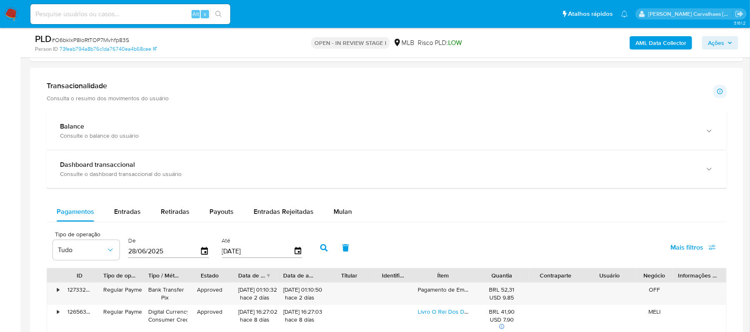
scroll to position [500, 0]
click at [337, 214] on span "Mulan" at bounding box center [343, 212] width 18 height 10
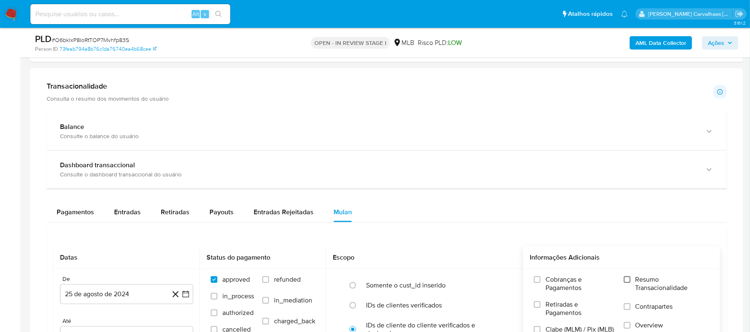
click at [630, 282] on input "Resumo Transacionalidade" at bounding box center [627, 280] width 7 height 7
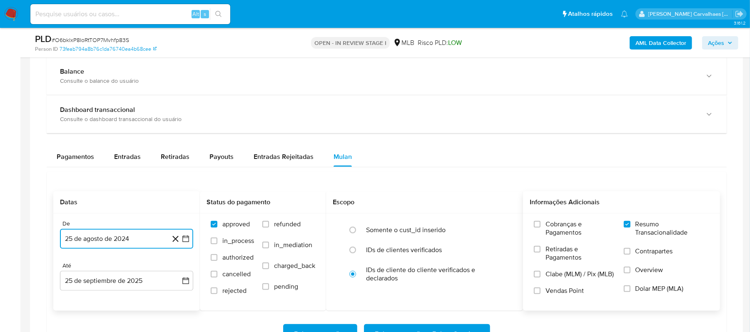
click at [188, 242] on icon "button" at bounding box center [186, 239] width 8 height 8
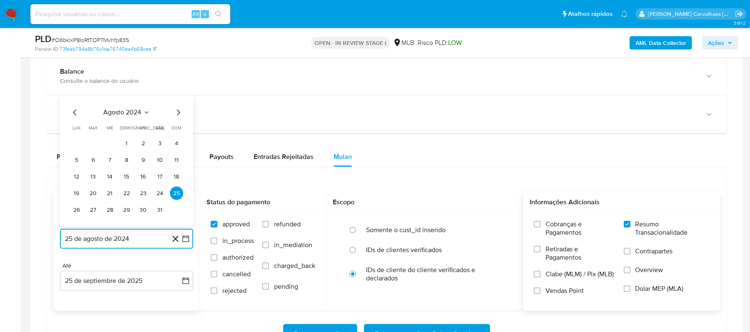
click at [177, 118] on icon "Mes siguiente" at bounding box center [178, 113] width 10 height 10
click at [179, 100] on icon "Mes siguiente" at bounding box center [178, 96] width 10 height 10
click at [175, 117] on icon "Mes siguiente" at bounding box center [178, 113] width 10 height 10
click at [177, 115] on icon "Mes siguiente" at bounding box center [178, 113] width 10 height 10
click at [177, 94] on icon "Mes siguiente" at bounding box center [178, 96] width 10 height 10
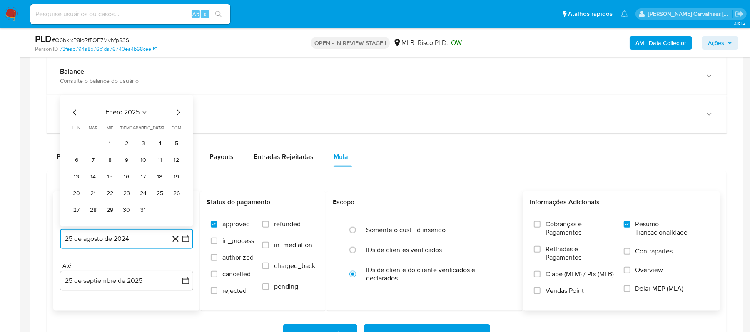
click at [177, 114] on icon "Mes siguiente" at bounding box center [178, 113] width 10 height 10
click at [178, 99] on icon "Mes siguiente" at bounding box center [178, 96] width 3 height 6
click at [175, 115] on icon "Mes siguiente" at bounding box center [178, 113] width 10 height 10
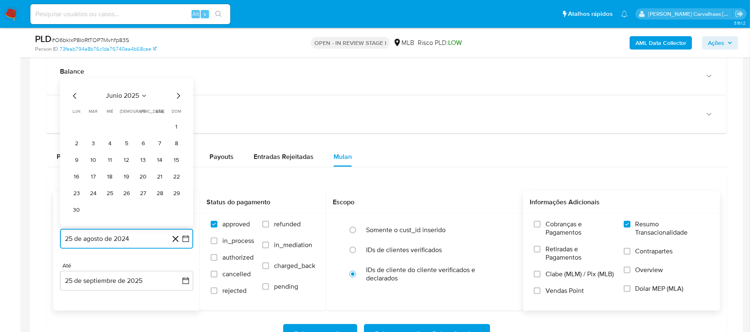
click at [178, 96] on icon "Mes siguiente" at bounding box center [178, 96] width 10 height 10
click at [146, 197] on button "25" at bounding box center [143, 193] width 13 height 13
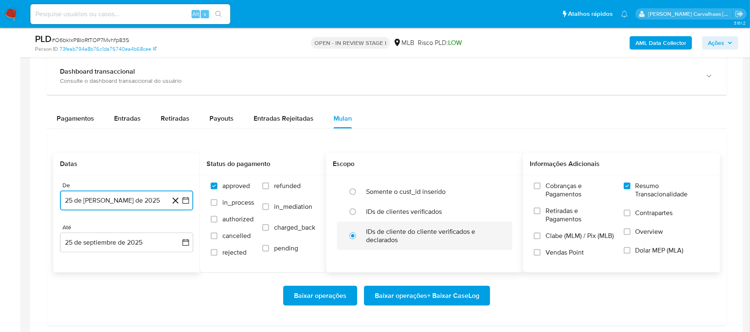
scroll to position [611, 0]
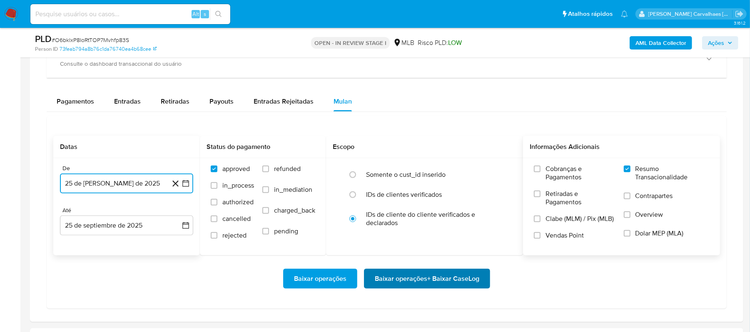
click at [387, 279] on span "Baixar operações + Baixar CaseLog" at bounding box center [427, 279] width 105 height 18
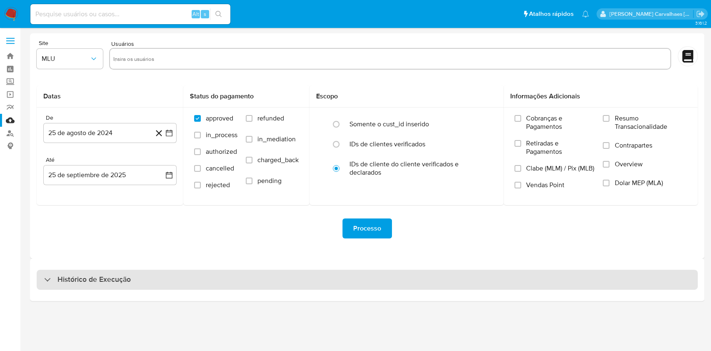
click at [78, 275] on h3 "Histórico de Execução" at bounding box center [93, 280] width 73 height 10
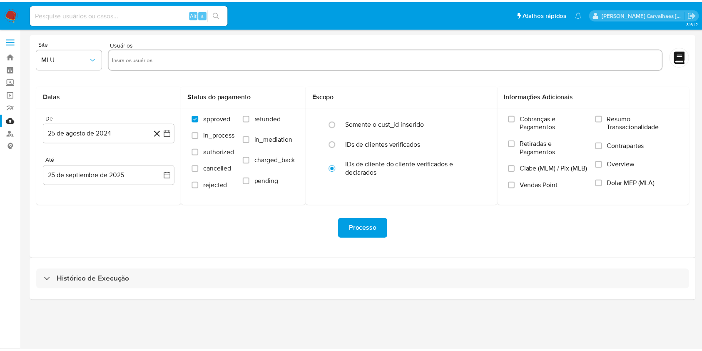
select select "10"
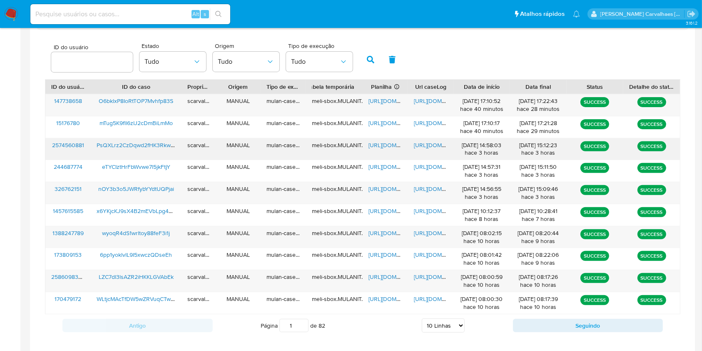
scroll to position [277, 0]
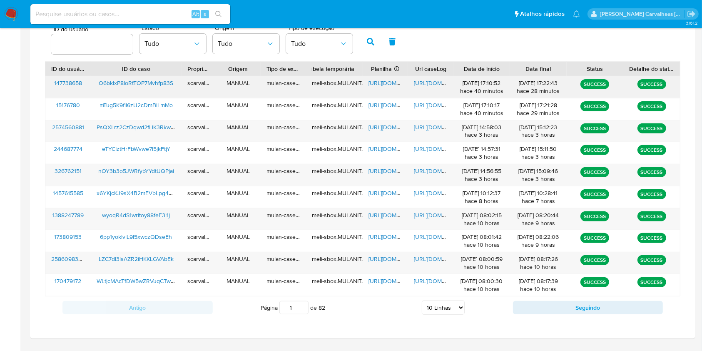
click at [419, 84] on span "[URL][DOMAIN_NAME]" at bounding box center [442, 83] width 57 height 8
click at [387, 79] on span "[URL][DOMAIN_NAME]" at bounding box center [397, 83] width 57 height 8
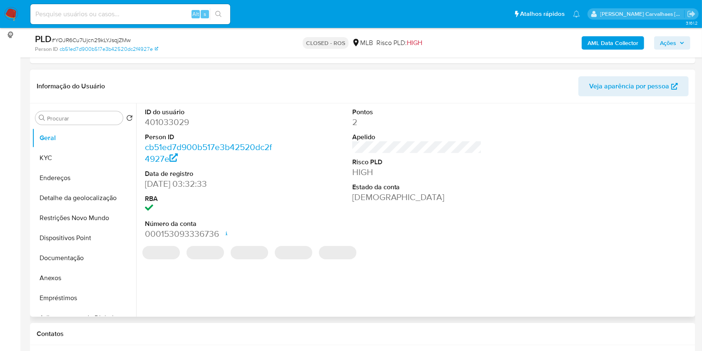
select select "10"
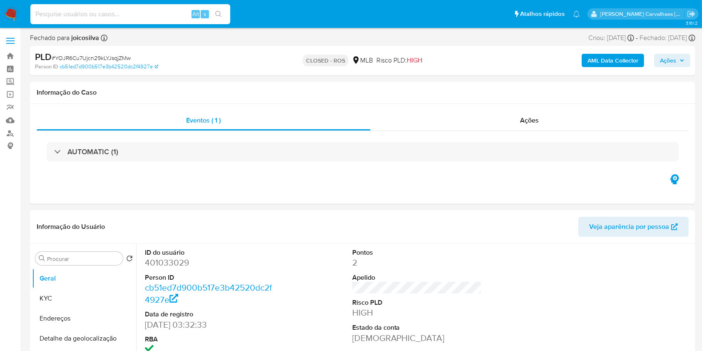
paste input "O6bklxP8IoRtTOP7Mvhfp83S"
type input "O6bklxP8IoRtTOP7Mvhfp83S"
click at [220, 18] on button "search-icon" at bounding box center [218, 14] width 17 height 12
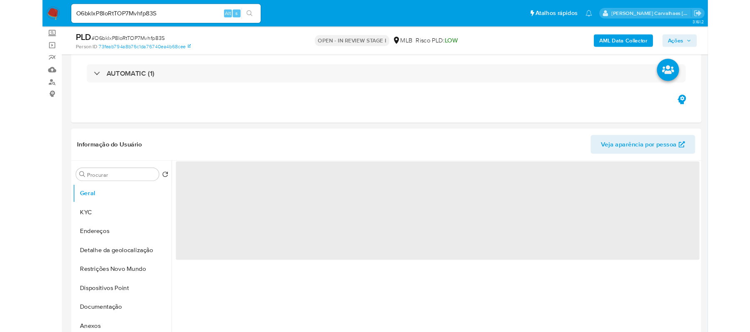
scroll to position [167, 0]
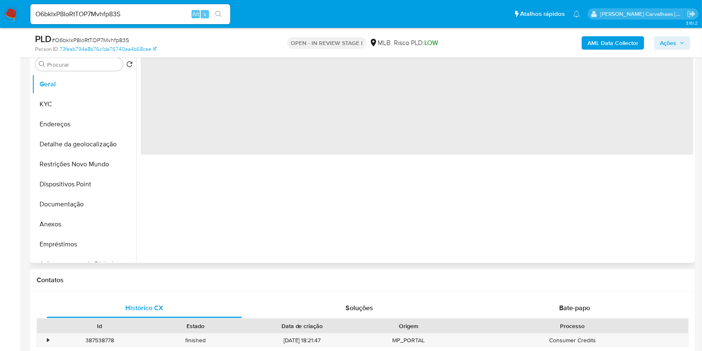
select select "10"
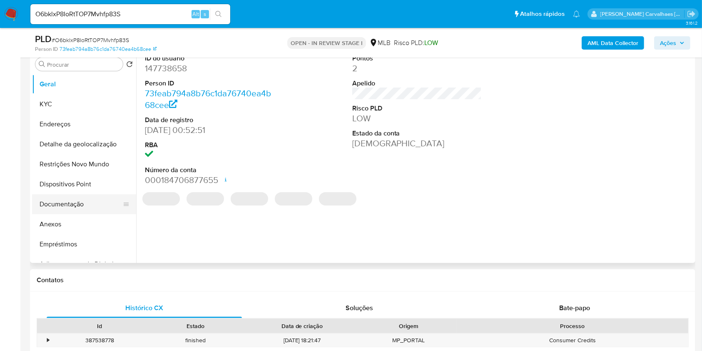
click at [67, 207] on button "Documentação" at bounding box center [80, 204] width 97 height 20
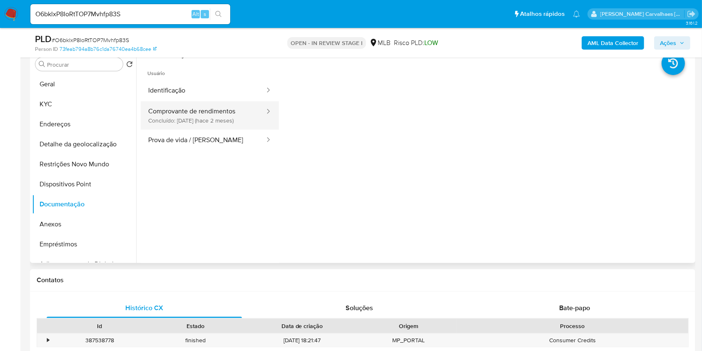
click at [233, 114] on button "Comprovante de rendimentos Concluído: 01/08/2025 (hace 2 meses)" at bounding box center [203, 115] width 125 height 28
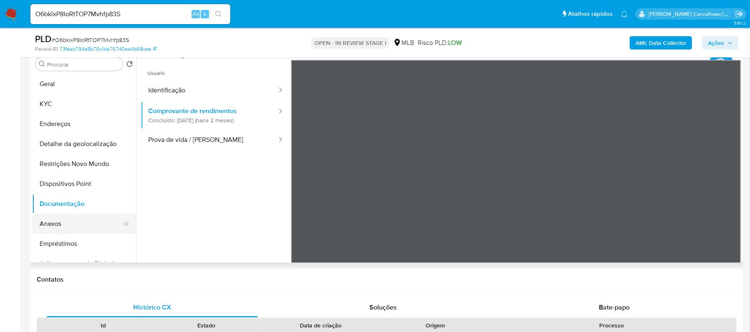
click at [70, 220] on button "Anexos" at bounding box center [80, 224] width 97 height 20
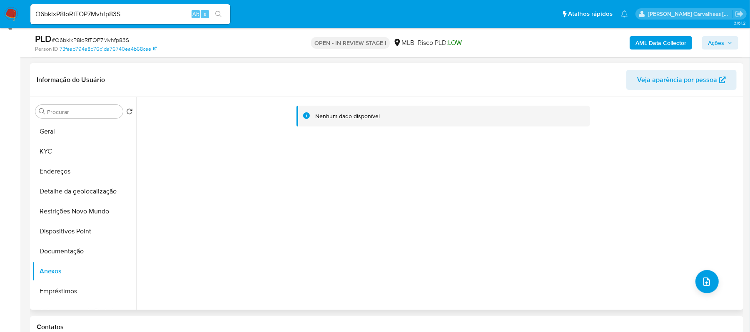
scroll to position [55, 0]
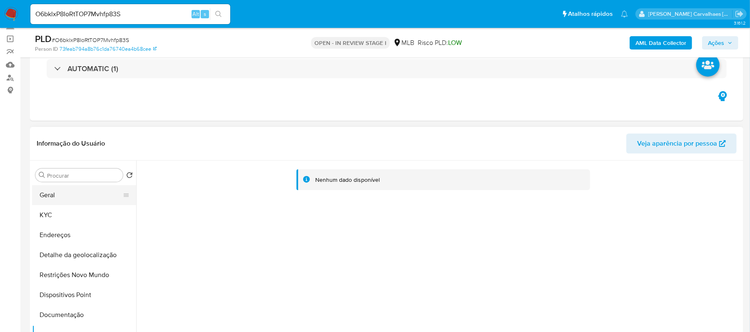
click at [47, 197] on button "Geral" at bounding box center [80, 195] width 97 height 20
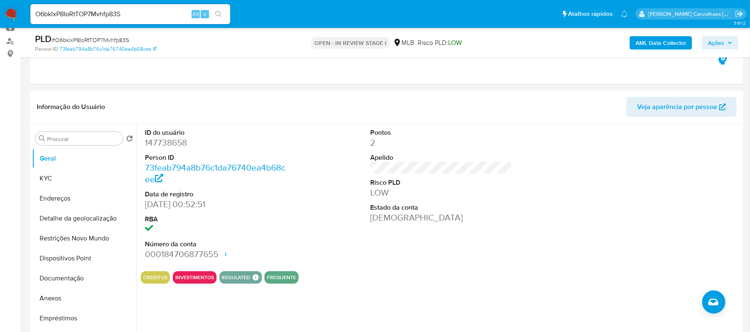
scroll to position [111, 0]
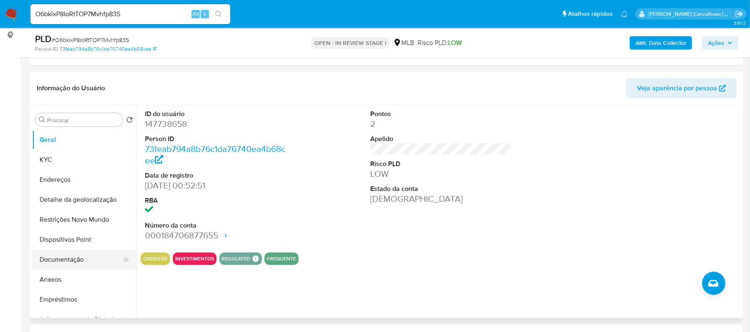
click at [59, 260] on button "Documentação" at bounding box center [80, 260] width 97 height 20
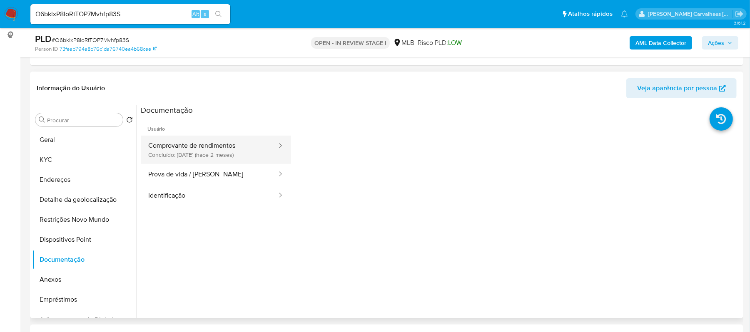
click at [204, 153] on button "Comprovante de rendimentos Concluído: 01/08/2025 (hace 2 meses)" at bounding box center [209, 150] width 137 height 28
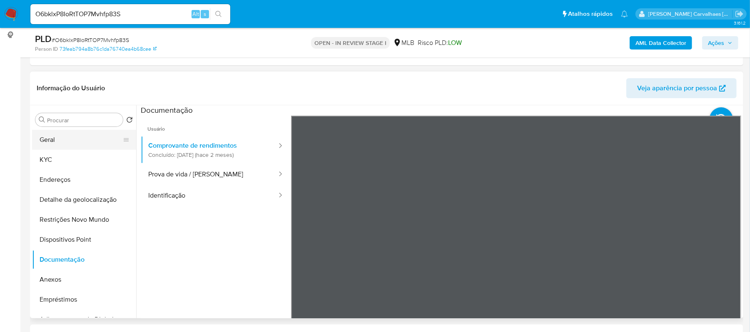
click at [83, 141] on button "Geral" at bounding box center [80, 140] width 97 height 20
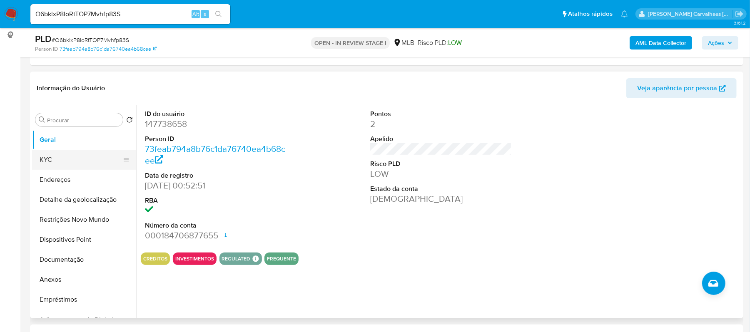
click at [66, 160] on button "KYC" at bounding box center [80, 160] width 97 height 20
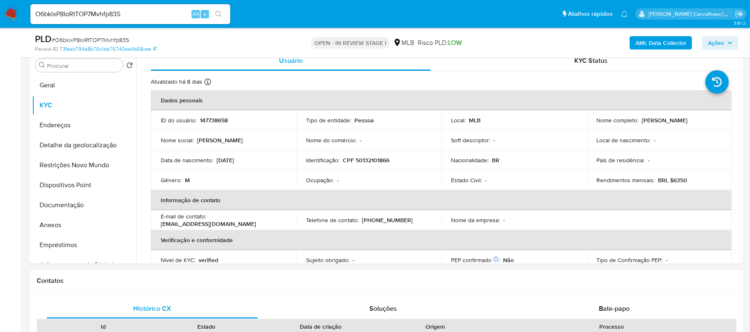
scroll to position [205, 0]
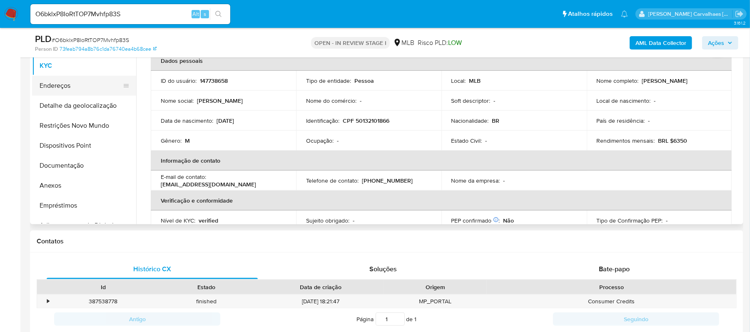
click at [68, 93] on button "Endereços" at bounding box center [80, 86] width 97 height 20
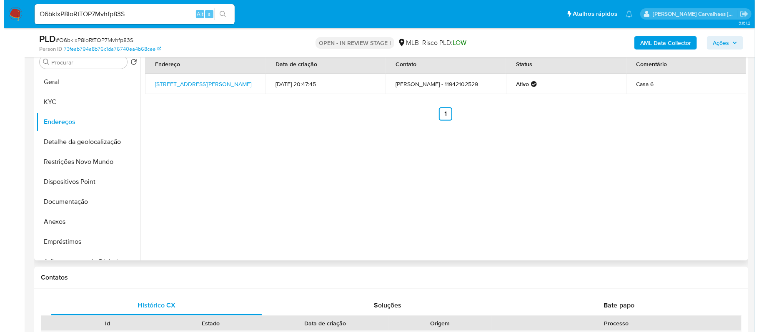
scroll to position [149, 0]
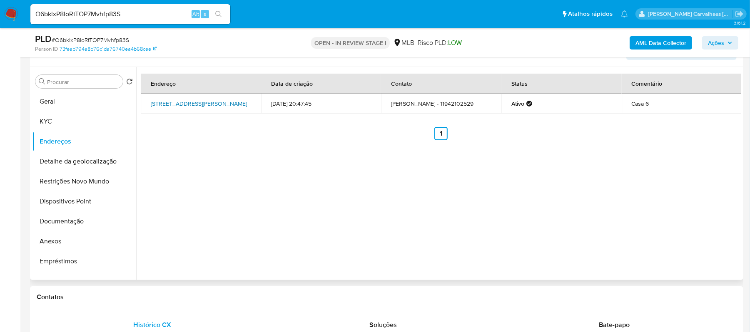
click at [203, 100] on link "Rua Luís De França Júnior 201, São Paulo, São Paulo, 04648070, Brasil 201" at bounding box center [199, 104] width 96 height 8
click at [87, 168] on button "Detalhe da geolocalização" at bounding box center [80, 162] width 97 height 20
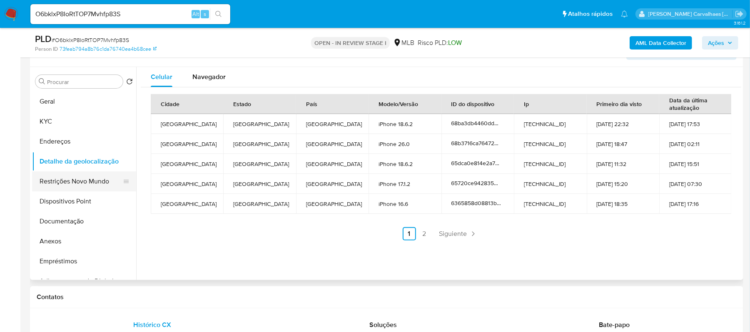
click at [73, 182] on button "Restrições Novo Mundo" at bounding box center [80, 182] width 97 height 20
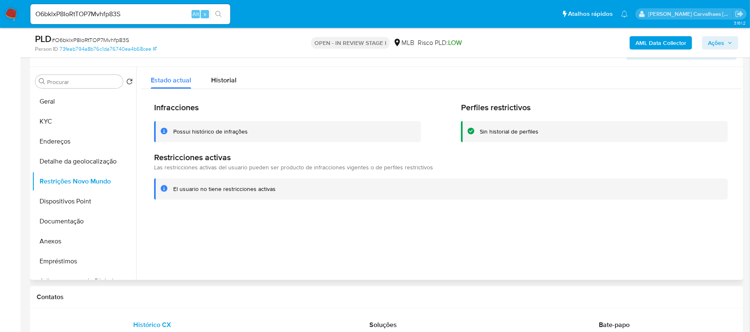
drag, startPoint x: 175, startPoint y: 190, endPoint x: 274, endPoint y: 190, distance: 98.7
click at [274, 190] on div "El usuario no tiene restricciones activas" at bounding box center [447, 189] width 548 height 8
click at [78, 200] on button "Dispositivos Point" at bounding box center [80, 202] width 97 height 20
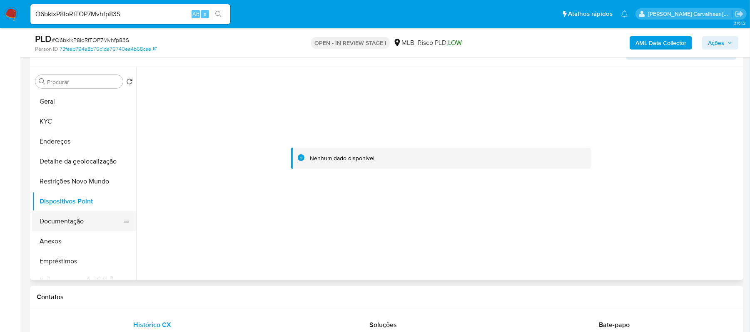
click at [73, 221] on button "Documentação" at bounding box center [80, 222] width 97 height 20
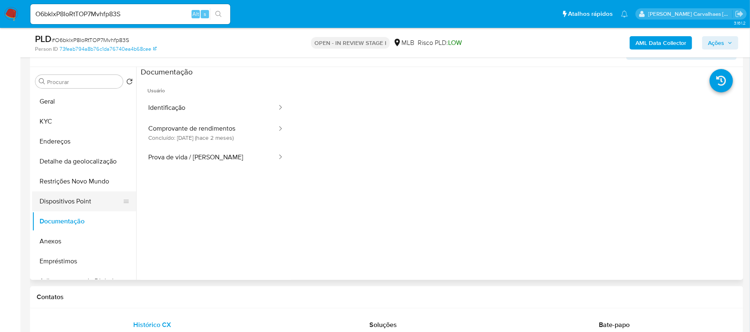
click at [80, 201] on button "Dispositivos Point" at bounding box center [80, 202] width 97 height 20
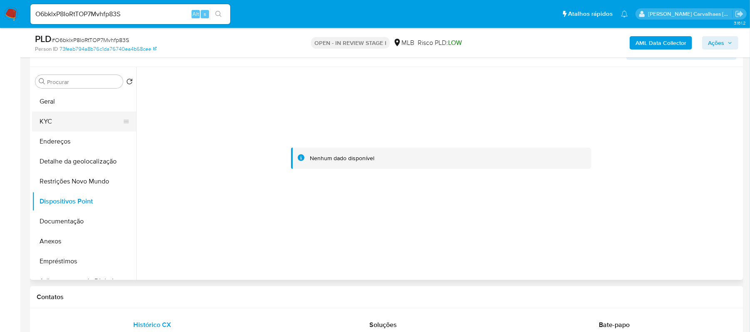
click at [67, 119] on button "KYC" at bounding box center [80, 122] width 97 height 20
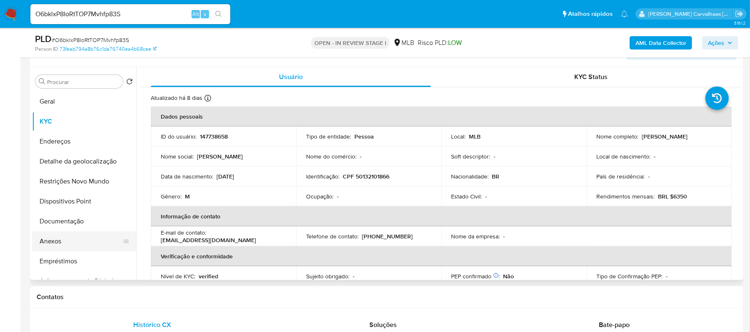
click at [55, 245] on button "Anexos" at bounding box center [80, 242] width 97 height 20
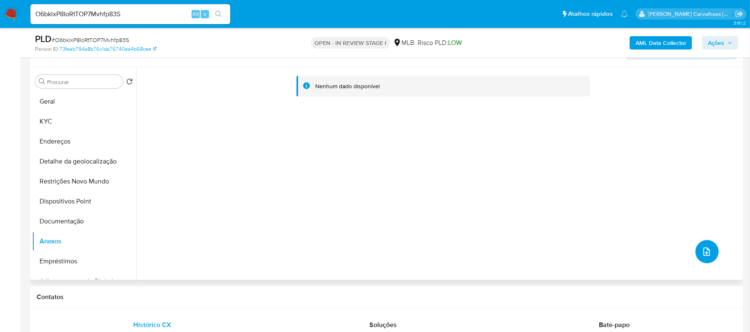
click at [705, 254] on icon "upload-file" at bounding box center [707, 252] width 10 height 10
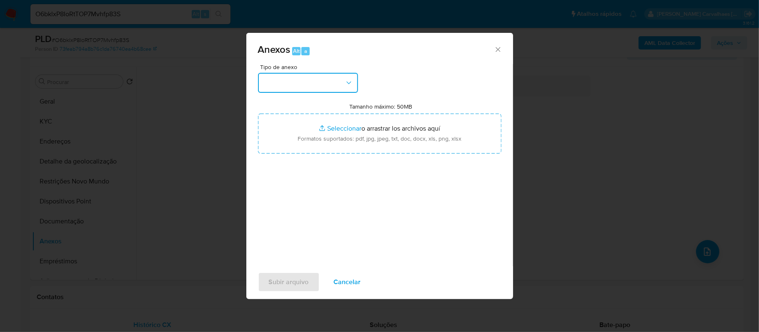
click at [352, 81] on button "button" at bounding box center [308, 83] width 100 height 20
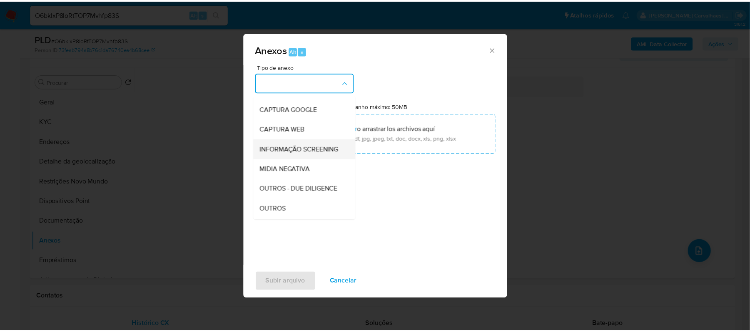
scroll to position [55, 0]
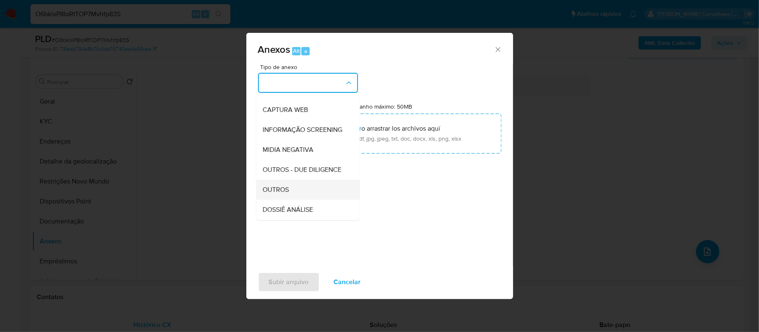
click at [282, 200] on div "OUTROS" at bounding box center [305, 190] width 85 height 20
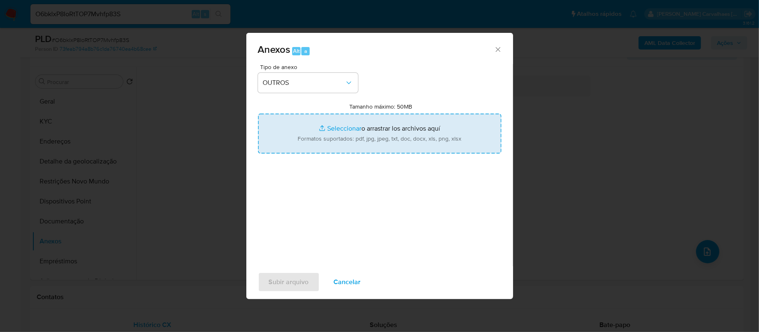
click at [334, 127] on input "Tamanho máximo: 50MB Seleccionar archivos" at bounding box center [379, 134] width 243 height 40
type input "C:\fakepath\SAR - xxx - CPF 50132101866 - GUILHERME ROGERIO SEQUINE.pdf"
click at [337, 127] on input "Tamanho máximo: 50MB Seleccionar archivos" at bounding box center [379, 134] width 243 height 40
type input "C:\fakepath\Mulan Guilherme Rogerio Sequine 147738658_2025_09_25_16_18_24 - Tab…"
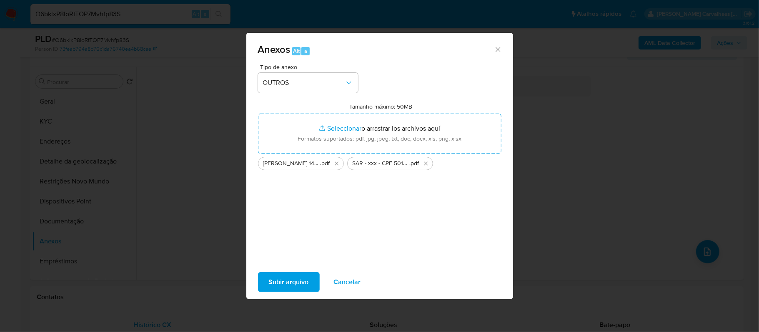
click at [288, 279] on span "Subir arquivo" at bounding box center [289, 282] width 40 height 18
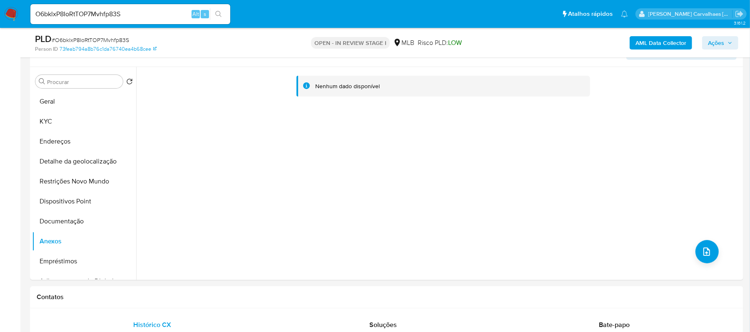
click at [711, 41] on span "Ações" at bounding box center [720, 43] width 25 height 12
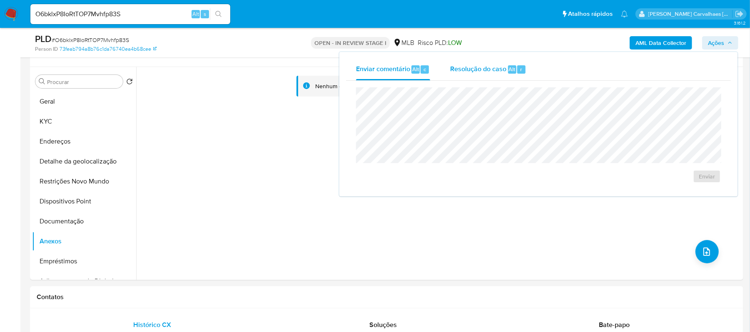
click at [480, 66] on span "Resolução do caso" at bounding box center [478, 69] width 56 height 10
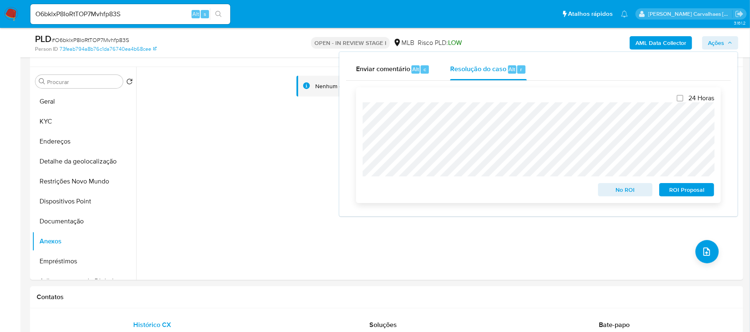
click at [677, 192] on span "ROI Proposal" at bounding box center [686, 190] width 43 height 12
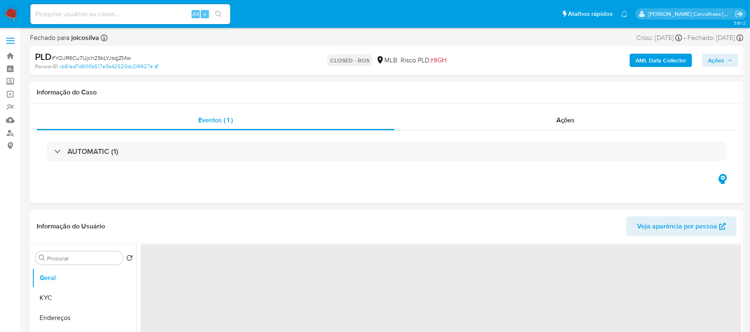
select select "10"
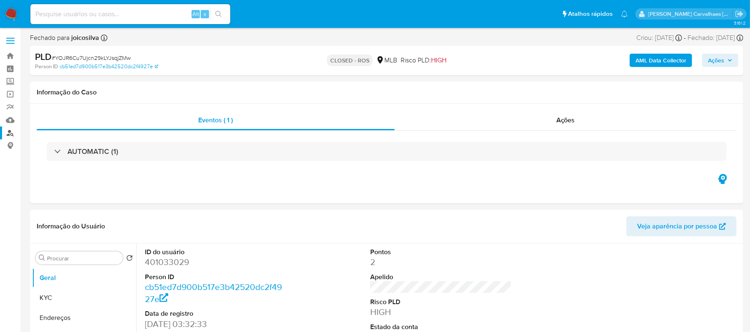
click at [12, 132] on link "Localizador de pessoas" at bounding box center [49, 133] width 99 height 13
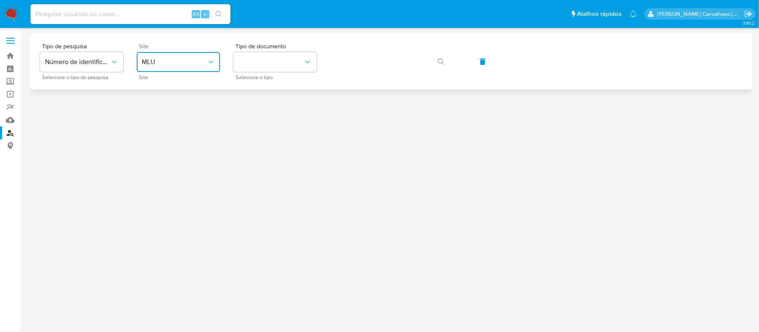
click at [199, 63] on span "MLU" at bounding box center [174, 62] width 65 height 8
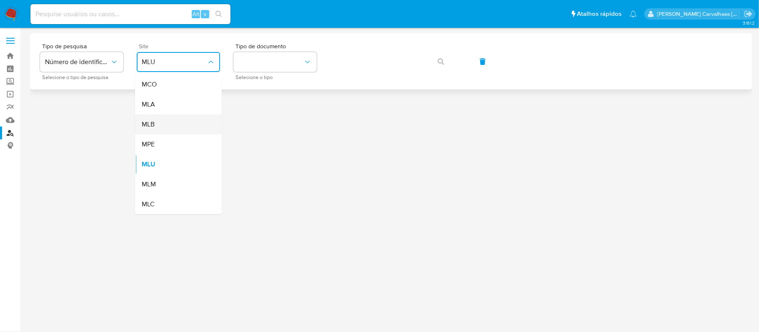
click at [184, 124] on div "MLB" at bounding box center [176, 125] width 68 height 20
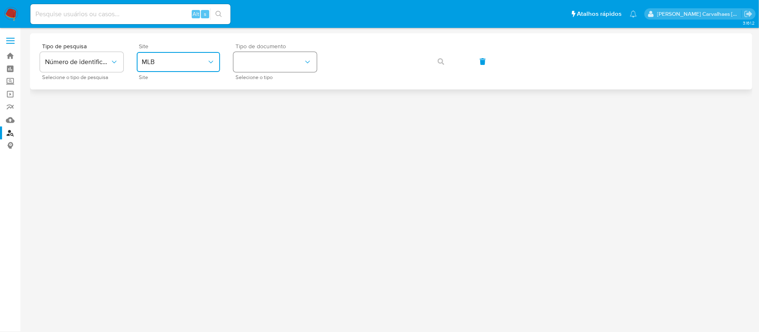
click at [254, 67] on button "identificationType" at bounding box center [274, 62] width 83 height 20
click at [259, 113] on div "CPF CPF" at bounding box center [272, 117] width 68 height 28
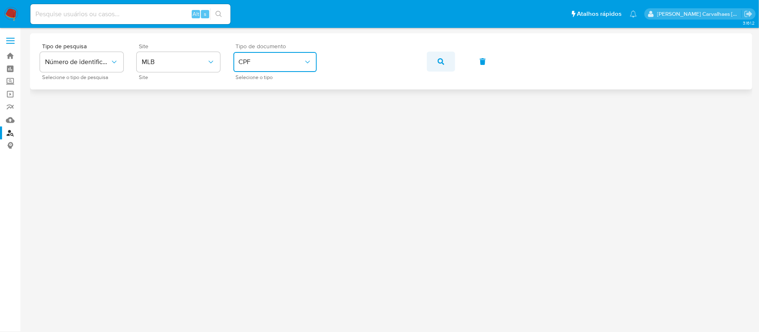
click at [436, 64] on button "button" at bounding box center [441, 62] width 28 height 20
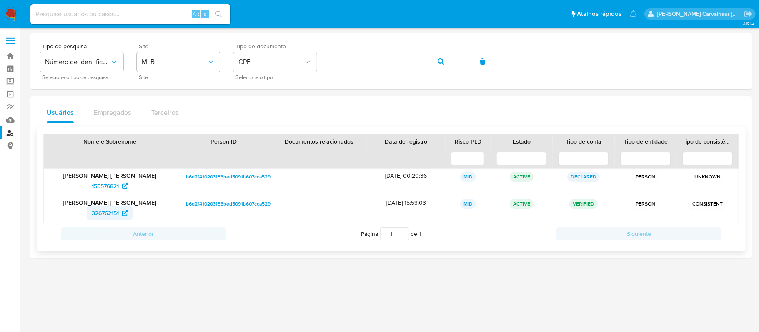
click at [103, 212] on span "326762151" at bounding box center [105, 213] width 27 height 13
click at [109, 212] on span "326762151" at bounding box center [105, 213] width 27 height 13
click at [74, 17] on input at bounding box center [130, 14] width 200 height 11
paste input "nOY3b3o5JWRfybYYdtUQPjai"
type input "nOY3b3o5JWRfybYYdtUQPjai"
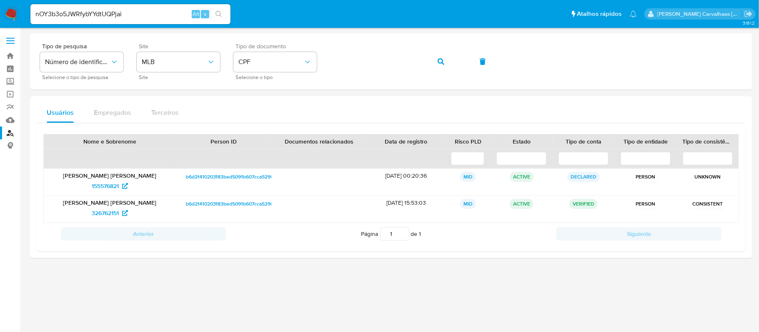
click at [220, 13] on icon "search-icon" at bounding box center [218, 14] width 7 height 7
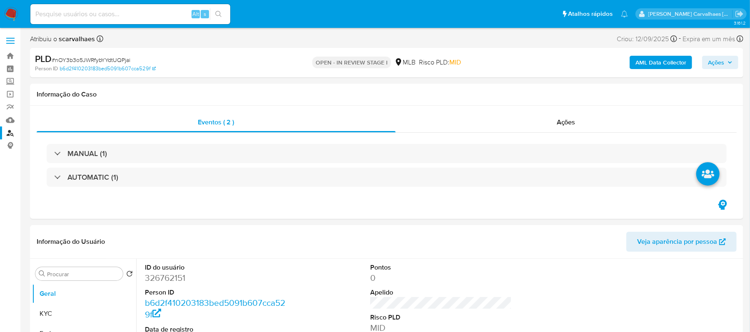
select select "10"
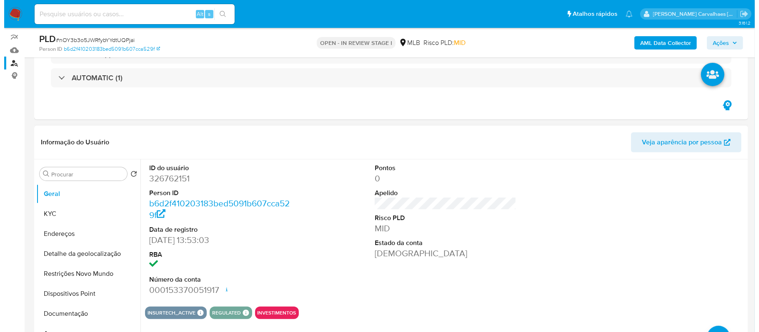
scroll to position [111, 0]
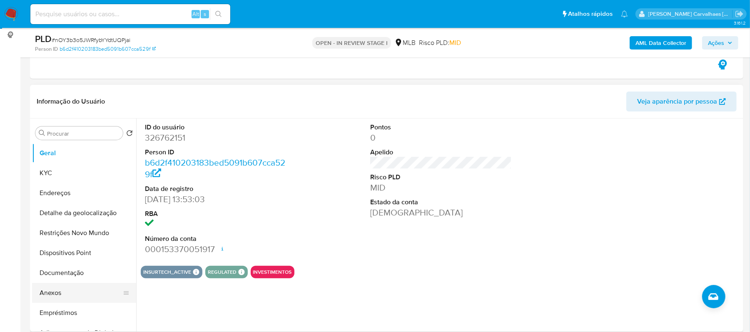
click at [56, 290] on button "Anexos" at bounding box center [80, 293] width 97 height 20
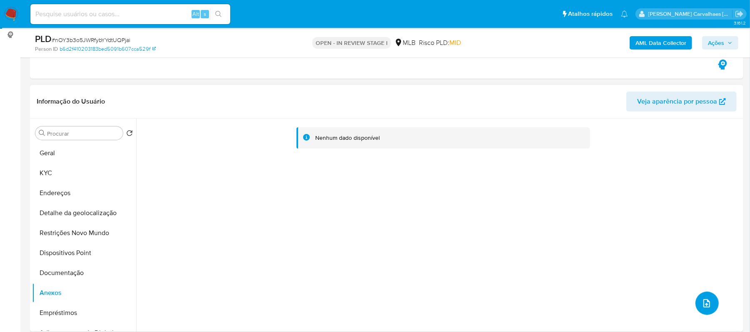
click at [699, 311] on button "upload-file" at bounding box center [707, 303] width 23 height 23
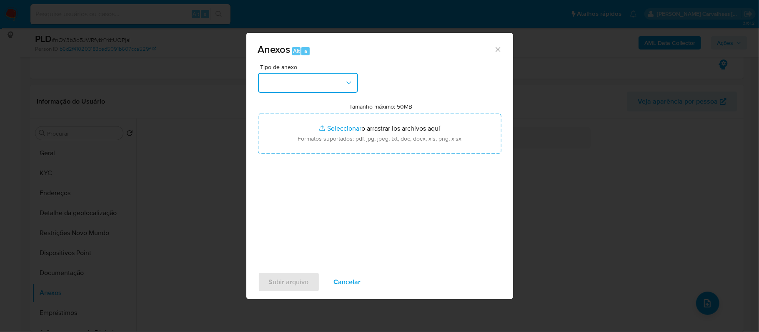
click at [347, 82] on icon "button" at bounding box center [348, 82] width 5 height 2
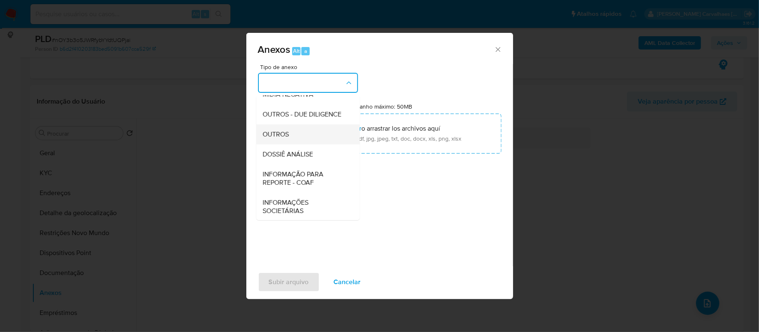
click at [283, 139] on span "OUTROS" at bounding box center [276, 134] width 26 height 8
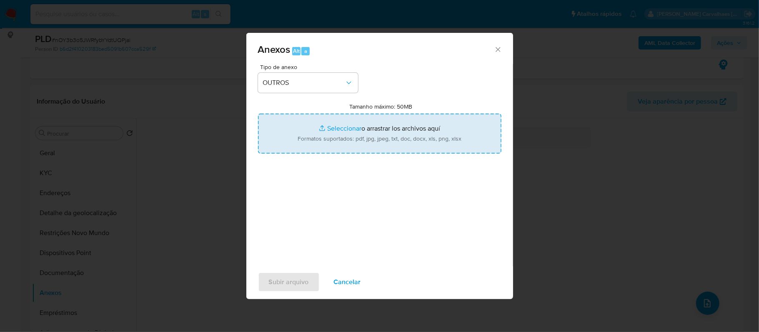
click at [336, 127] on input "Tamanho máximo: 50MB Seleccionar archivos" at bounding box center [379, 134] width 243 height 40
type input "C:\fakepath\Declinio - nOY3b3o5JWRfybYYdtUQPjai - CPF 08633100444 - [PERSON_NAM…"
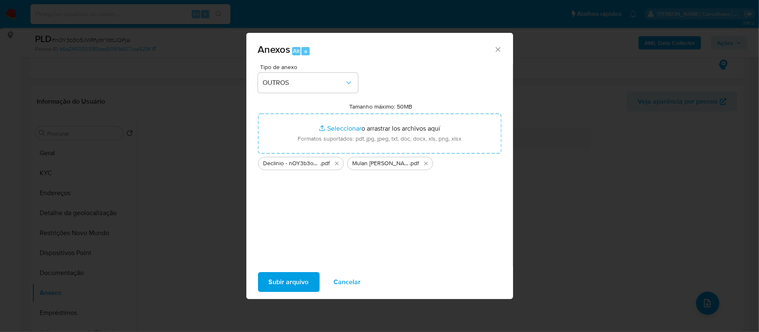
click at [300, 282] on span "Subir arquivo" at bounding box center [289, 282] width 40 height 18
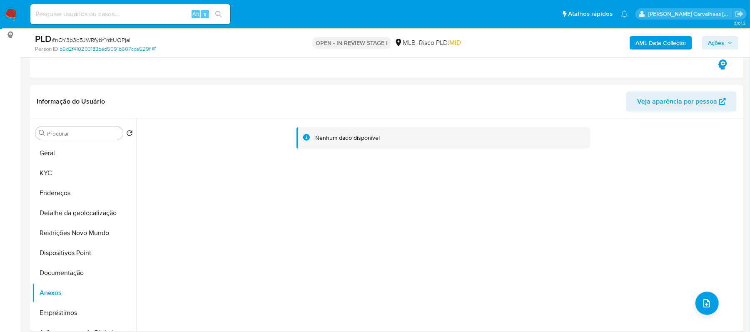
click at [722, 42] on span "Ações" at bounding box center [716, 42] width 16 height 13
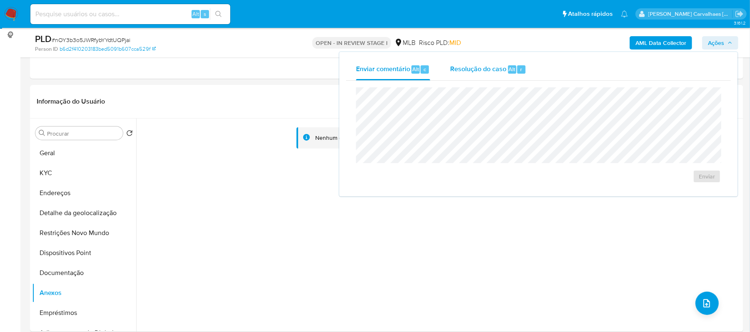
click at [467, 66] on span "Resolução do caso" at bounding box center [478, 69] width 56 height 10
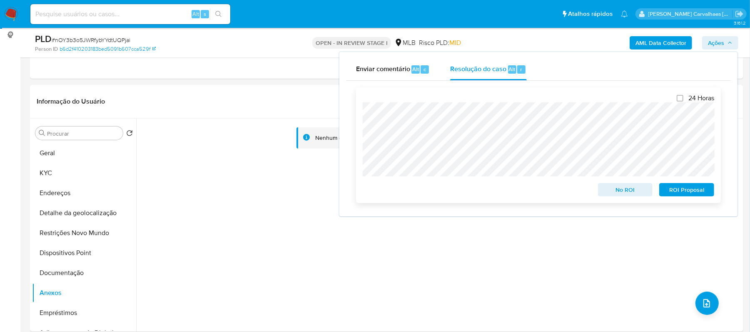
click at [619, 193] on span "No ROI" at bounding box center [625, 190] width 43 height 12
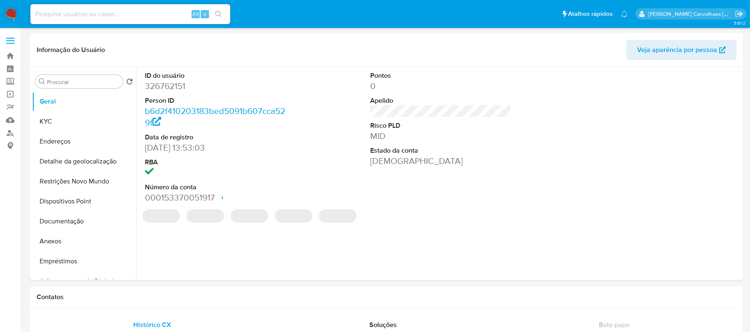
select select "10"
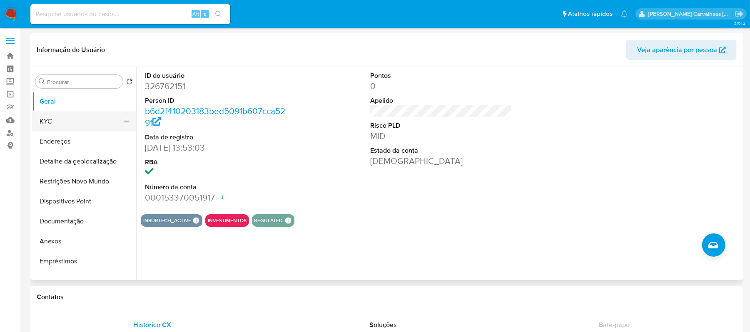
click at [65, 125] on button "KYC" at bounding box center [80, 122] width 97 height 20
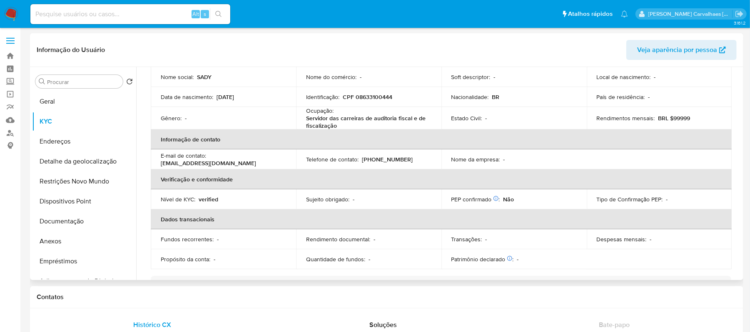
scroll to position [111, 0]
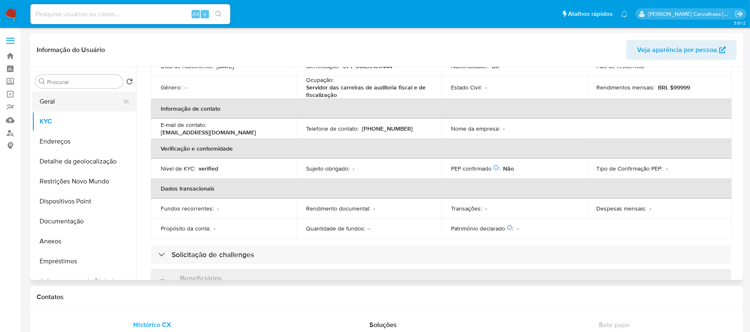
click at [69, 102] on button "Geral" at bounding box center [80, 102] width 97 height 20
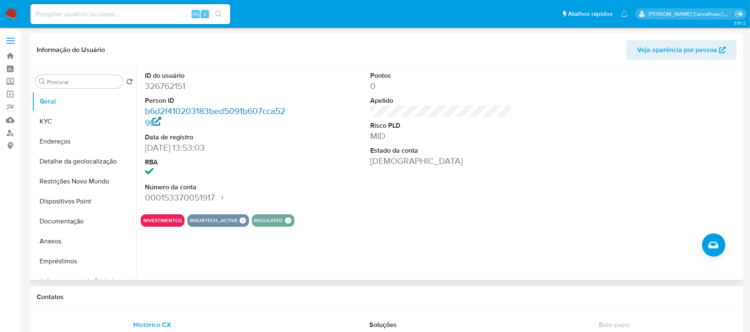
click at [155, 109] on link "b6d2f410203183bed5091b607cca529f" at bounding box center [215, 117] width 140 height 24
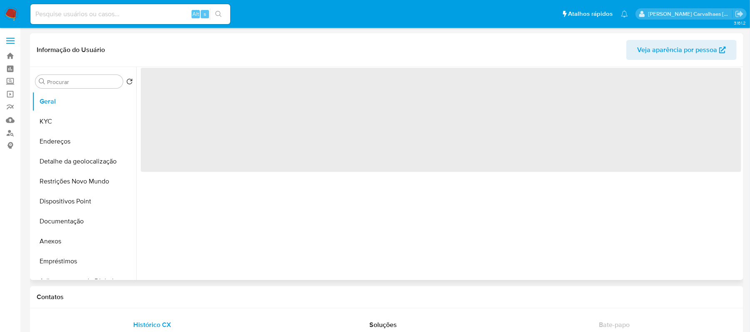
select select "10"
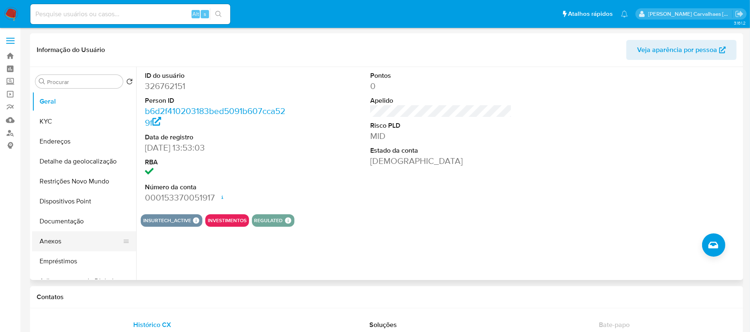
click at [62, 239] on button "Anexos" at bounding box center [80, 242] width 97 height 20
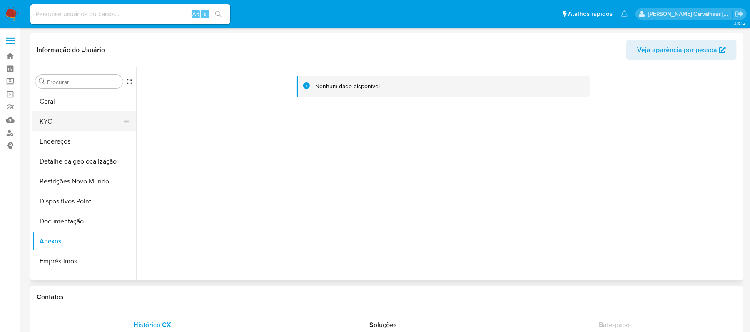
click at [57, 120] on button "KYC" at bounding box center [80, 122] width 97 height 20
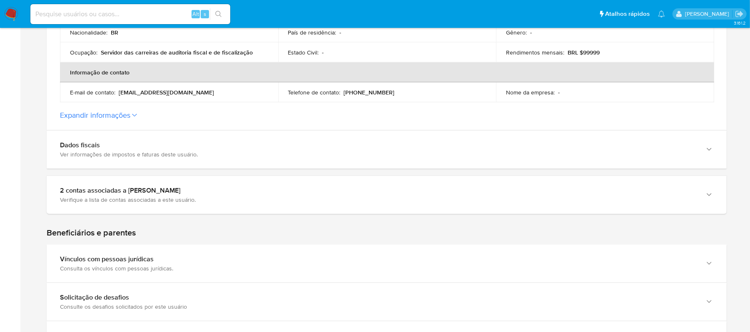
scroll to position [277, 0]
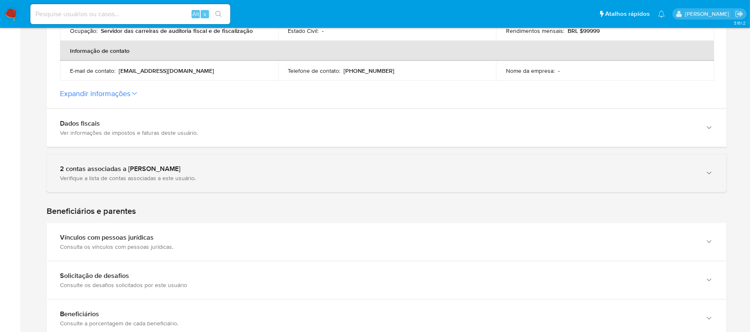
click at [187, 180] on div "Verifique a lista de contas associadas a este usuário." at bounding box center [378, 178] width 637 height 7
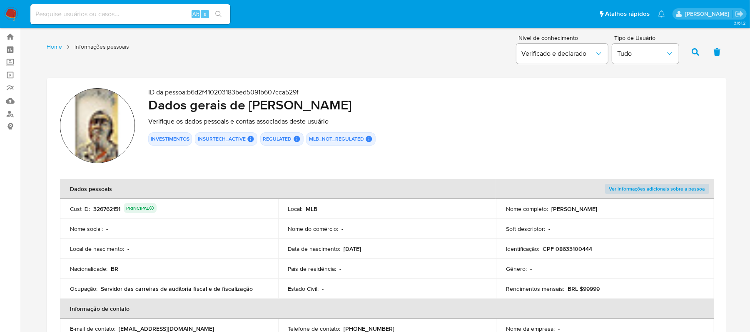
scroll to position [0, 0]
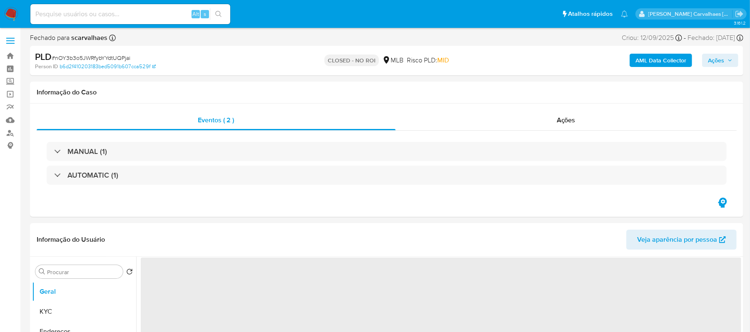
select select "10"
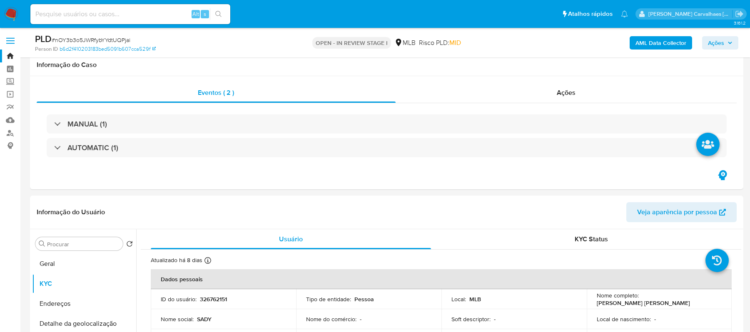
select select "10"
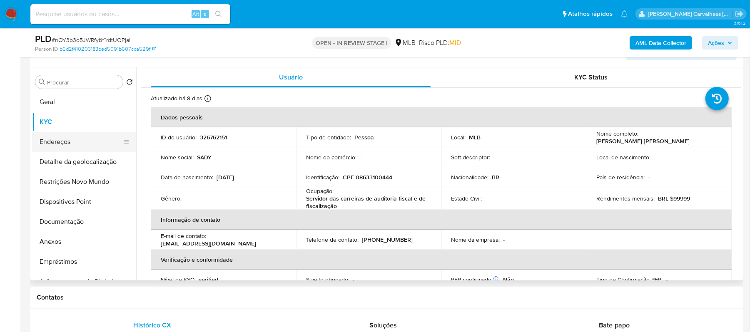
scroll to position [550, 0]
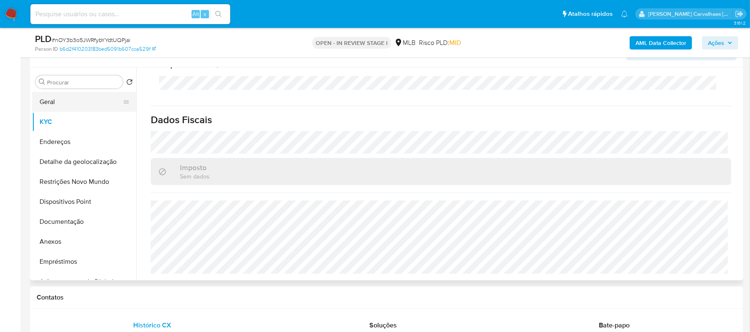
click at [67, 102] on button "Geral" at bounding box center [80, 102] width 97 height 20
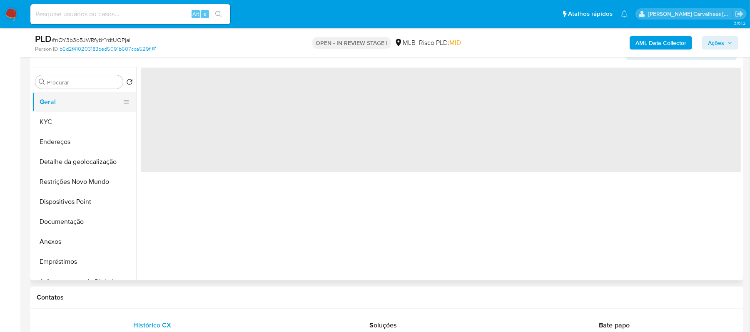
scroll to position [0, 0]
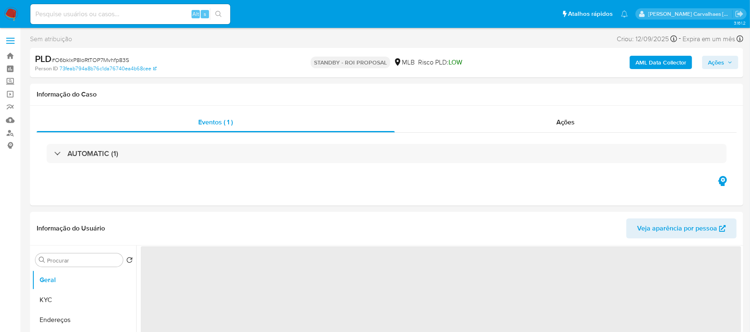
select select "10"
